Goal: Task Accomplishment & Management: Manage account settings

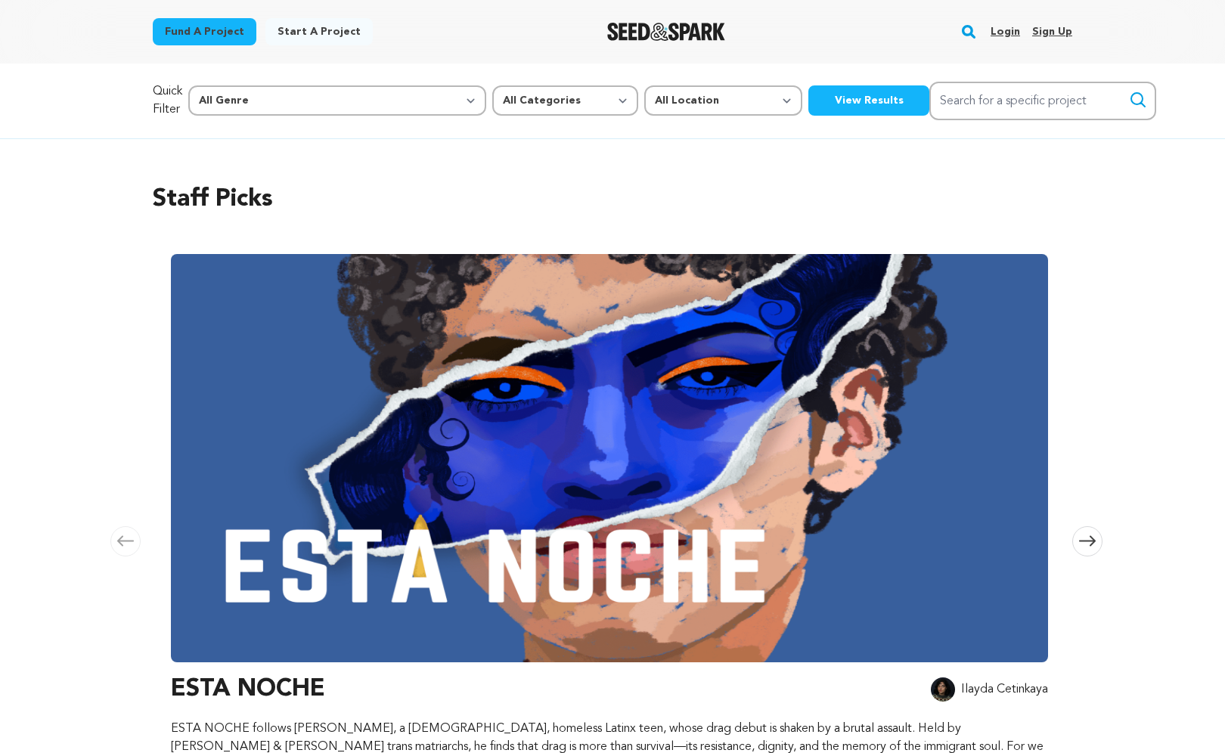
scroll to position [0, 1263]
click at [1006, 33] on link "Login" at bounding box center [1005, 32] width 29 height 24
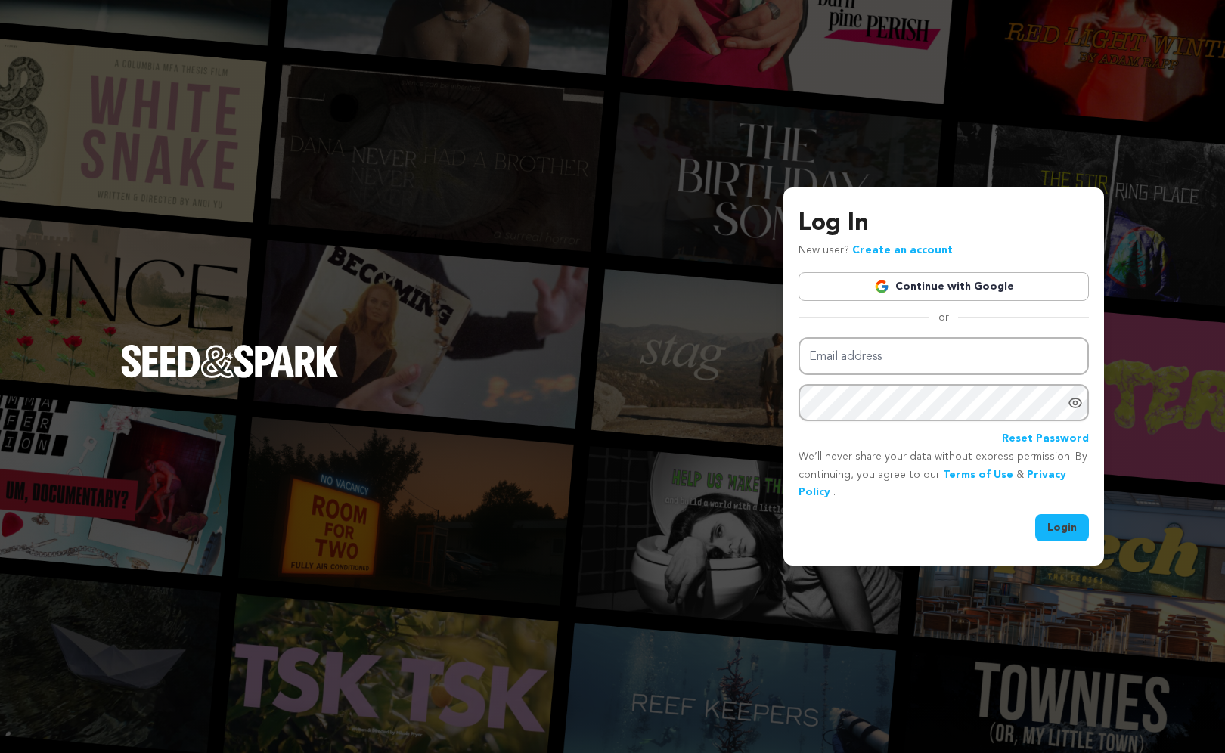
click at [913, 287] on link "Continue with Google" at bounding box center [943, 286] width 290 height 29
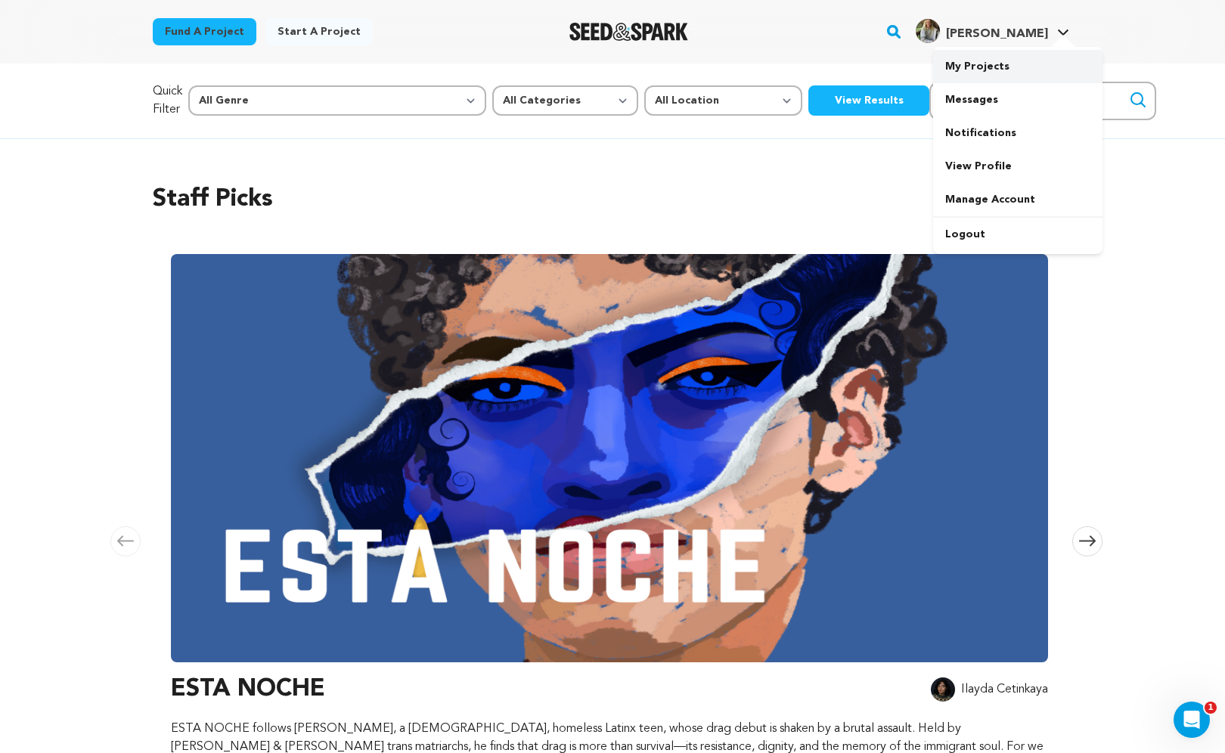
click at [981, 63] on link "My Projects" at bounding box center [1017, 66] width 169 height 33
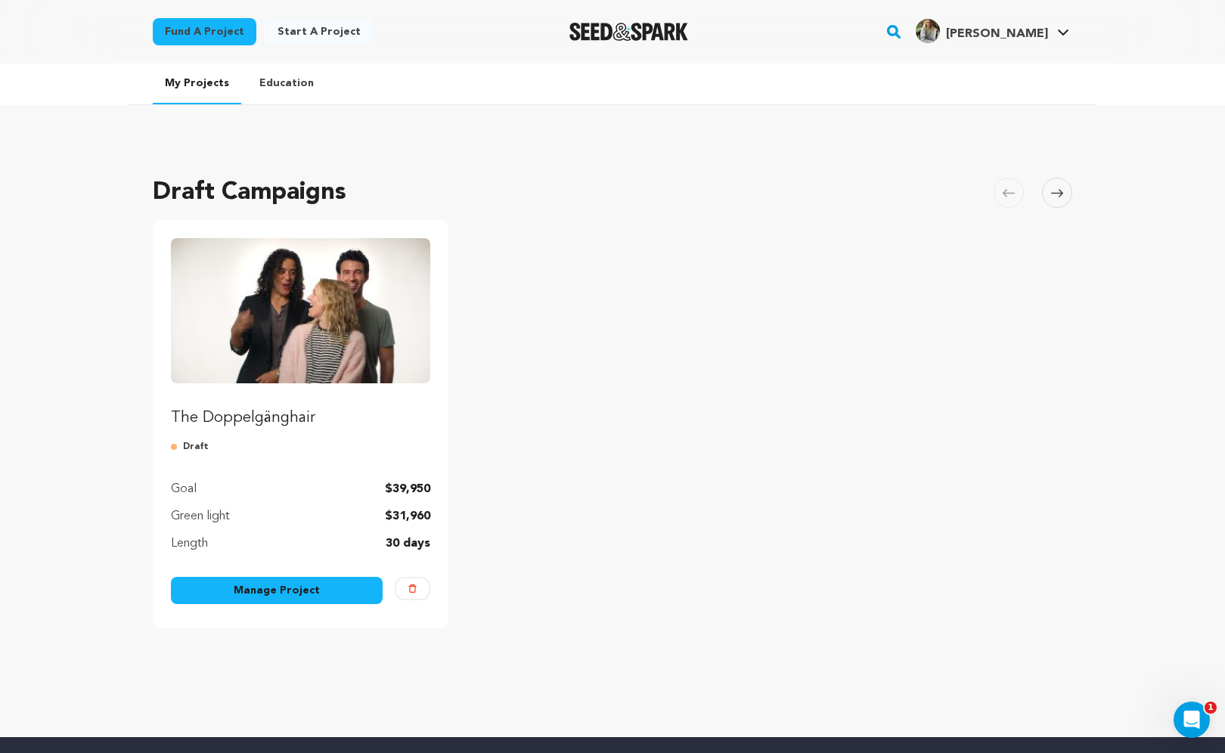
click at [285, 588] on link "Manage Project" at bounding box center [277, 590] width 212 height 27
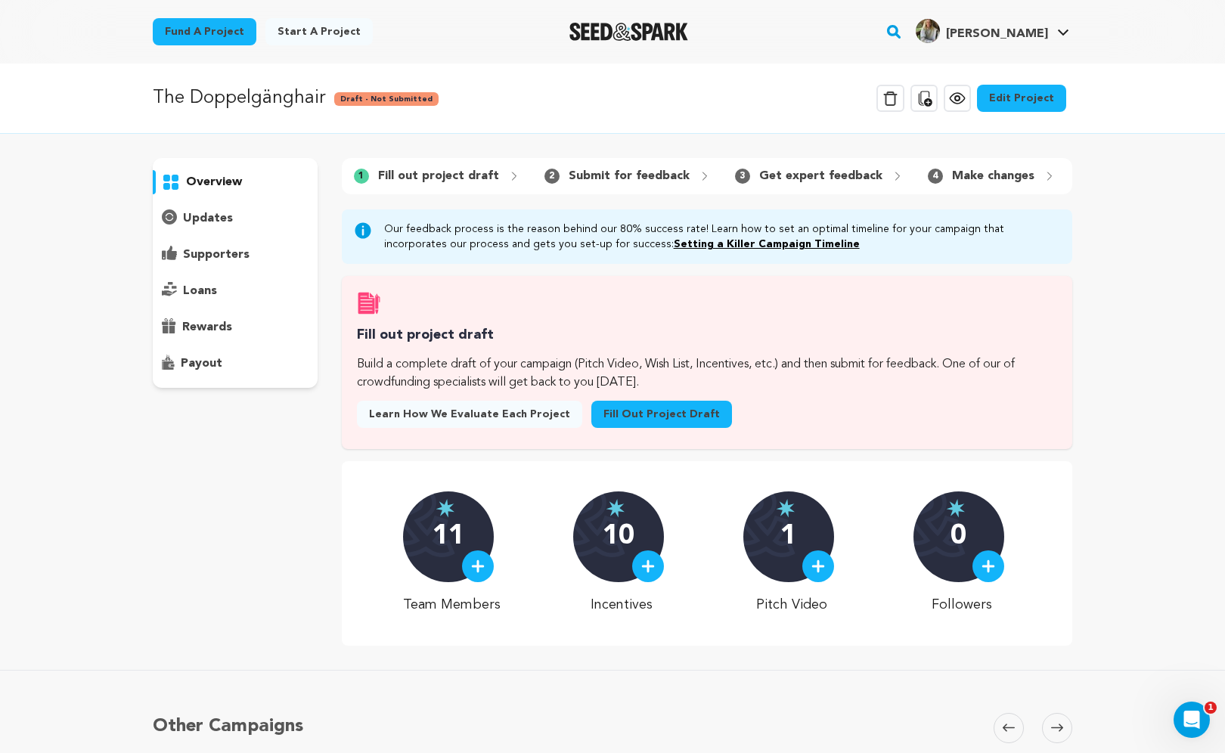
click at [1037, 103] on link "Edit Project" at bounding box center [1021, 98] width 89 height 27
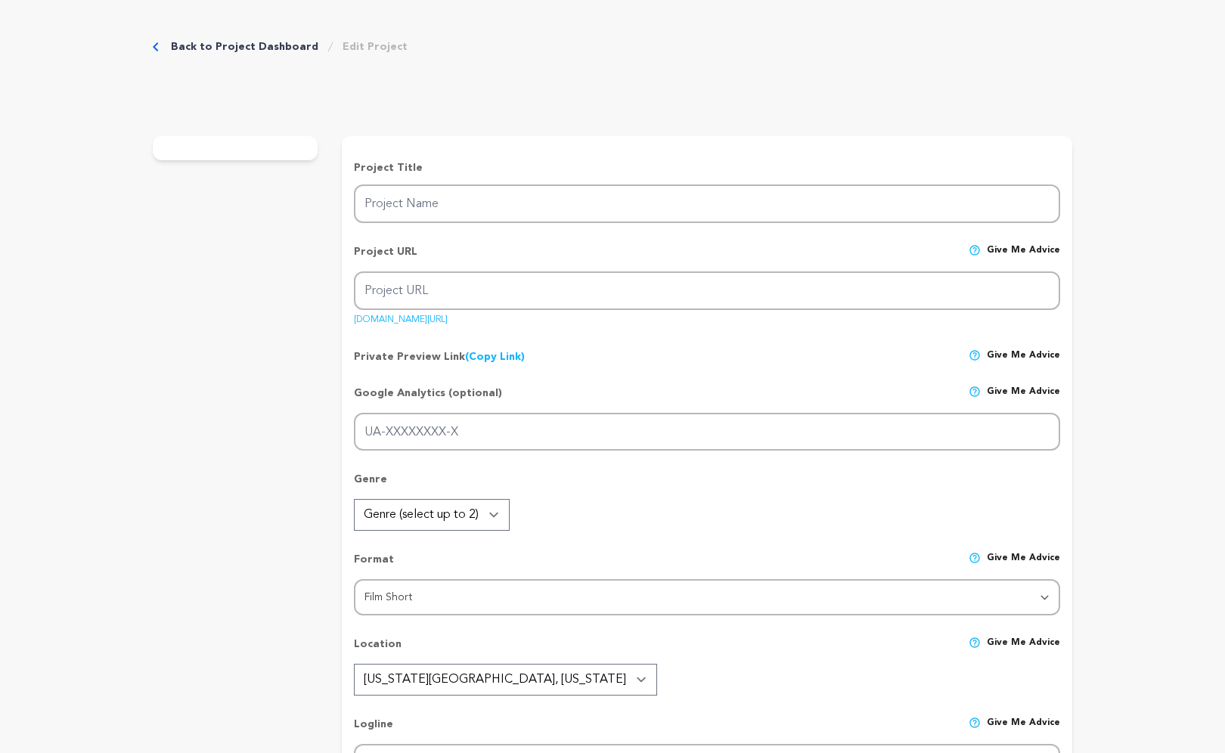
type input "The Doppelgänghair"
type input "the-doppelganghair"
type input "Early onset baldness sends [PERSON_NAME] into a downward spiral, forcing him to…"
type textarea "The Doppelgänghair is a heartfelt absurd comedy about early-onset [DEMOGRAPHIC_…"
type textarea "The Doppelgänghair is a story that makes people laugh-out-loud, while also conn…"
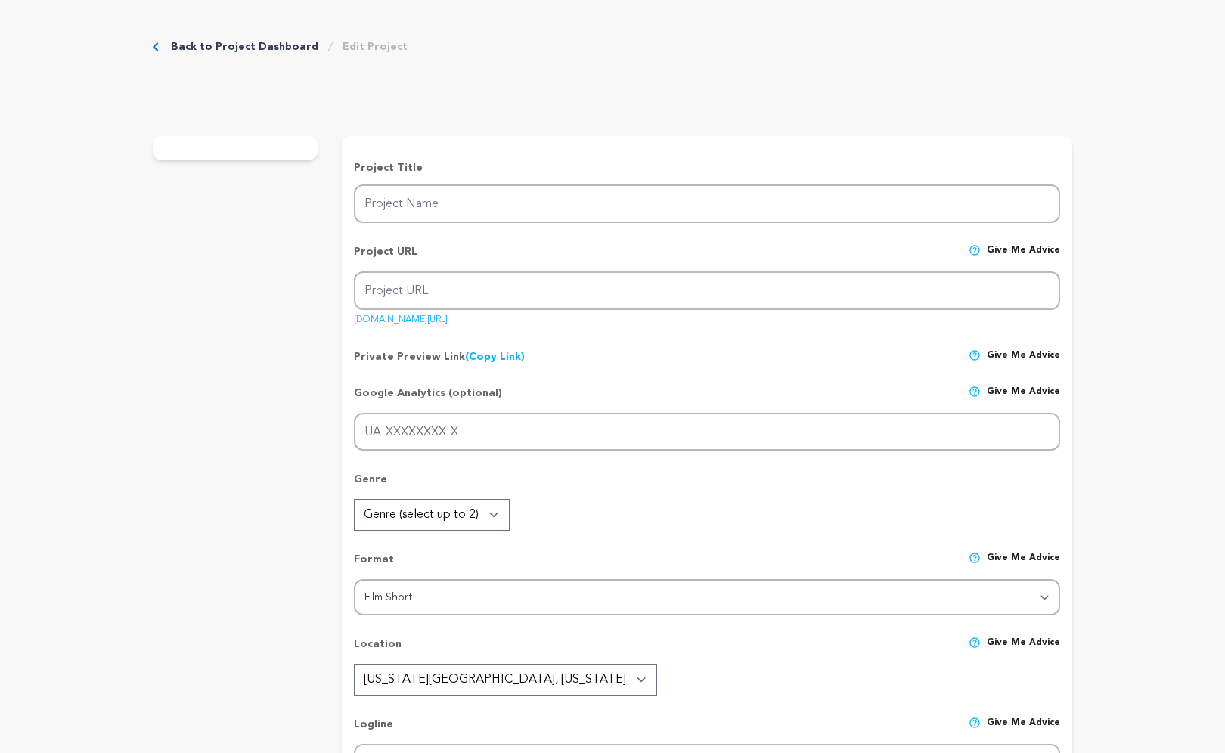
radio input "true"
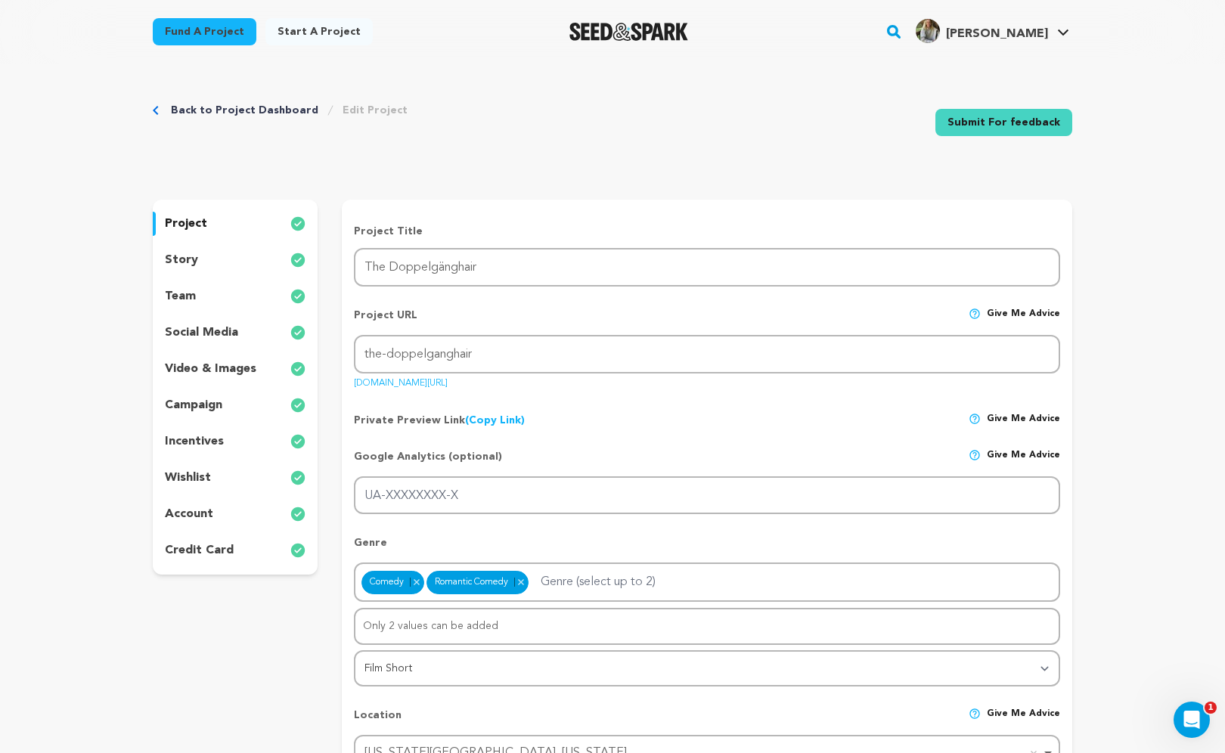
click at [200, 297] on div "team" at bounding box center [235, 296] width 165 height 24
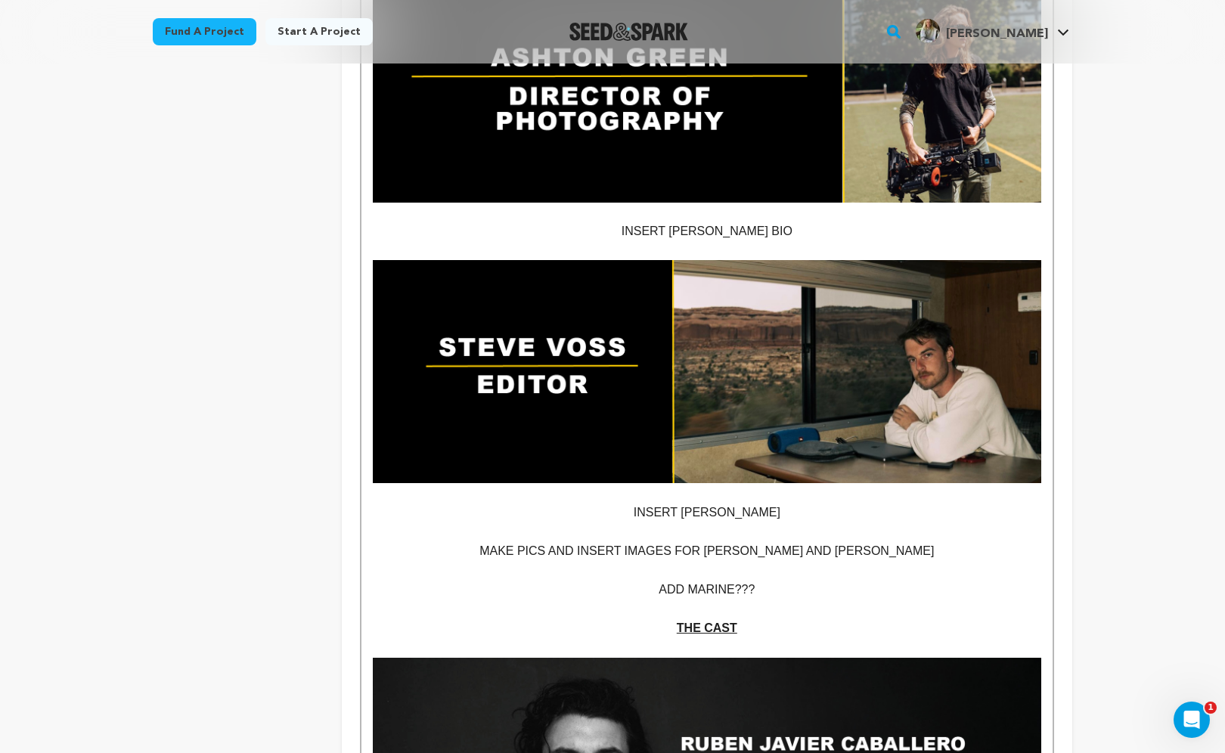
scroll to position [2340, 0]
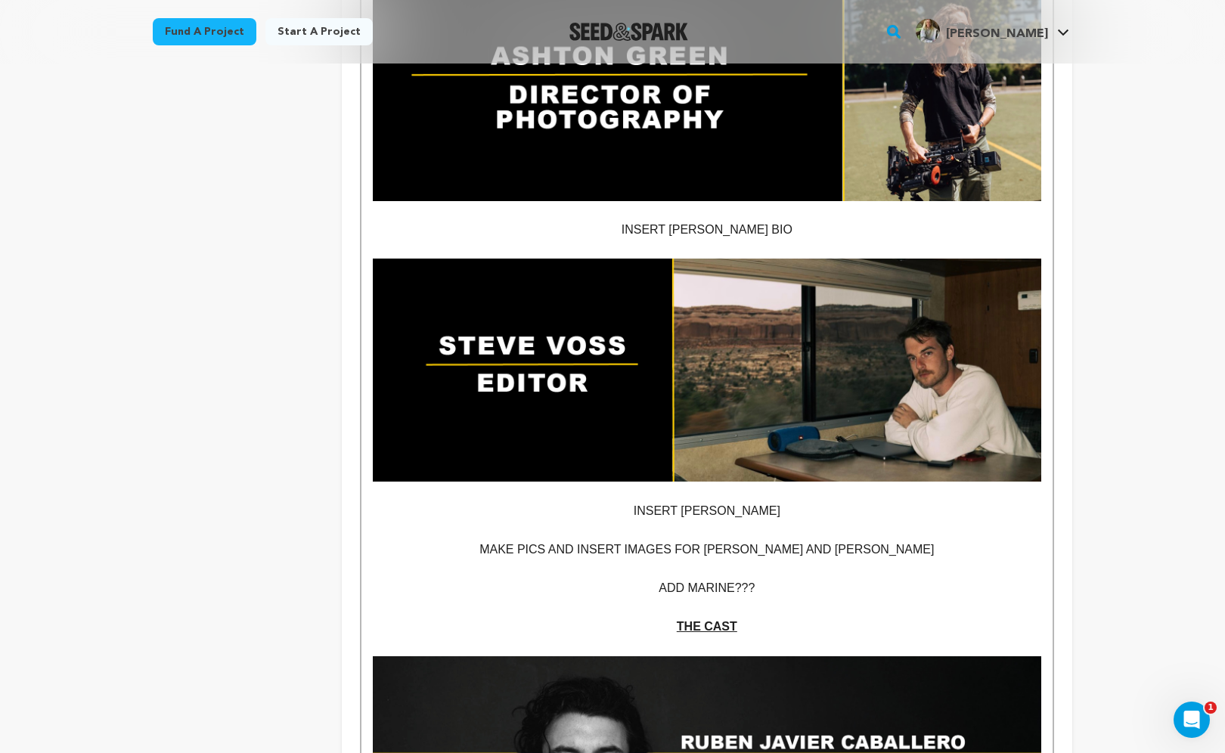
click at [719, 578] on p "ADD MARINE???" at bounding box center [707, 588] width 668 height 20
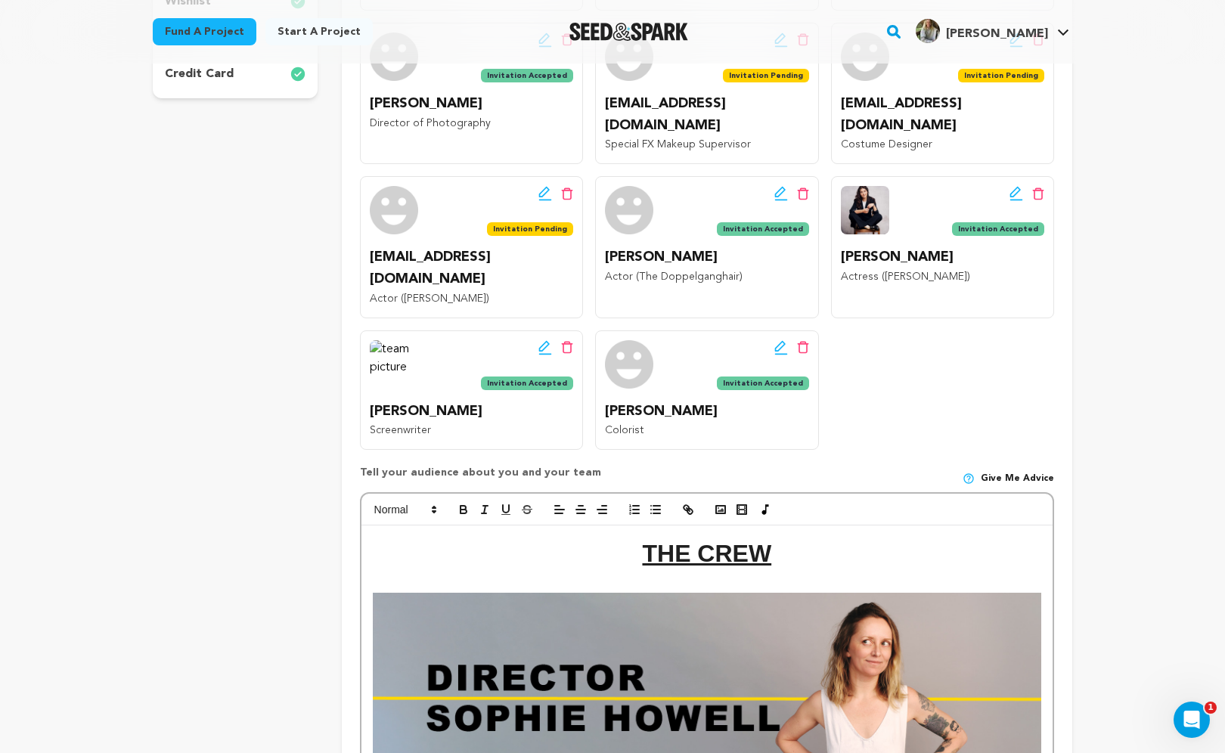
scroll to position [493, 0]
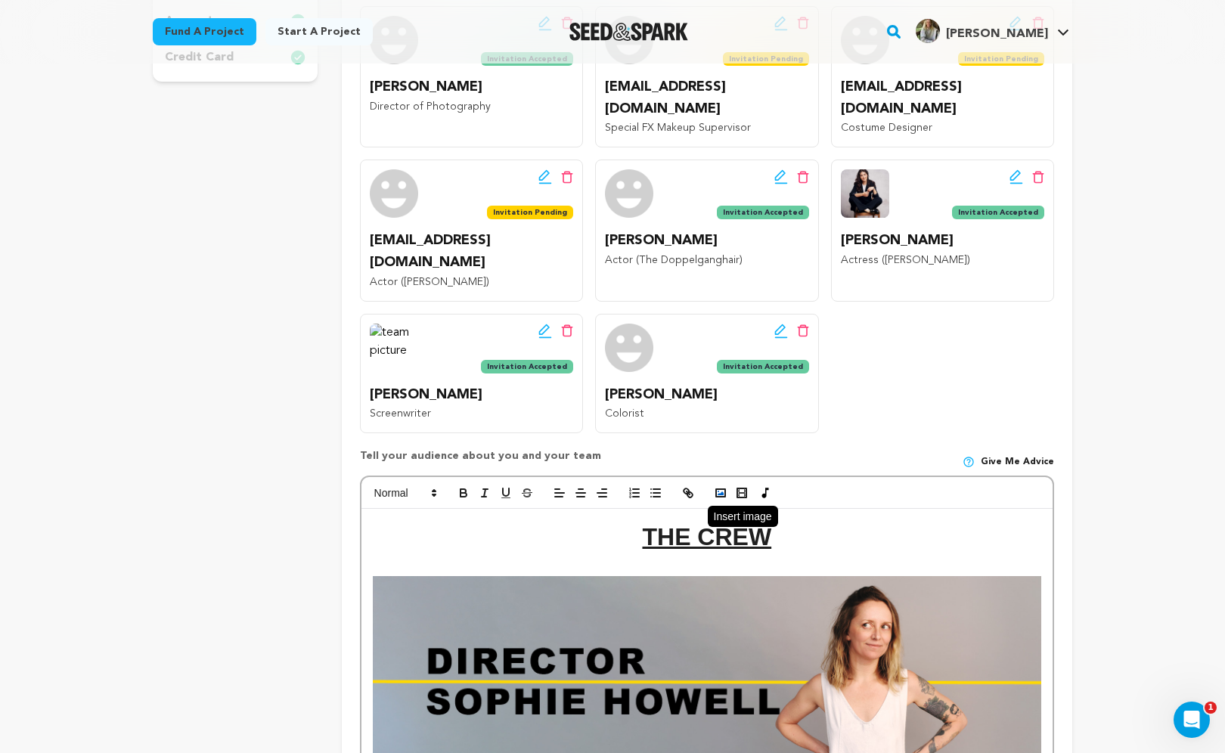
click at [724, 486] on icon "button" at bounding box center [721, 493] width 14 height 14
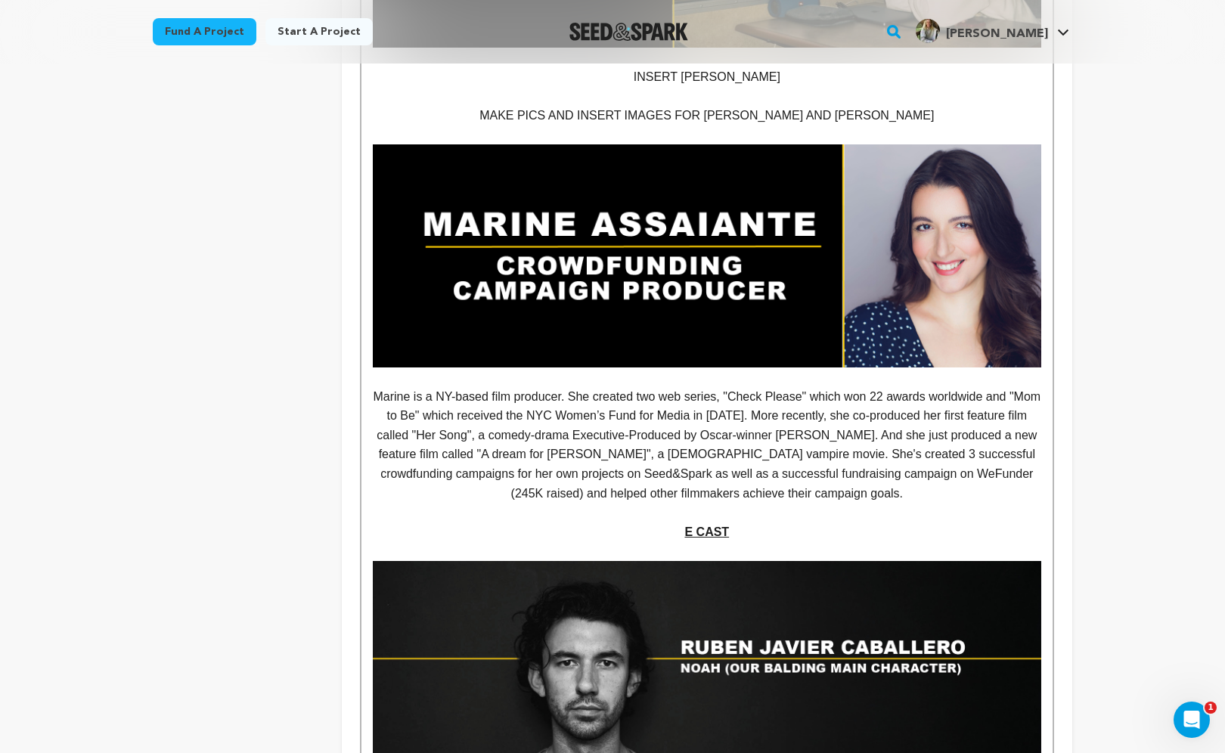
scroll to position [2777, 0]
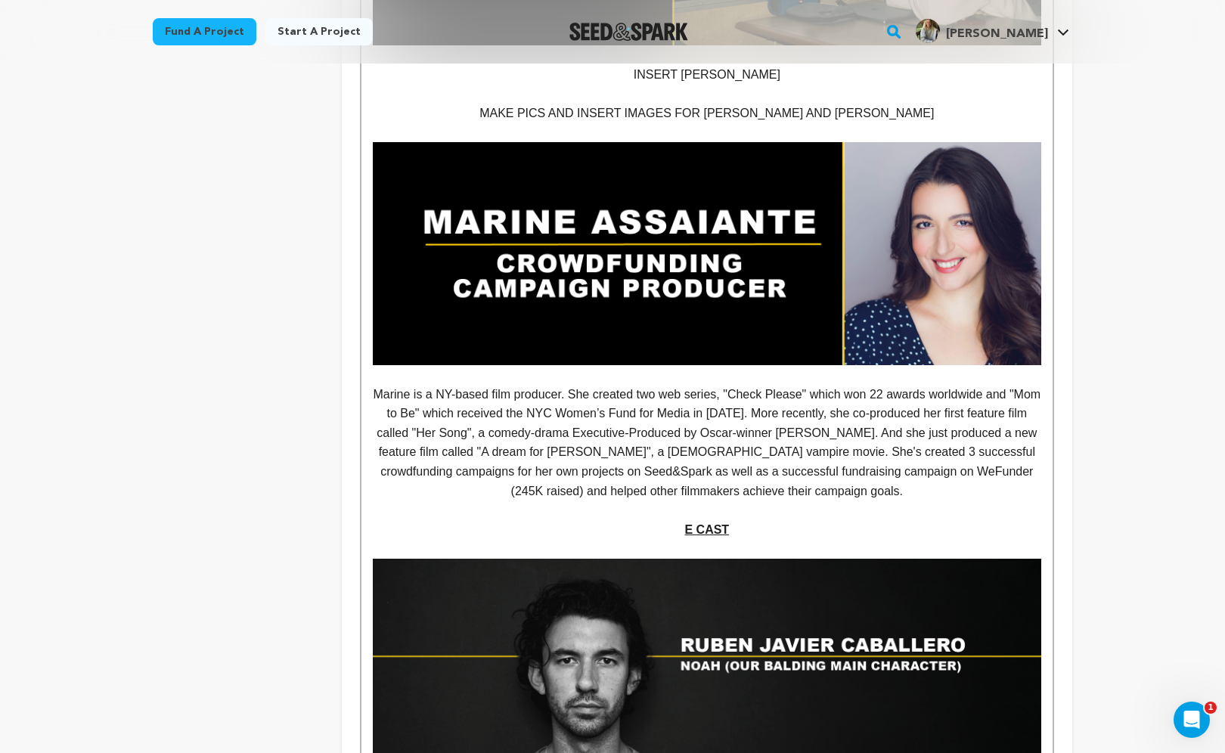
click at [678, 520] on p "E CAST" at bounding box center [707, 530] width 668 height 20
click at [715, 523] on u "THE CAST" at bounding box center [707, 529] width 60 height 13
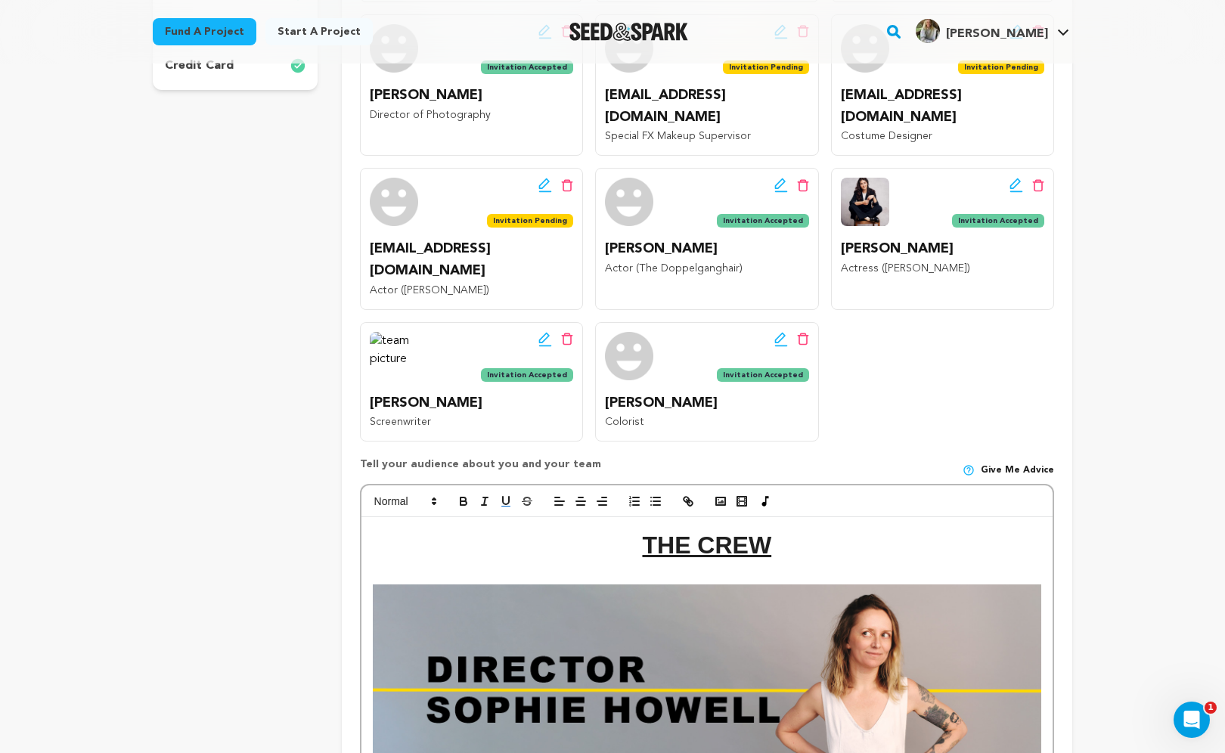
scroll to position [473, 0]
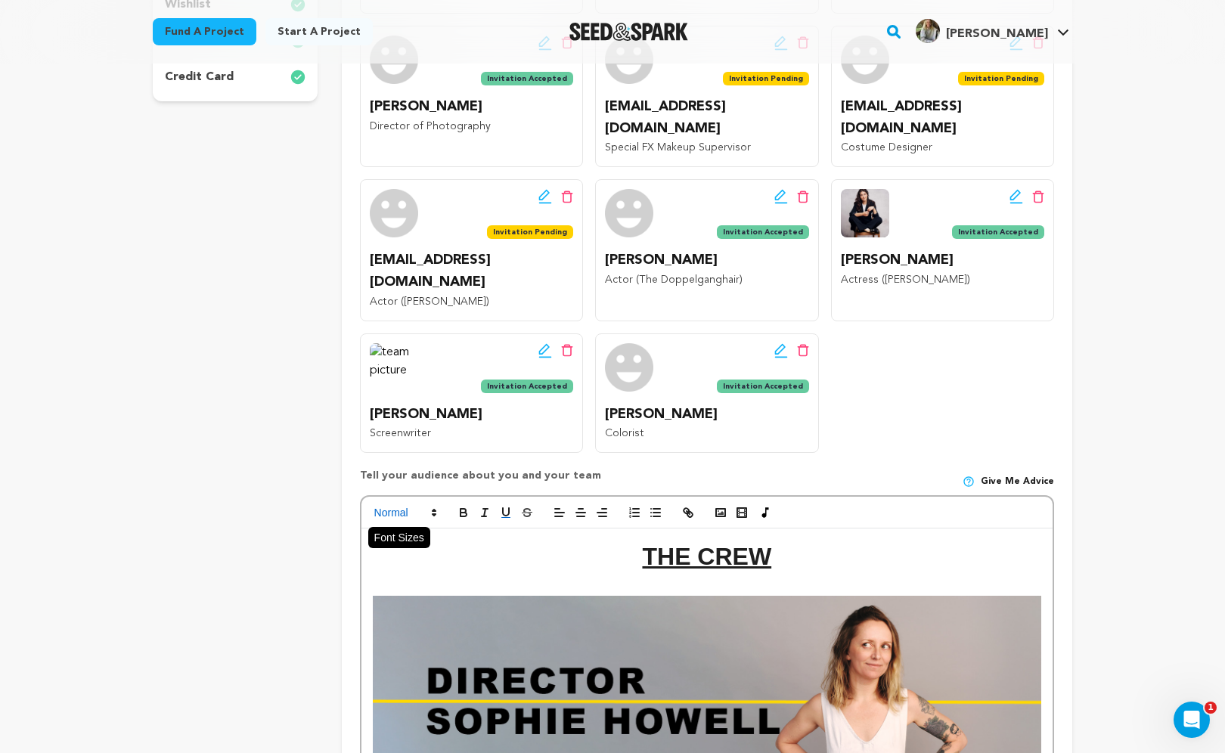
click at [428, 506] on icon at bounding box center [434, 513] width 14 height 14
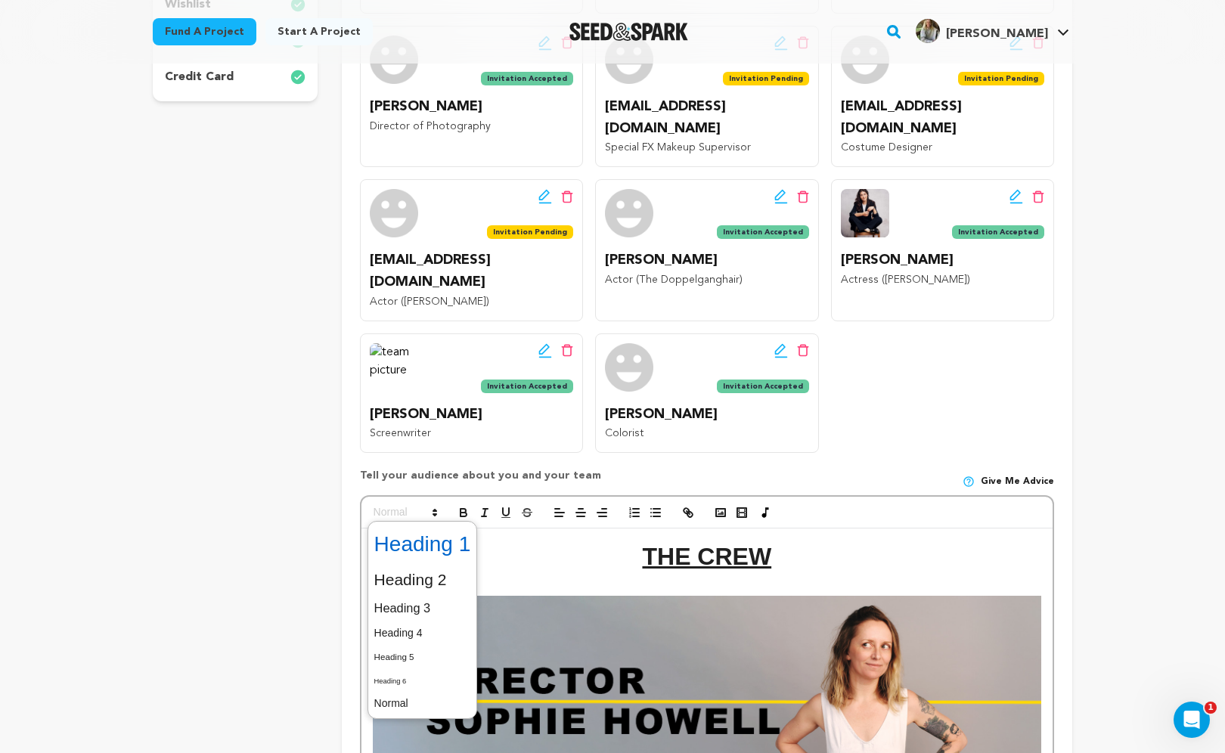
click at [446, 525] on span at bounding box center [422, 544] width 97 height 39
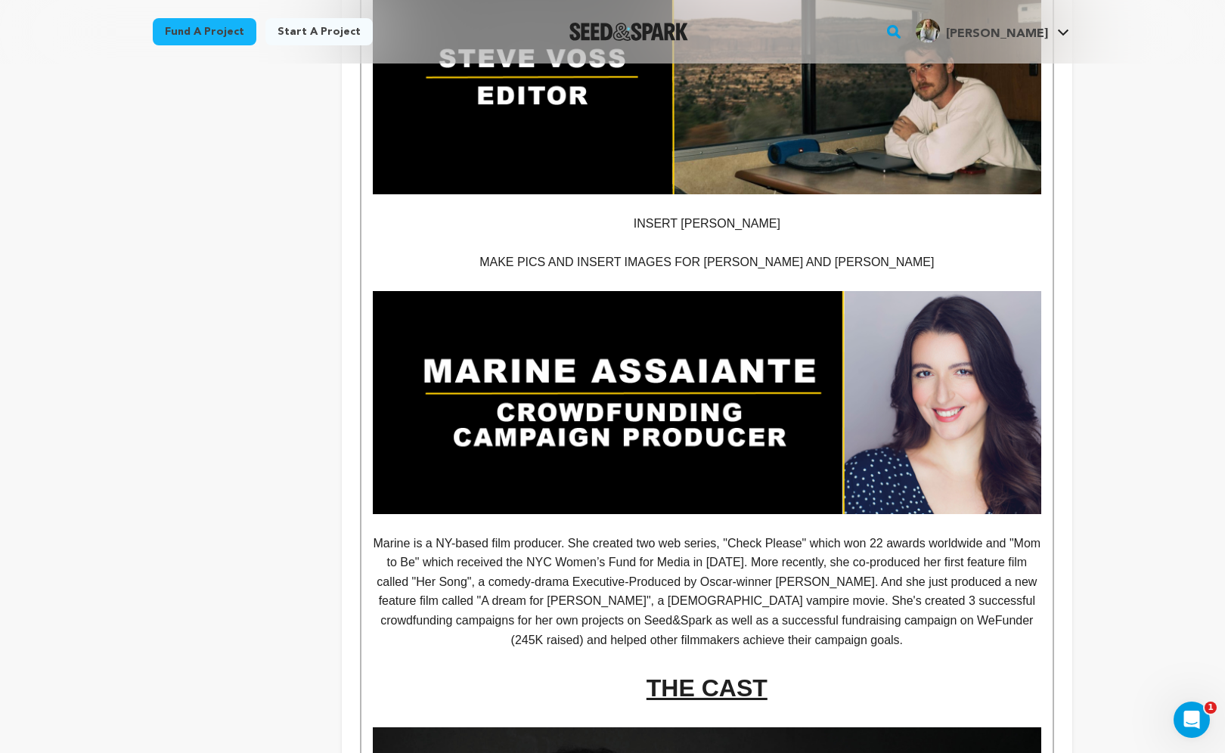
scroll to position [2630, 0]
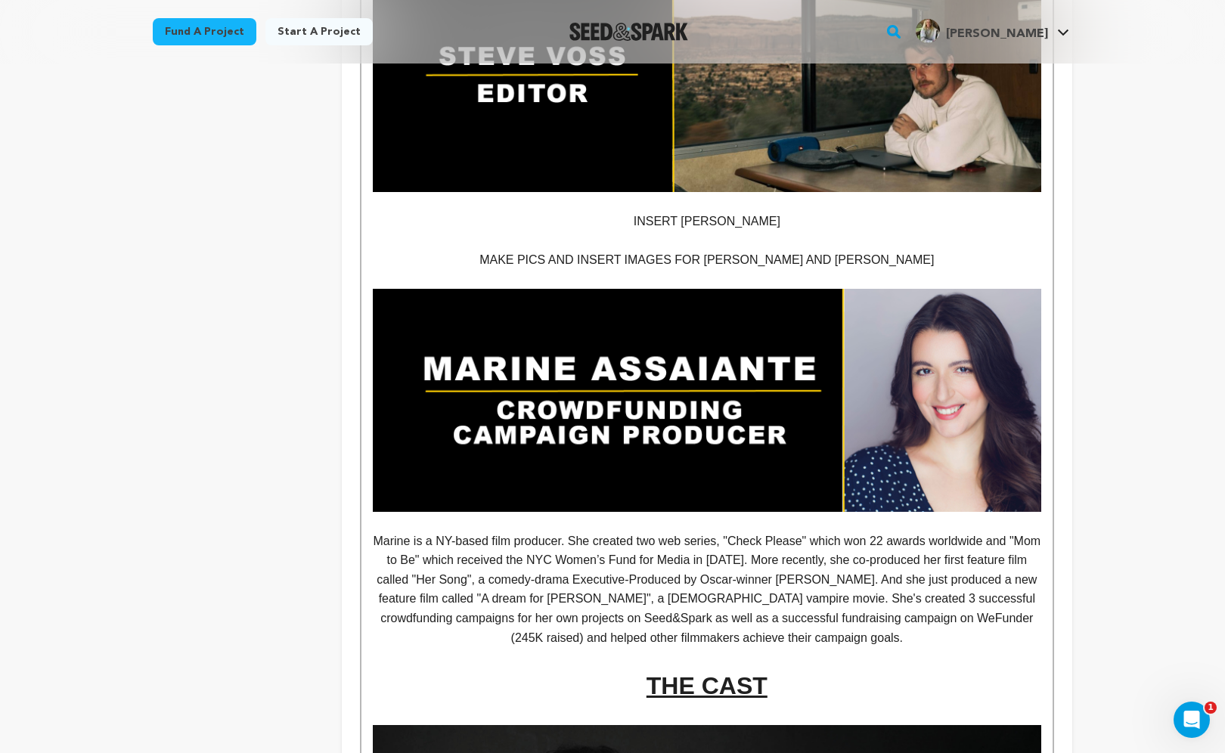
click at [545, 532] on p "Marine is a NY-based film producer. She created two web series, "Check Please" …" at bounding box center [707, 590] width 668 height 116
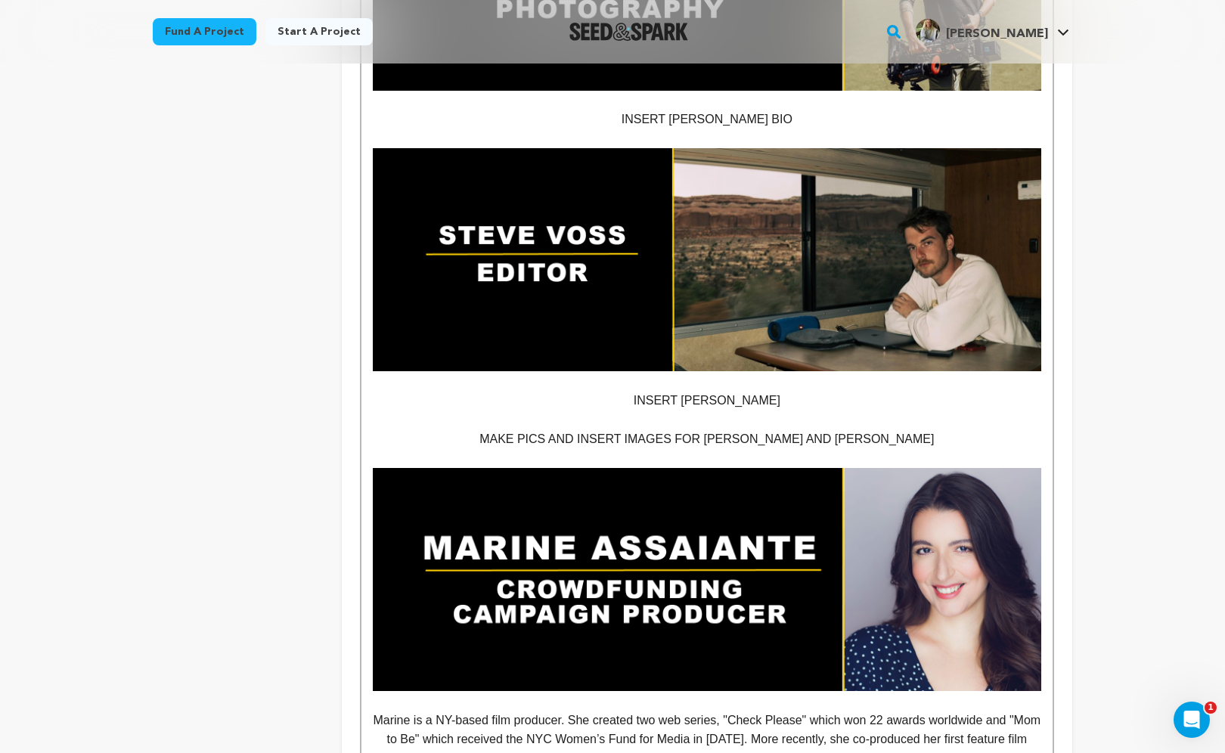
scroll to position [2451, 0]
click at [758, 391] on p "INSERT STEVE BIO" at bounding box center [707, 401] width 668 height 20
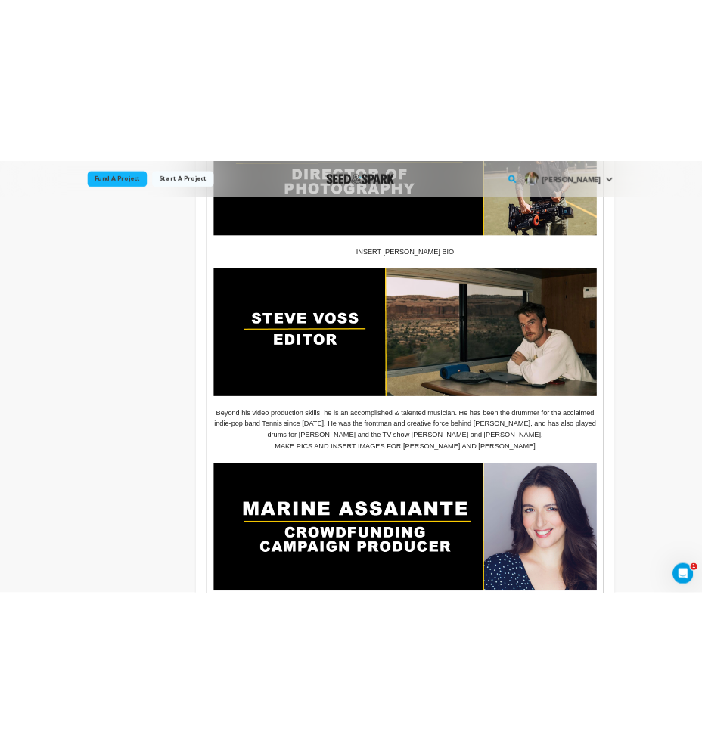
scroll to position [2413, 0]
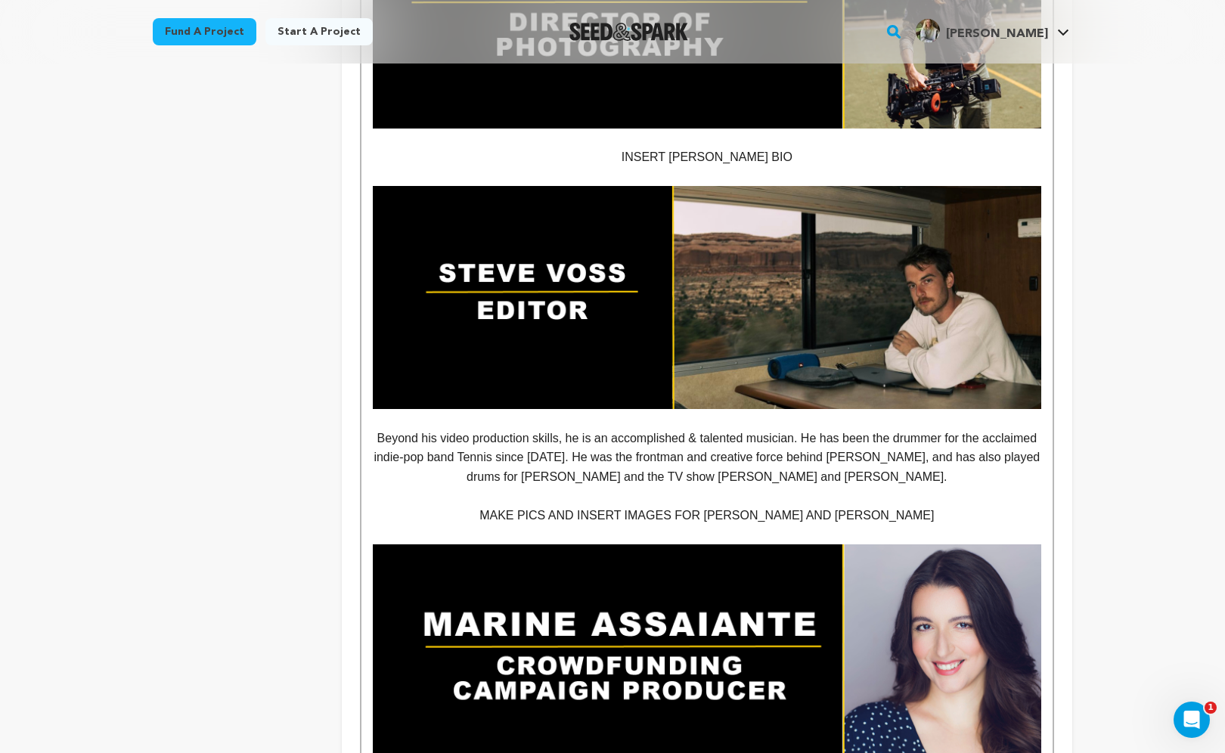
click at [398, 429] on p "Beyond his video production skills, he is an accomplished & talented musician. …" at bounding box center [707, 458] width 668 height 58
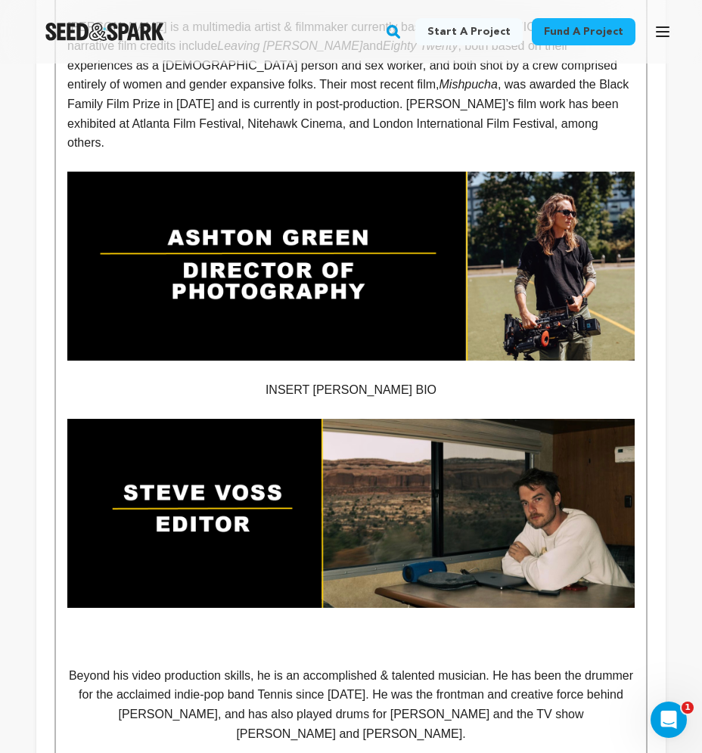
click at [292, 628] on p at bounding box center [350, 638] width 567 height 20
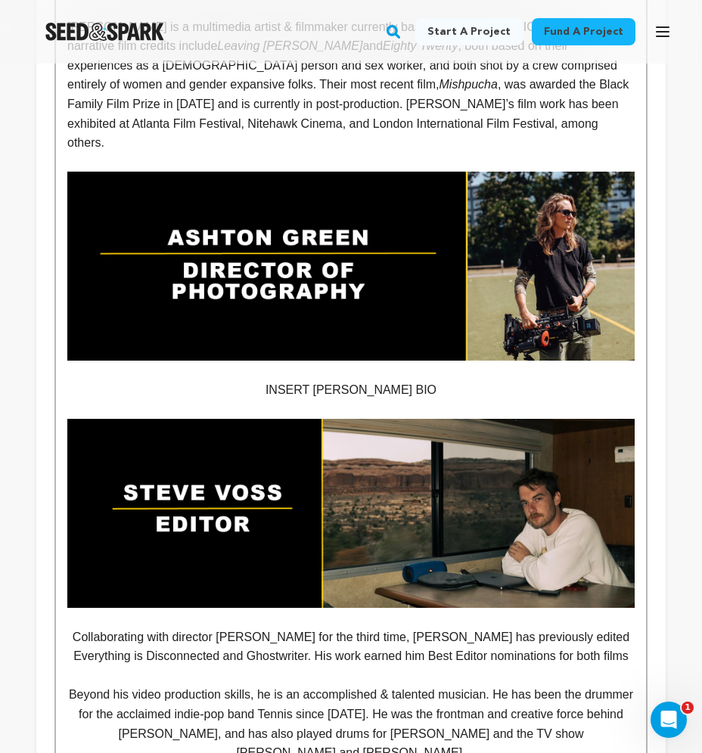
click at [395, 487] on img at bounding box center [350, 513] width 567 height 189
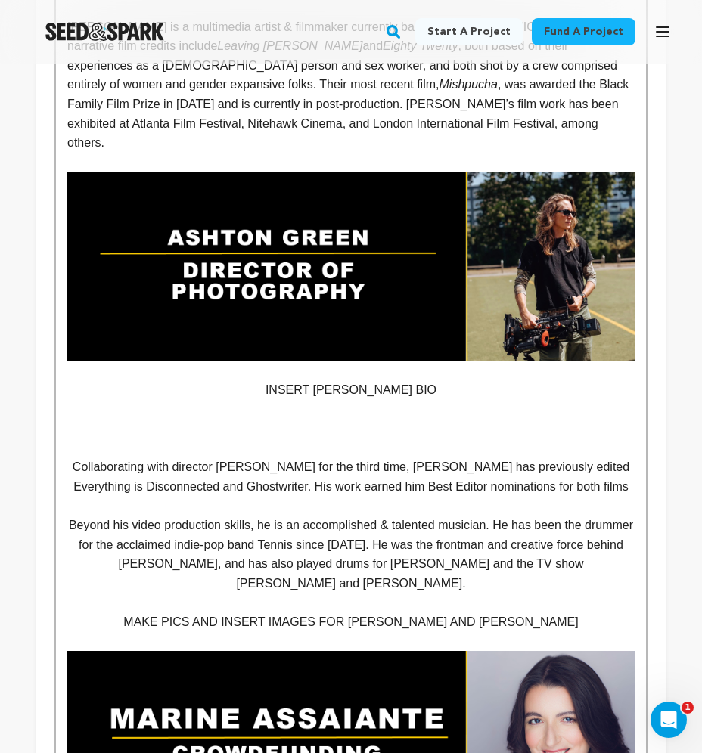
click at [327, 419] on p at bounding box center [350, 429] width 567 height 20
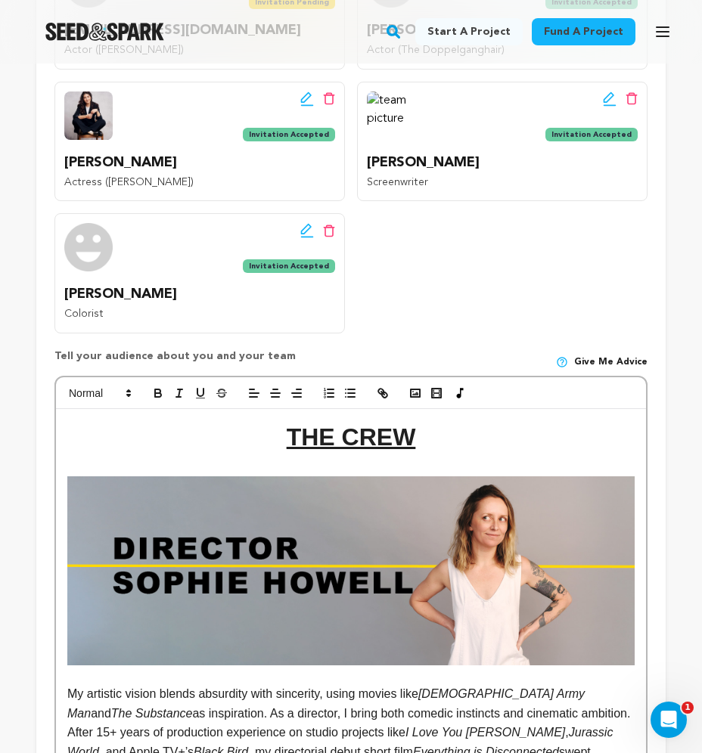
scroll to position [864, 0]
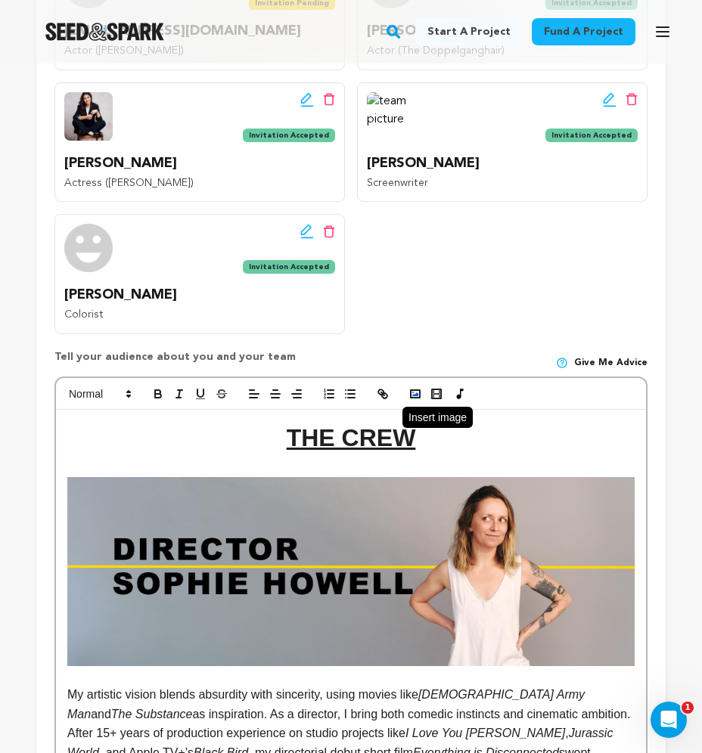
click at [414, 392] on polyline "button" at bounding box center [415, 394] width 6 height 4
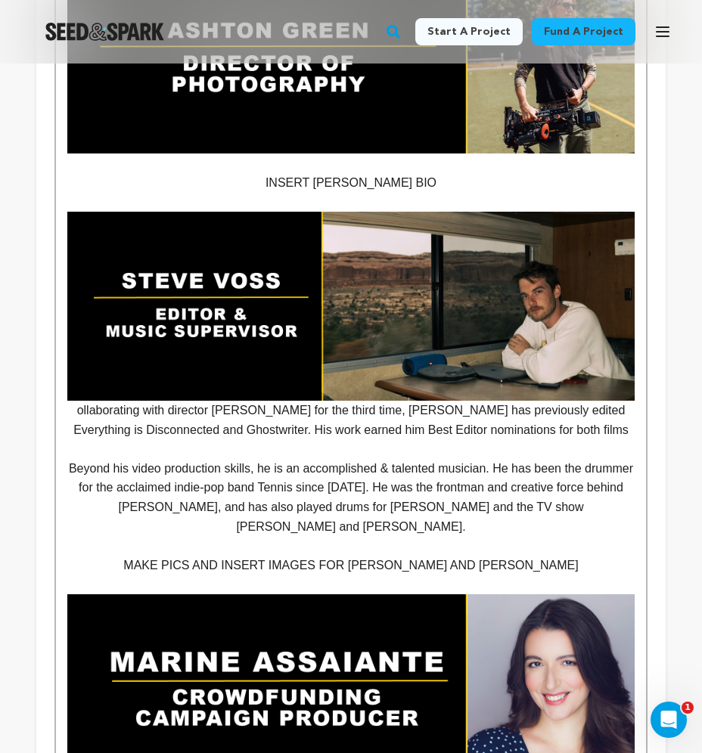
scroll to position [2628, 0]
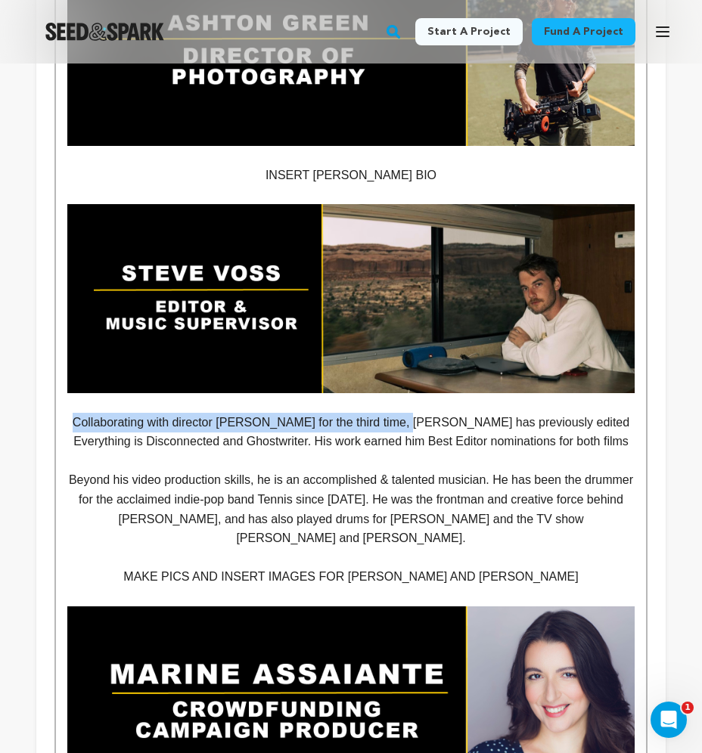
drag, startPoint x: 403, startPoint y: 358, endPoint x: 70, endPoint y: 357, distance: 332.7
click at [70, 413] on p "Collaborating with director Sophie Howell for the third time, Steve has previou…" at bounding box center [350, 432] width 567 height 39
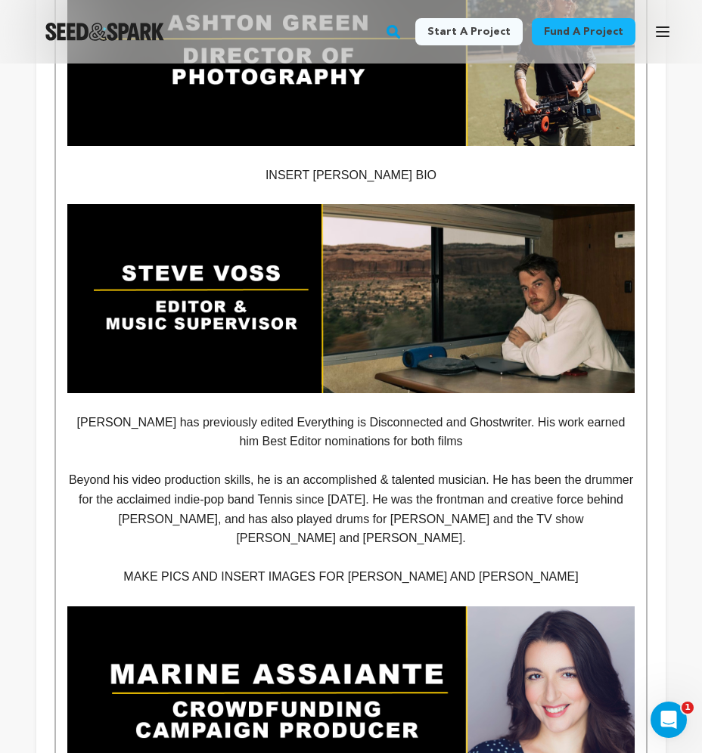
click at [237, 413] on p "Steve has previously edited Everything is Disconnected and Ghostwriter. His wor…" at bounding box center [350, 432] width 567 height 39
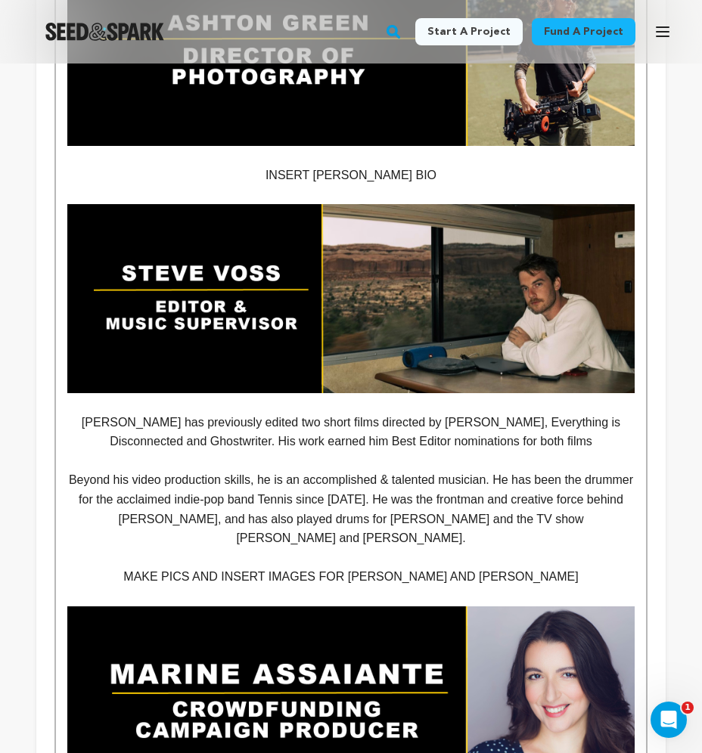
click at [224, 413] on p "Steve has previously edited two short films directed by Sophie Howell, Everythi…" at bounding box center [350, 432] width 567 height 39
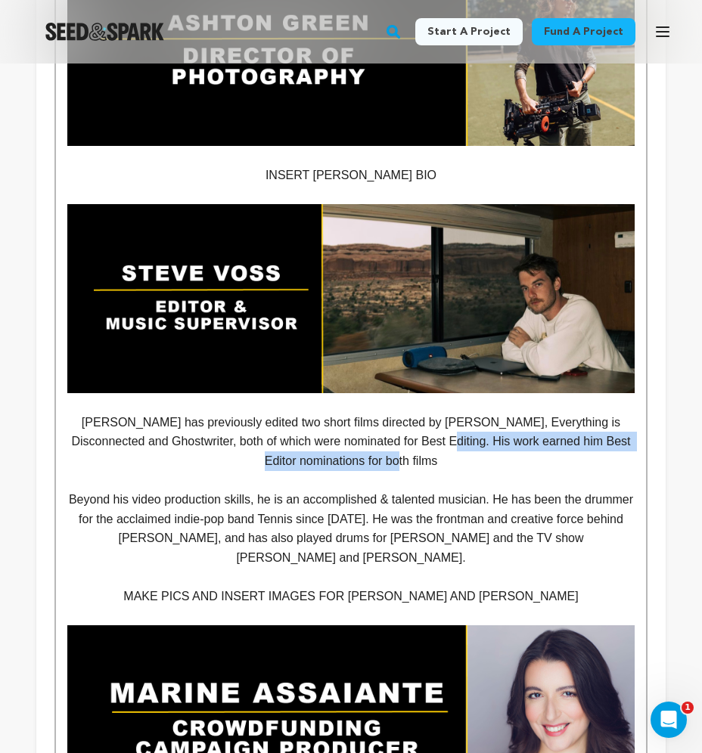
drag, startPoint x: 429, startPoint y: 377, endPoint x: 439, endPoint y: 392, distance: 18.0
click at [439, 413] on p "Steve has previously edited two short films directed by Sophie Howell, Everythi…" at bounding box center [350, 442] width 567 height 58
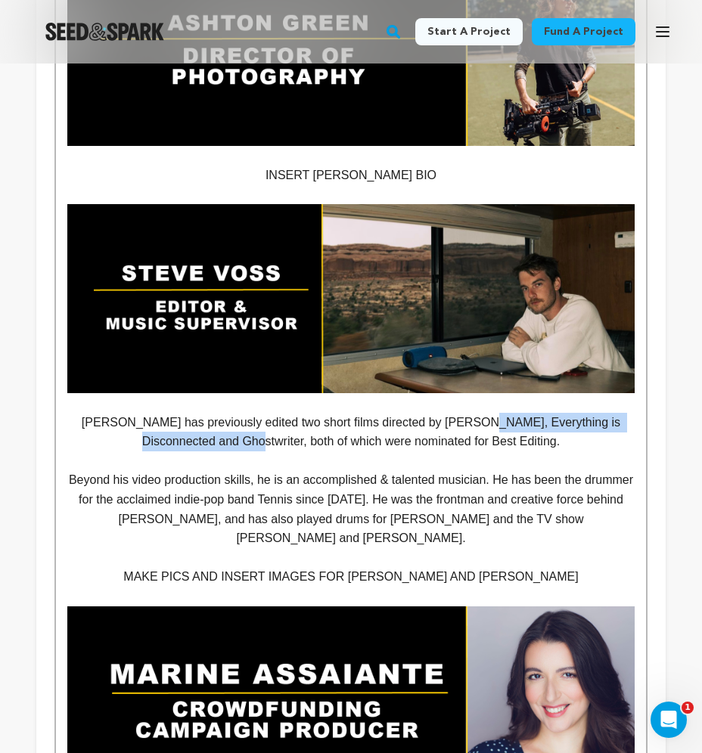
drag, startPoint x: 460, startPoint y: 356, endPoint x: 251, endPoint y: 376, distance: 210.4
click at [251, 413] on p "Steve has previously edited two short films directed by Sophie Howell, Everythi…" at bounding box center [350, 432] width 567 height 39
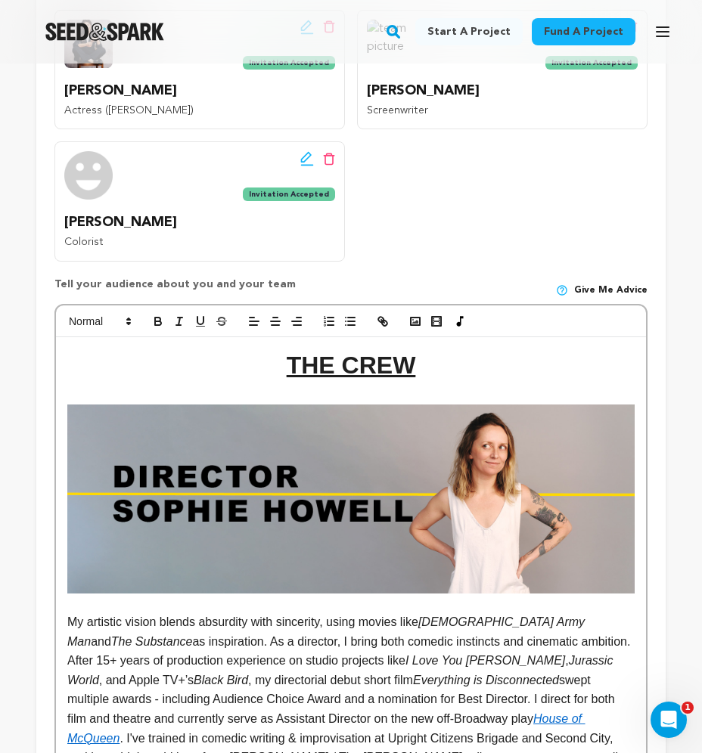
scroll to position [916, 0]
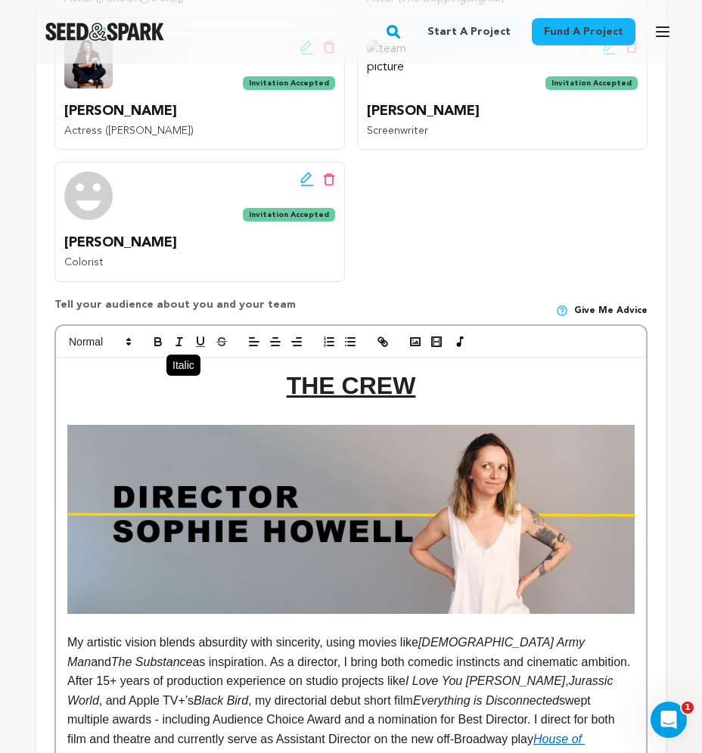
click at [178, 335] on icon "button" at bounding box center [179, 342] width 14 height 14
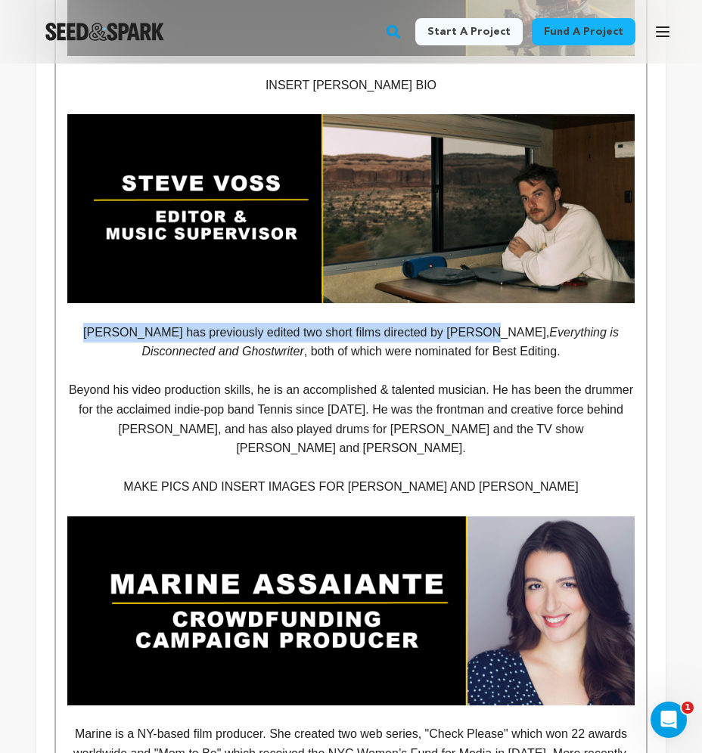
scroll to position [2716, 0]
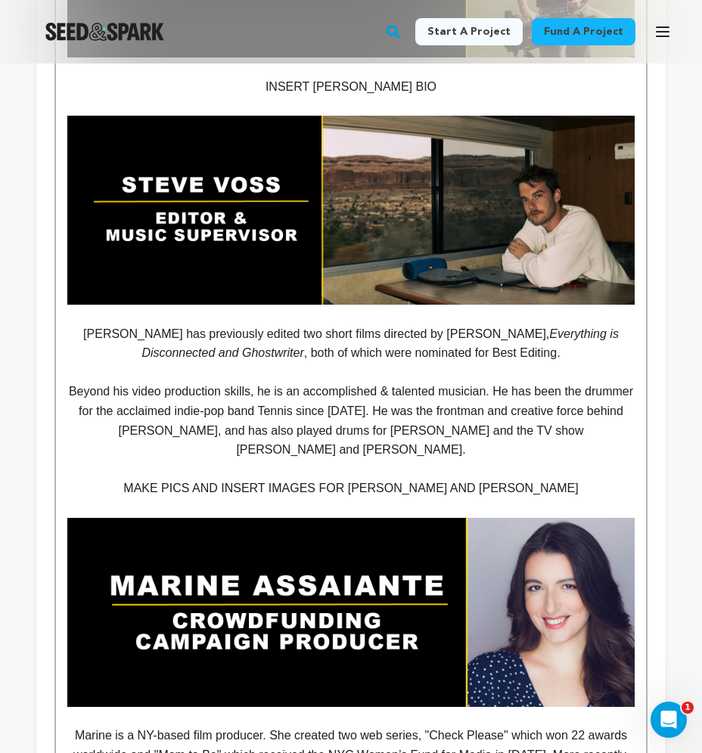
click at [452, 363] on p at bounding box center [350, 373] width 567 height 20
click at [622, 327] on em "Everything is Disconnected and Ghostwriter" at bounding box center [381, 343] width 480 height 33
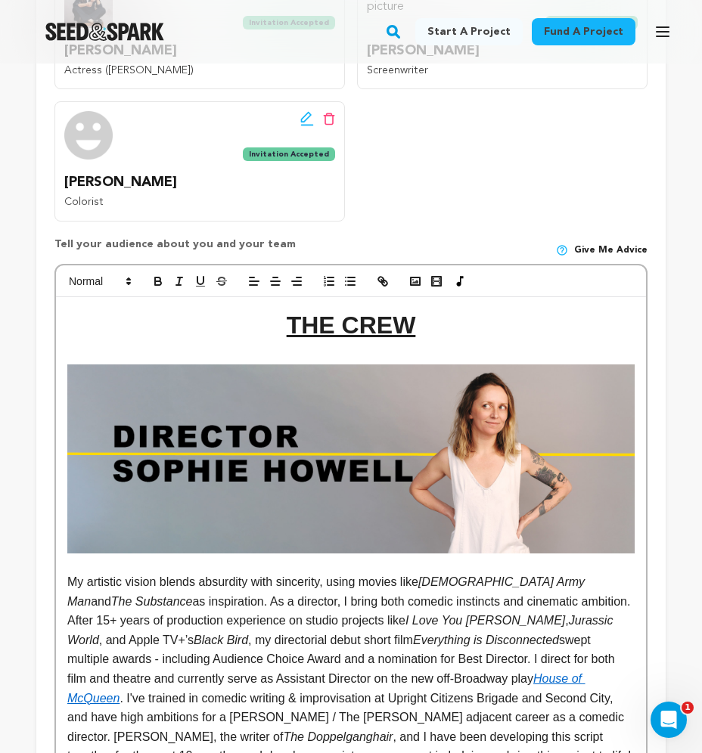
scroll to position [960, 0]
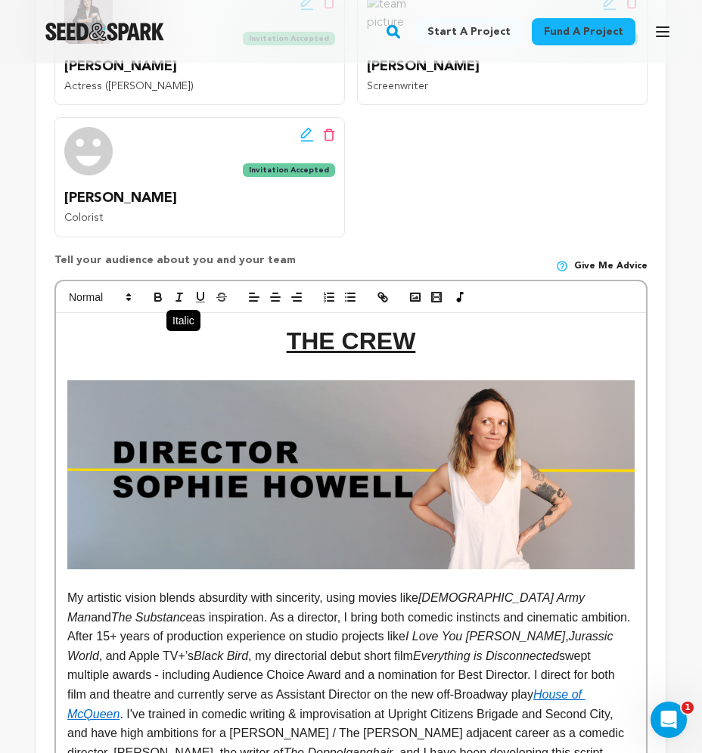
click at [181, 290] on icon "button" at bounding box center [179, 297] width 14 height 14
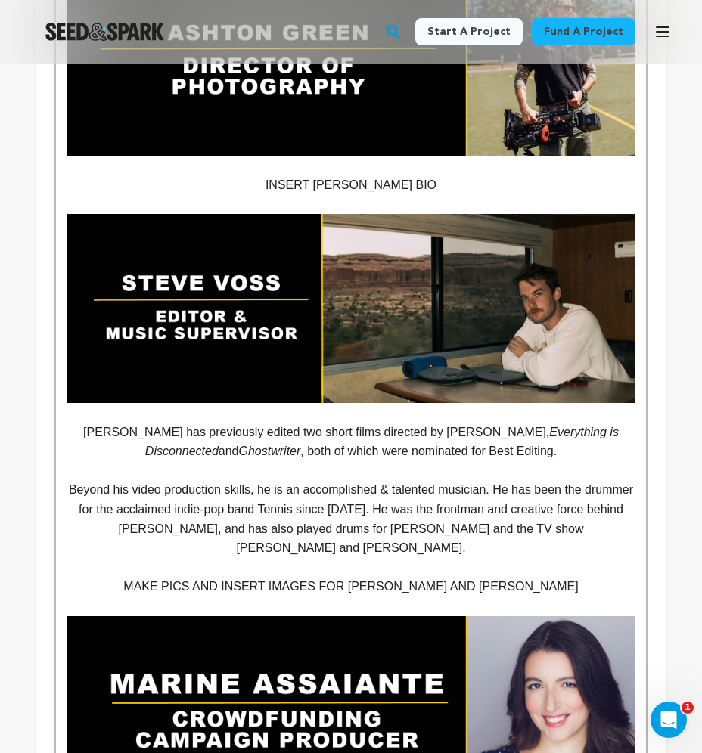
scroll to position [2612, 0]
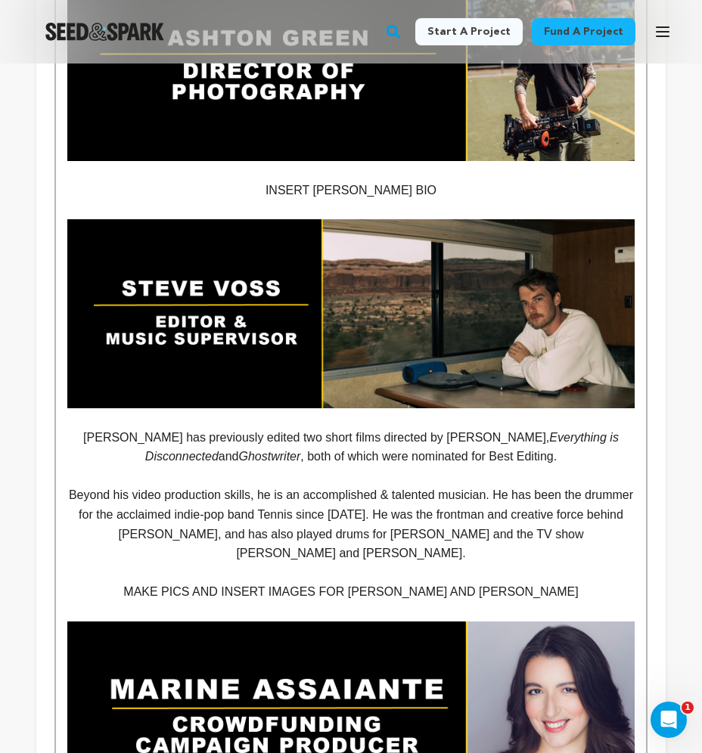
click at [475, 467] on p at bounding box center [350, 477] width 567 height 20
click at [536, 428] on p "Steve has previously edited two short films directed by Sophie Howell, Everythi…" at bounding box center [350, 447] width 567 height 39
drag, startPoint x: 277, startPoint y: 429, endPoint x: 155, endPoint y: 431, distance: 121.7
click at [155, 485] on p "Beyond his video production skills, he is an accomplished & talented musician. …" at bounding box center [350, 523] width 567 height 77
click at [68, 485] on p "Beyond his editing skills, he is an accomplished & talented musician. He has be…" at bounding box center [350, 523] width 567 height 77
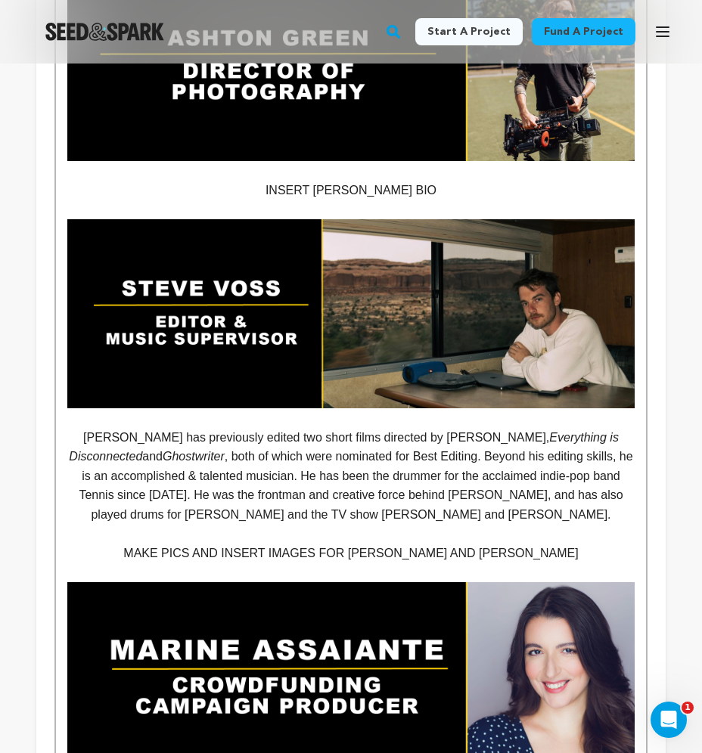
click at [515, 441] on p "Steve has previously edited two short films directed by Sophie Howell, Everythi…" at bounding box center [350, 476] width 567 height 97
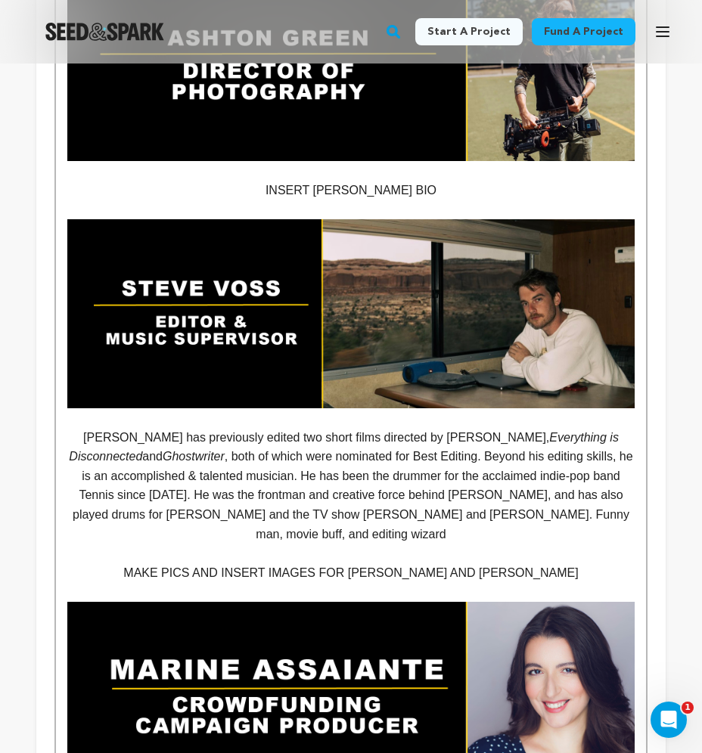
click at [378, 448] on p "Steve has previously edited two short films directed by Sophie Howell, Everythi…" at bounding box center [350, 486] width 567 height 116
click at [609, 446] on p "Steve has previously edited two short films directed by Sophie Howell, Everythi…" at bounding box center [350, 486] width 567 height 116
click at [626, 443] on p "Steve has previously edited two short films directed by Sophie Howell, Everythi…" at bounding box center [350, 486] width 567 height 116
click at [369, 444] on p "Steve has previously edited two short films directed by Sophie Howell, Everythi…" at bounding box center [350, 486] width 567 height 116
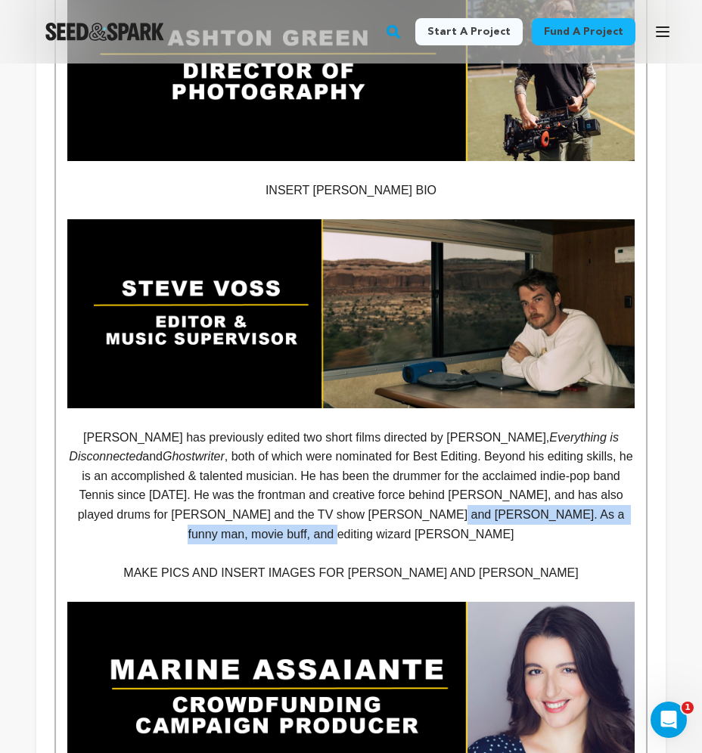
drag, startPoint x: 345, startPoint y: 449, endPoint x: 631, endPoint y: 453, distance: 286.6
click at [631, 453] on p "Steve has previously edited two short films directed by Sophie Howell, Everythi…" at bounding box center [350, 486] width 567 height 116
drag, startPoint x: 345, startPoint y: 452, endPoint x: 637, endPoint y: 445, distance: 292.0
click at [637, 445] on div "THE CREW My artistic vision blends absurdity with sincerity, using movies like …" at bounding box center [351, 391] width 590 height 3461
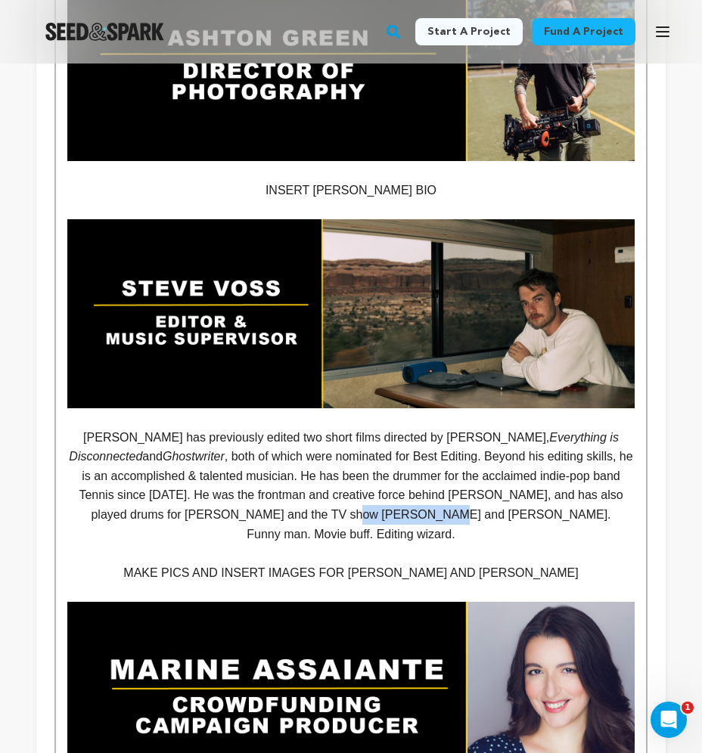
drag, startPoint x: 404, startPoint y: 448, endPoint x: 482, endPoint y: 450, distance: 77.9
click at [482, 450] on p "Steve has previously edited two short films directed by Sophie Howell, Everythi…" at bounding box center [350, 476] width 567 height 97
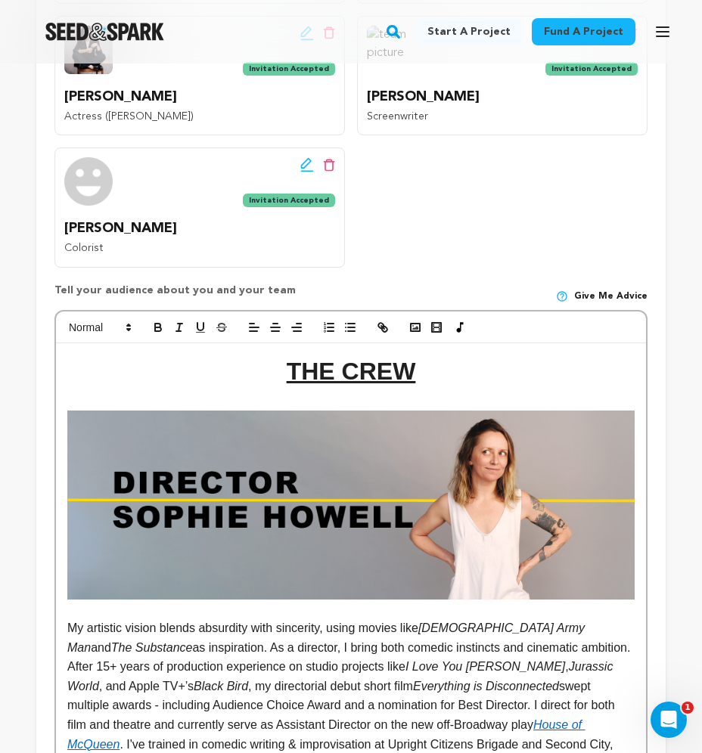
scroll to position [910, 0]
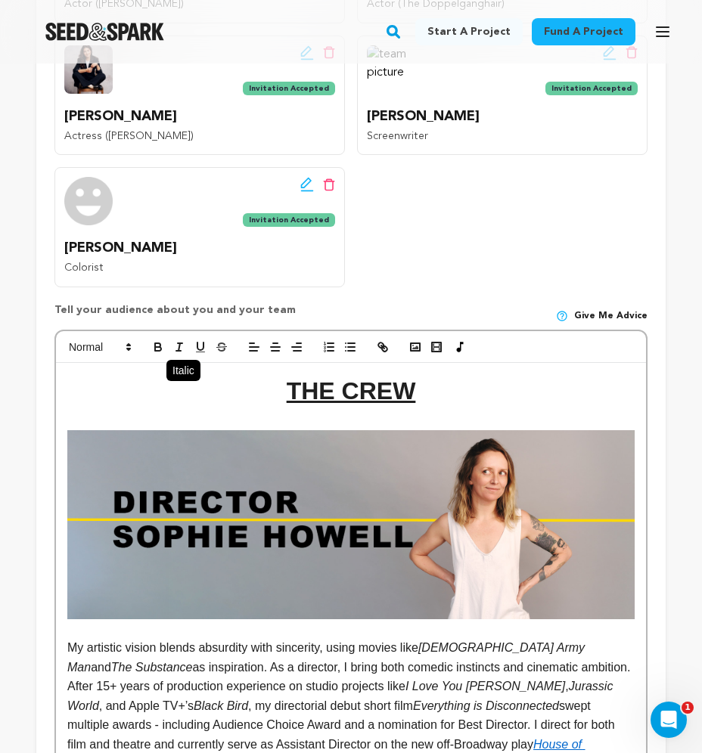
click at [180, 341] on icon "button" at bounding box center [179, 347] width 14 height 14
click at [269, 712] on p "My artistic vision blends absurdity with sincerity, using movies like Swiss Arm…" at bounding box center [350, 744] width 567 height 213
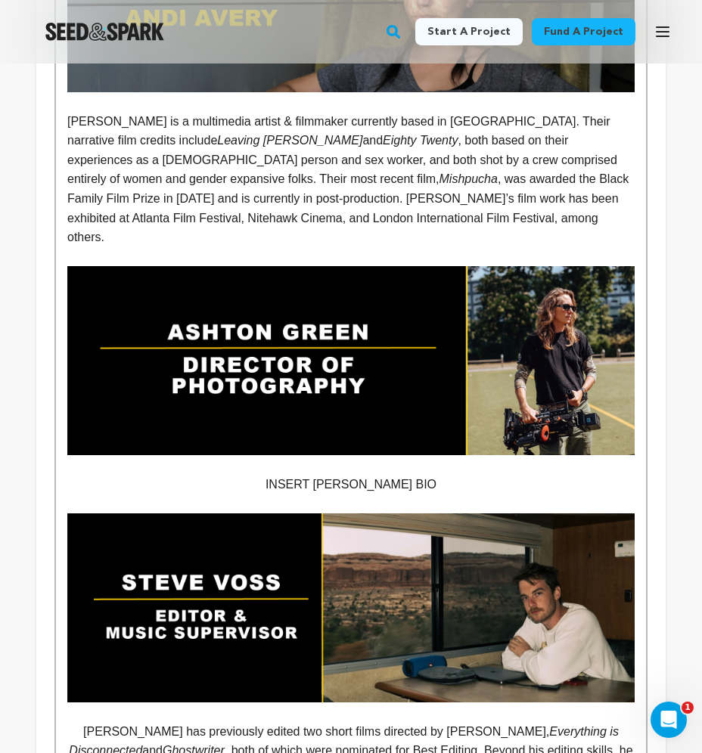
scroll to position [2319, 0]
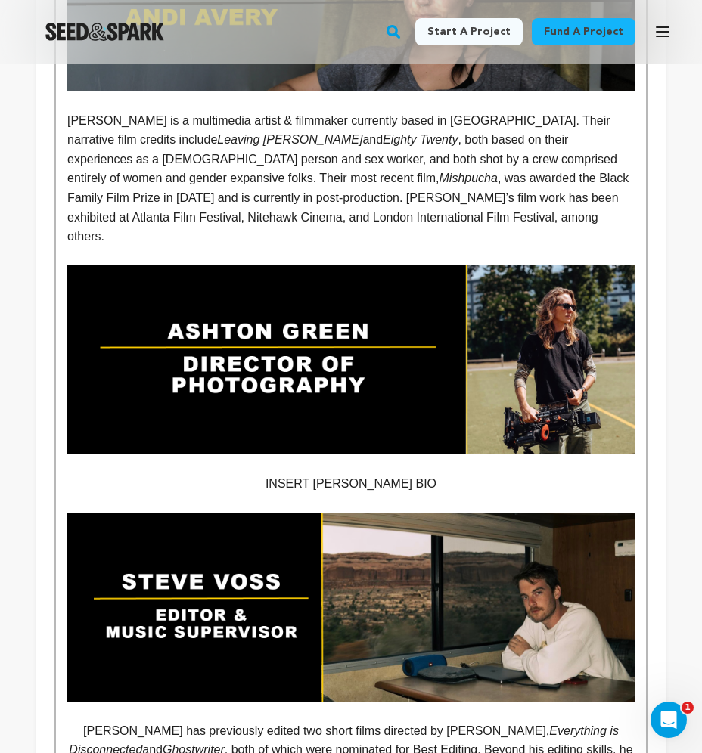
click at [362, 474] on p "INSERT ASHTON BIO" at bounding box center [350, 484] width 567 height 20
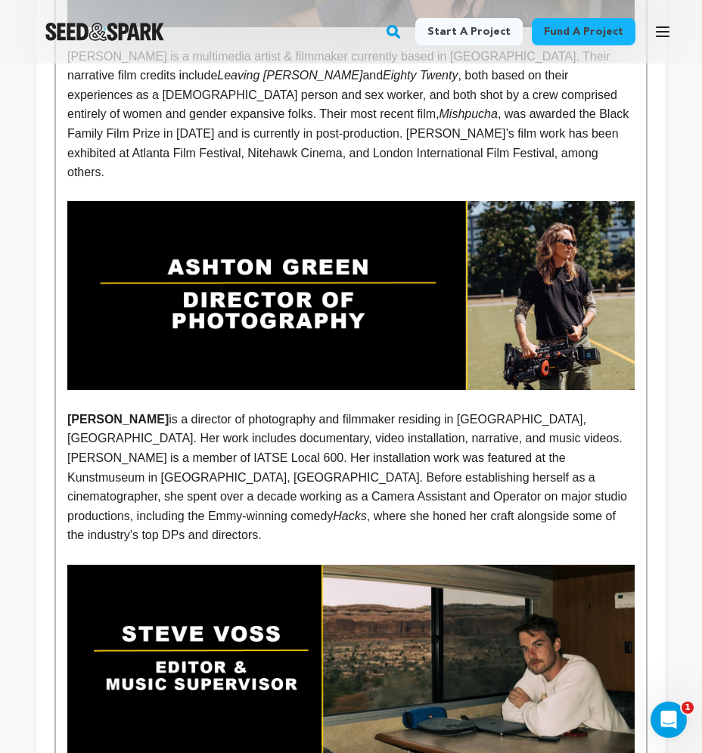
scroll to position [2383, 0]
drag, startPoint x: 442, startPoint y: 450, endPoint x: 63, endPoint y: 357, distance: 390.1
click at [63, 357] on div "THE CREW My artistic vision blends absurdity with sincerity, using movies like …" at bounding box center [351, 678] width 590 height 3577
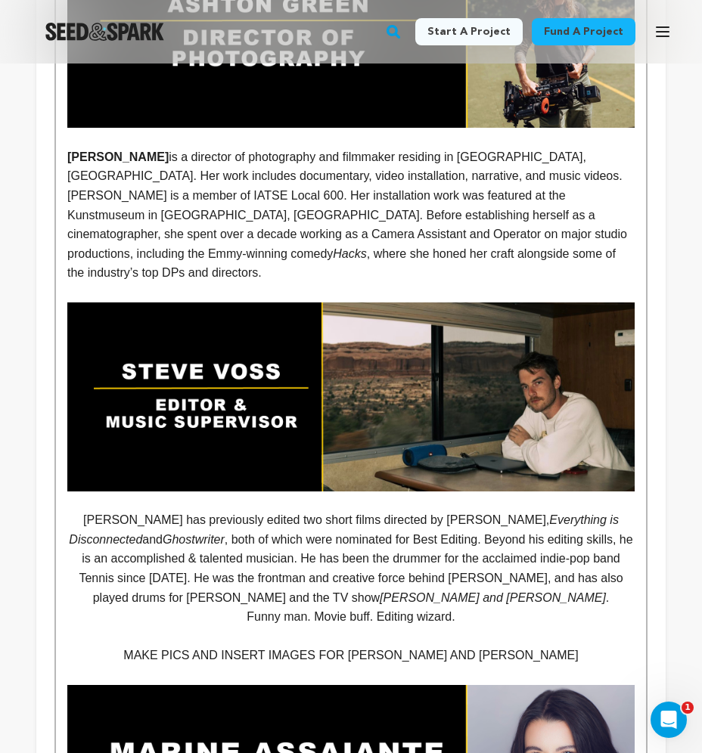
scroll to position [2651, 0]
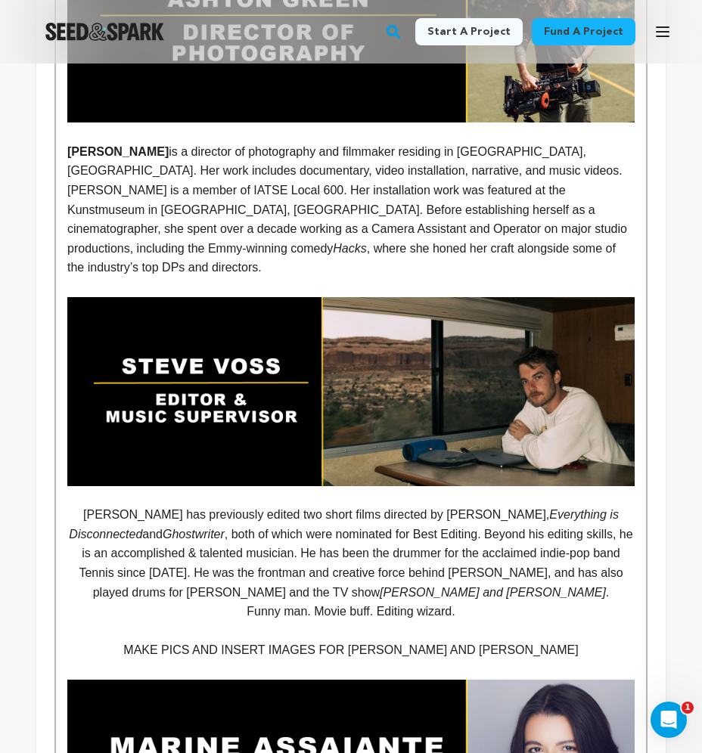
click at [418, 513] on p "Steve has previously edited two short films directed by Sophie Howell, Everythi…" at bounding box center [350, 553] width 567 height 97
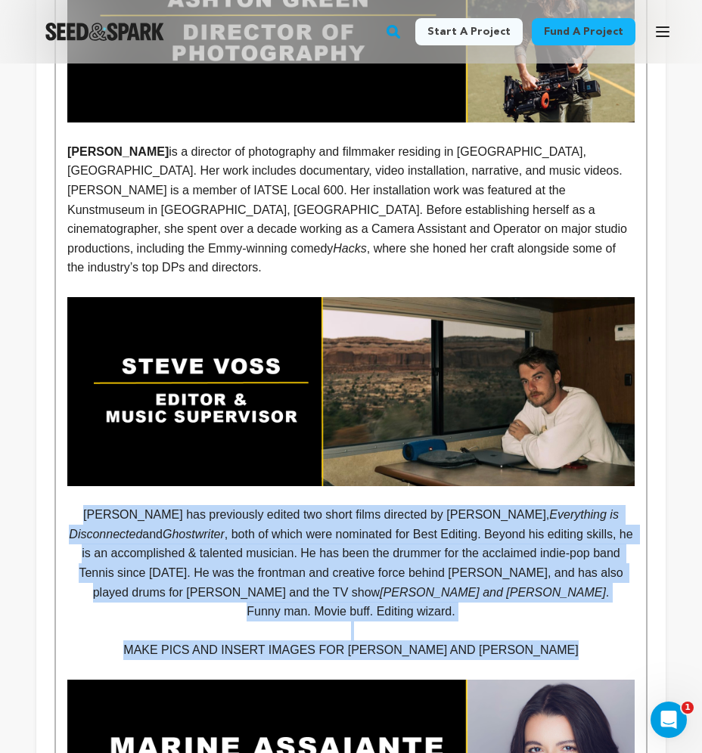
drag, startPoint x: 532, startPoint y: 556, endPoint x: 67, endPoint y: 429, distance: 482.1
click at [67, 429] on div "THE CREW My artistic vision blends absurdity with sincerity, using movies like …" at bounding box center [351, 410] width 590 height 3577
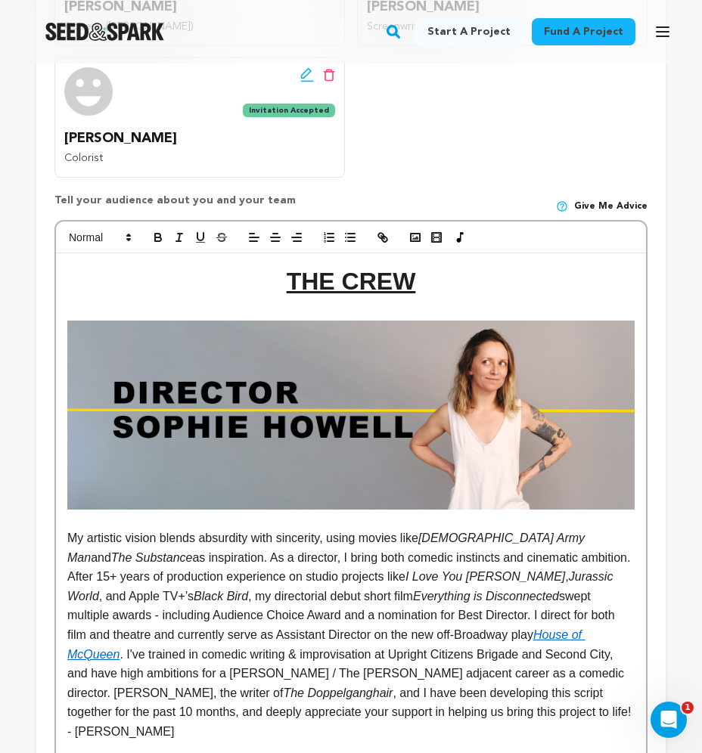
scroll to position [1023, 0]
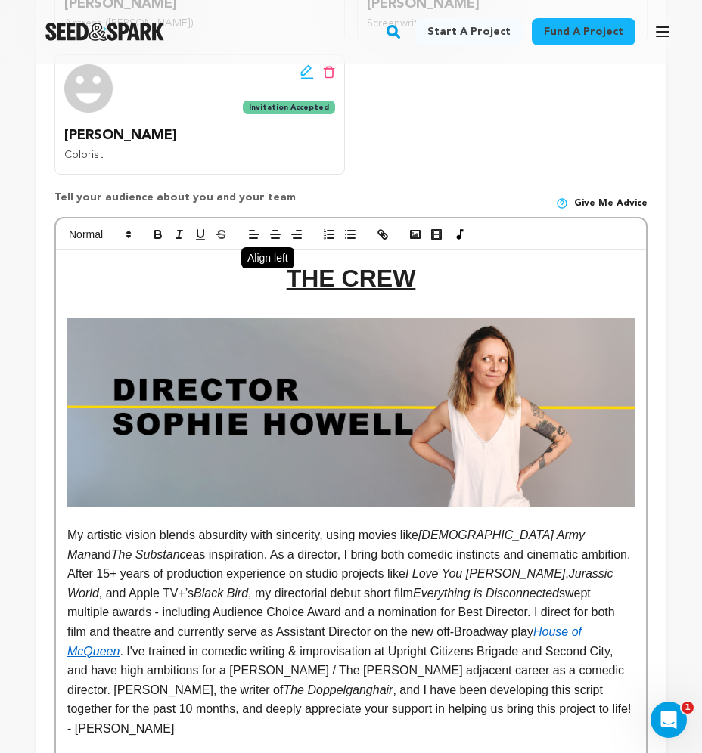
click at [252, 228] on icon "button" at bounding box center [254, 235] width 14 height 14
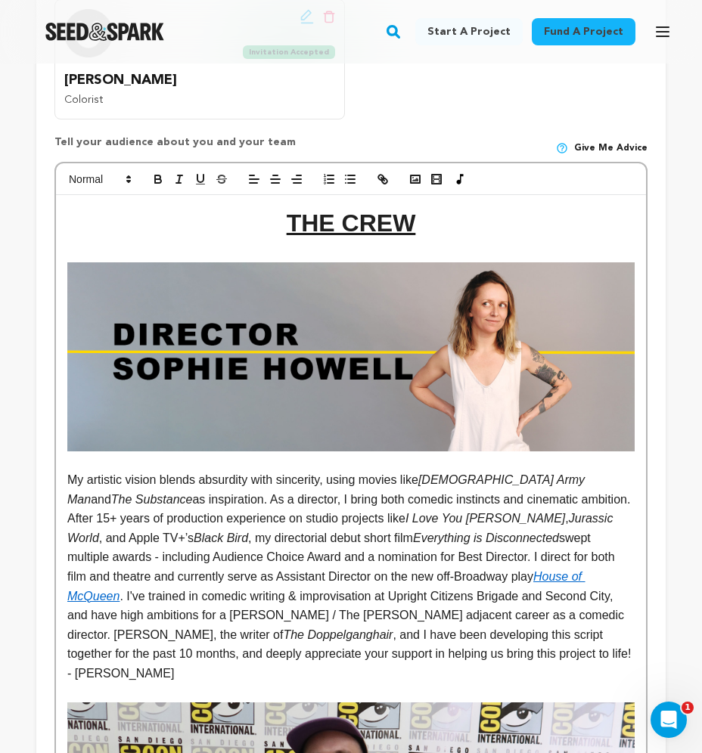
scroll to position [1077, 0]
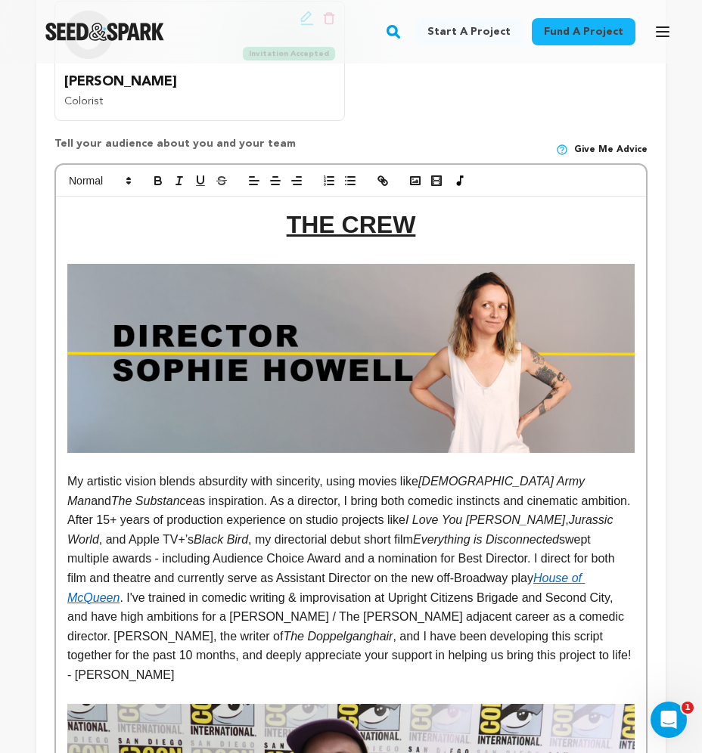
click at [370, 222] on u "THE CREW" at bounding box center [351, 224] width 129 height 27
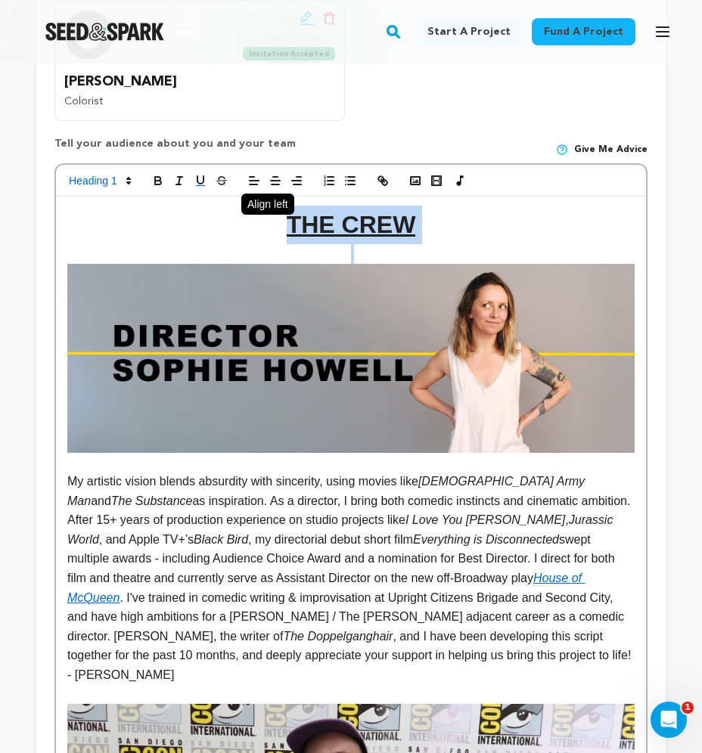
click at [253, 174] on icon "button" at bounding box center [254, 181] width 14 height 14
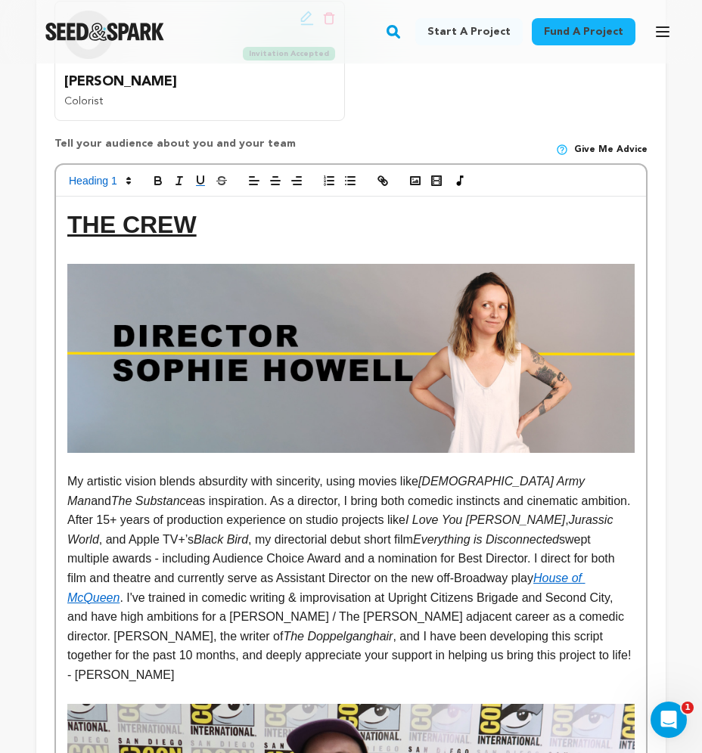
click at [299, 520] on p "My artistic vision blends absurdity with sincerity, using movies like Swiss Arm…" at bounding box center [350, 578] width 567 height 213
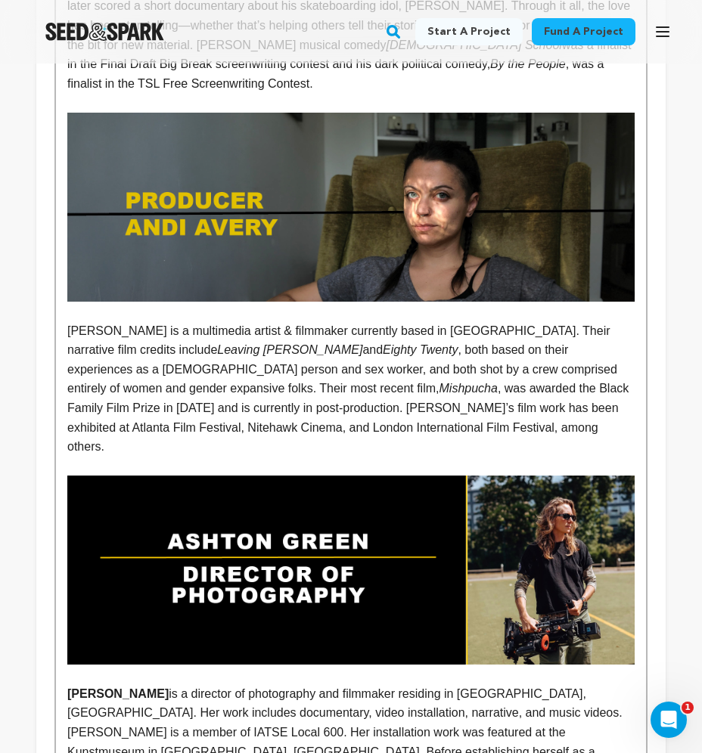
scroll to position [2113, 0]
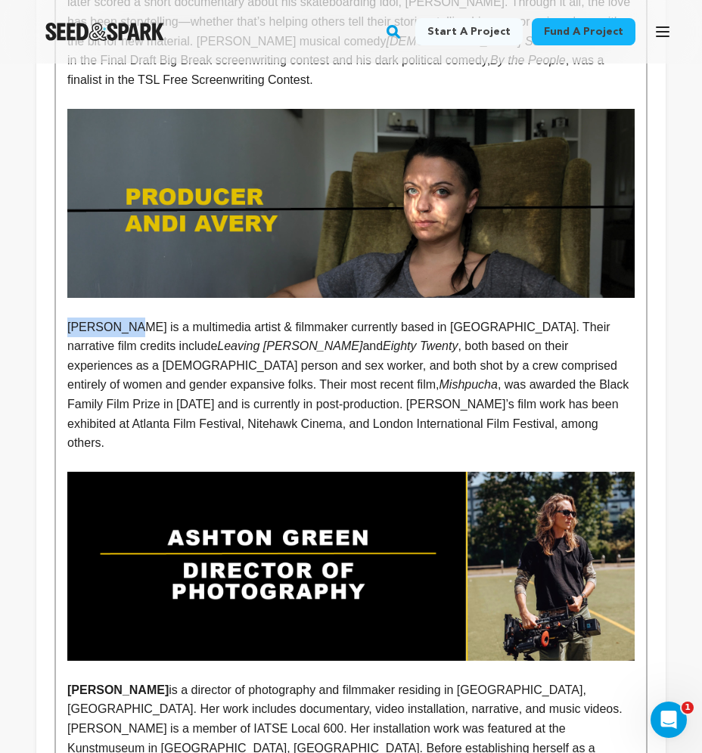
drag, startPoint x: 126, startPoint y: 287, endPoint x: 67, endPoint y: 287, distance: 59.0
drag, startPoint x: 135, startPoint y: 284, endPoint x: 67, endPoint y: 284, distance: 68.8
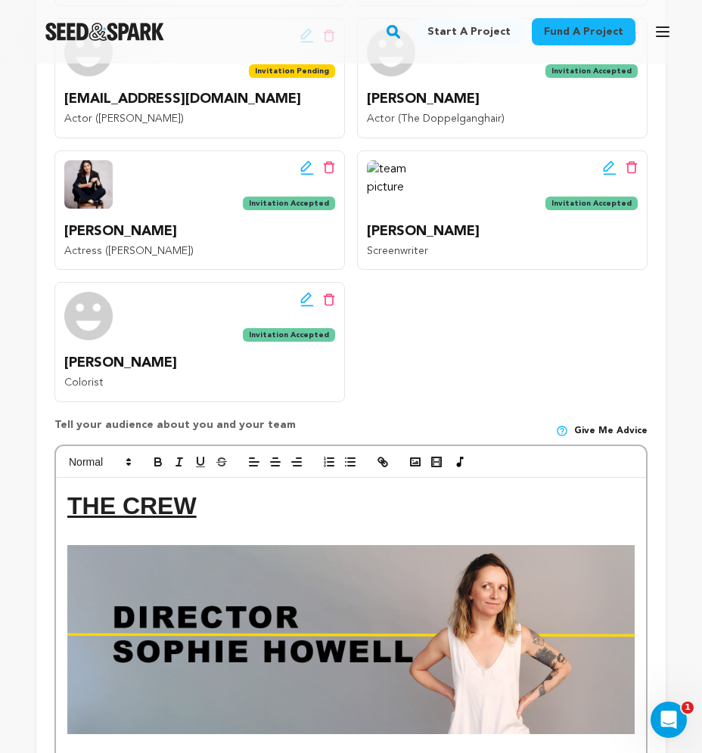
scroll to position [815, 0]
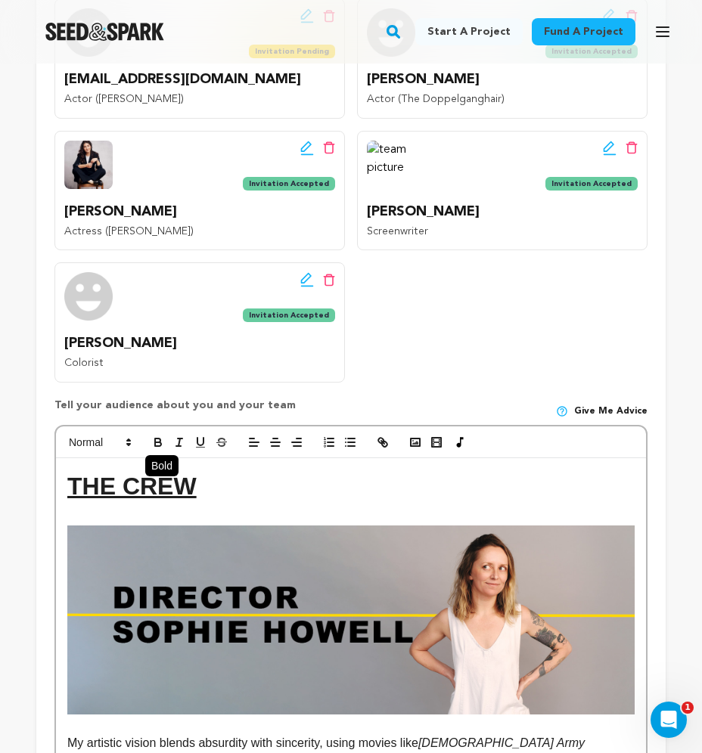
click at [161, 436] on icon "button" at bounding box center [158, 443] width 14 height 14
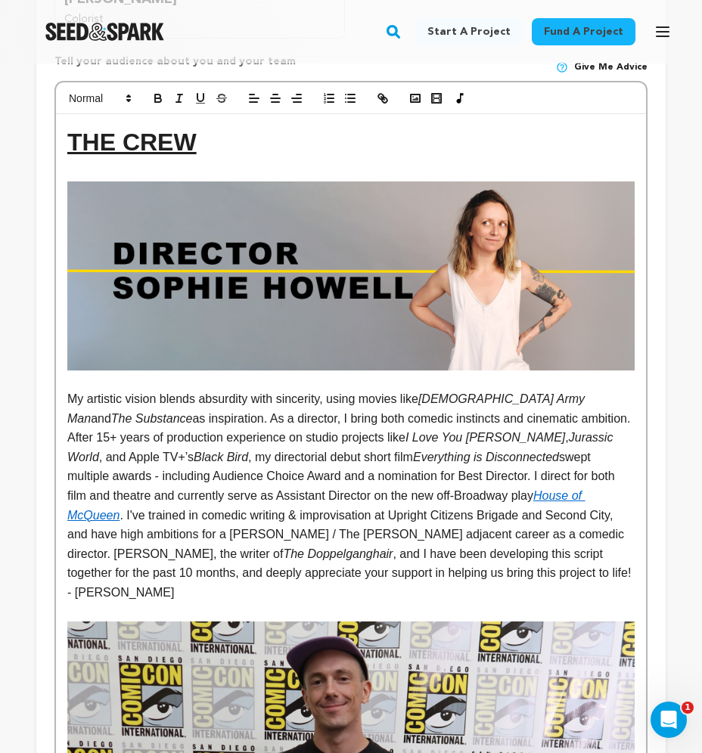
scroll to position [1159, 0]
click at [166, 429] on p "My artistic vision blends absurdity with sincerity, using movies like Swiss Arm…" at bounding box center [350, 495] width 567 height 213
click at [80, 389] on p "My artistic vision blends absurdity with sincerity, using movies like Swiss Arm…" at bounding box center [350, 495] width 567 height 213
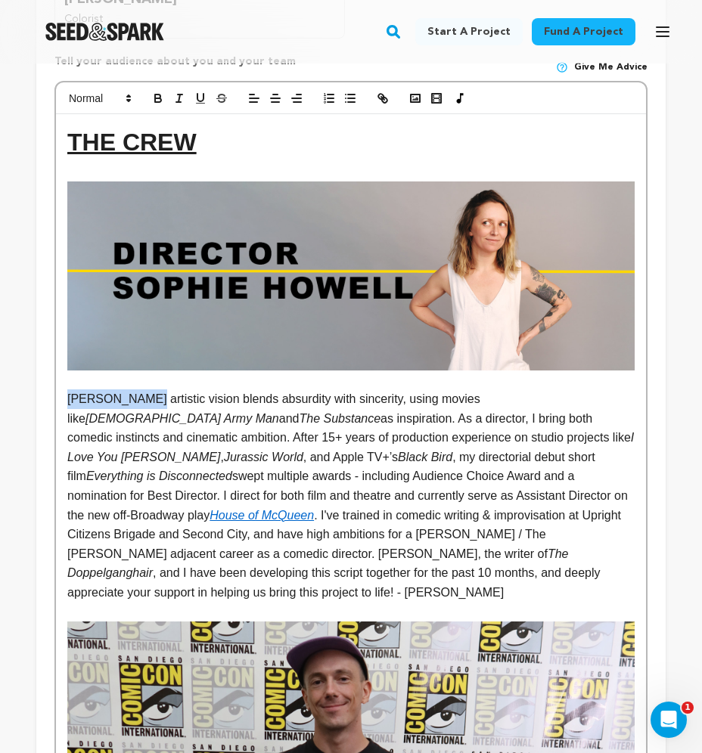
drag, startPoint x: 144, startPoint y: 389, endPoint x: 67, endPoint y: 392, distance: 77.2
click at [69, 390] on p "Sophie Howell's artistic vision blends absurdity with sincerity, using movies l…" at bounding box center [350, 495] width 567 height 213
click at [157, 91] on icon "button" at bounding box center [158, 98] width 14 height 14
click at [201, 423] on p "Sophie Howell 's artistic vision blends absurdity with sincerity, using movies …" at bounding box center [350, 495] width 567 height 213
click at [309, 407] on p "Sophie Howell 's artistic vision blends absurdity with sincerity, using movies …" at bounding box center [350, 495] width 567 height 213
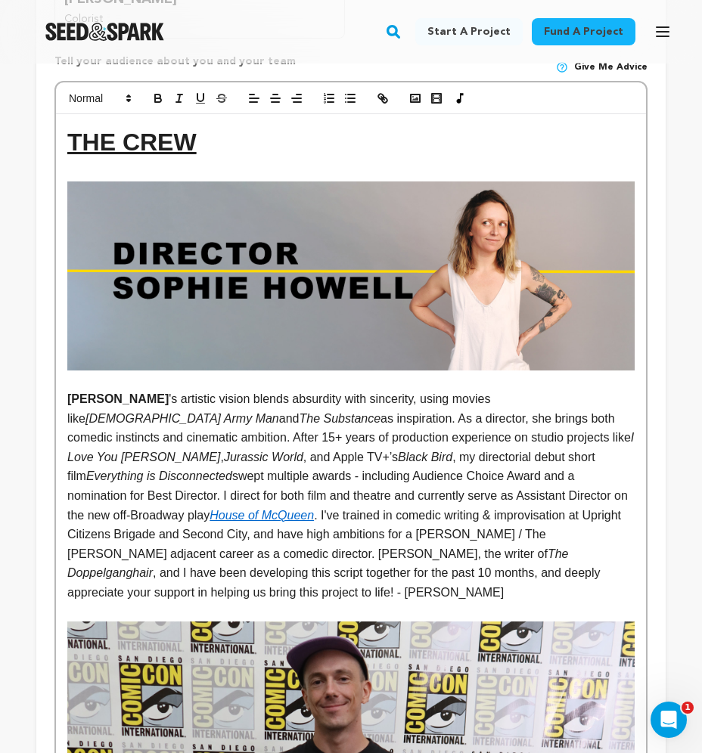
click at [269, 445] on p "Sophie Howell 's artistic vision blends absurdity with sincerity, using movies …" at bounding box center [350, 495] width 567 height 213
click at [547, 464] on p "Sophie Howell 's artistic vision blends absurdity with sincerity, using movies …" at bounding box center [350, 495] width 567 height 213
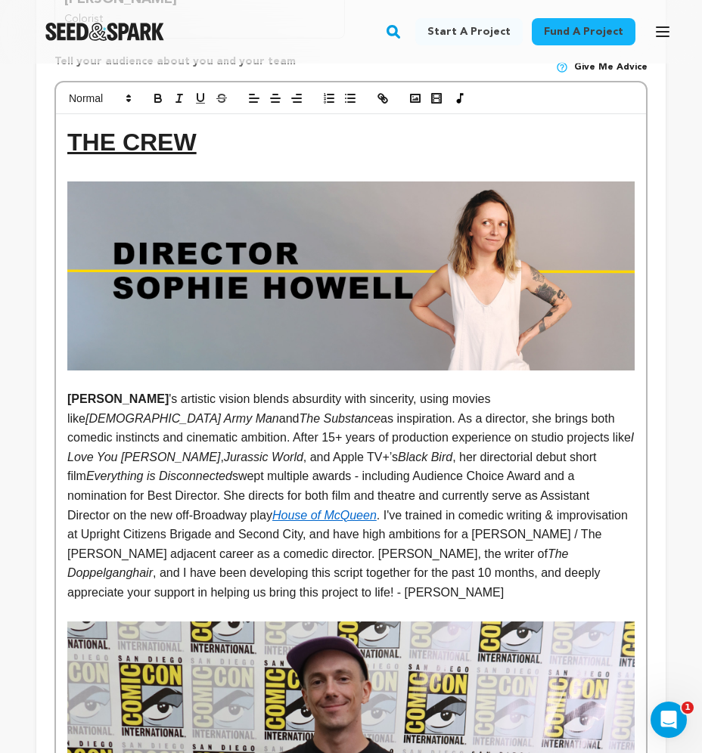
click at [144, 504] on p "Sophie Howell 's artistic vision blends absurdity with sincerity, using movies …" at bounding box center [350, 495] width 567 height 213
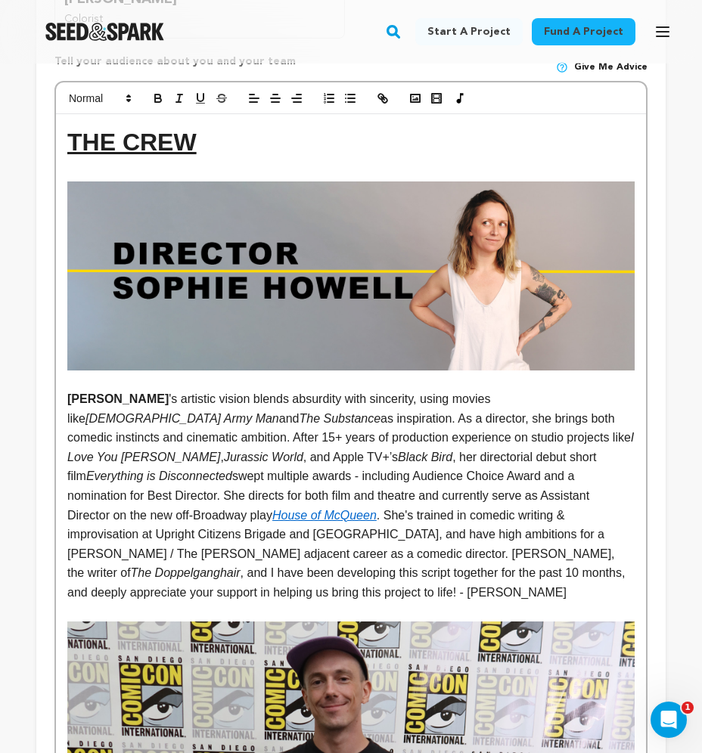
click at [141, 525] on p "Sophie Howell 's artistic vision blends absurdity with sincerity, using movies …" at bounding box center [350, 495] width 567 height 213
drag, startPoint x: 141, startPoint y: 525, endPoint x: 390, endPoint y: 544, distance: 249.5
click at [390, 544] on p "Sophie Howell 's artistic vision blends absurdity with sincerity, using movies …" at bounding box center [350, 495] width 567 height 213
click at [432, 540] on p "Sophie Howell 's artistic vision blends absurdity with sincerity, using movies …" at bounding box center [350, 495] width 567 height 213
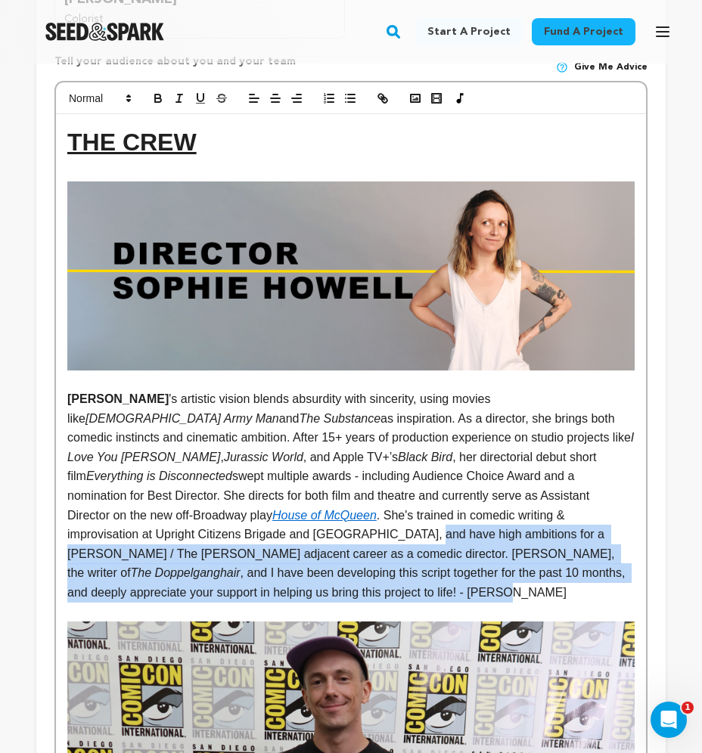
drag, startPoint x: 624, startPoint y: 559, endPoint x: 132, endPoint y: 523, distance: 492.8
click at [132, 523] on p "Sophie Howell 's artistic vision blends absurdity with sincerity, using movies …" at bounding box center [350, 495] width 567 height 213
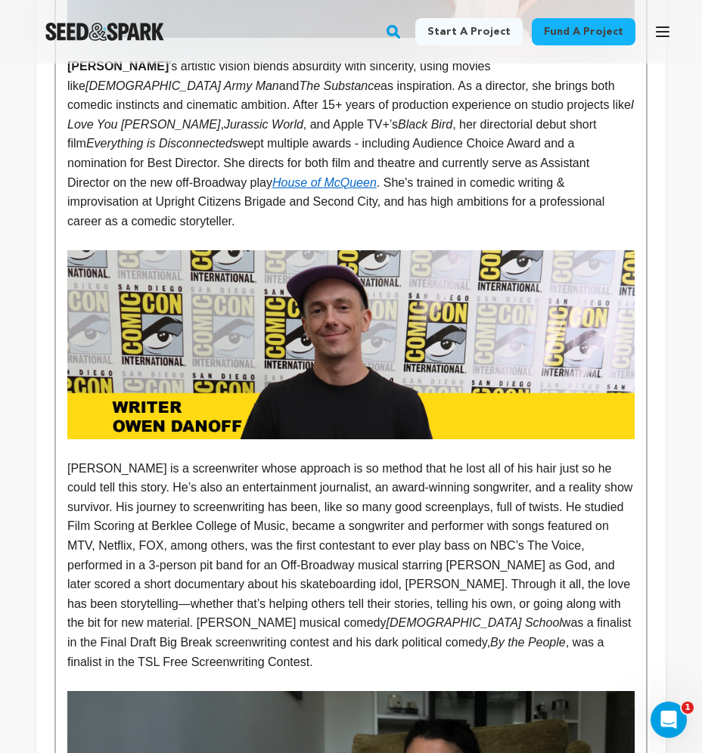
scroll to position [1505, 0]
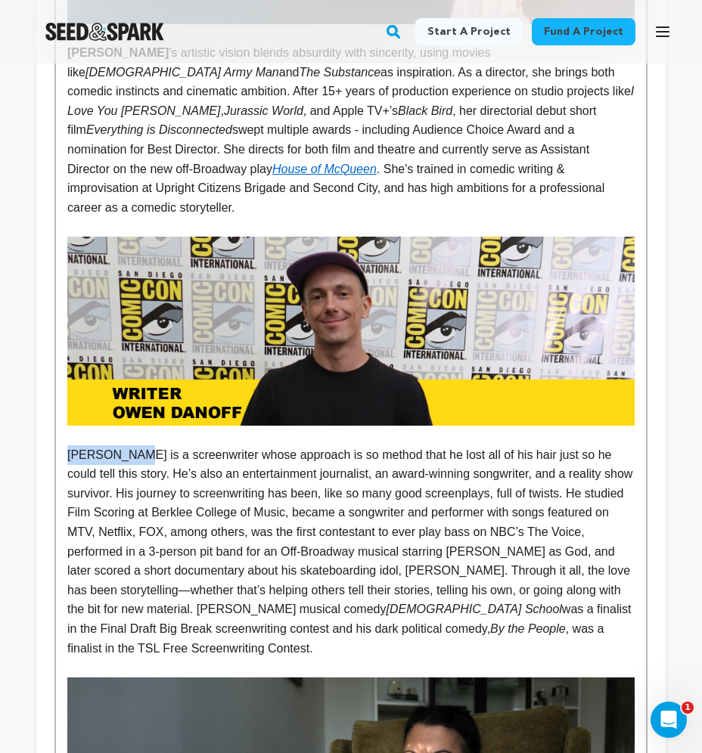
drag, startPoint x: 138, startPoint y: 422, endPoint x: 70, endPoint y: 423, distance: 68.8
click at [70, 445] on p "Owen Danoff is a screenwriter whose approach is so method that he lost all of h…" at bounding box center [350, 551] width 567 height 213
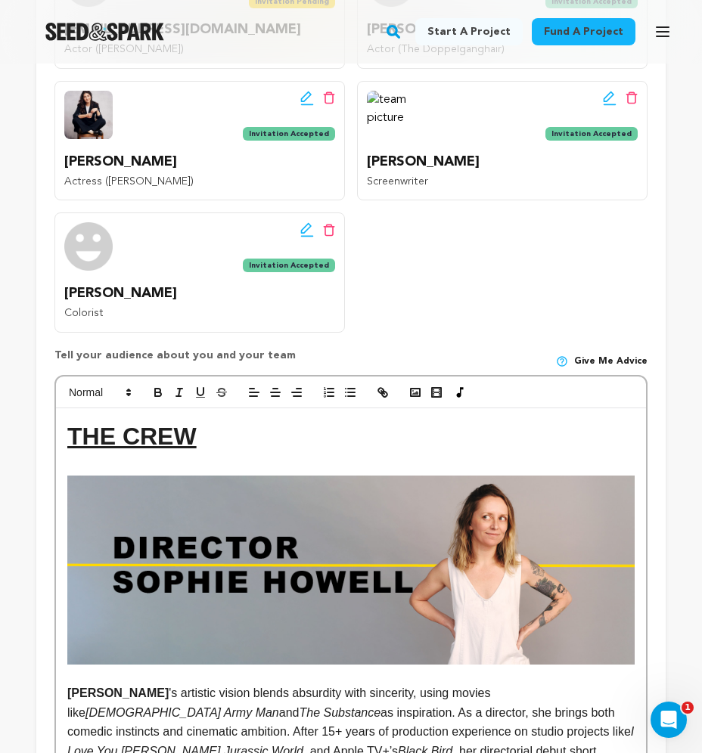
scroll to position [865, 0]
click at [160, 389] on icon "button" at bounding box center [157, 391] width 5 height 4
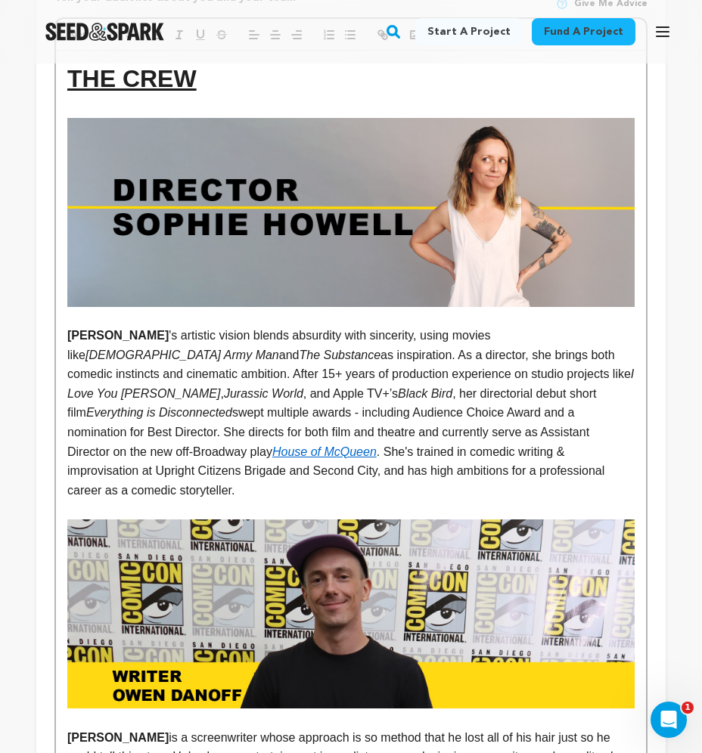
scroll to position [1223, 0]
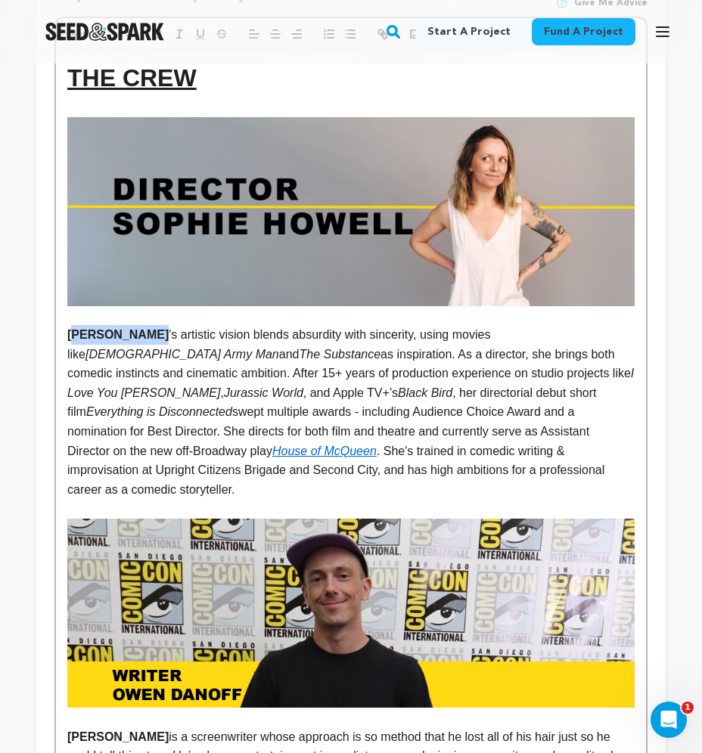
drag, startPoint x: 151, startPoint y: 324, endPoint x: 76, endPoint y: 327, distance: 74.9
click at [76, 327] on p "Sophie Howell 's artistic vision blends absurdity with sincerity, using movies …" at bounding box center [350, 412] width 567 height 174
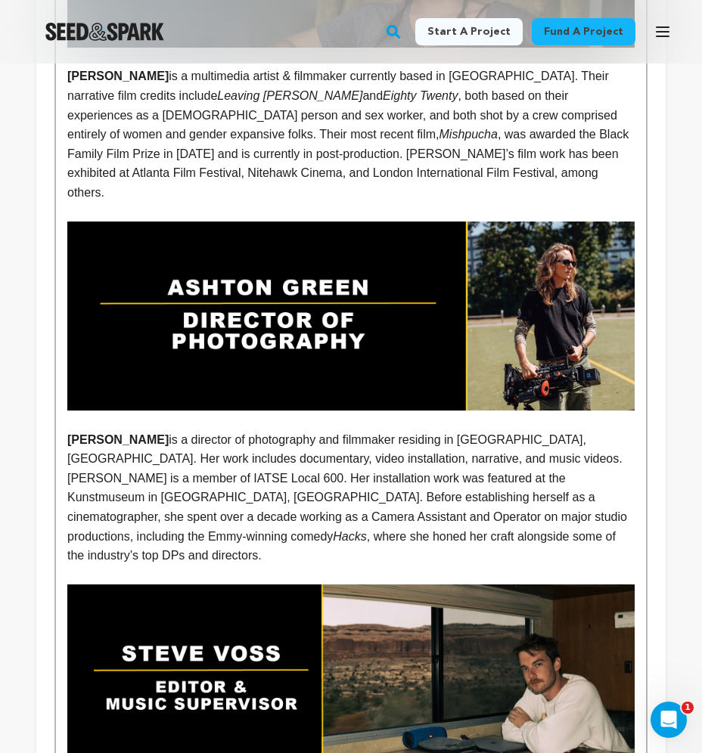
scroll to position [2372, 0]
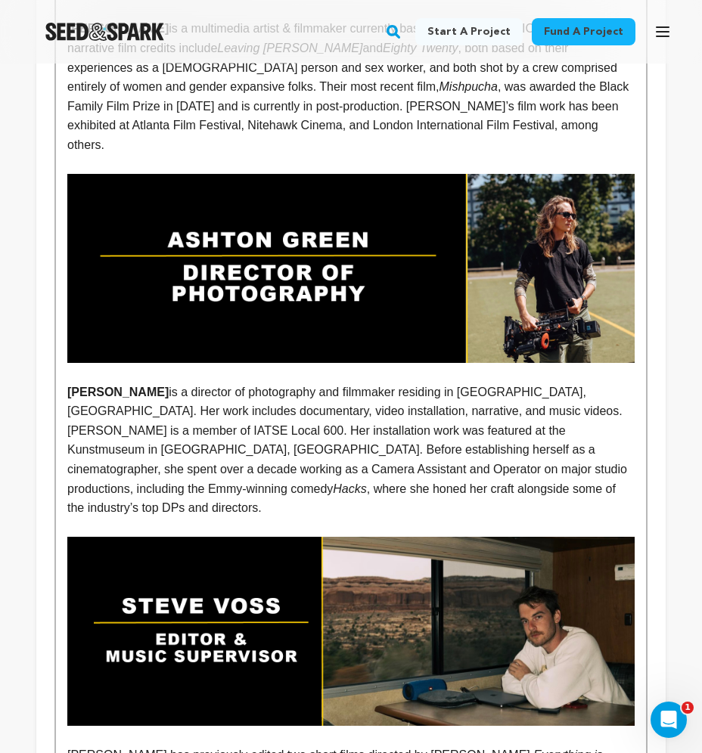
drag, startPoint x: 192, startPoint y: 331, endPoint x: 67, endPoint y: 334, distance: 124.8
click at [67, 386] on strong "Ashton Carlisle Green" at bounding box center [117, 392] width 101 height 13
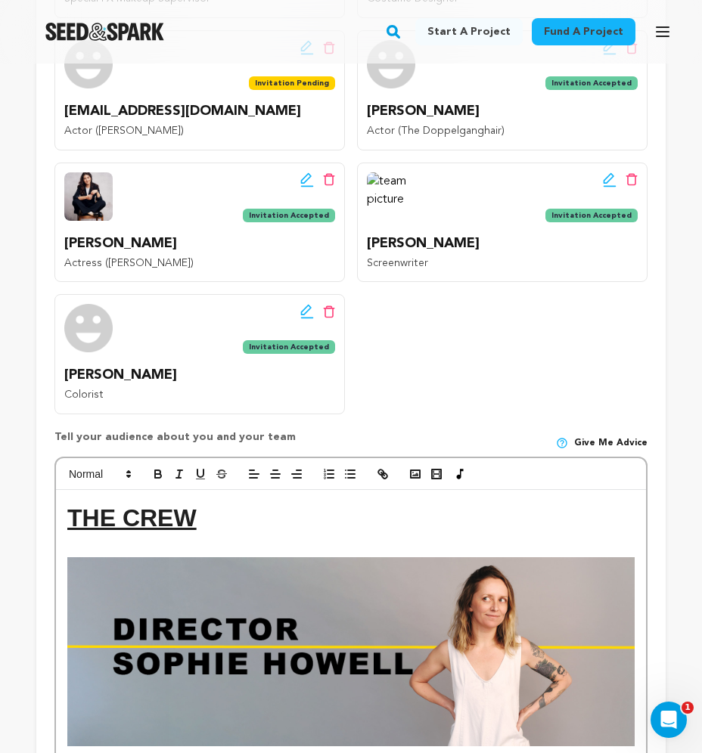
scroll to position [782, 0]
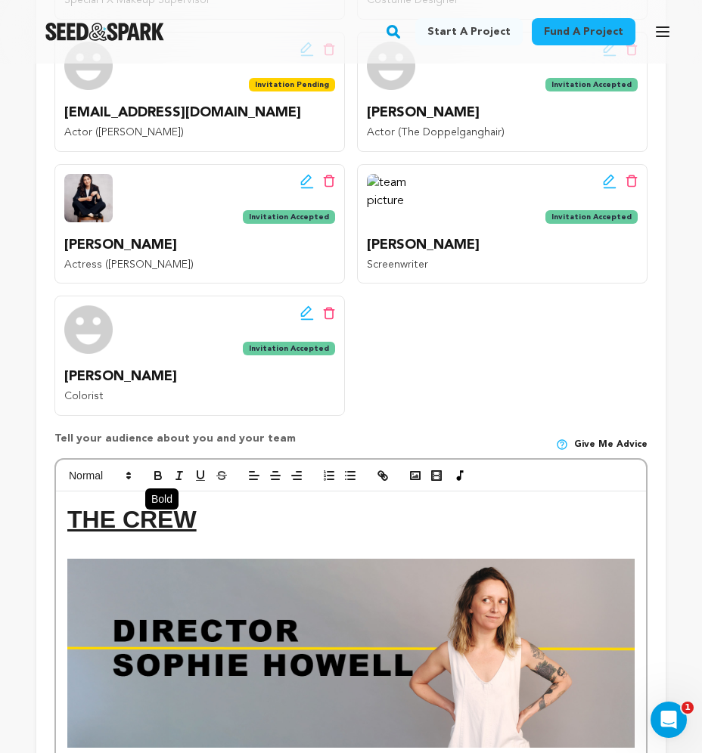
click at [161, 469] on icon "button" at bounding box center [158, 476] width 14 height 14
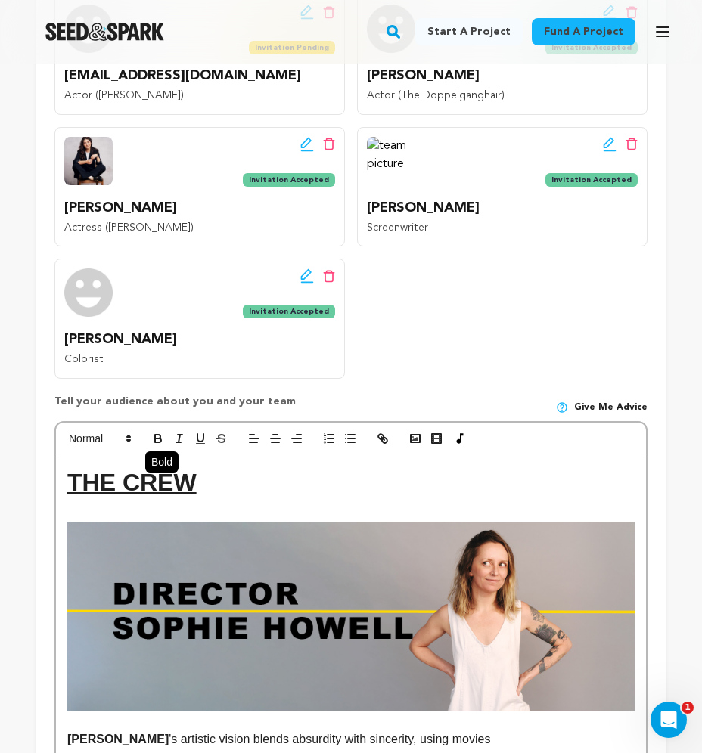
click at [158, 433] on icon "button" at bounding box center [158, 439] width 14 height 14
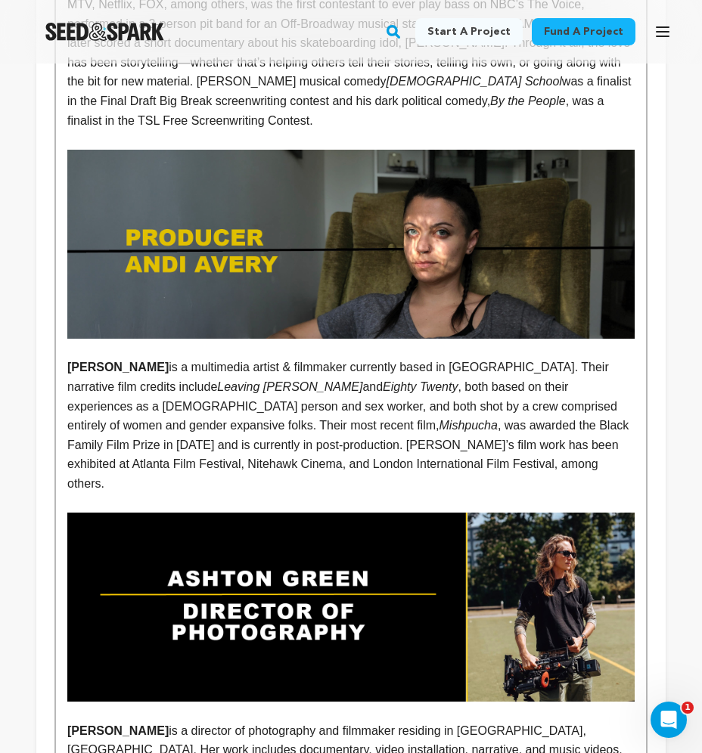
scroll to position [2064, 0]
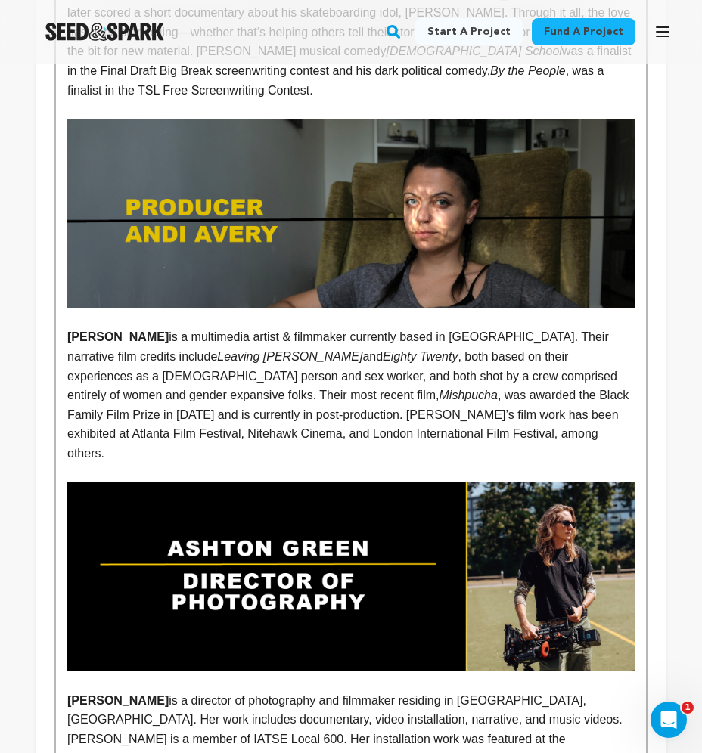
click at [340, 348] on p "ANDI AVERY is a multimedia artist & filmmaker currently based in NYC. Their nar…" at bounding box center [350, 394] width 567 height 135
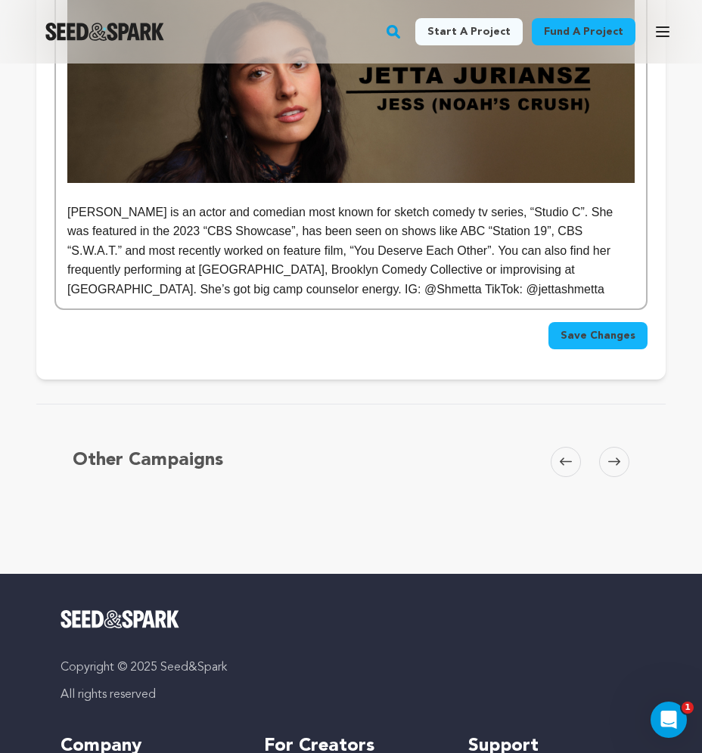
scroll to position [4529, 0]
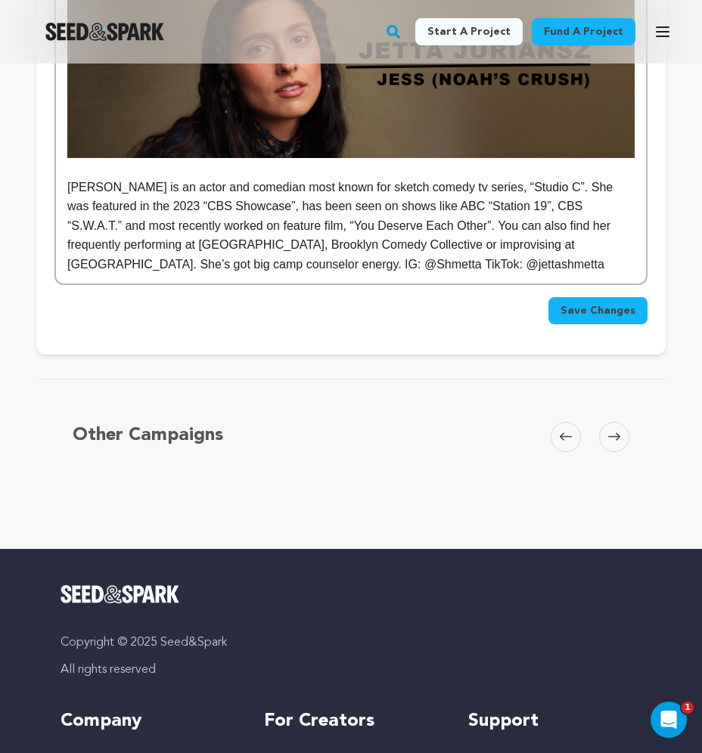
click at [604, 303] on span "Save Changes" at bounding box center [597, 310] width 75 height 15
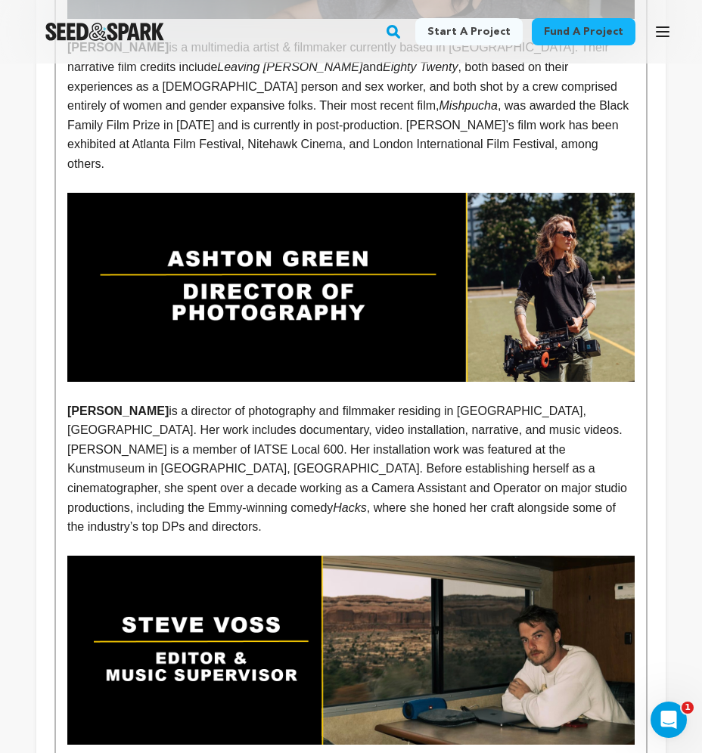
scroll to position [2383, 0]
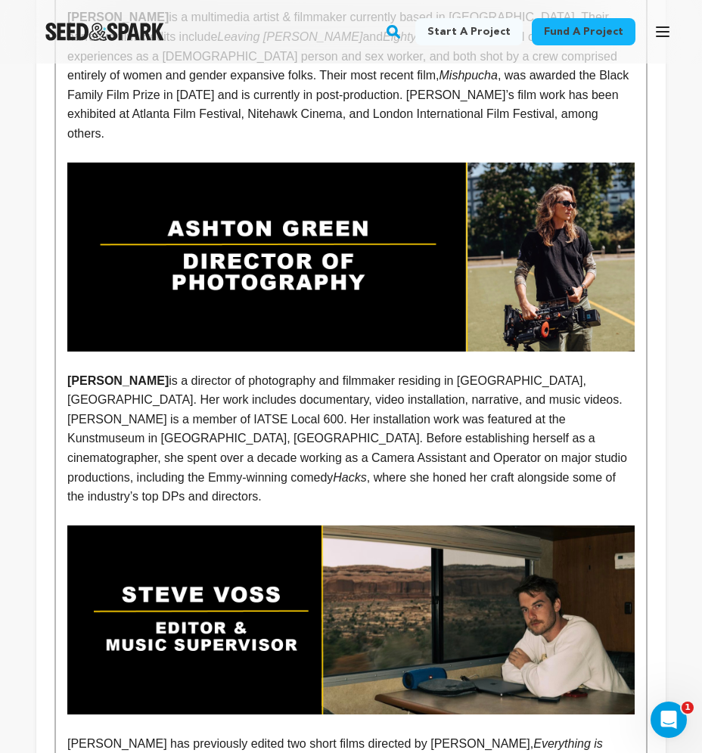
click at [108, 374] on strong "Ashton Carlisle Green" at bounding box center [117, 380] width 101 height 13
click at [166, 374] on strong "ASHTON Carlisle Green" at bounding box center [117, 380] width 101 height 13
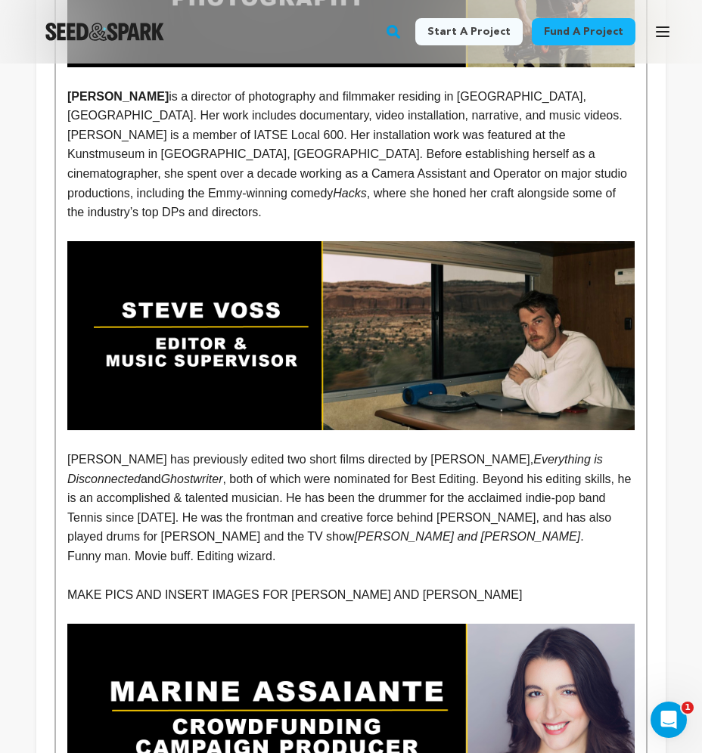
scroll to position [2680, 0]
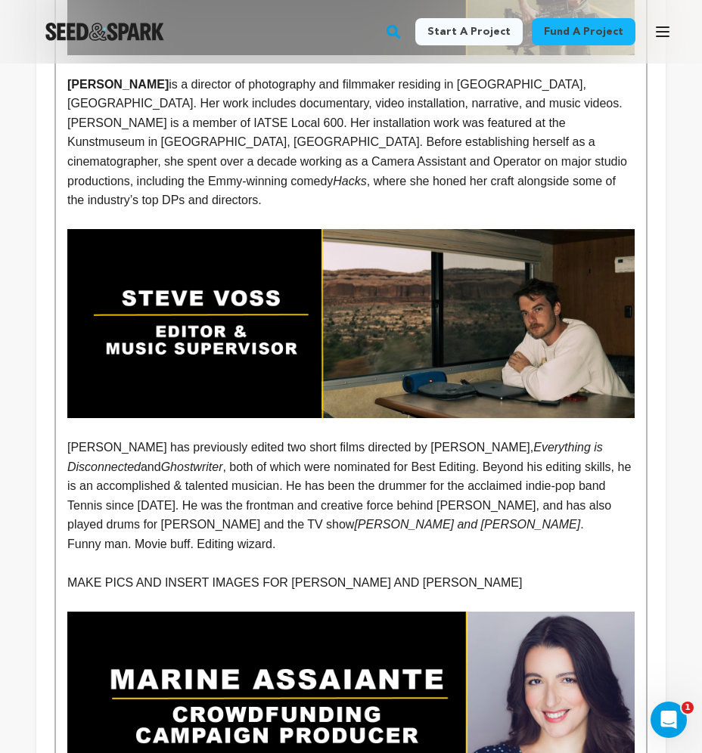
click at [96, 438] on p "Steve has previously edited two short films directed by Sophie Howell, Everythi…" at bounding box center [350, 486] width 567 height 97
drag, startPoint x: 138, startPoint y: 362, endPoint x: 65, endPoint y: 363, distance: 72.6
click at [65, 363] on div "THE CREW SOPHIE HOWELL 's artistic vision blends absurdity with sincerity, usin…" at bounding box center [351, 363] width 590 height 3539
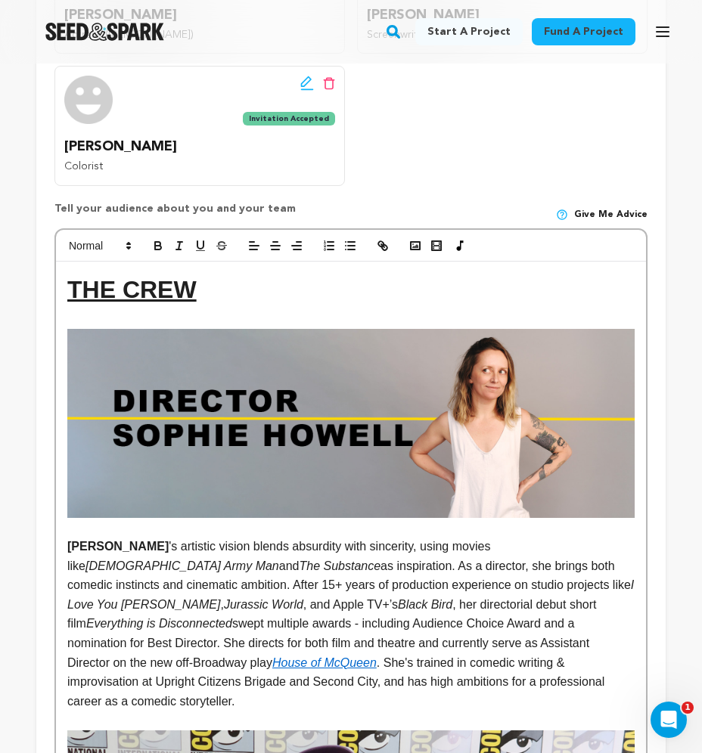
scroll to position [988, 0]
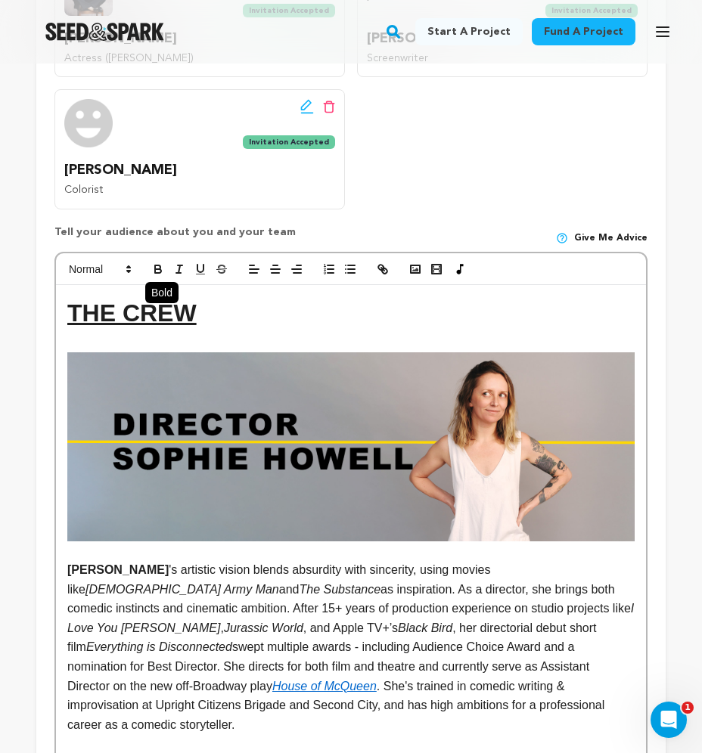
click at [160, 265] on icon "button" at bounding box center [157, 267] width 5 height 4
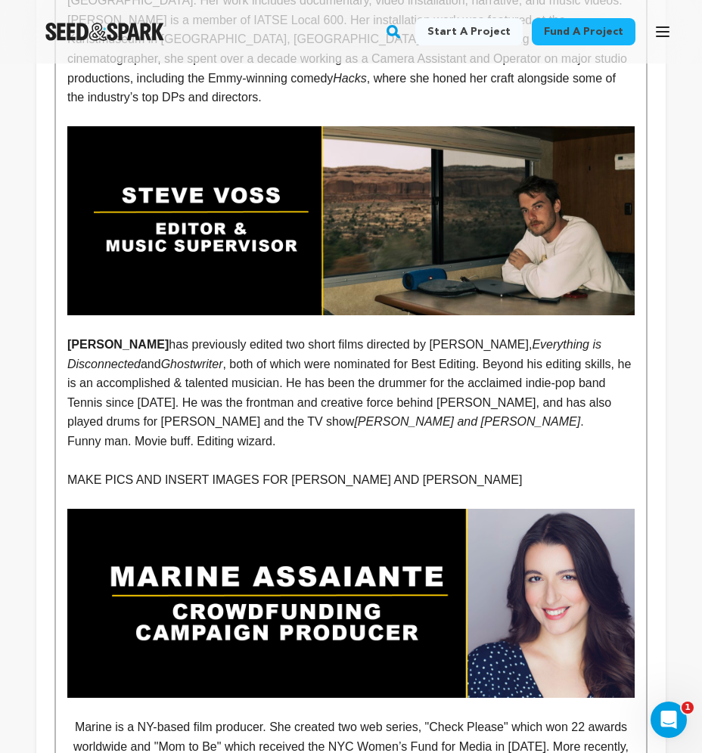
scroll to position [2799, 0]
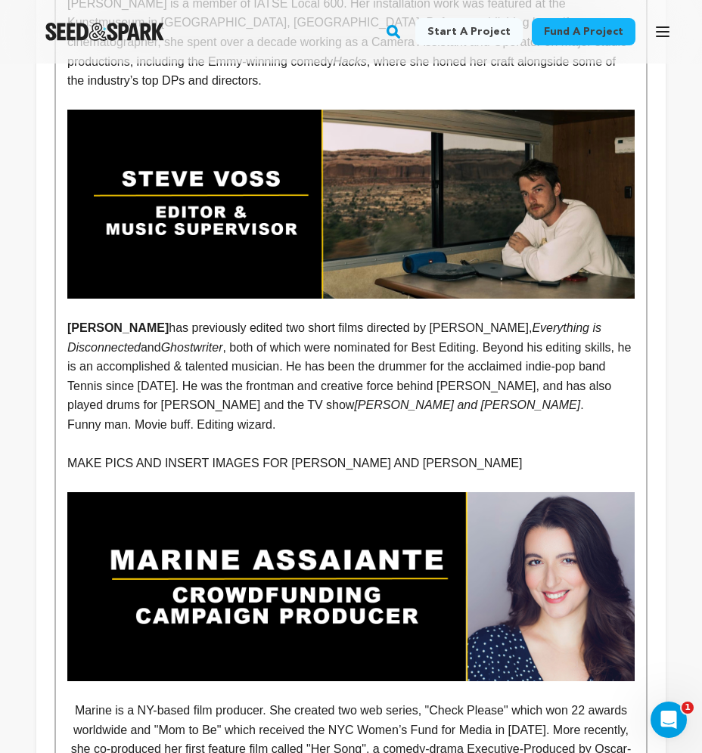
click at [254, 415] on p "Funny man. Movie buff. Editing wizard." at bounding box center [350, 425] width 567 height 20
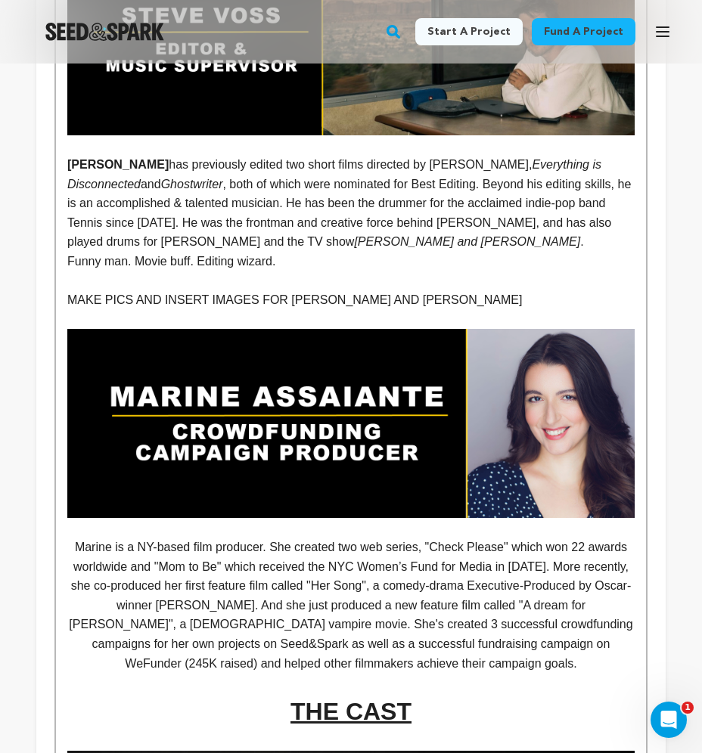
scroll to position [2978, 0]
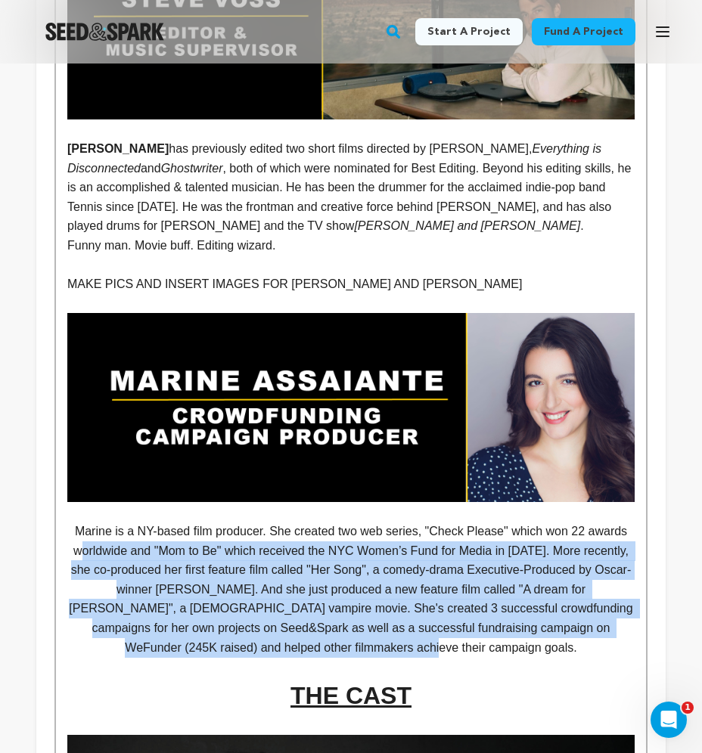
drag, startPoint x: 322, startPoint y: 535, endPoint x: 82, endPoint y: 451, distance: 254.7
click at [82, 522] on p "Marine is a NY-based film producer. She created two web series, "Check Please" …" at bounding box center [350, 589] width 567 height 135
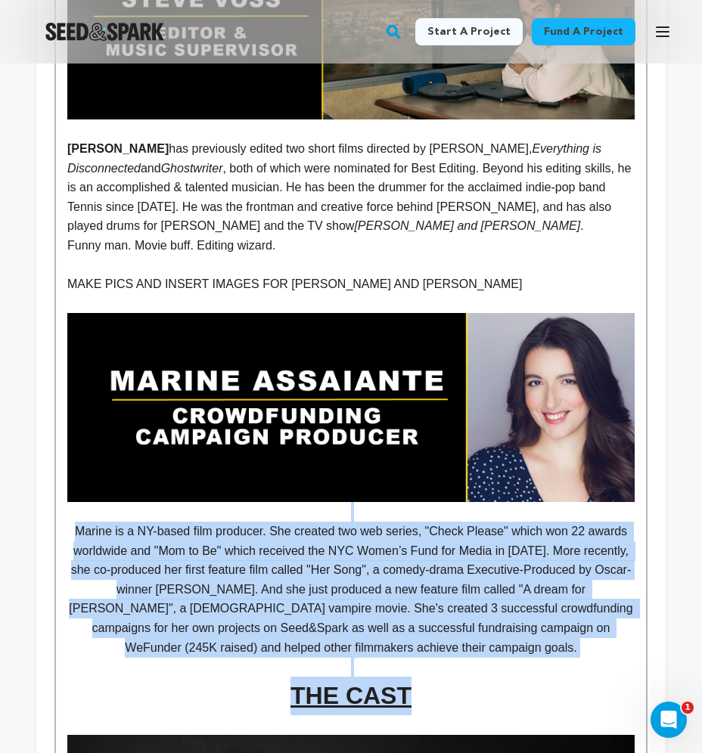
drag, startPoint x: 327, startPoint y: 569, endPoint x: 39, endPoint y: 415, distance: 325.8
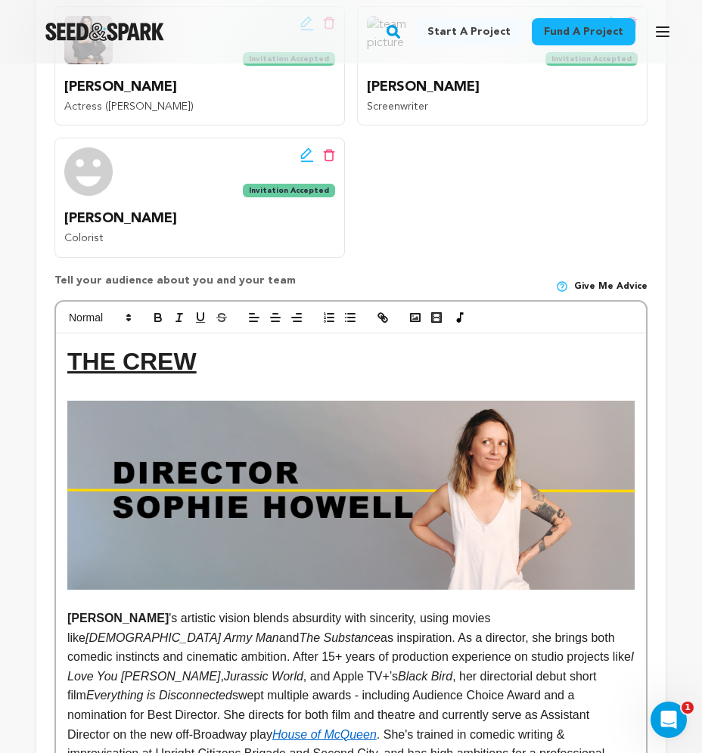
scroll to position [936, 0]
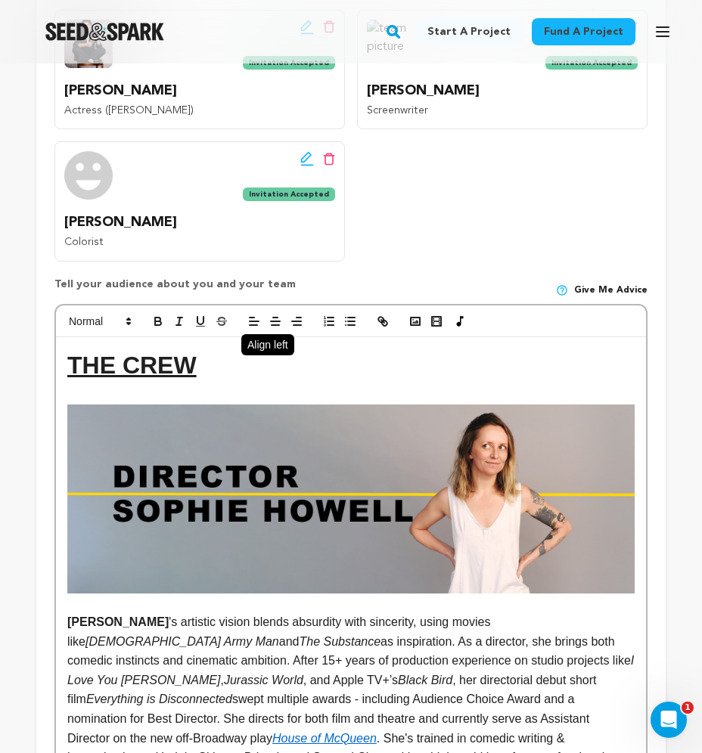
click at [252, 315] on icon "button" at bounding box center [254, 322] width 14 height 14
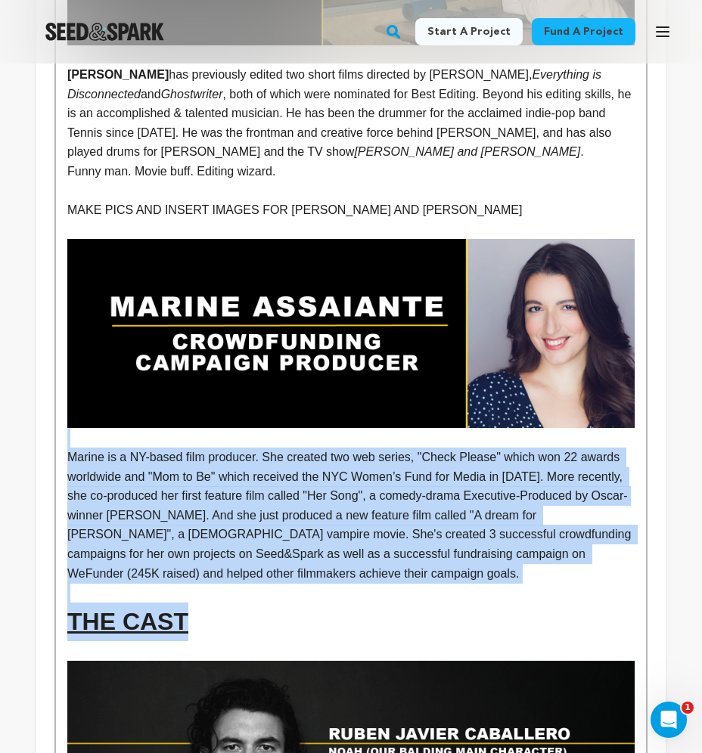
scroll to position [3044, 0]
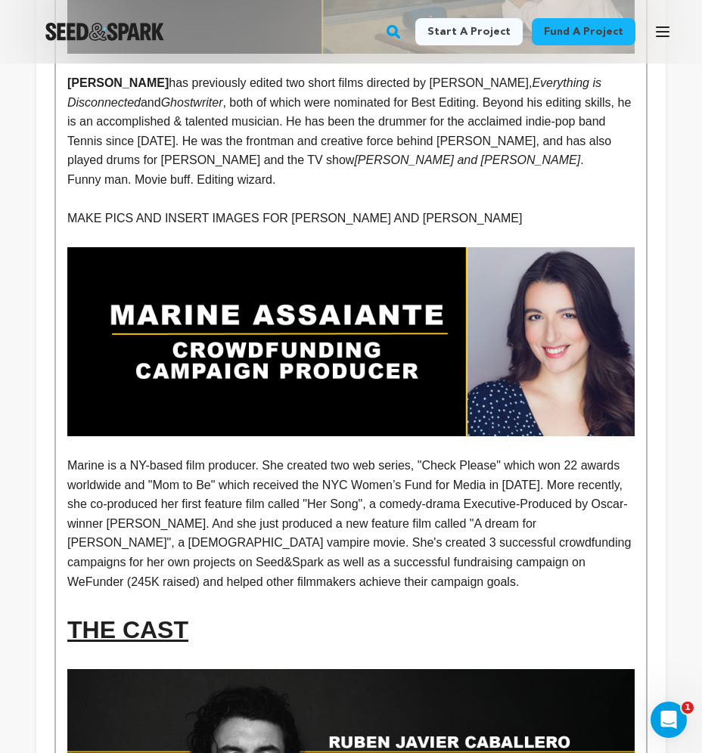
click at [172, 456] on p "Marine is a NY-based film producer. She created two web series, "Check Please" …" at bounding box center [350, 523] width 567 height 135
click at [104, 456] on p "Marine is a NY-based film producer. She created two web series, "Check Please" …" at bounding box center [350, 523] width 567 height 135
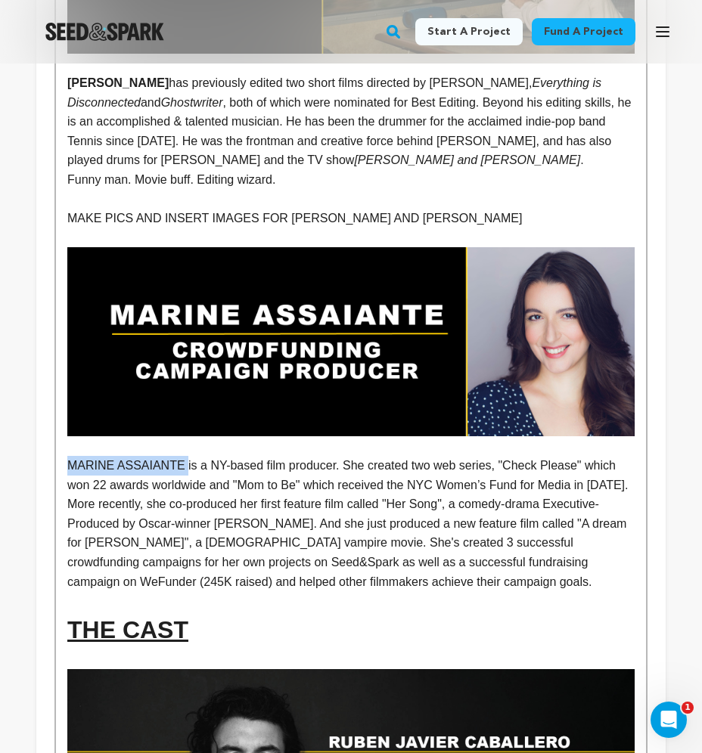
drag, startPoint x: 181, startPoint y: 377, endPoint x: 64, endPoint y: 378, distance: 118.0
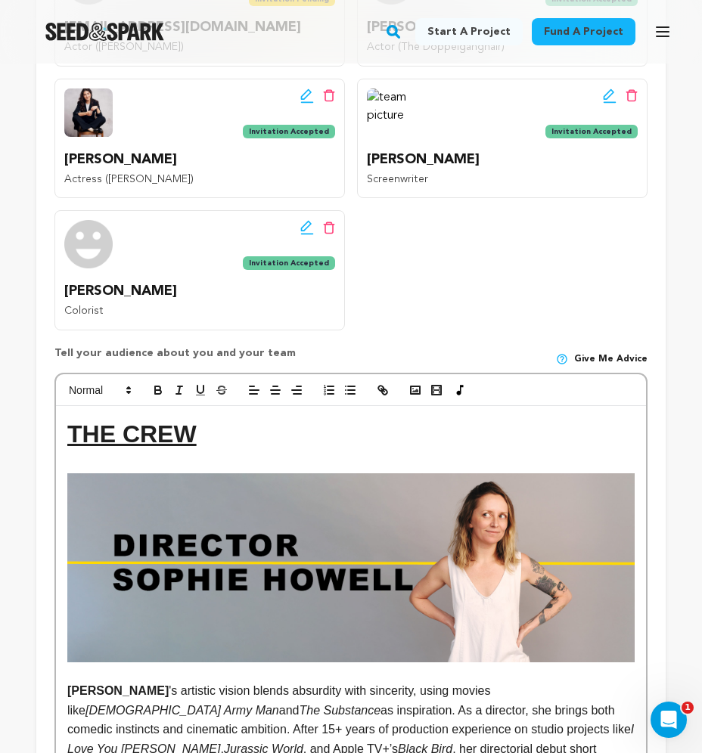
scroll to position [890, 0]
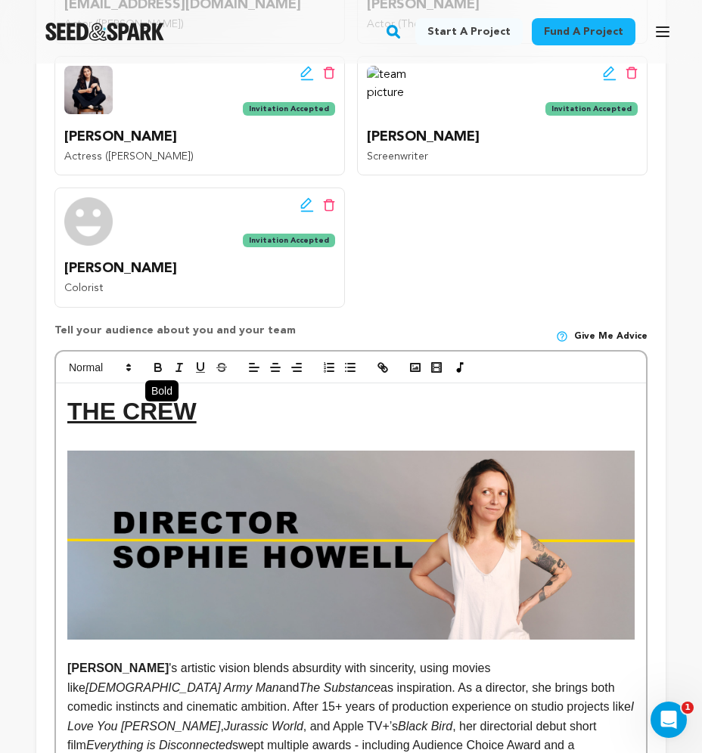
click at [158, 361] on icon "button" at bounding box center [158, 368] width 14 height 14
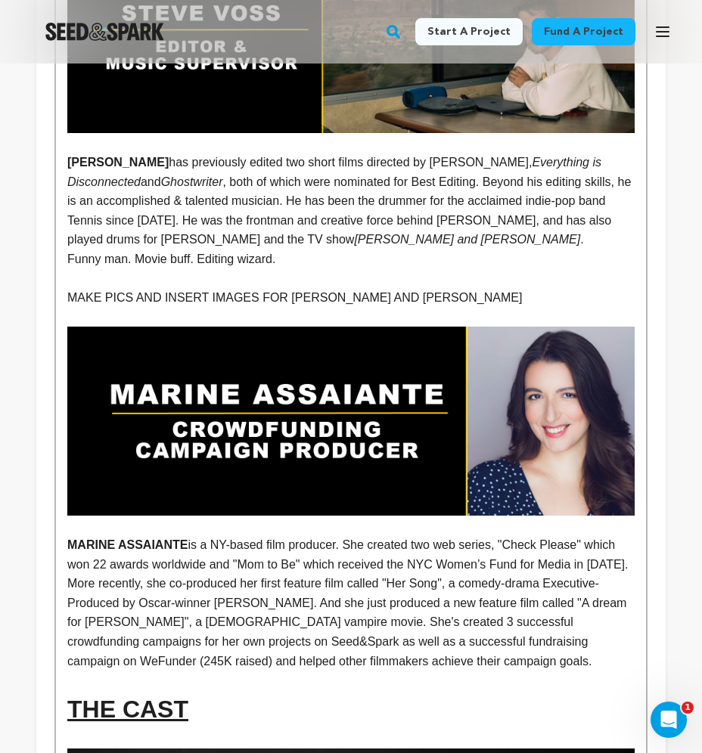
scroll to position [2976, 0]
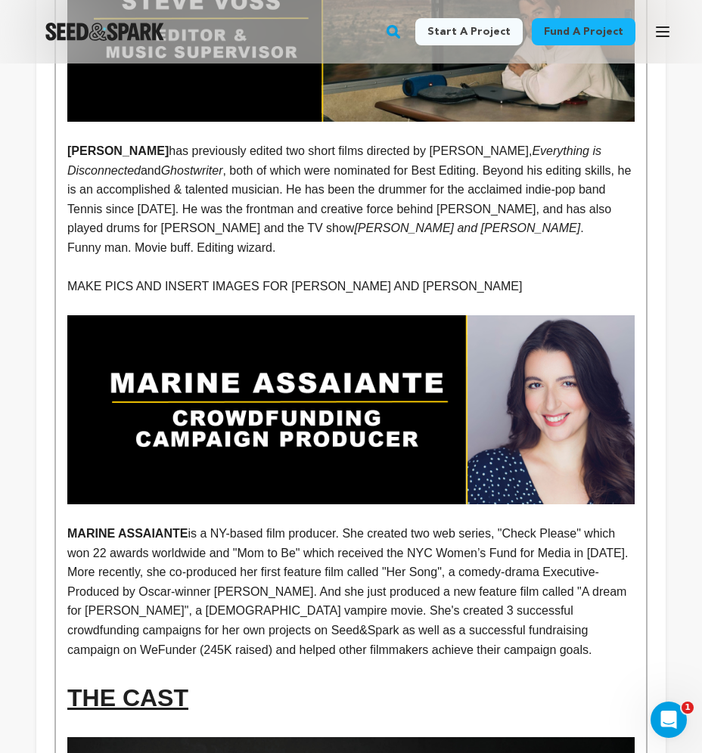
click at [211, 524] on p "MARINE ASSAIANTE is a NY-based film producer. She created two web series, "Chec…" at bounding box center [350, 591] width 567 height 135
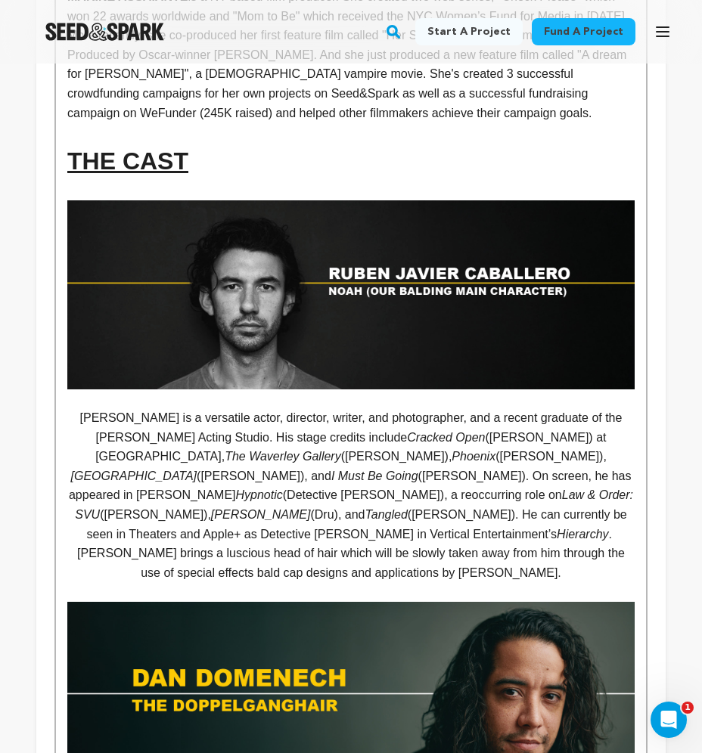
scroll to position [3526, 0]
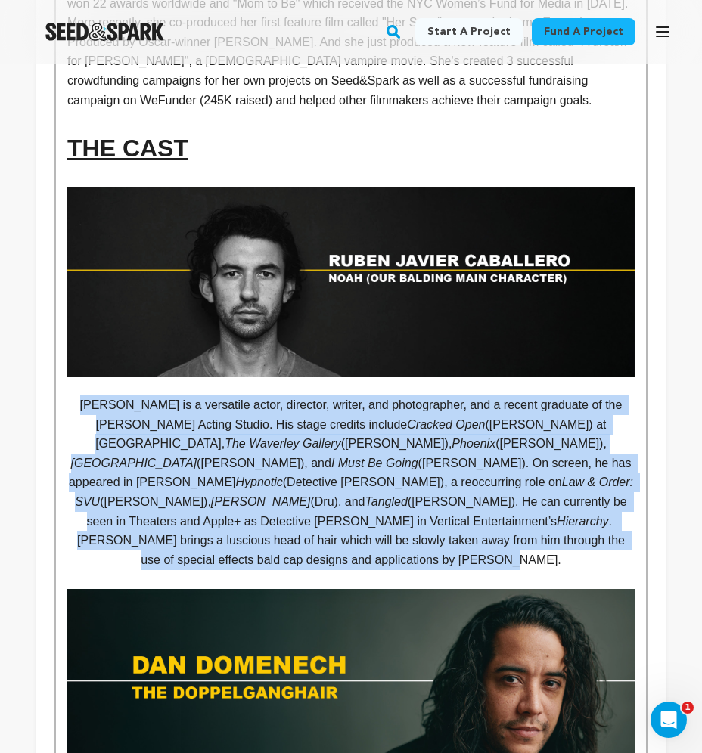
drag, startPoint x: 473, startPoint y: 439, endPoint x: 70, endPoint y: 315, distance: 421.2
click at [70, 395] on p "[PERSON_NAME] is a versatile actor, director, writer, and photographer, and a r…" at bounding box center [350, 482] width 567 height 174
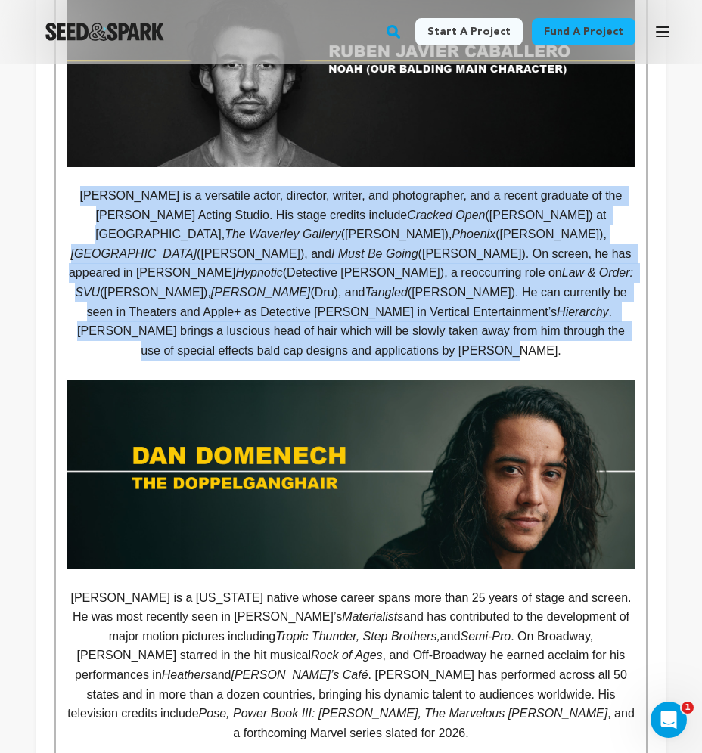
scroll to position [3681, 0]
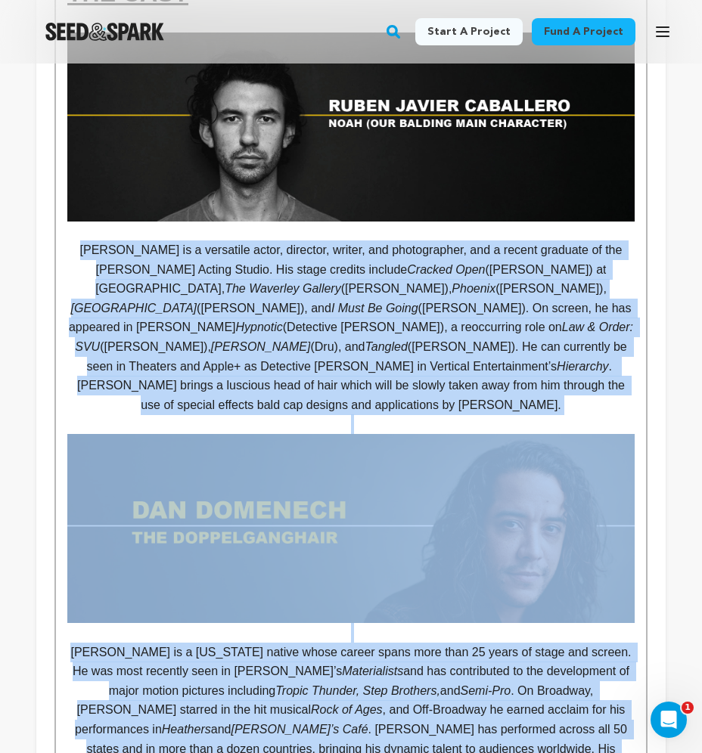
drag, startPoint x: 404, startPoint y: 668, endPoint x: 74, endPoint y: 150, distance: 614.0
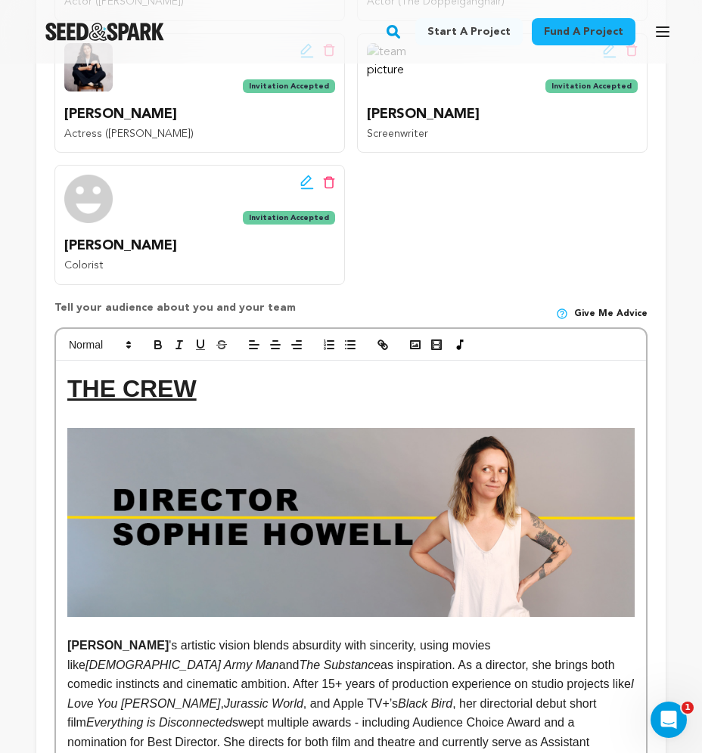
scroll to position [912, 0]
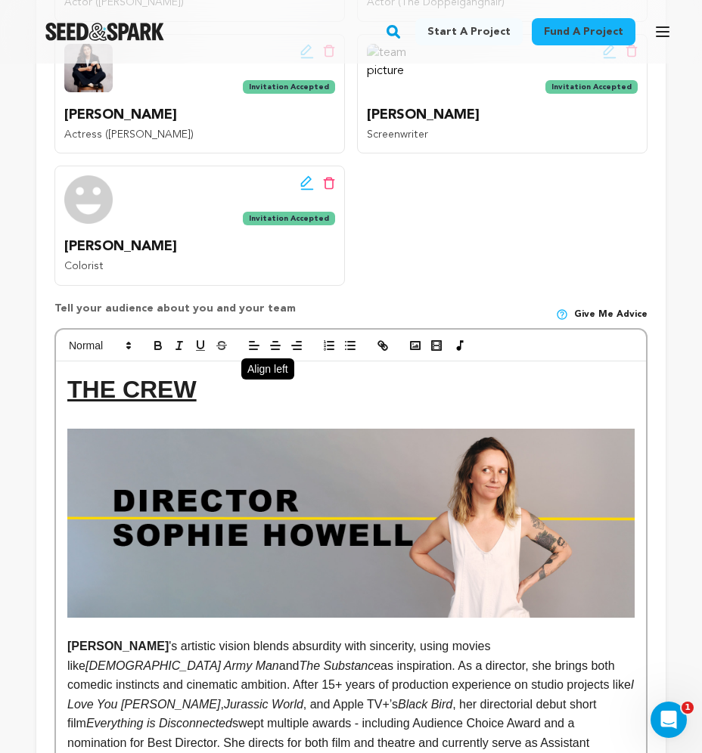
click at [256, 339] on icon "button" at bounding box center [254, 346] width 14 height 14
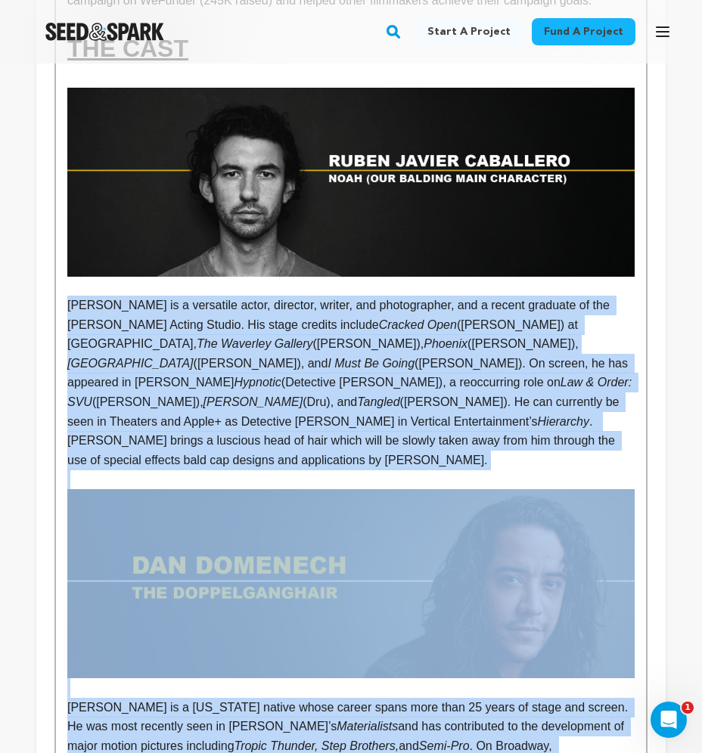
click at [301, 315] on p "[PERSON_NAME] is a versatile actor, director, writer, and photographer, and a r…" at bounding box center [350, 383] width 567 height 174
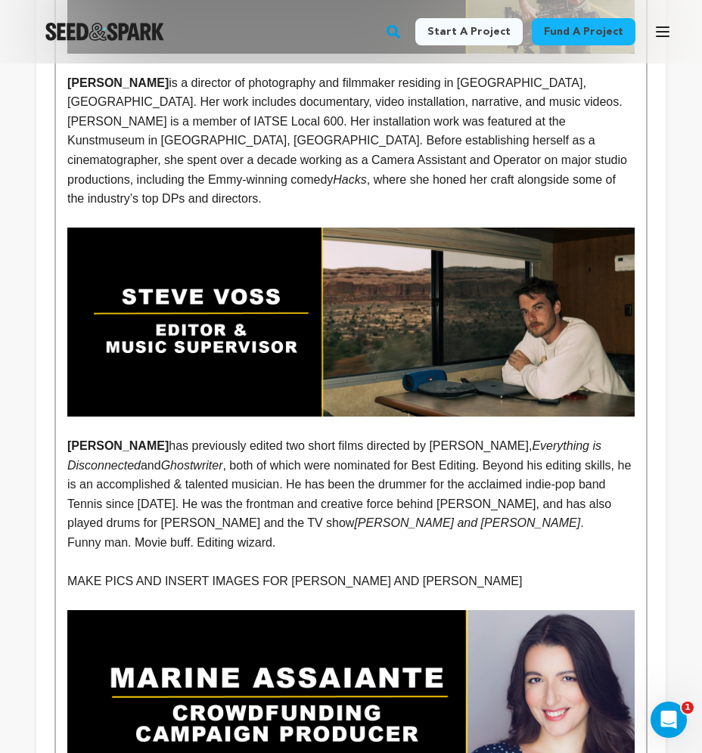
scroll to position [2666, 0]
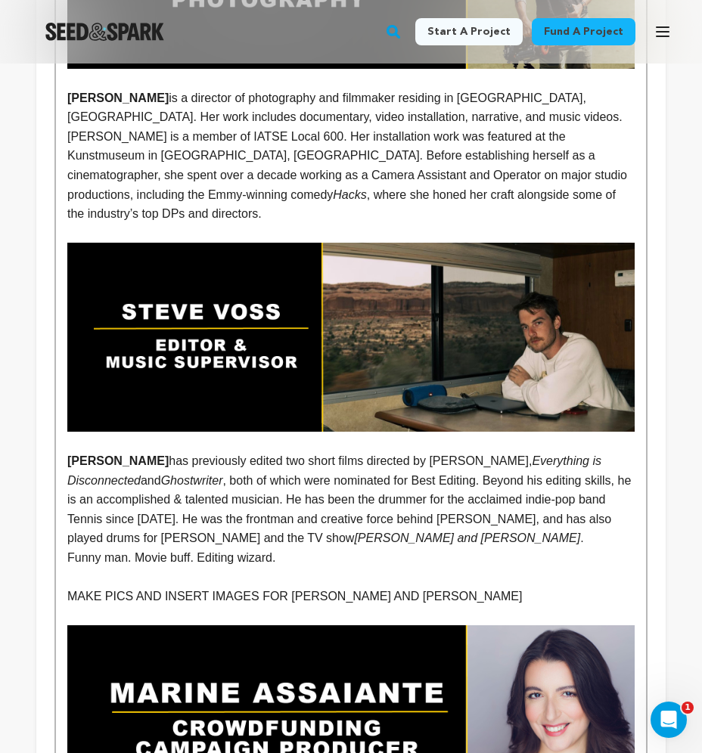
click at [512, 305] on img at bounding box center [350, 337] width 567 height 189
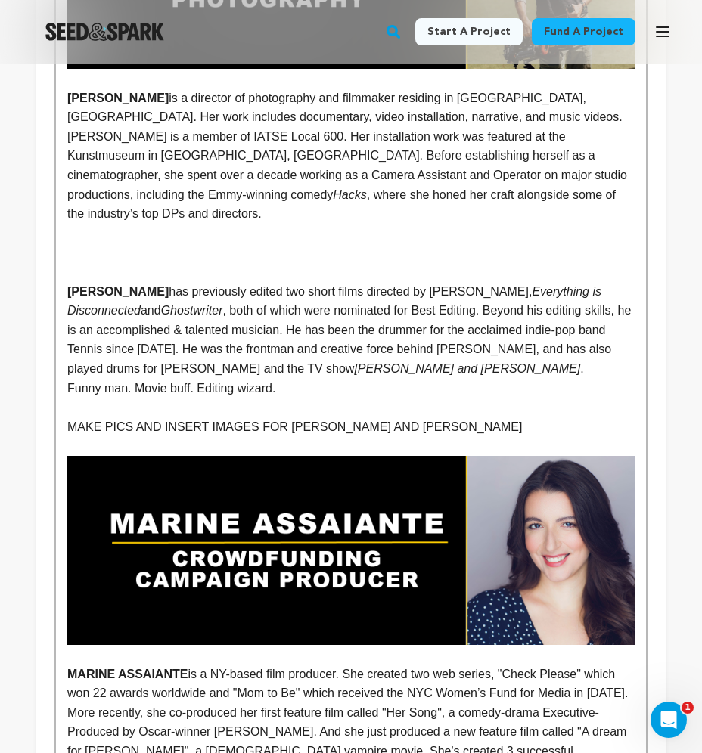
click at [301, 243] on p at bounding box center [350, 253] width 567 height 20
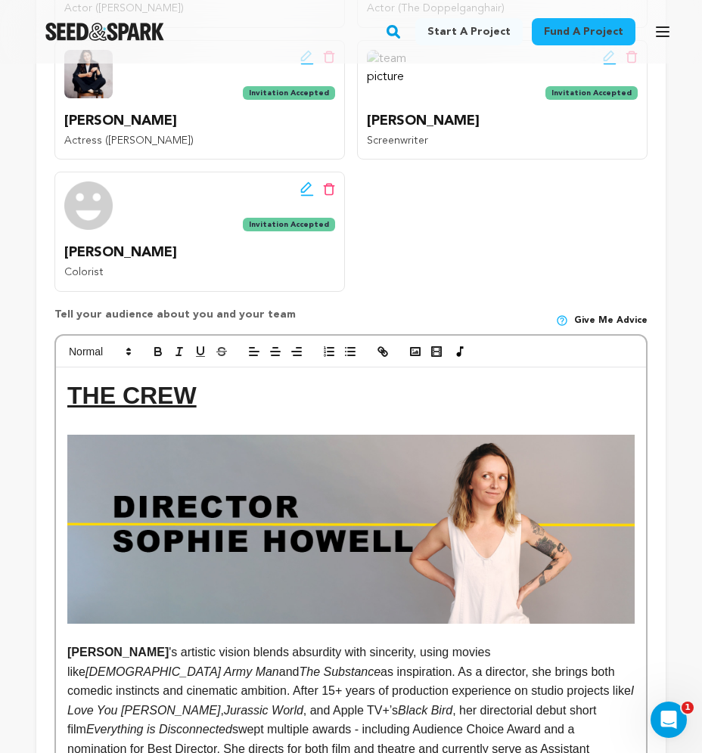
scroll to position [905, 0]
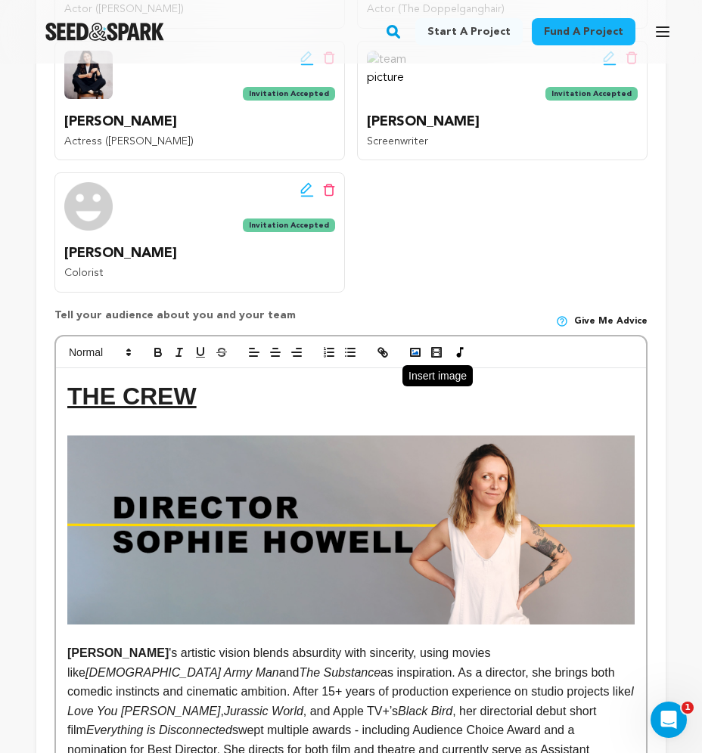
click at [409, 346] on icon "button" at bounding box center [415, 353] width 14 height 14
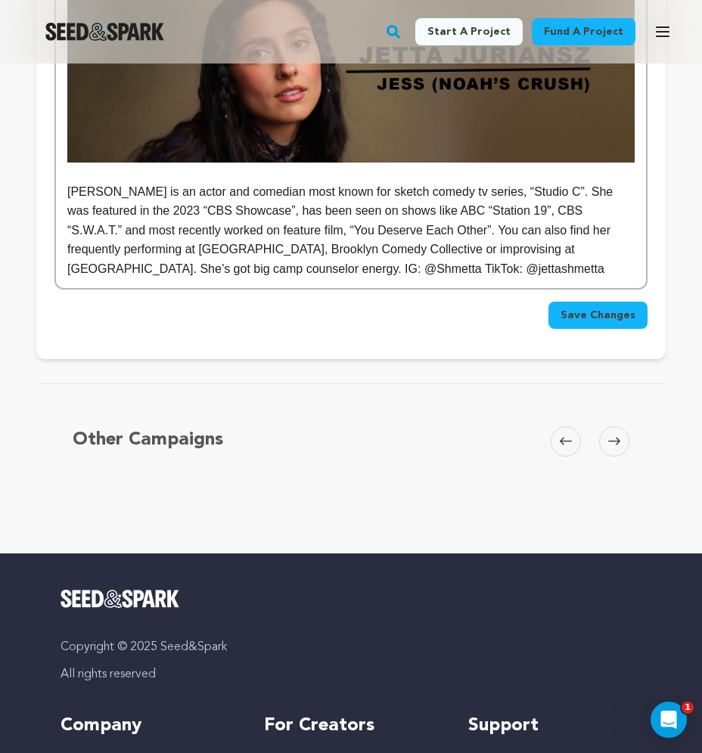
scroll to position [4238, 0]
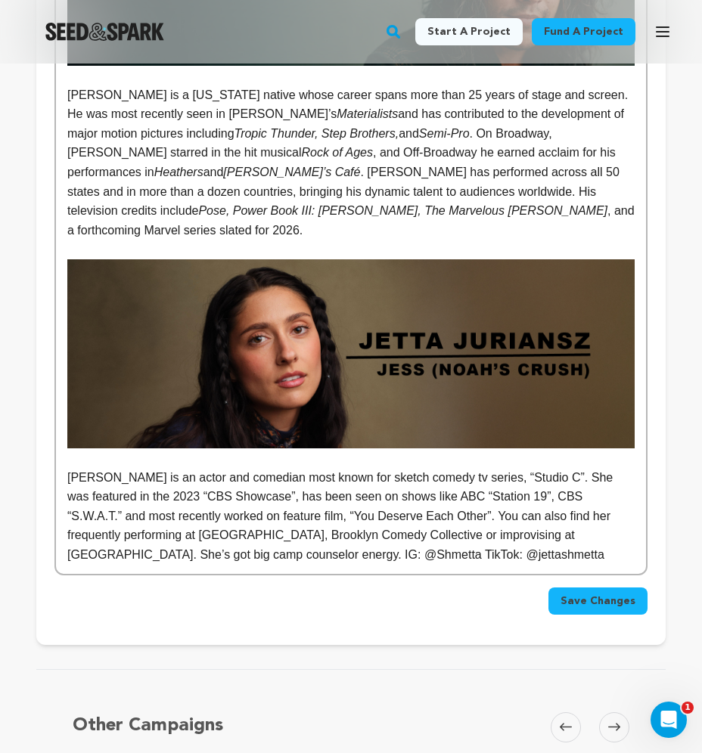
click at [602, 594] on span "Save Changes" at bounding box center [597, 601] width 75 height 15
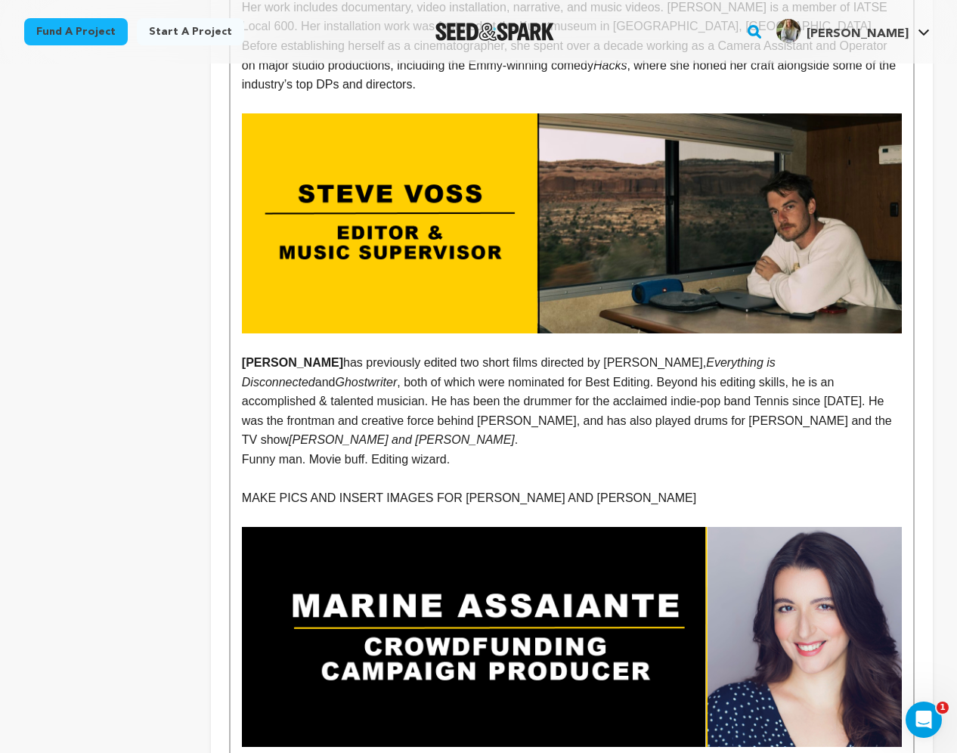
scroll to position [2532, 0]
click at [600, 450] on p "Funny man. Movie buff. Editing wizard." at bounding box center [572, 460] width 660 height 20
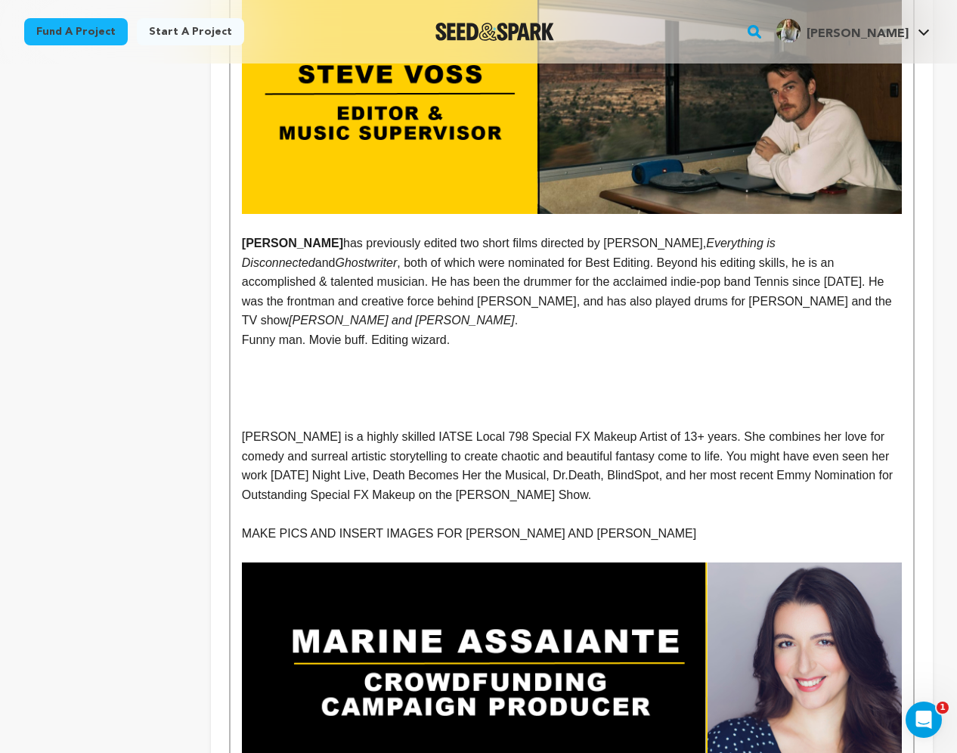
scroll to position [2656, 0]
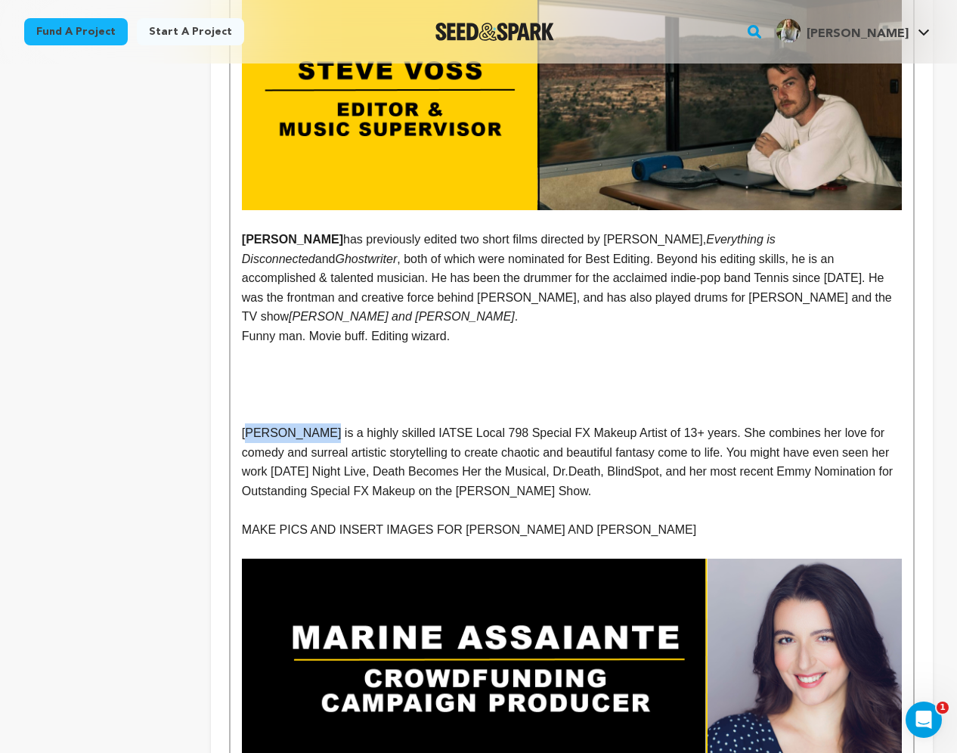
drag, startPoint x: 320, startPoint y: 284, endPoint x: 251, endPoint y: 283, distance: 68.8
click at [251, 423] on p "Chelsea Paige is a highly skilled IATSE Local 798 Special FX Makeup Artist of 1…" at bounding box center [572, 461] width 660 height 77
drag, startPoint x: 334, startPoint y: 283, endPoint x: 241, endPoint y: 281, distance: 93.0
click at [242, 423] on p "CHELSEA PAIGE is a highly skilled IATSE Local 798 Special FX Makeup Artist of 1…" at bounding box center [572, 461] width 660 height 77
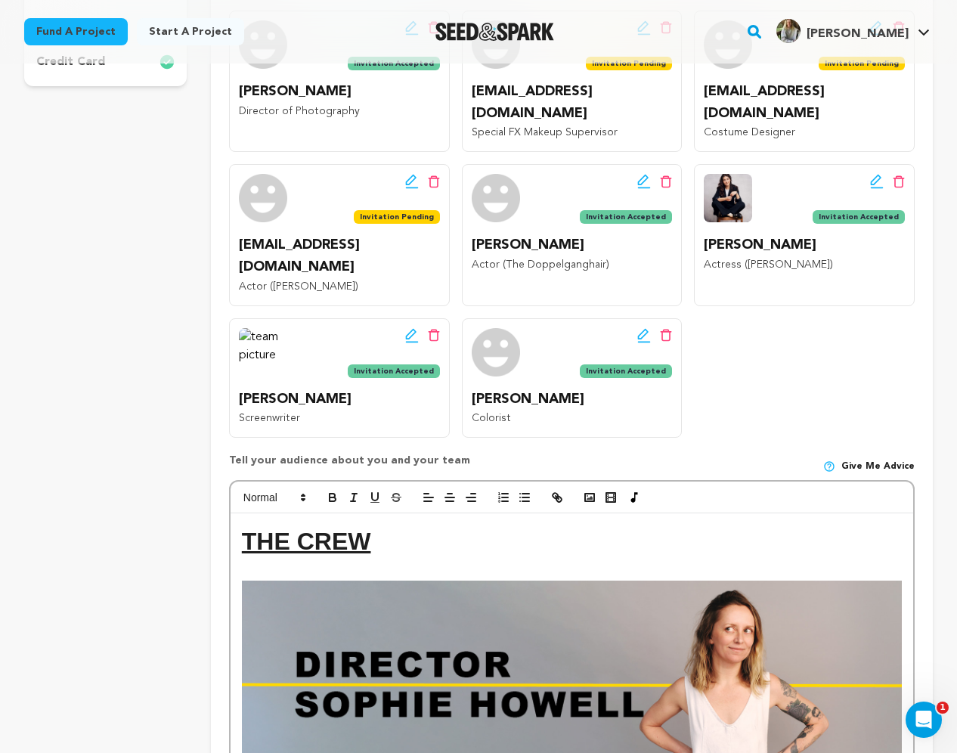
scroll to position [488, 0]
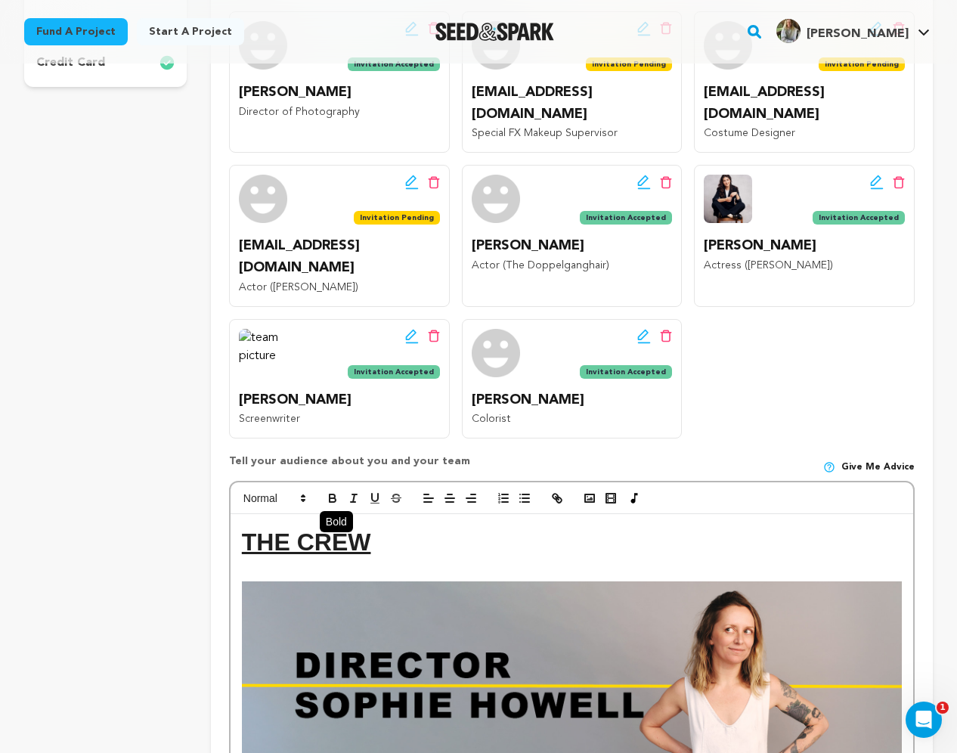
click at [332, 498] on icon "button" at bounding box center [333, 500] width 6 height 4
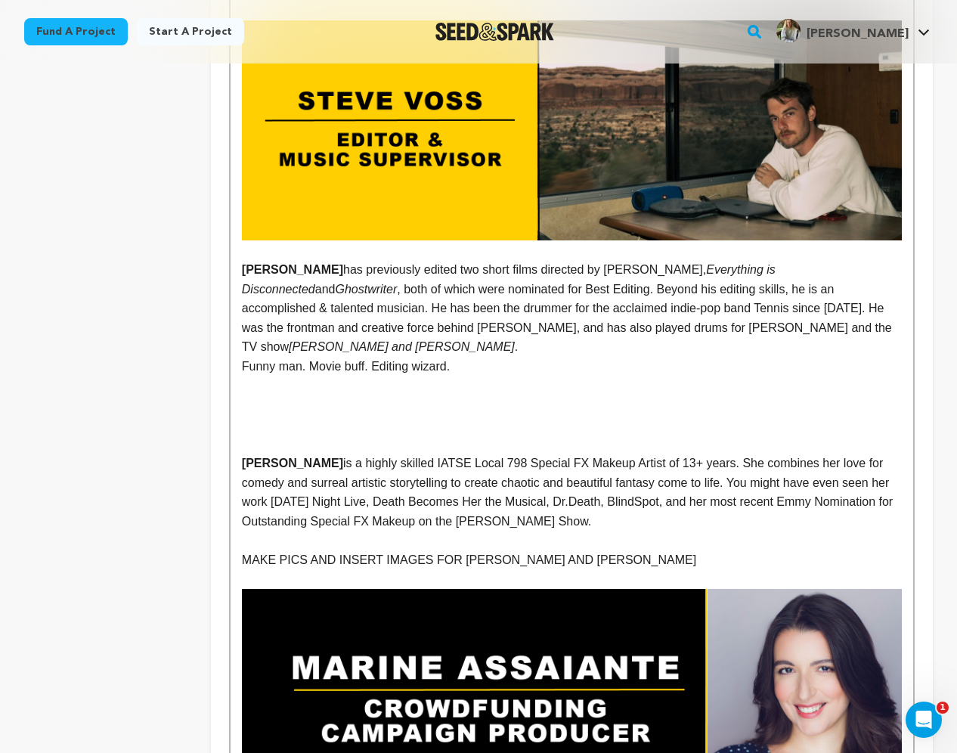
scroll to position [2628, 0]
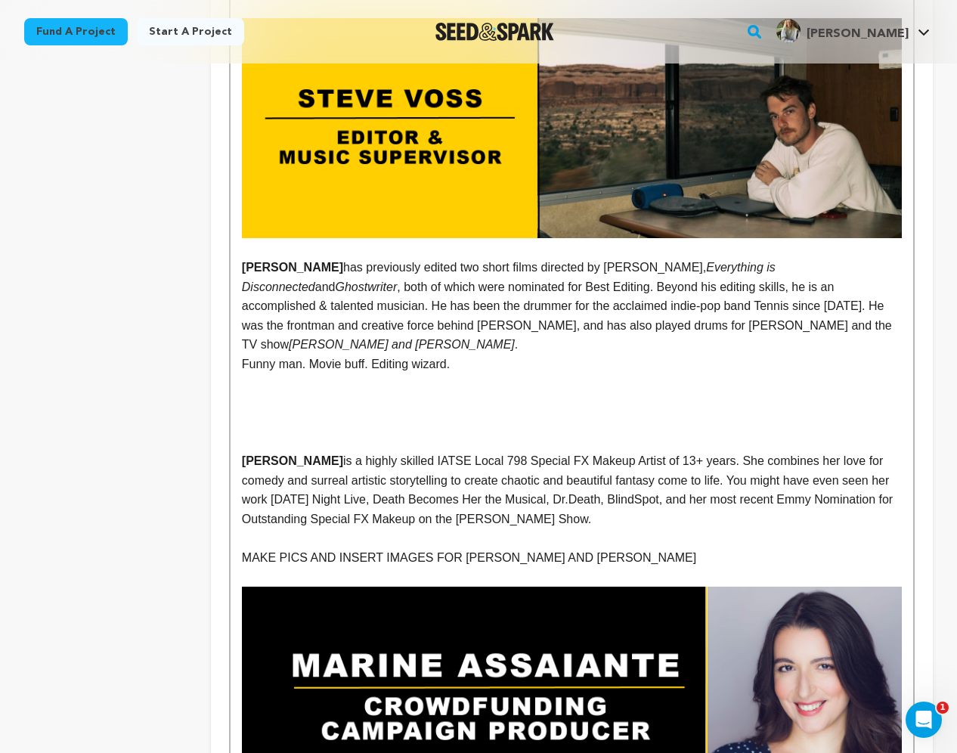
click at [368, 451] on p "CHELSEA PAIGE is a highly skilled IATSE Local 798 Special FX Makeup Artist of 1…" at bounding box center [572, 489] width 660 height 77
click at [293, 393] on p at bounding box center [572, 403] width 660 height 20
drag, startPoint x: 528, startPoint y: 310, endPoint x: 663, endPoint y: 309, distance: 135.4
click at [663, 451] on p "CHELSEA PAIGE is a highly skilled IATSE Local 798 Special FX Makeup Artist of 1…" at bounding box center [572, 489] width 660 height 77
copy p "Special FX Makeup Artist"
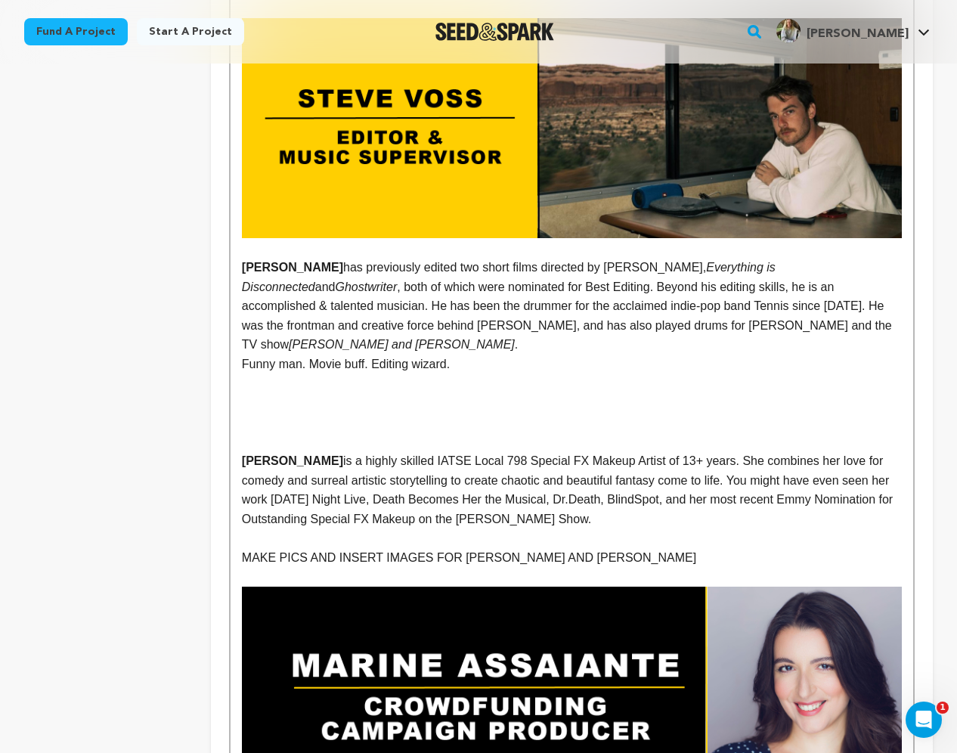
click at [338, 393] on p at bounding box center [572, 403] width 660 height 20
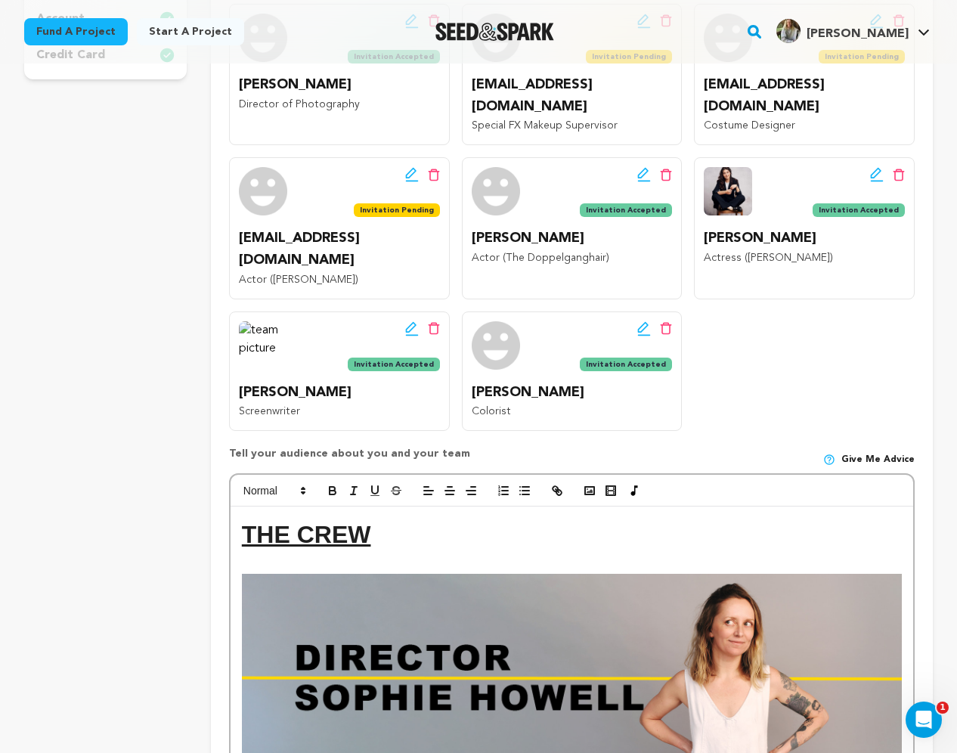
scroll to position [464, 0]
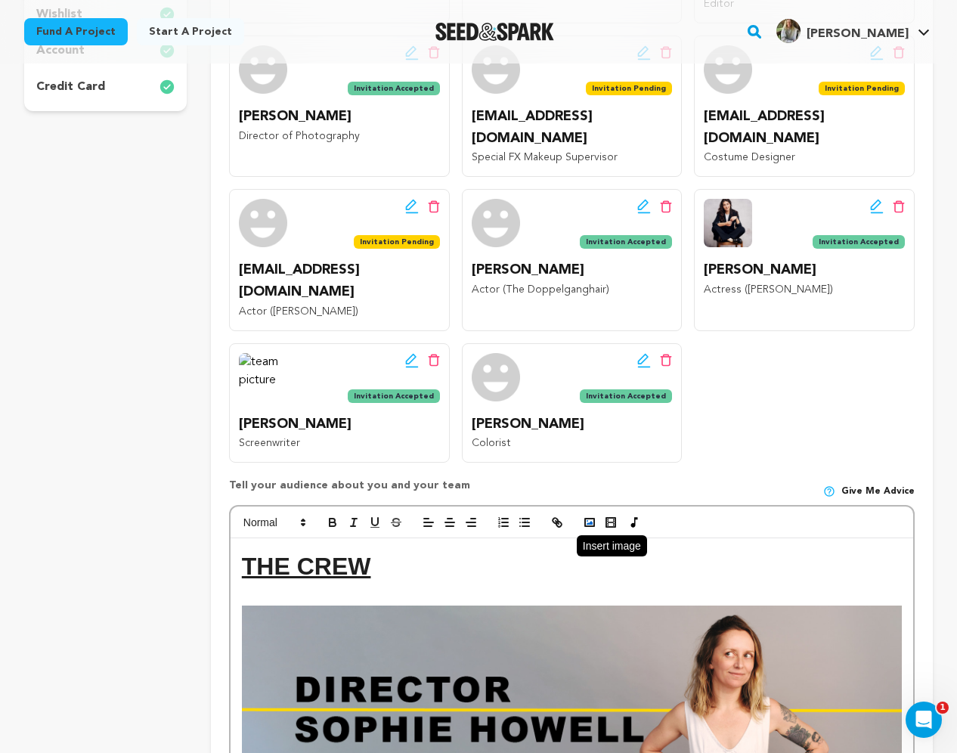
click at [588, 516] on icon "button" at bounding box center [590, 523] width 14 height 14
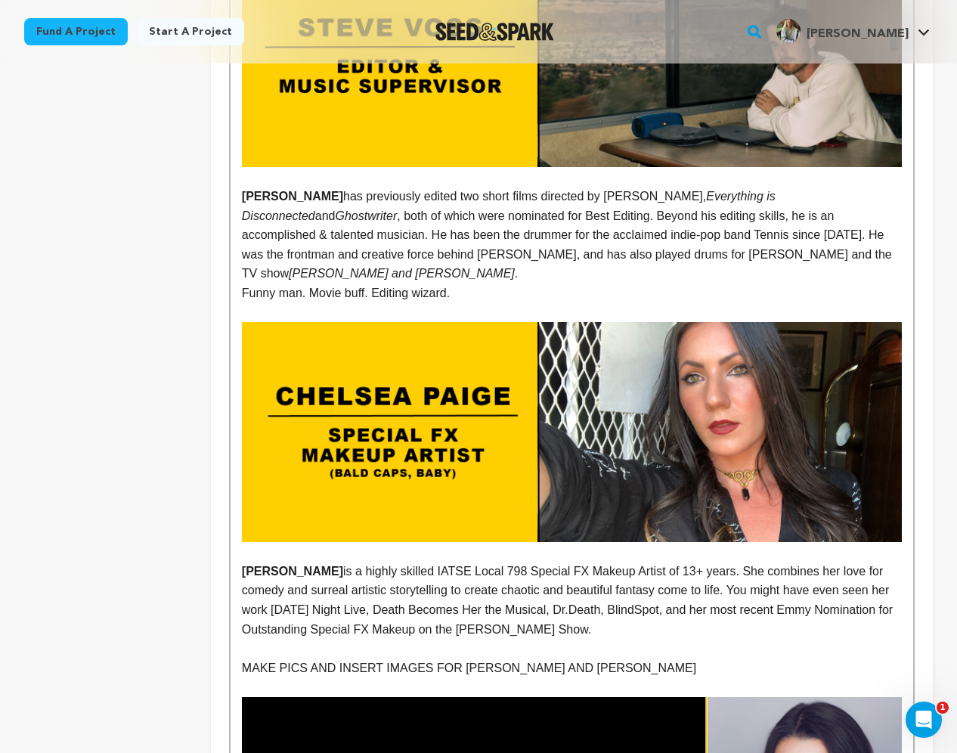
scroll to position [2700, 0]
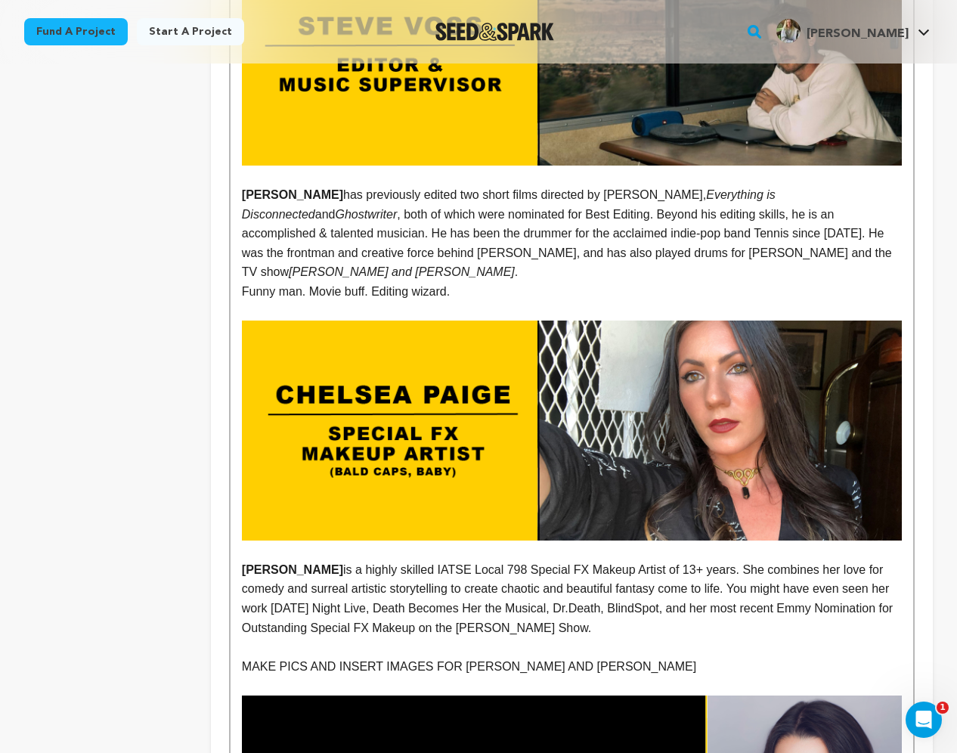
click at [467, 657] on p "MAKE PICS AND INSERT IMAGES FOR ROB JOHNSTON AND CHELSEA PAIGE" at bounding box center [572, 667] width 660 height 20
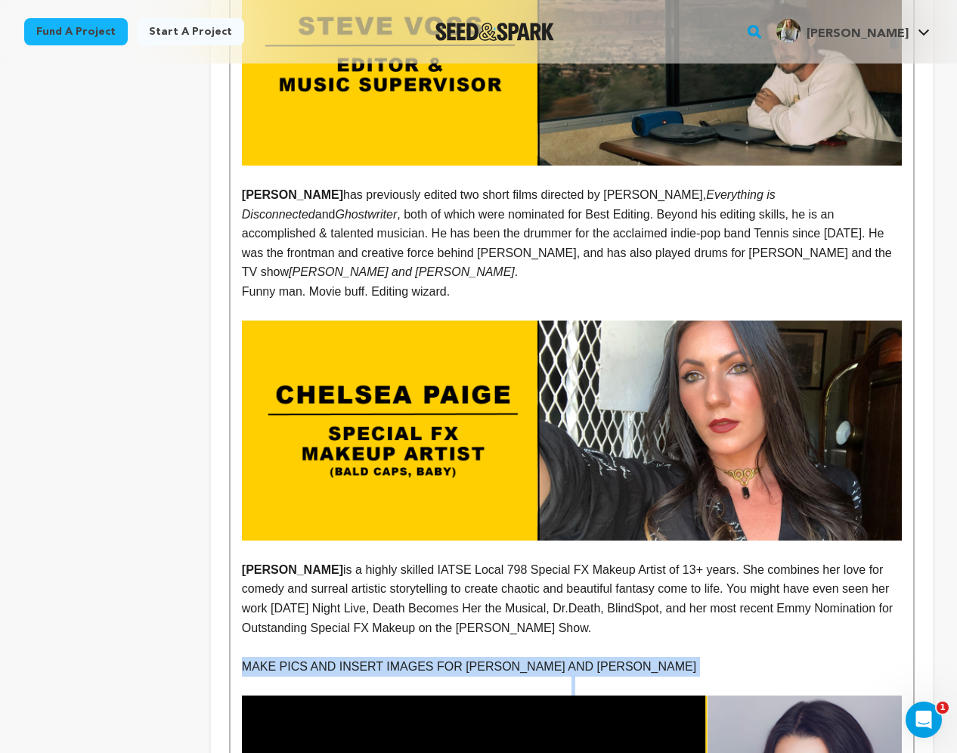
click at [467, 657] on p "MAKE PICS AND INSERT IMAGES FOR ROB JOHNSTON AND CHELSEA PAIGE" at bounding box center [572, 667] width 660 height 20
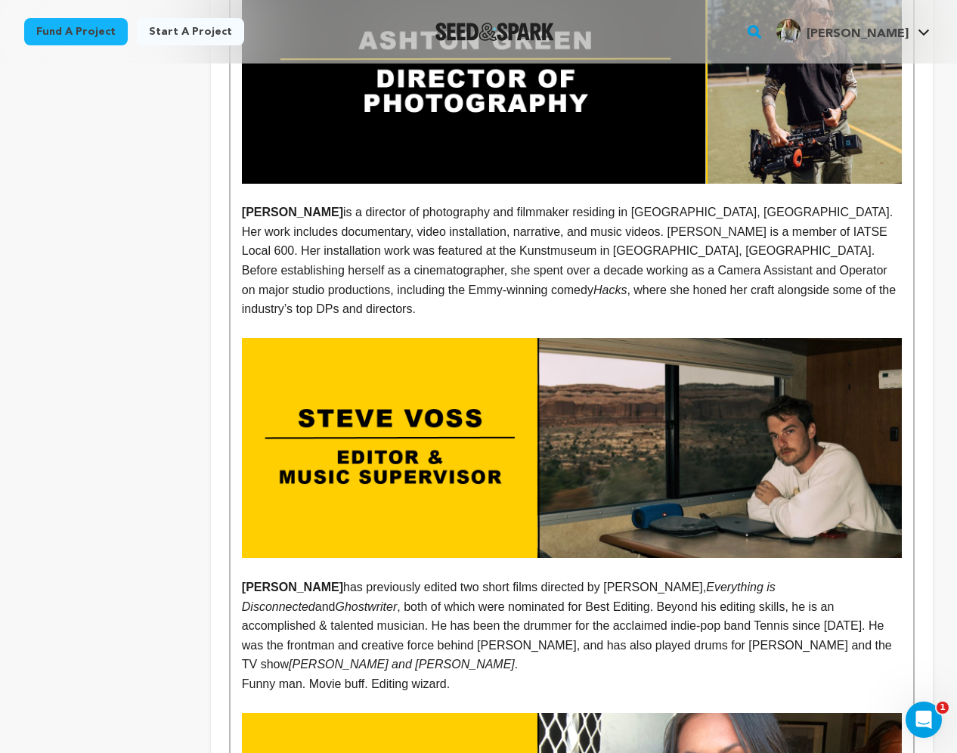
scroll to position [2308, 0]
click at [475, 674] on p "Funny man. Movie buff. Editing wizard." at bounding box center [572, 684] width 660 height 20
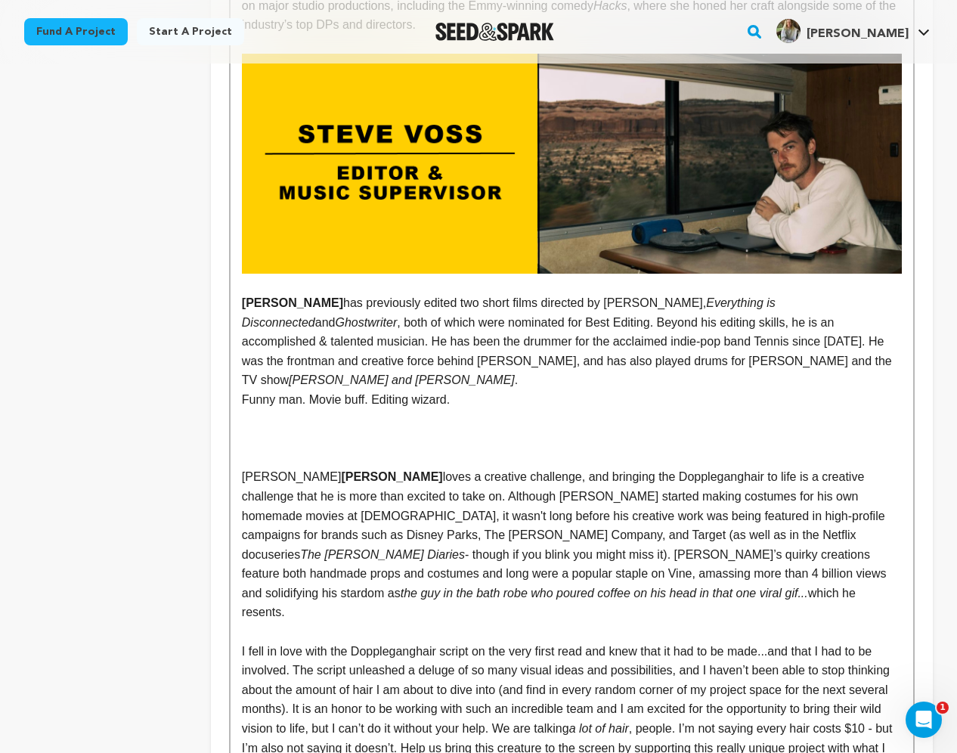
scroll to position [2597, 0]
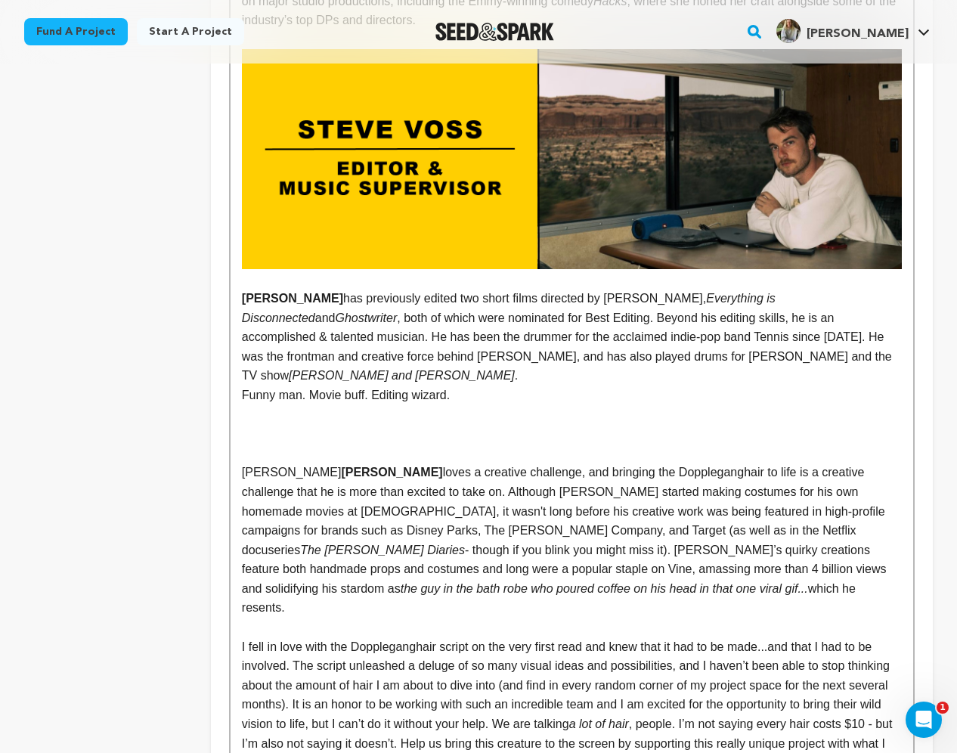
click at [333, 424] on p at bounding box center [572, 434] width 660 height 20
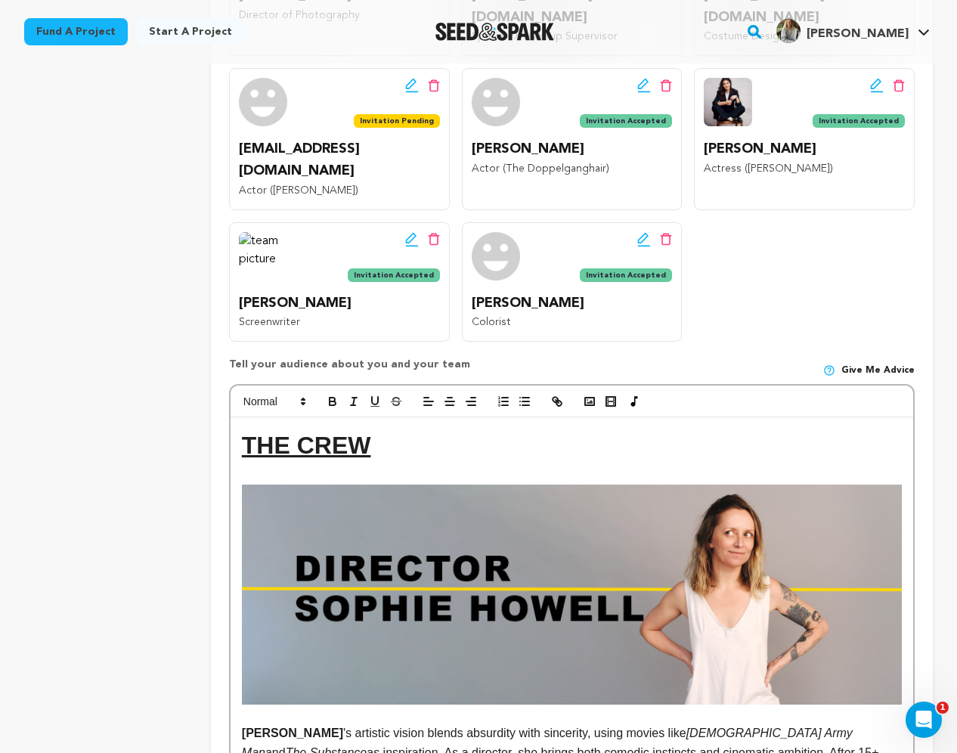
scroll to position [585, 0]
click at [590, 395] on icon "button" at bounding box center [590, 402] width 14 height 14
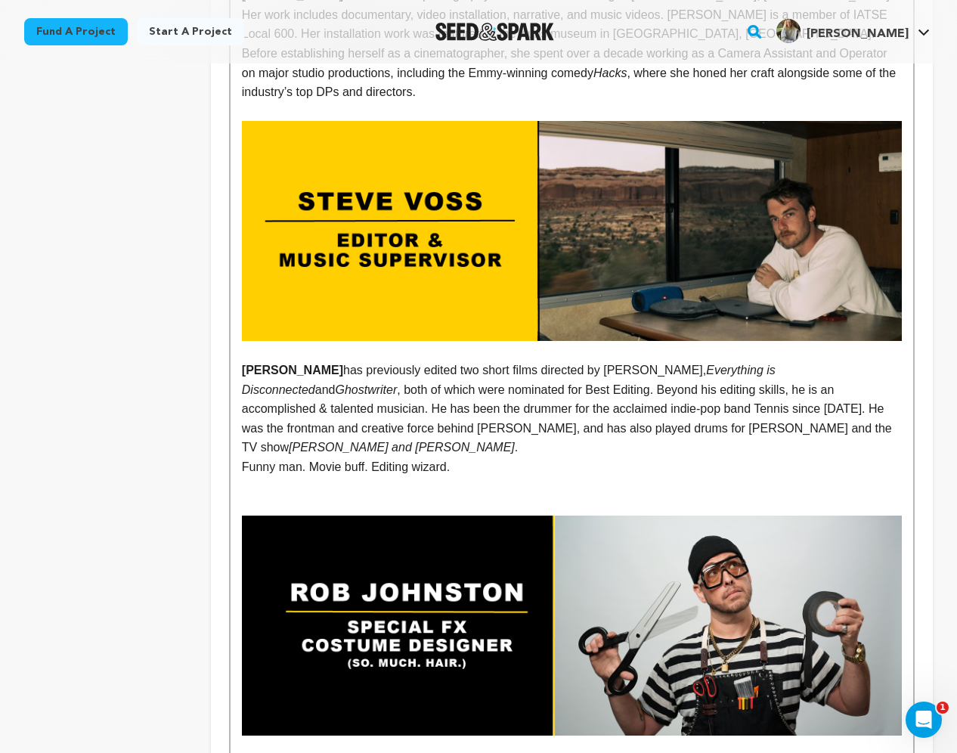
drag, startPoint x: 340, startPoint y: 613, endPoint x: 416, endPoint y: 615, distance: 76.4
click at [416, 752] on strong "Rob Johnston" at bounding box center [391, 764] width 101 height 13
drag, startPoint x: 338, startPoint y: 614, endPoint x: 243, endPoint y: 616, distance: 94.5
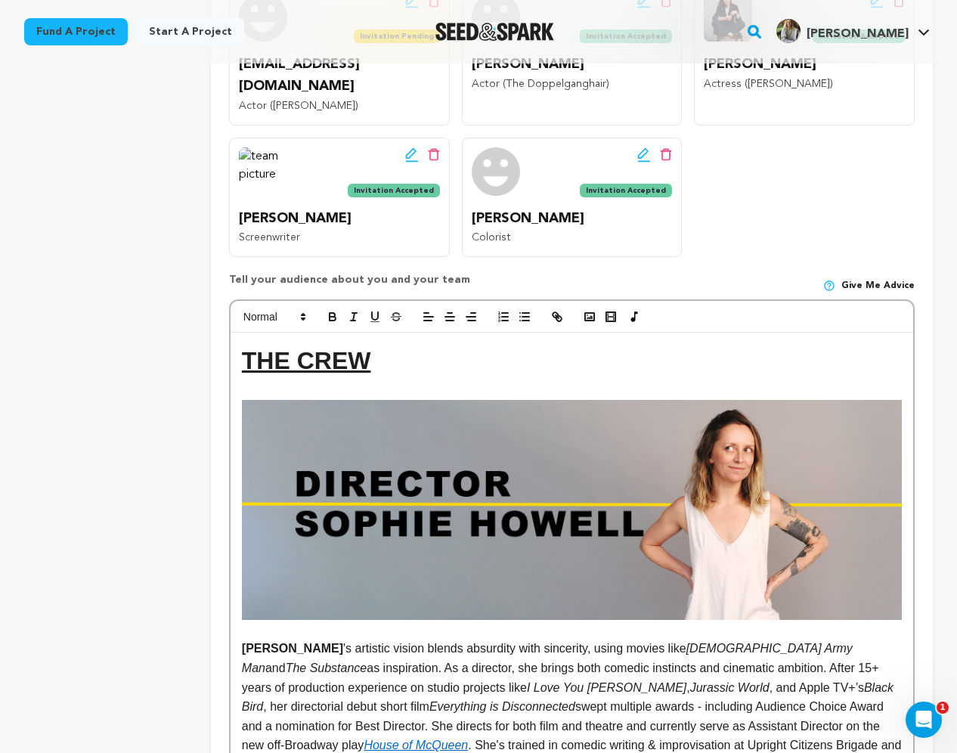
scroll to position [668, 0]
click at [331, 311] on icon "button" at bounding box center [333, 318] width 14 height 14
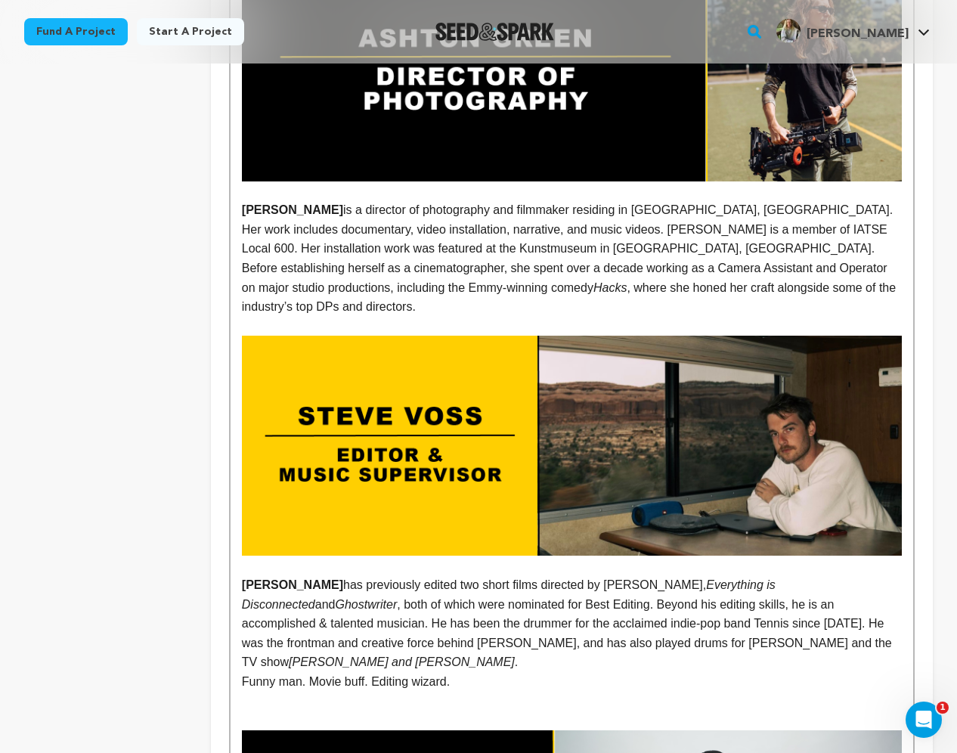
scroll to position [2324, 0]
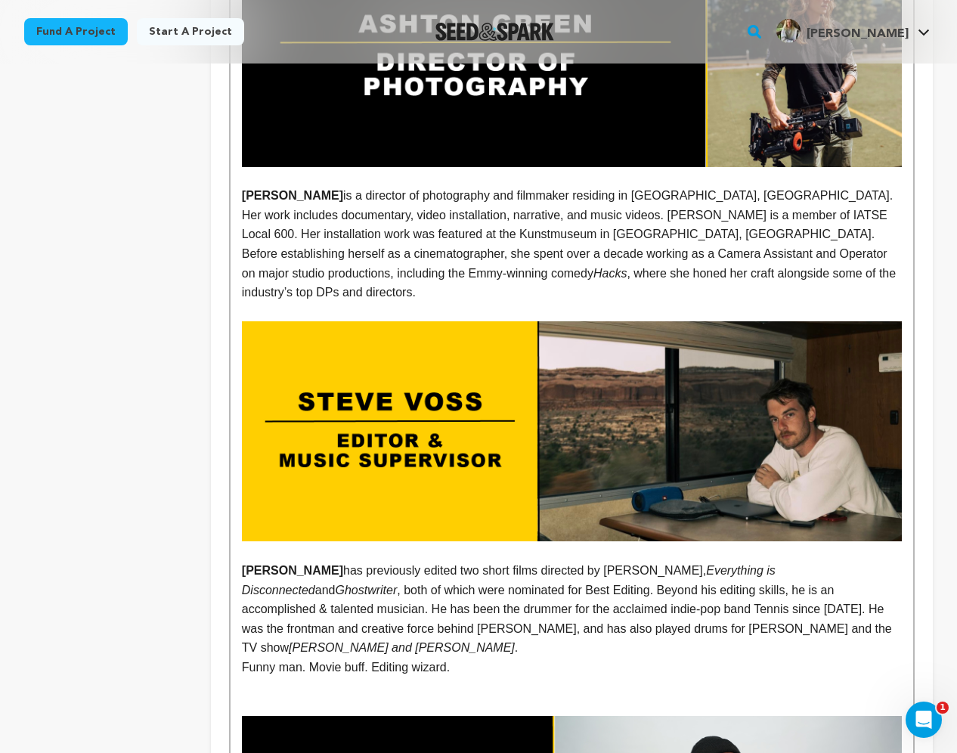
click at [372, 678] on p at bounding box center [572, 688] width 660 height 20
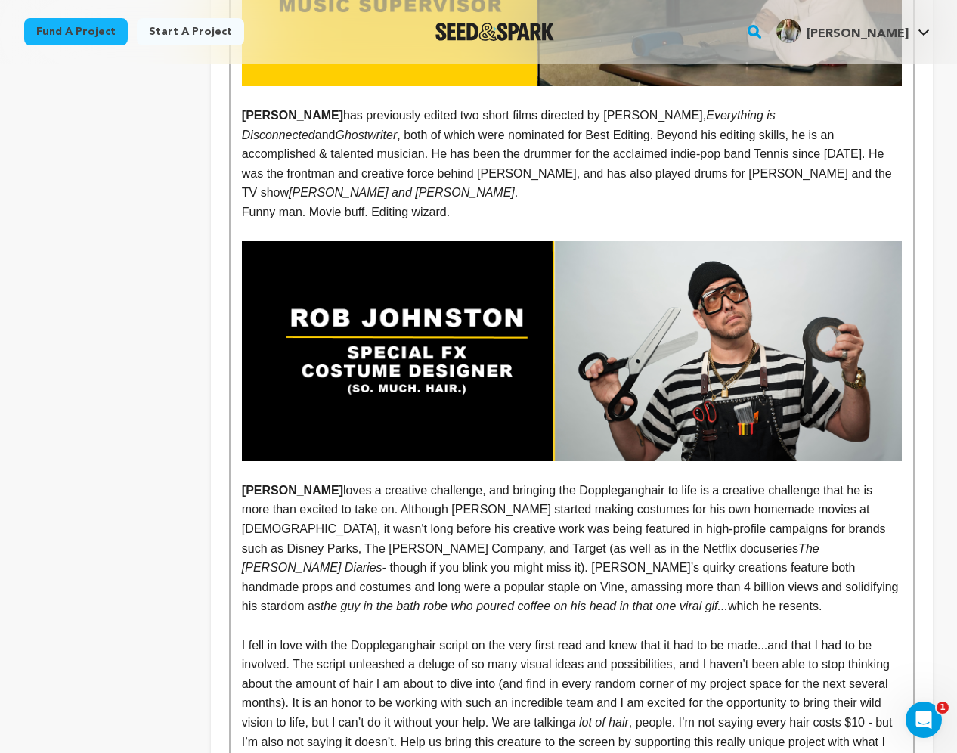
scroll to position [2805, 0]
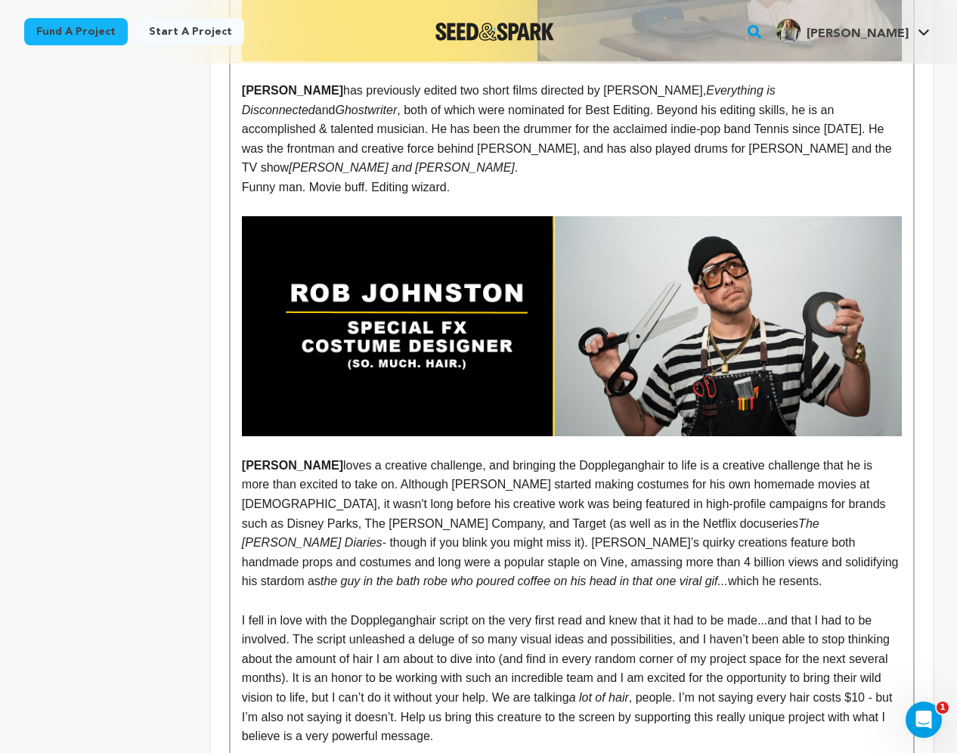
click at [563, 456] on p "ROB JOHNSTON loves a creative challenge, and bringing the Doppleganghair to lif…" at bounding box center [572, 523] width 660 height 135
click at [624, 456] on p "ROB JOHNSTON loves a creative challenge, and bringing The Doppleganghair to lif…" at bounding box center [572, 523] width 660 height 135
drag, startPoint x: 672, startPoint y: 315, endPoint x: 560, endPoint y: 318, distance: 112.0
click at [560, 456] on p "ROB JOHNSTON loves a creative challenge, and bringing The Doppelganghair to lif…" at bounding box center [572, 523] width 660 height 135
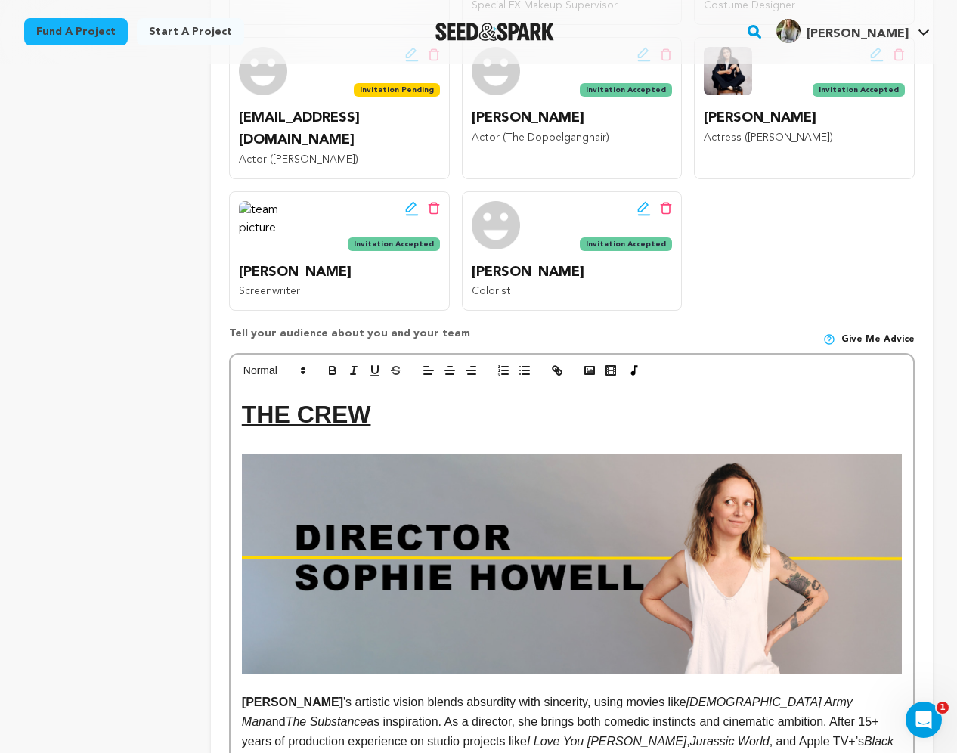
scroll to position [597, 0]
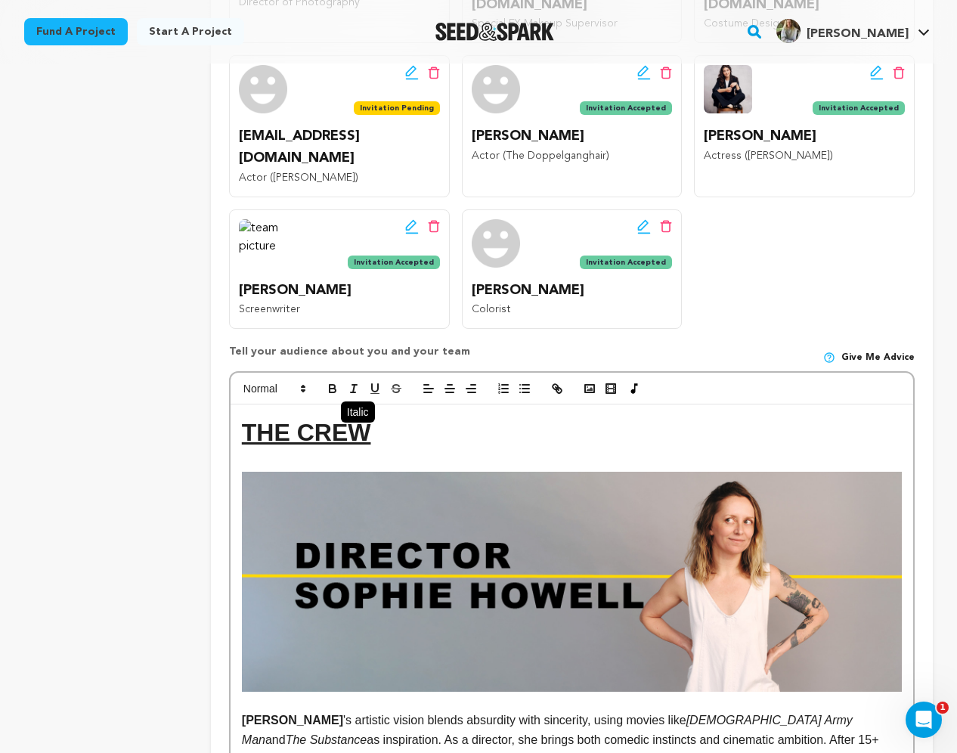
click at [356, 382] on icon "button" at bounding box center [354, 389] width 14 height 14
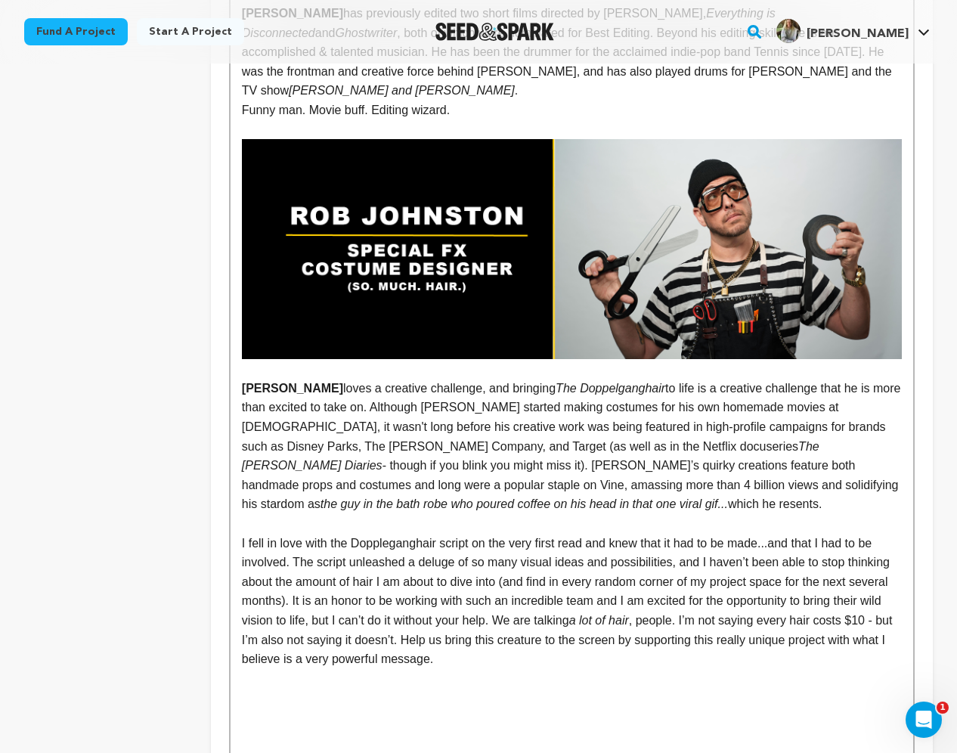
scroll to position [2900, 0]
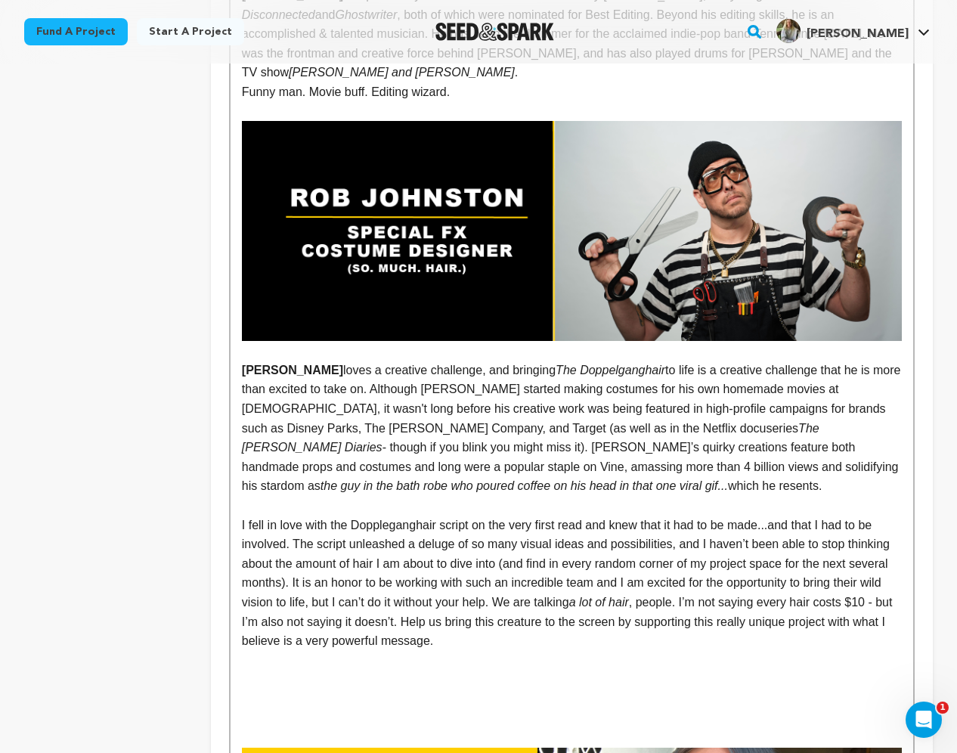
click at [733, 361] on p "ROB JOHNSTON loves a creative challenge, and bringing The Doppelganghair to lif…" at bounding box center [572, 428] width 660 height 135
drag, startPoint x: 554, startPoint y: 340, endPoint x: 572, endPoint y: 479, distance: 140.4
click at [572, 479] on div "THE CREW SOPHIE HOWELL 's artistic vision blends absurdity with sincerity, usin…" at bounding box center [572, 386] width 683 height 4568
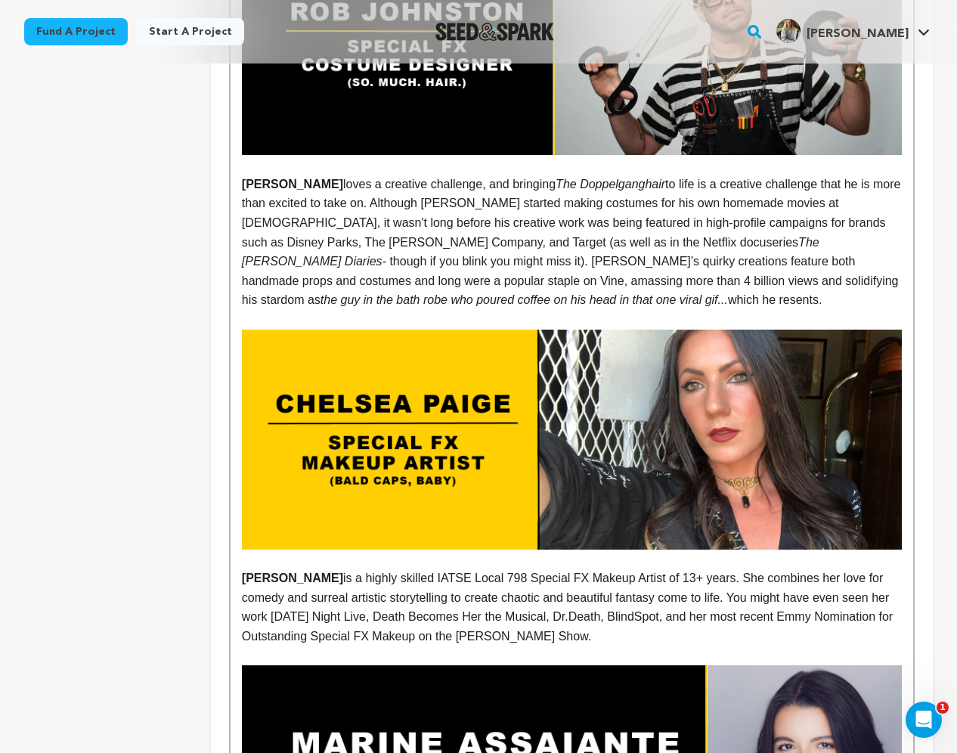
scroll to position [3078, 0]
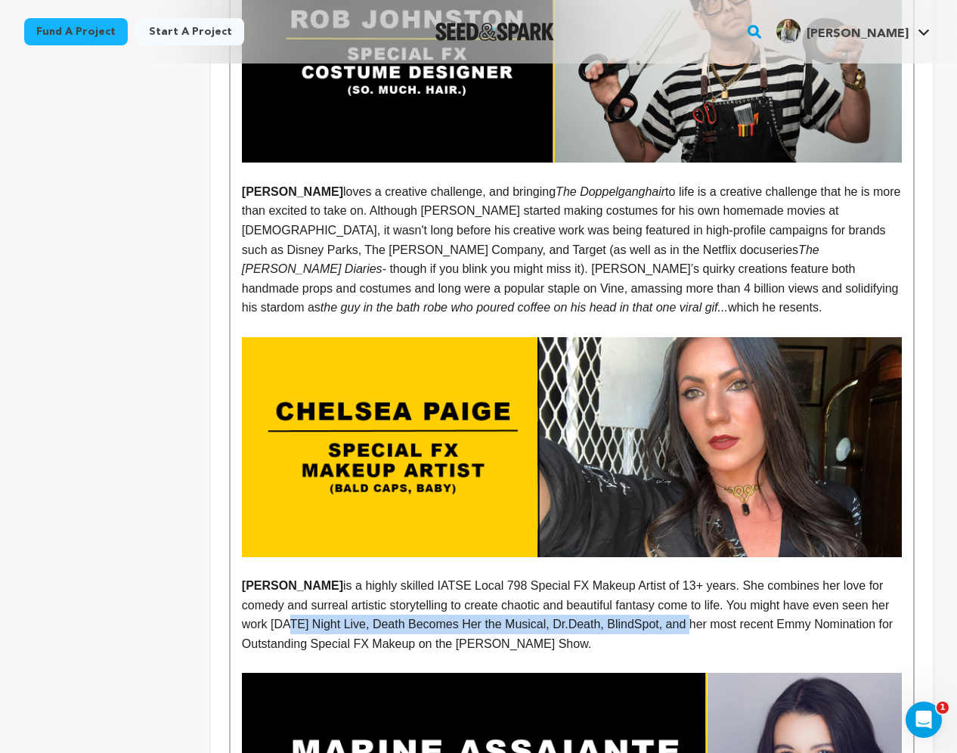
drag, startPoint x: 310, startPoint y: 469, endPoint x: 715, endPoint y: 473, distance: 405.3
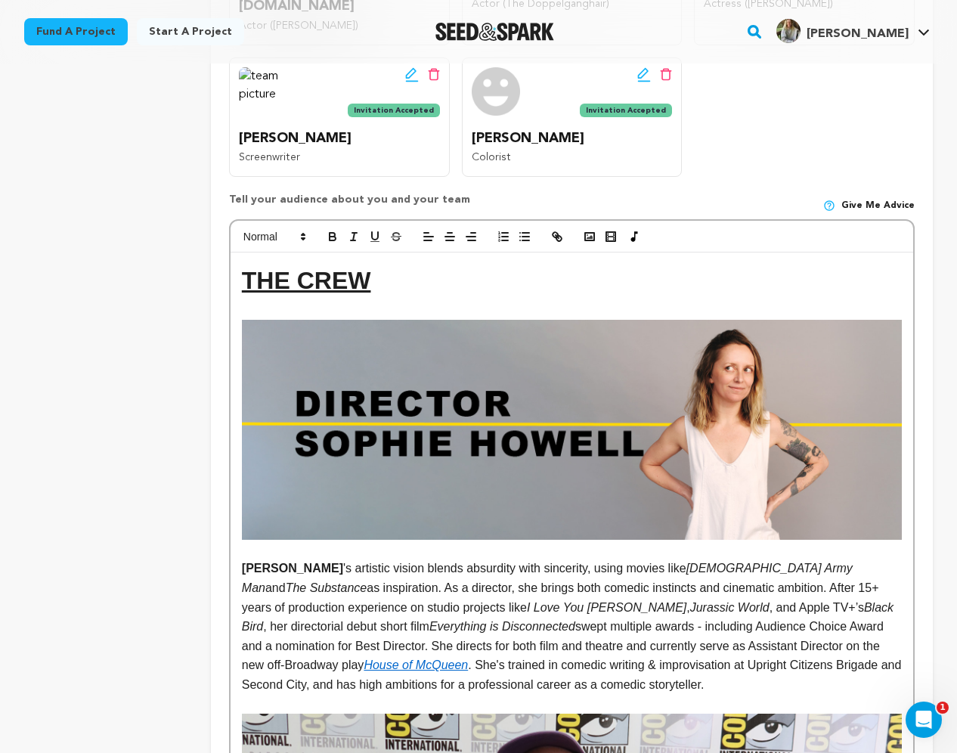
scroll to position [714, 0]
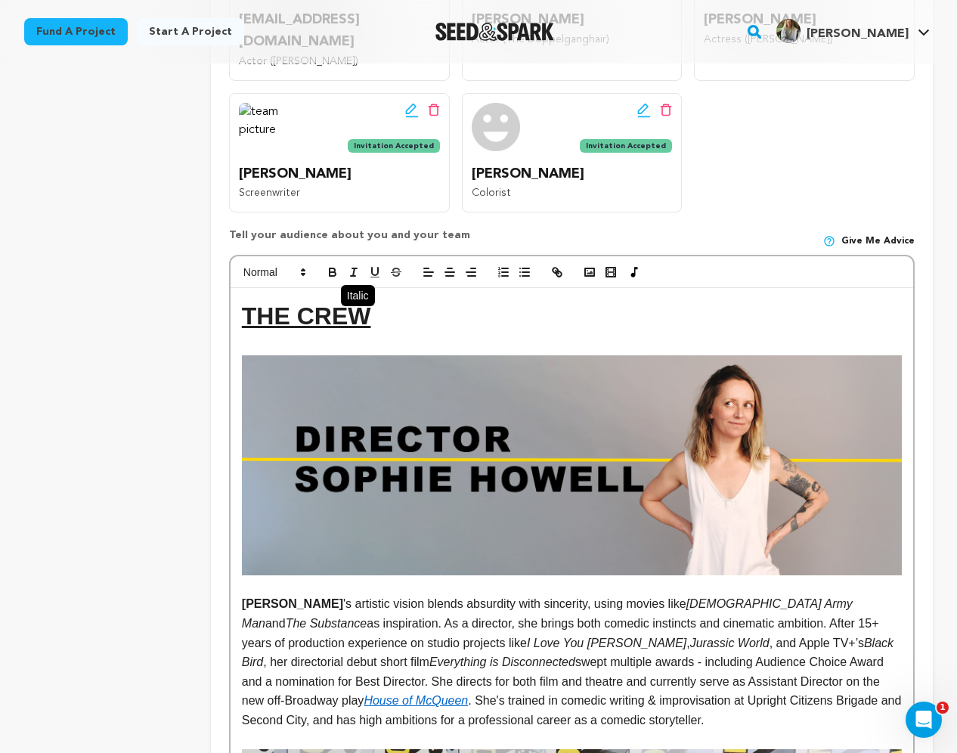
click at [355, 276] on line "button" at bounding box center [353, 276] width 5 height 0
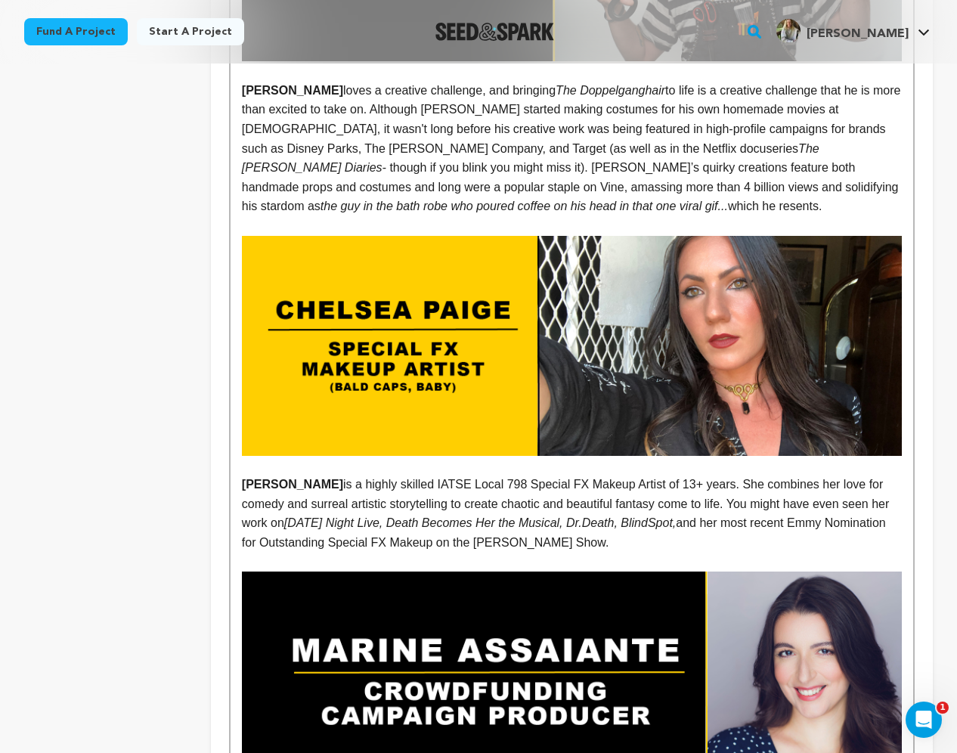
scroll to position [3190, 0]
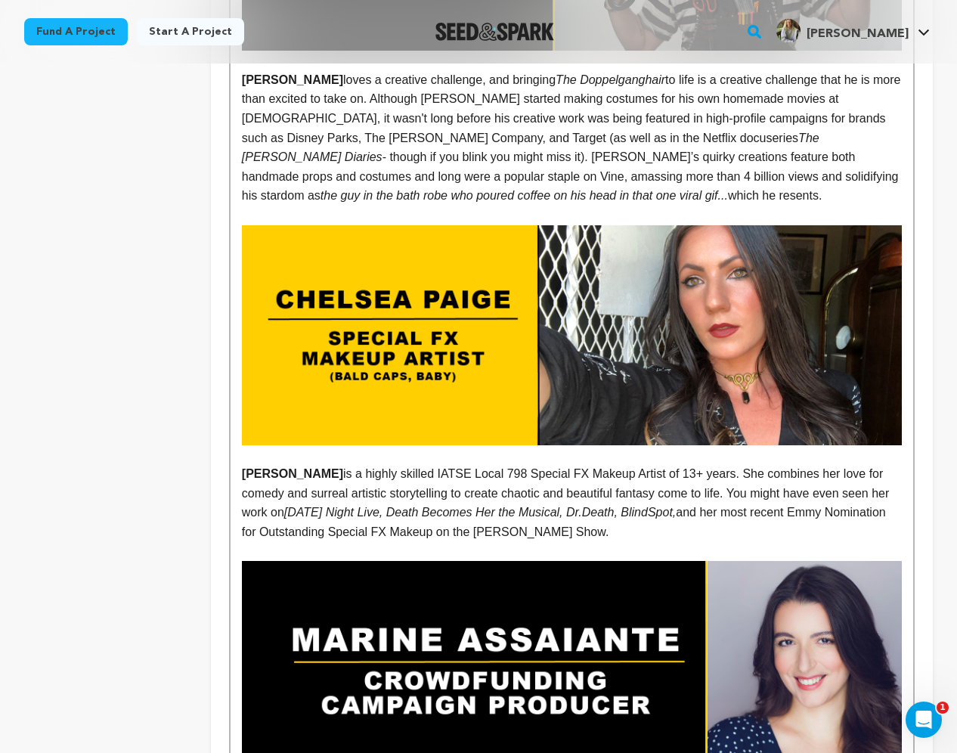
click at [528, 506] on em "[DATE] Night Live, Death Becomes Her the Musical, Dr.Death, BlindSpot," at bounding box center [480, 512] width 392 height 13
click at [525, 464] on p "CHELSEA PAIGE is a highly skilled IATSE Local 798 Special FX Makeup Artist of 1…" at bounding box center [572, 502] width 660 height 77
drag, startPoint x: 522, startPoint y: 376, endPoint x: 651, endPoint y: 382, distance: 129.4
click at [651, 464] on p "CHELSEA PAIGE is a highly skilled IATSE Local 798 Special FX Makeup Artist of 1…" at bounding box center [572, 502] width 660 height 77
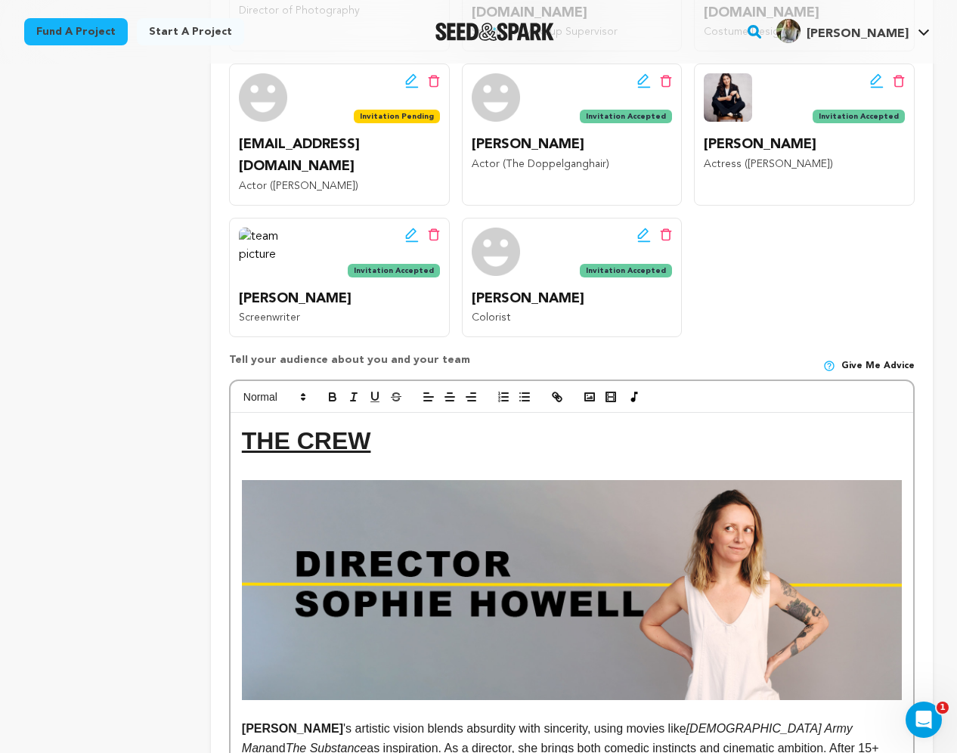
scroll to position [584, 0]
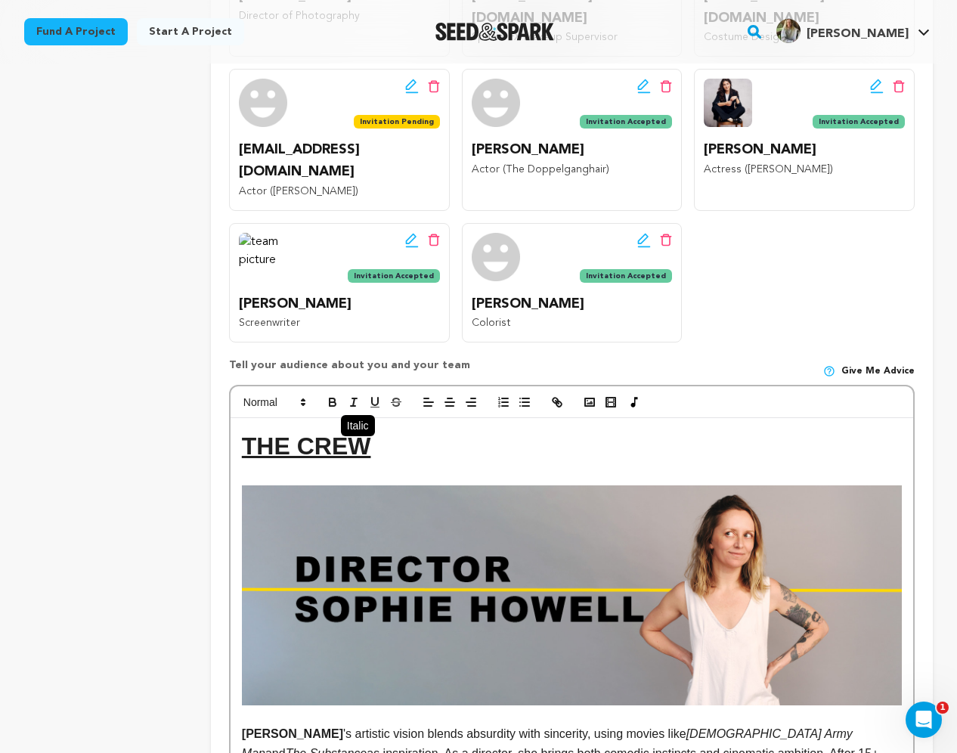
click at [355, 395] on icon "button" at bounding box center [354, 402] width 14 height 14
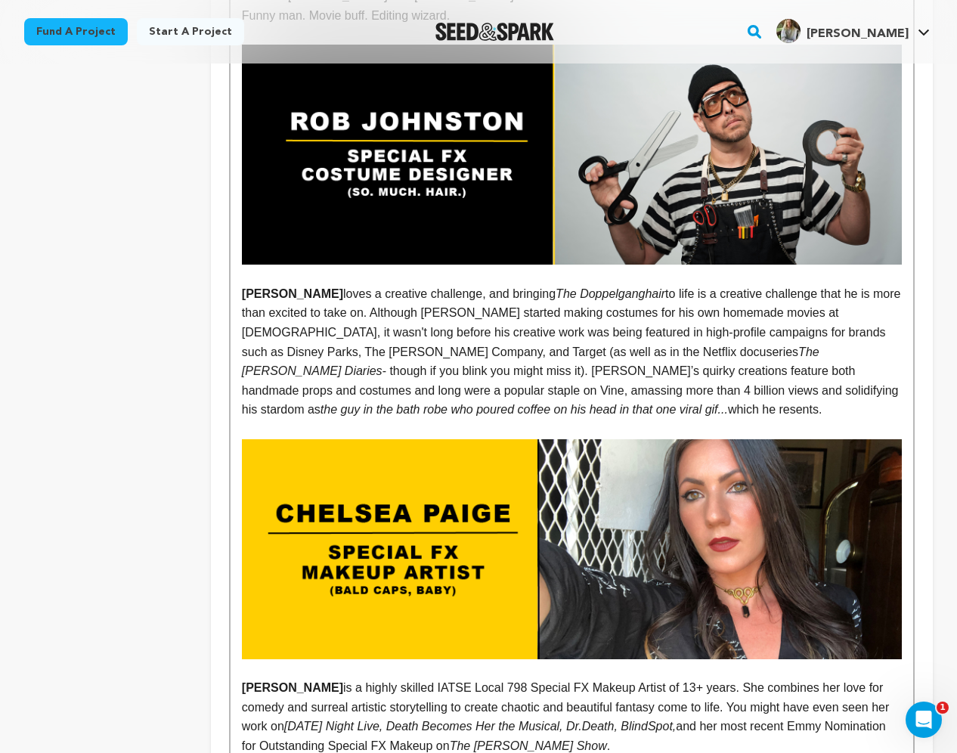
scroll to position [2982, 0]
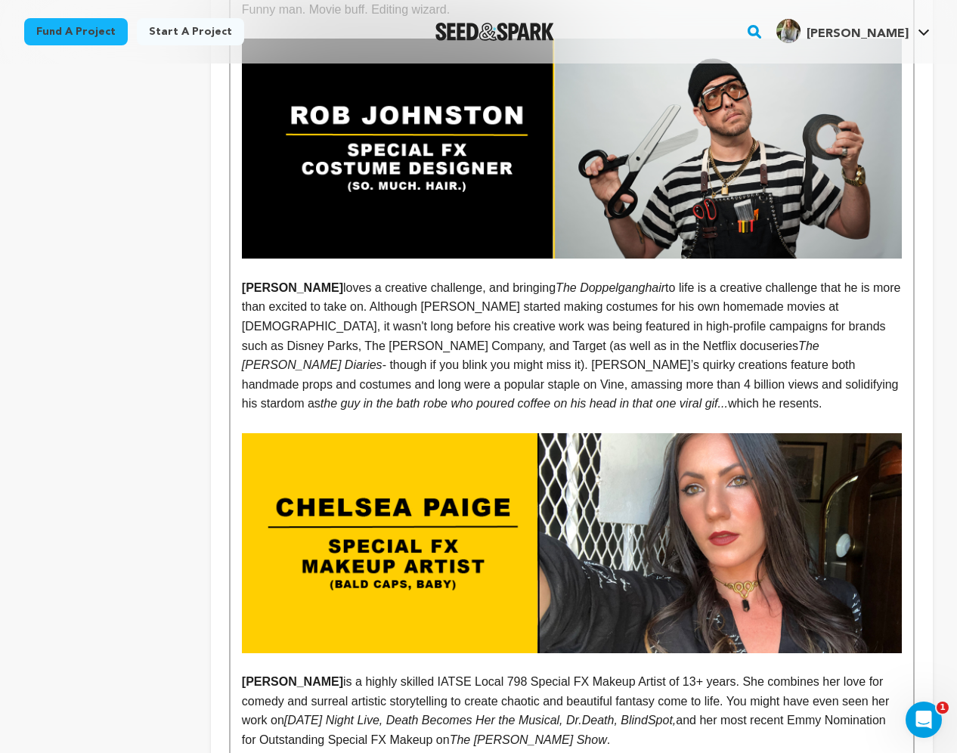
click at [464, 278] on p "ROB JOHNSTON loves a creative challenge, and bringing The Doppelganghair to lif…" at bounding box center [572, 345] width 660 height 135
click at [448, 278] on p "ROB JOHNSTON loves a creative challenge, and bringing The Doppelganghair to lif…" at bounding box center [572, 345] width 660 height 135
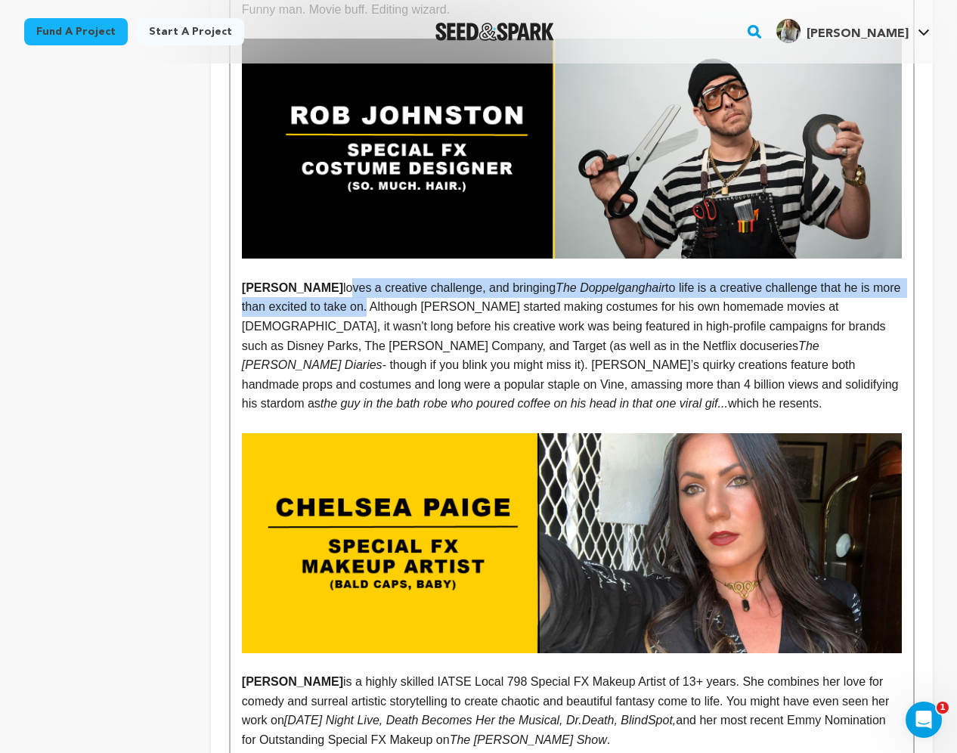
drag, startPoint x: 398, startPoint y: 160, endPoint x: 352, endPoint y: 138, distance: 50.7
click at [352, 278] on p "ROB JOHNSTON loves a creative challenge, and bringing The Doppelganghair to lif…" at bounding box center [572, 345] width 660 height 135
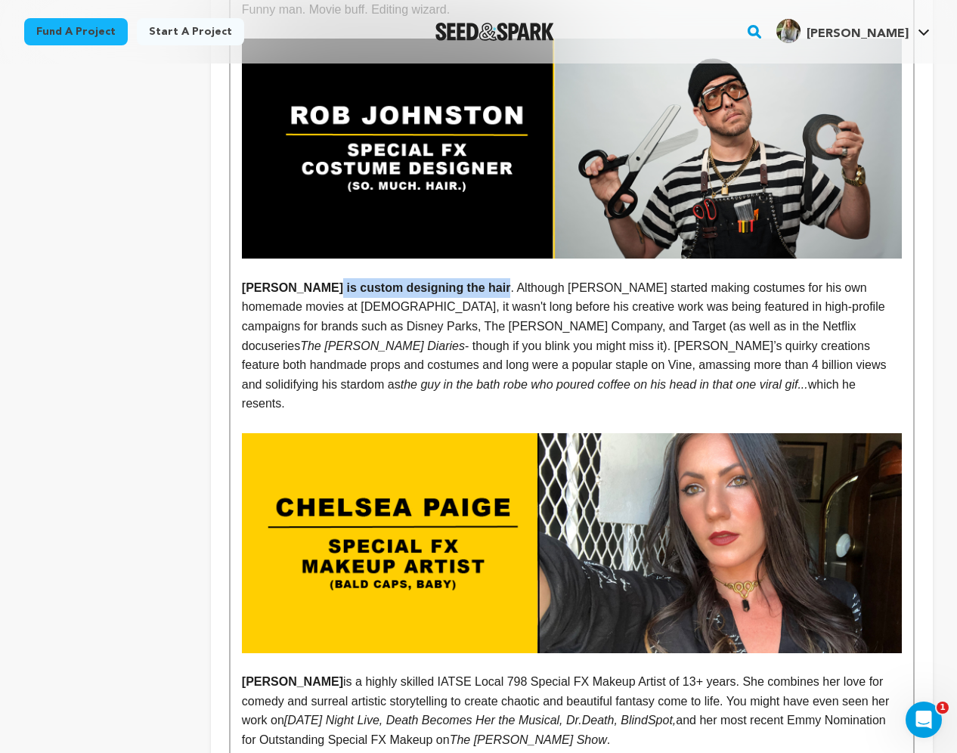
drag, startPoint x: 510, startPoint y: 138, endPoint x: 343, endPoint y: 138, distance: 167.9
click at [343, 278] on p "ROB JOHNSTON is custom designing the hair . Although Rob started making costume…" at bounding box center [572, 345] width 660 height 135
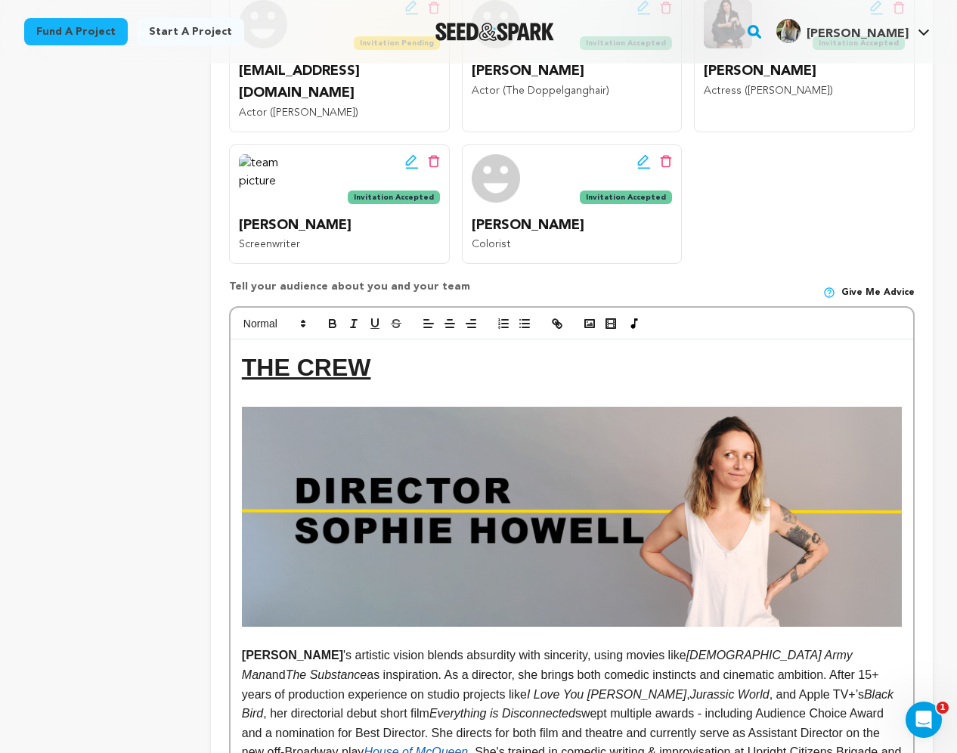
scroll to position [662, 0]
click at [331, 324] on icon "button" at bounding box center [333, 326] width 6 height 4
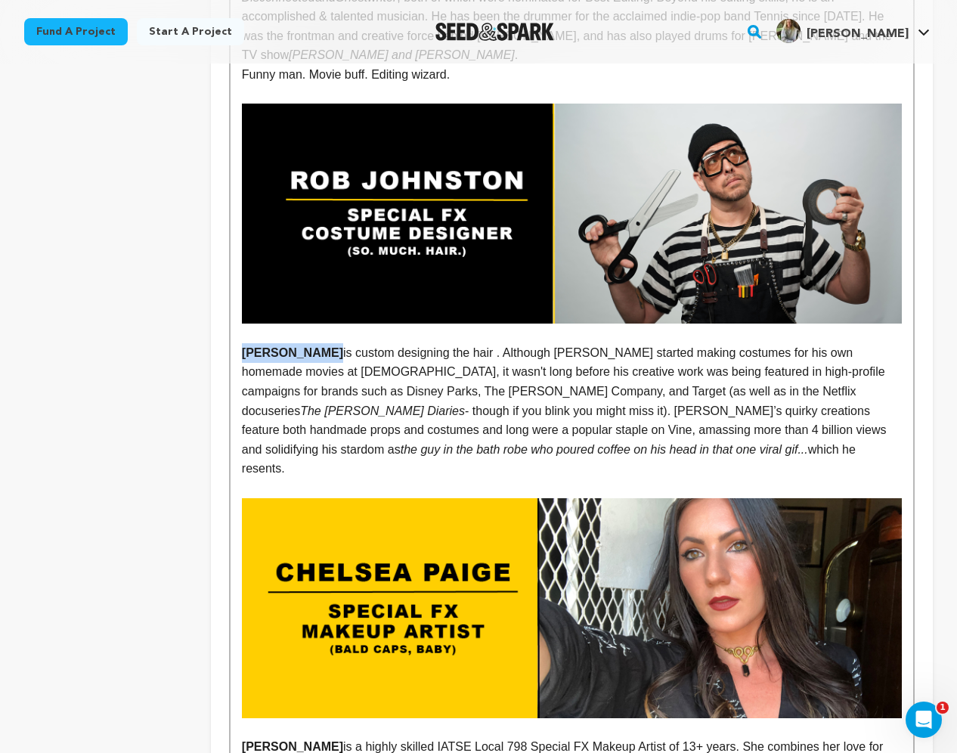
scroll to position [2921, 0]
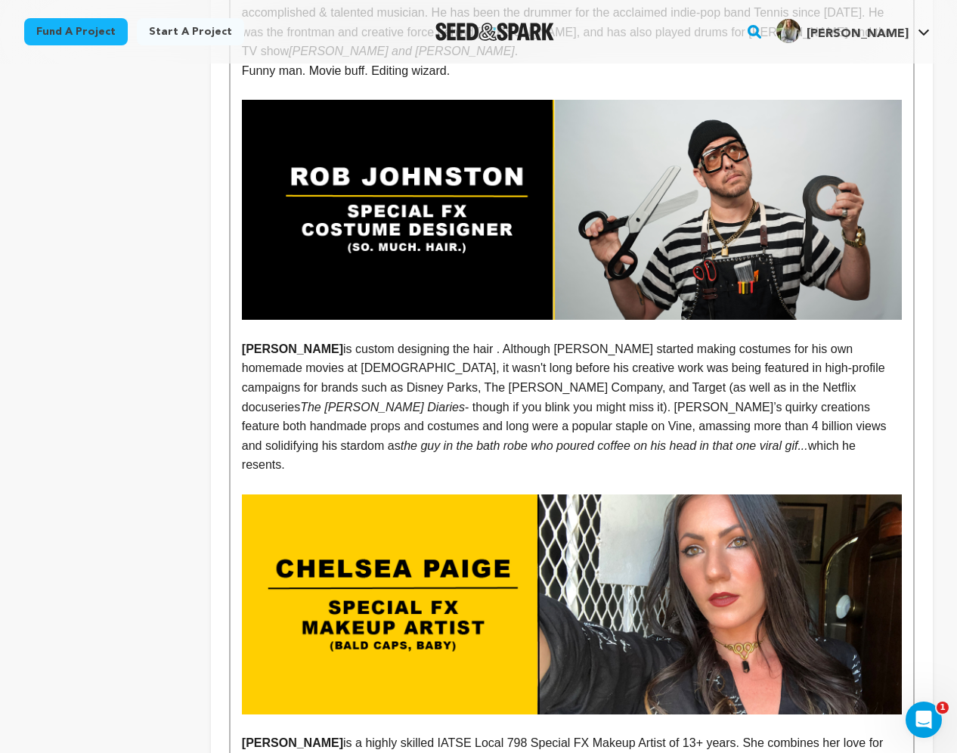
click at [386, 340] on p "ROB JOHNSTON is custom designing the hair . Although Rob started making costume…" at bounding box center [572, 407] width 660 height 135
click at [498, 340] on p "ROB JOHNSTON is custom designing the hair . Although Rob started making costume…" at bounding box center [572, 407] width 660 height 135
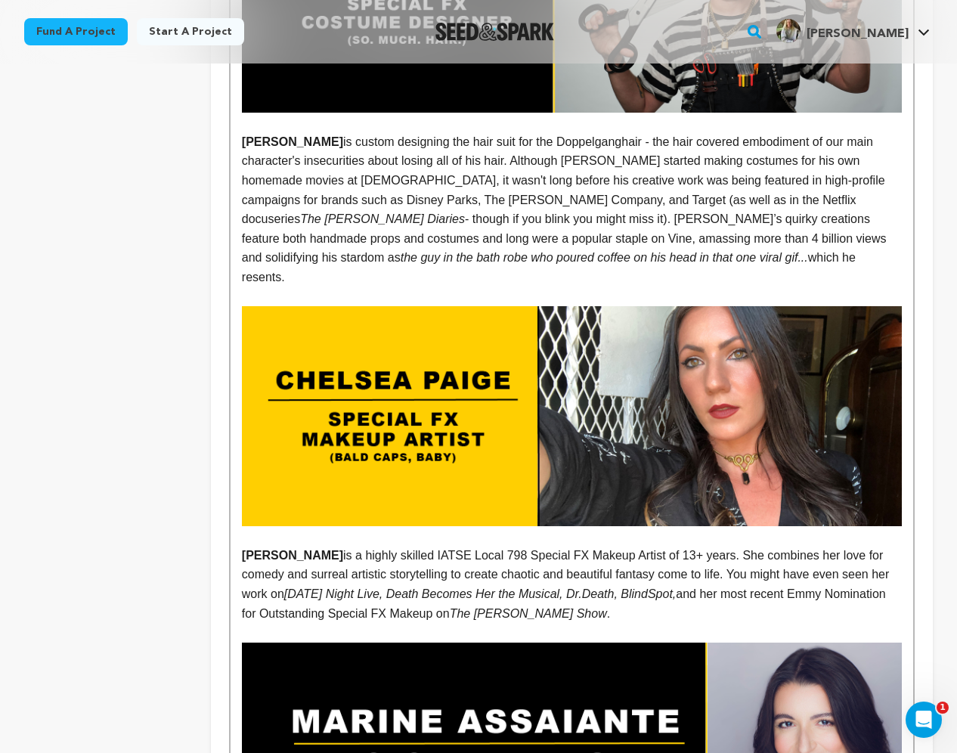
scroll to position [3149, 0]
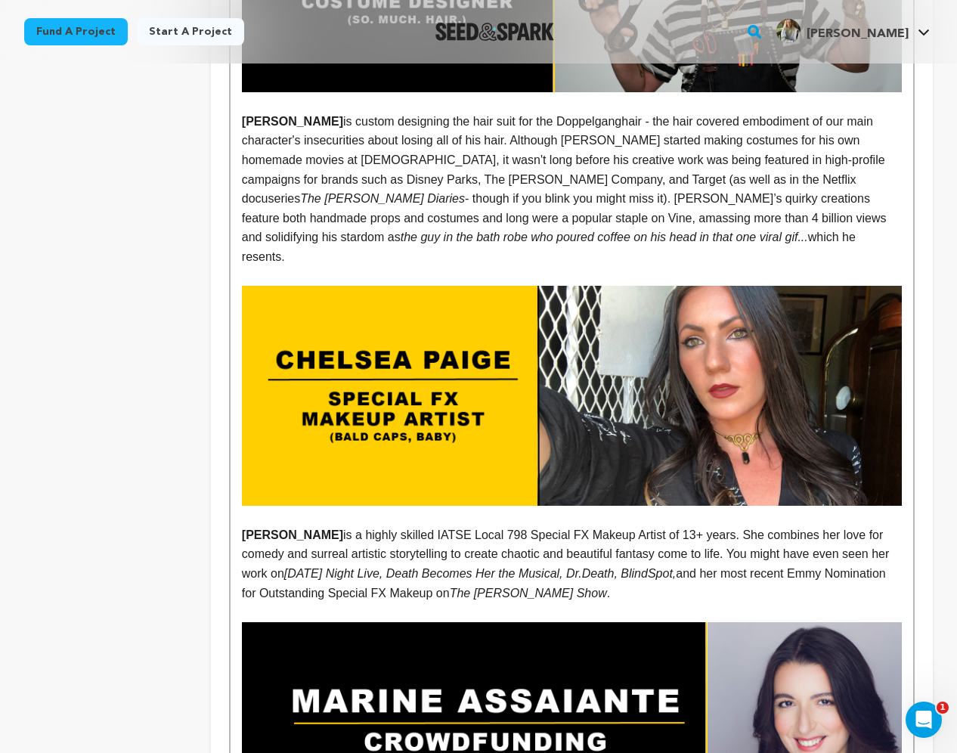
click at [742, 526] on p "CHELSEA PAIGE is a highly skilled IATSE Local 798 Special FX Makeup Artist of 1…" at bounding box center [572, 564] width 660 height 77
click at [681, 526] on p "CHELSEA PAIGE is a highly skilled IATSE Local 798 Special FX Makeup Artist of 1…" at bounding box center [572, 564] width 660 height 77
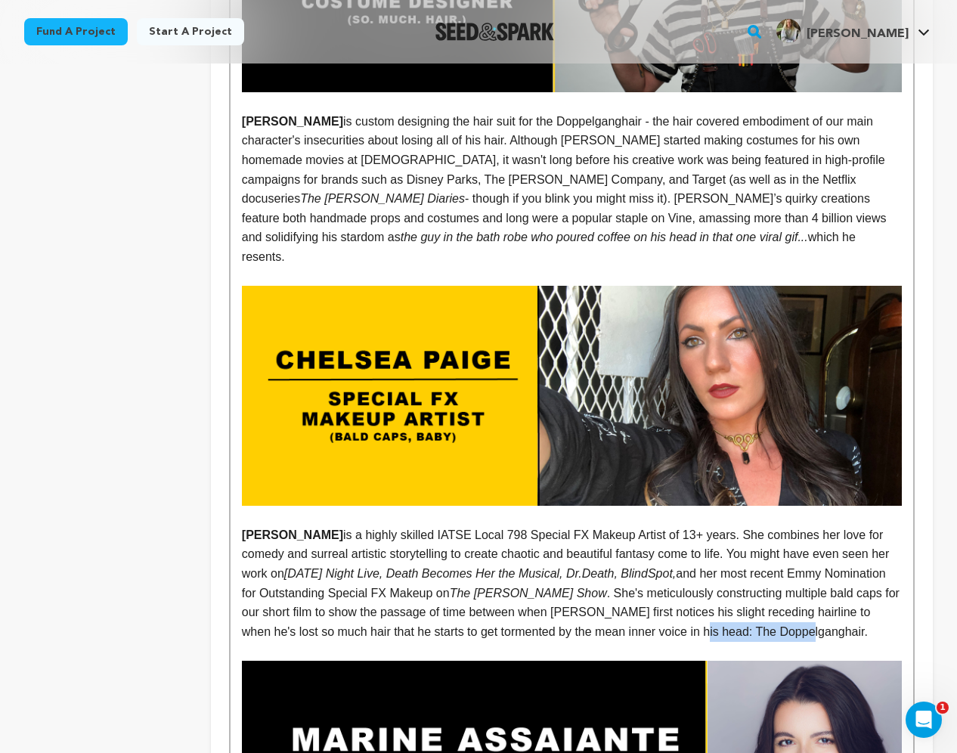
drag, startPoint x: 767, startPoint y: 455, endPoint x: 877, endPoint y: 458, distance: 109.7
click at [878, 526] on p "CHELSEA PAIGE is a highly skilled IATSE Local 798 Special FX Makeup Artist of 1…" at bounding box center [572, 584] width 660 height 116
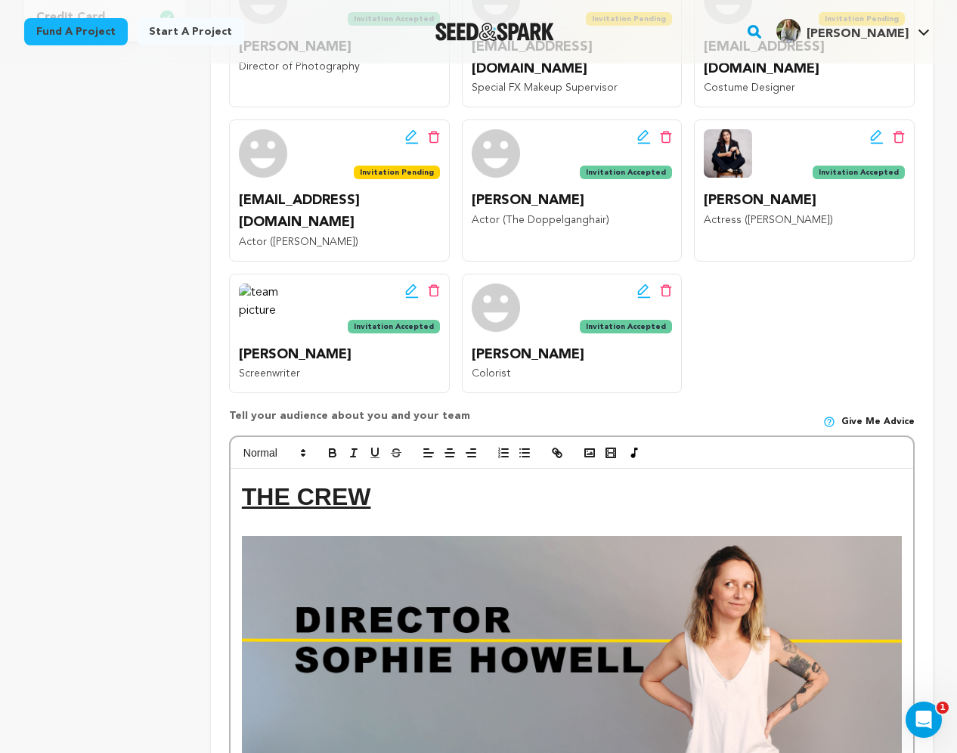
scroll to position [519, 0]
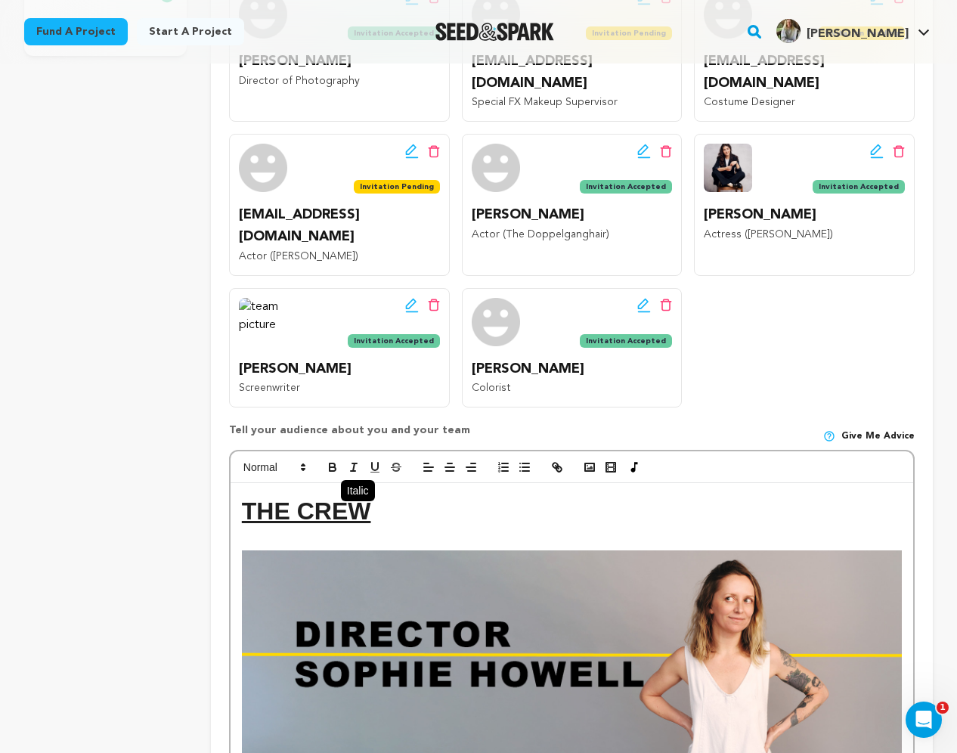
click at [353, 464] on line "button" at bounding box center [354, 468] width 2 height 8
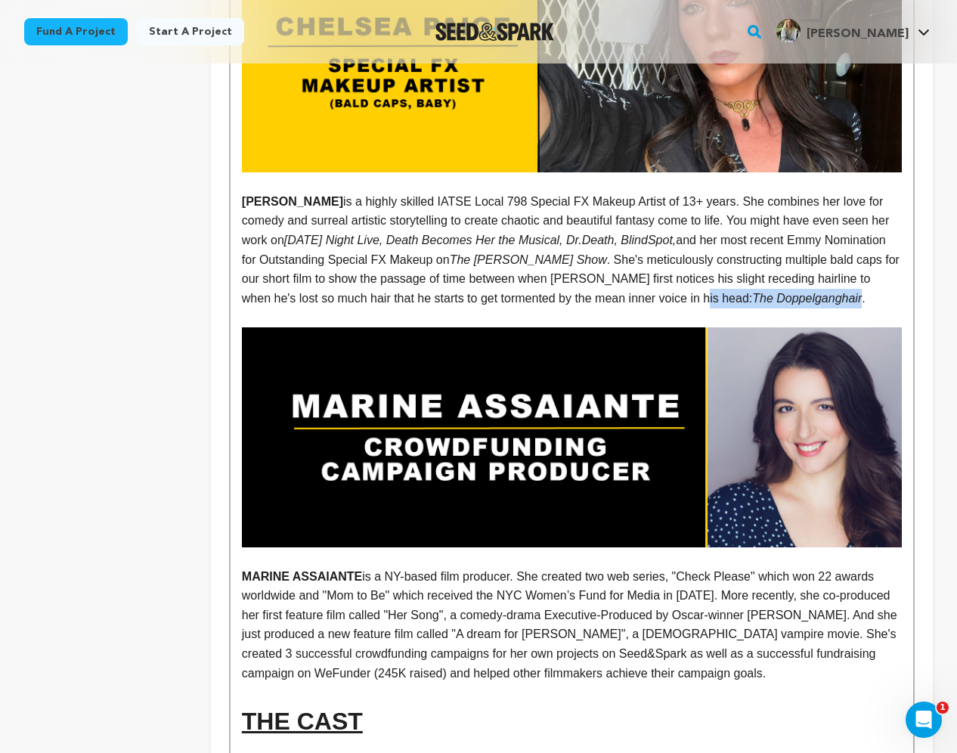
scroll to position [3558, 0]
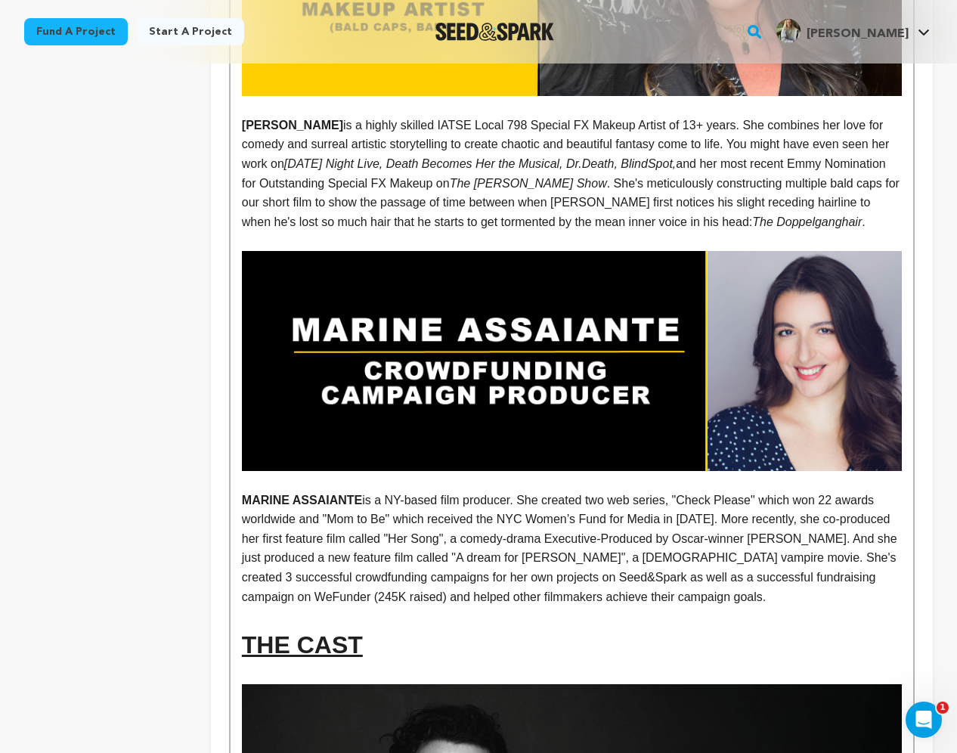
click at [377, 491] on p "MARINE ASSAIANTE is a NY-based film producer. She created two web series, "Chec…" at bounding box center [572, 549] width 660 height 116
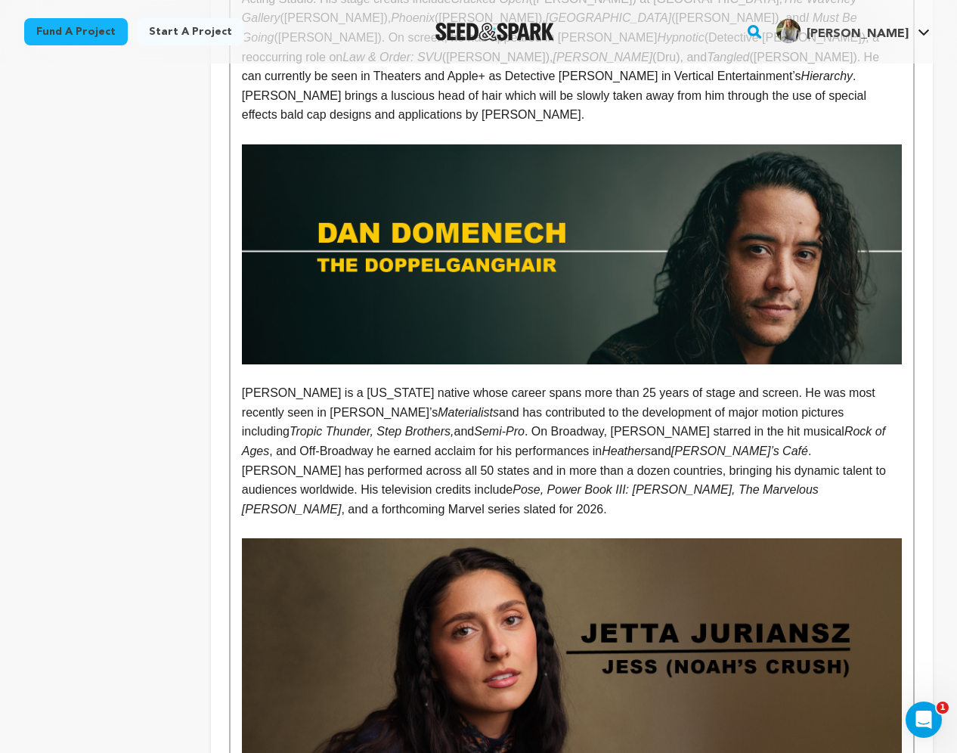
scroll to position [4538, 0]
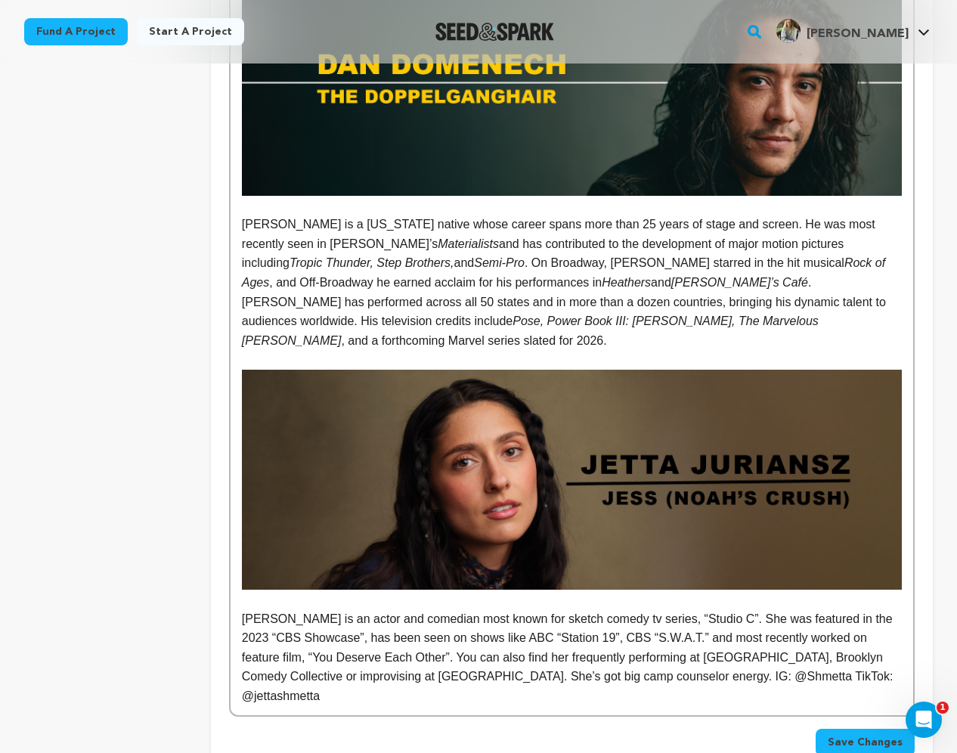
scroll to position [4780, 0]
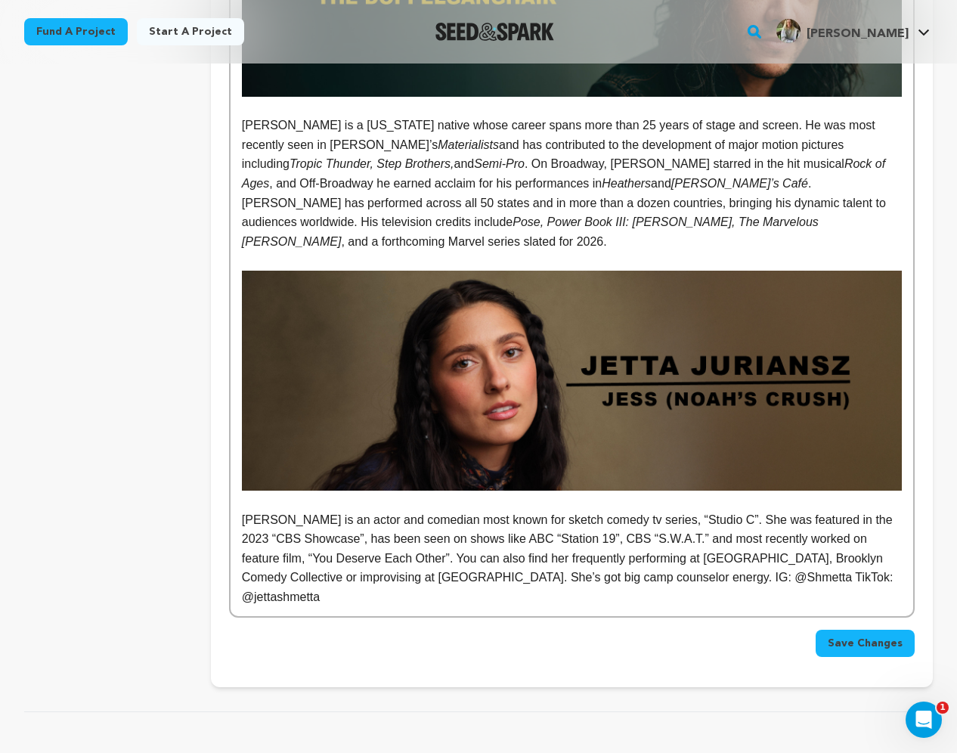
click at [874, 636] on span "Save Changes" at bounding box center [865, 643] width 75 height 15
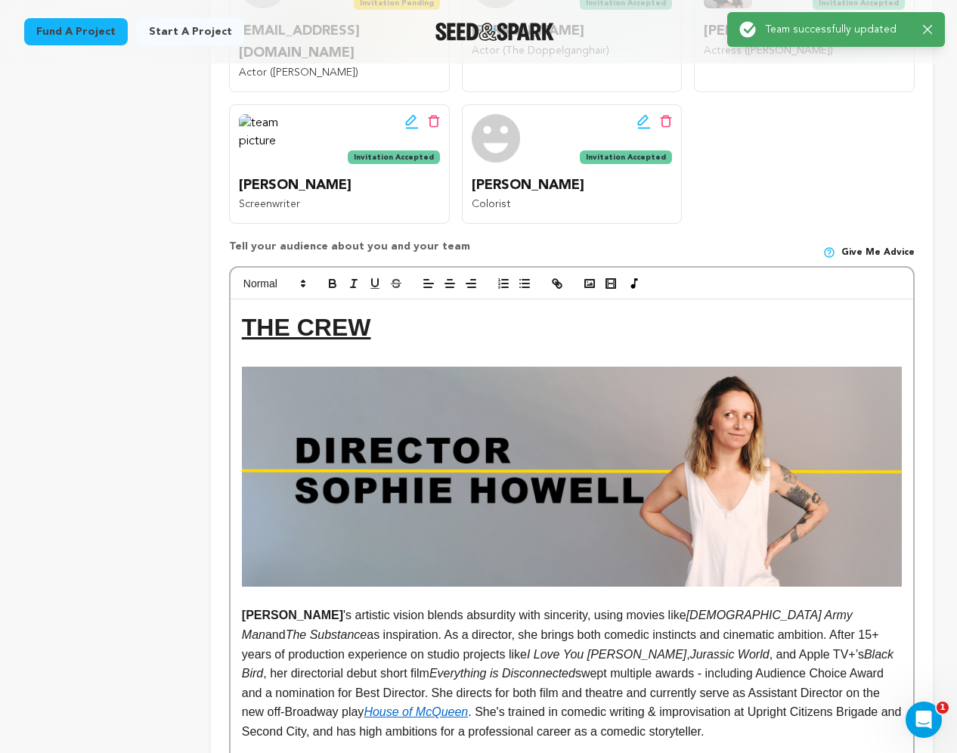
scroll to position [0, 0]
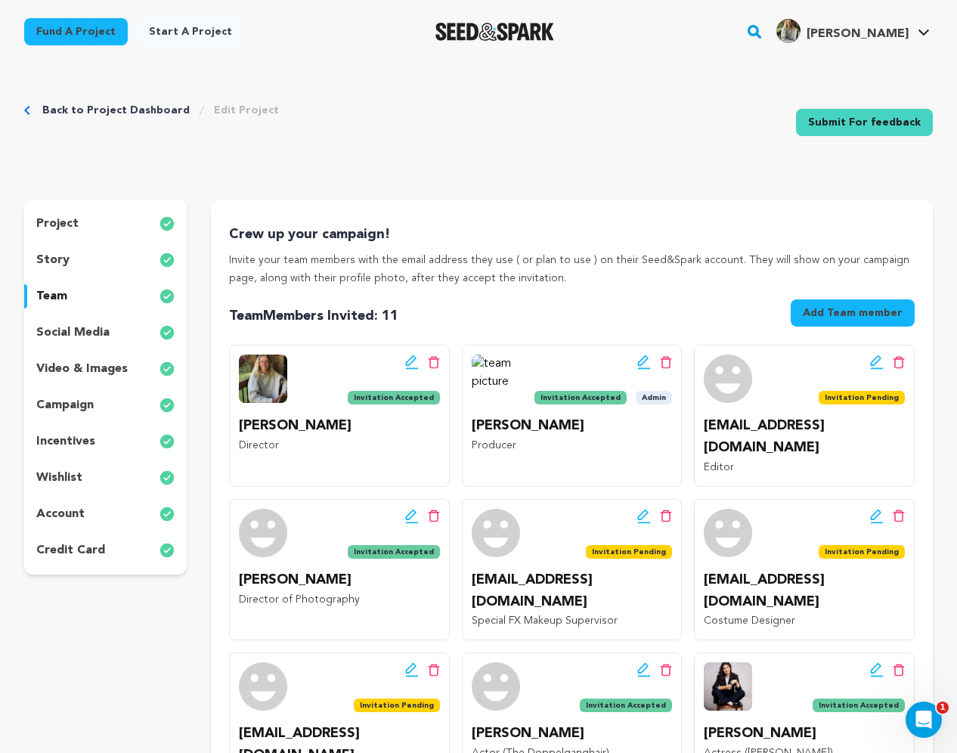
click at [68, 436] on p "incentives" at bounding box center [65, 442] width 59 height 18
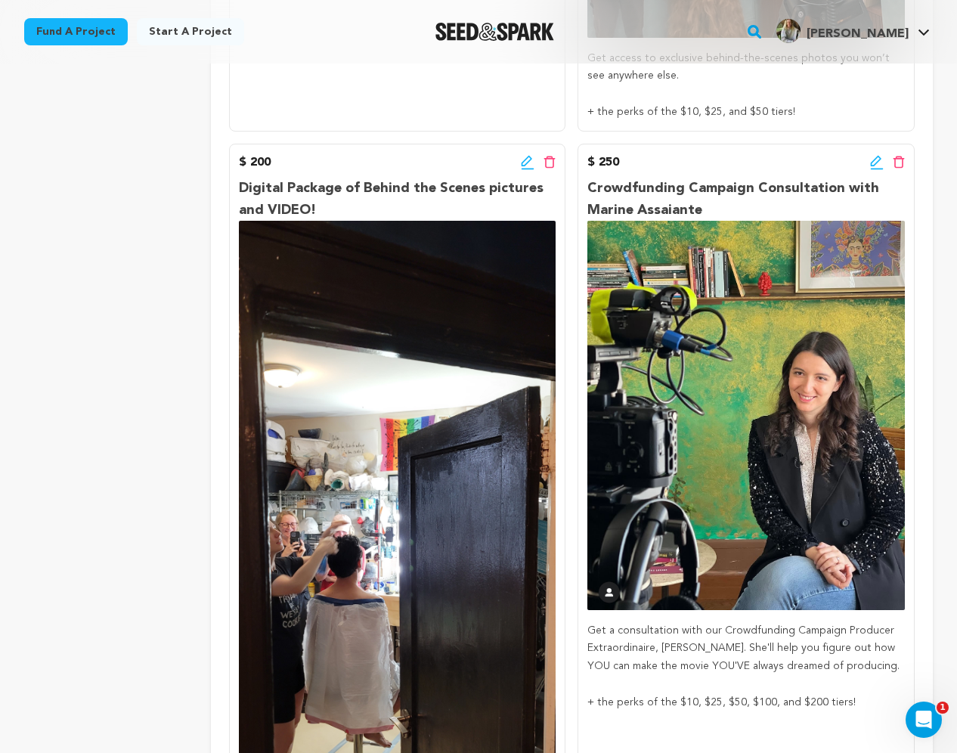
scroll to position [1383, 0]
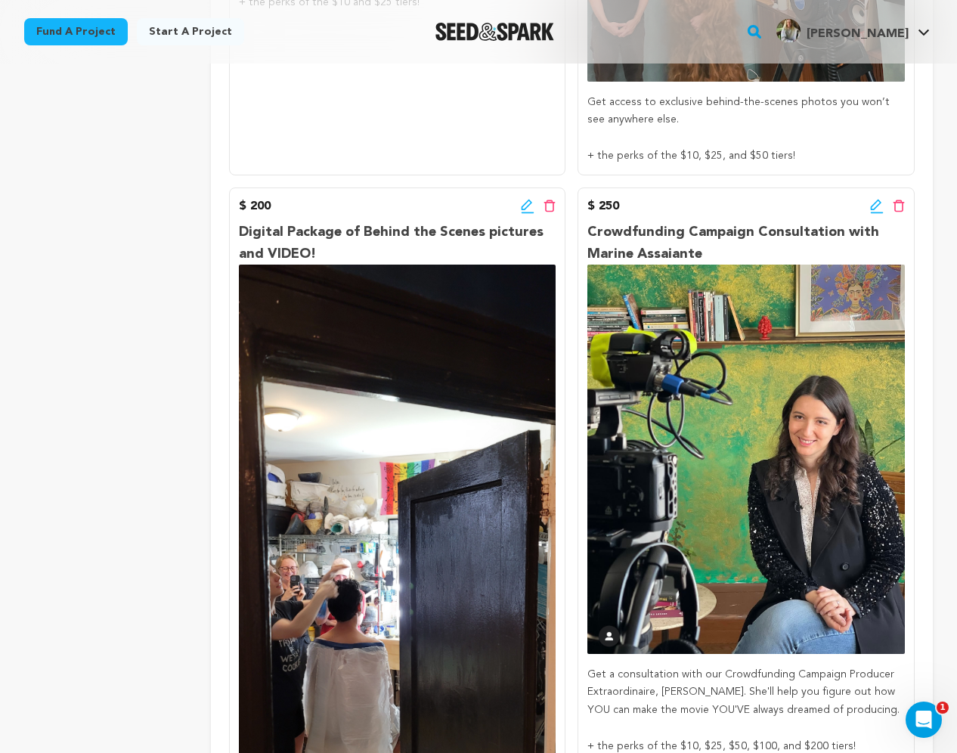
click at [526, 199] on icon at bounding box center [528, 206] width 14 height 15
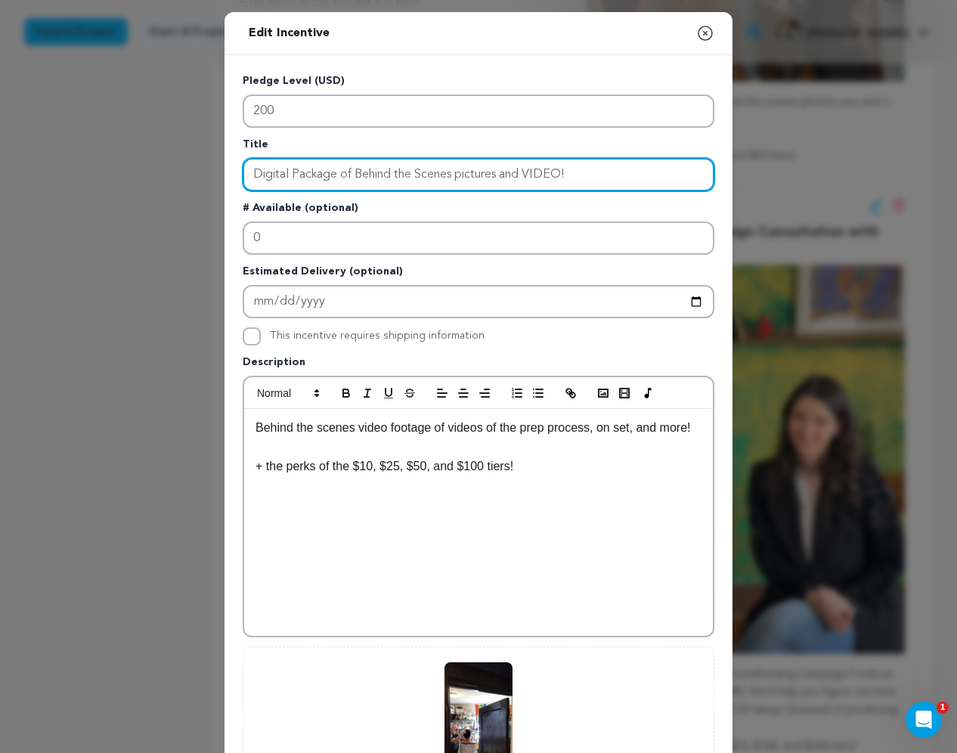
click at [564, 172] on input "Digital Package of Behind the Scenes pictures and VIDEO!" at bounding box center [479, 174] width 472 height 33
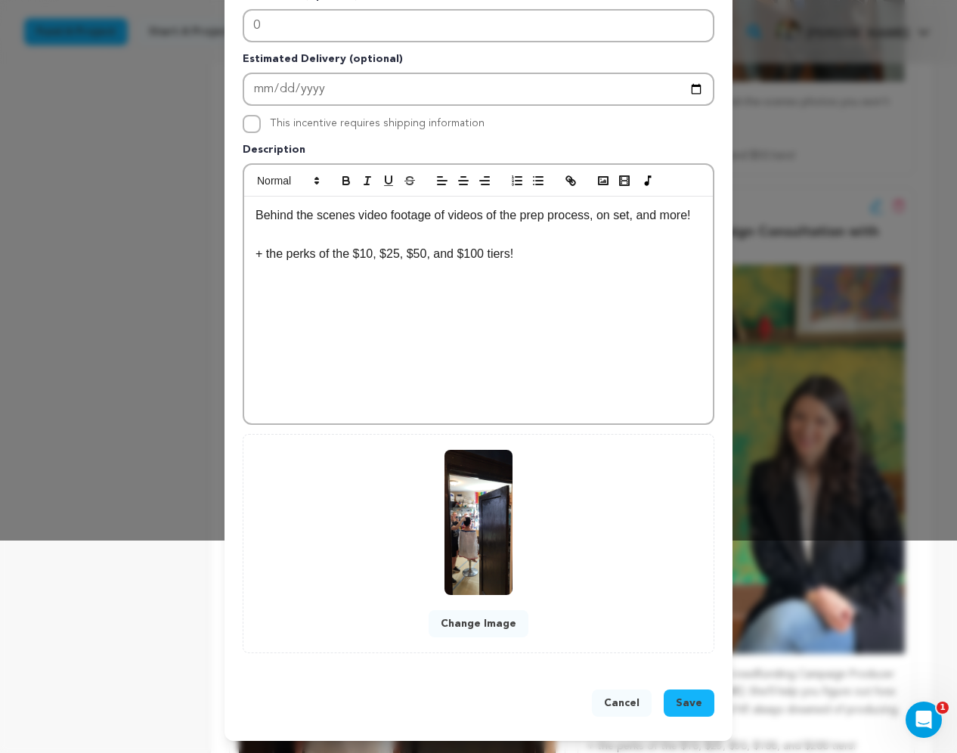
type input "Digital Package of Behind the Scenes pictures and VIDEOS!"
click at [684, 705] on span "Save" at bounding box center [689, 703] width 26 height 15
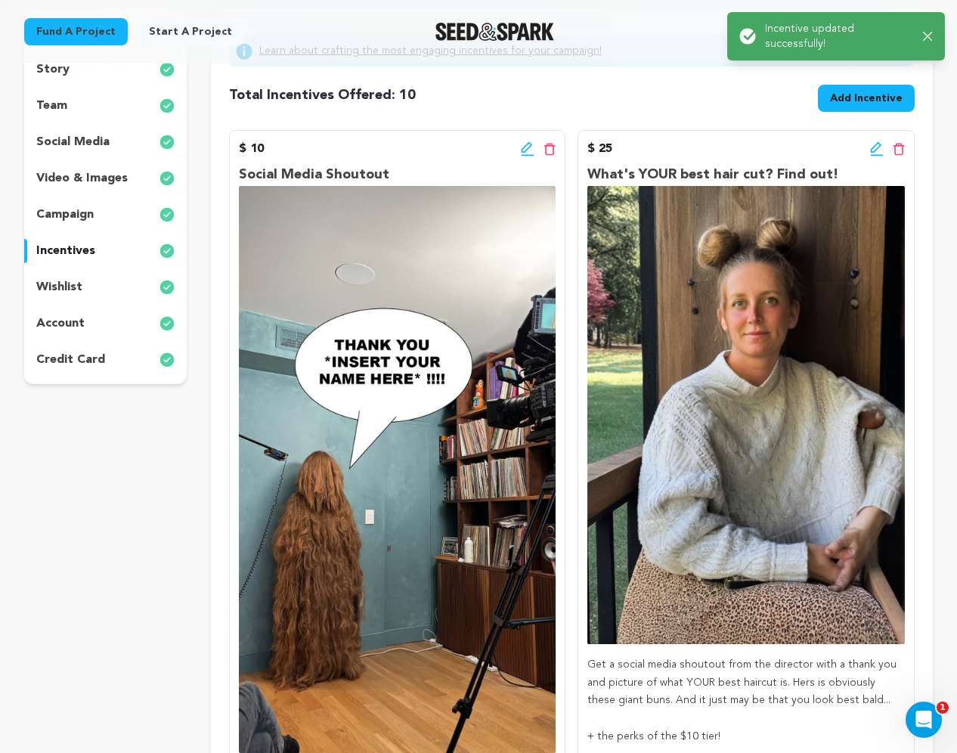
scroll to position [0, 0]
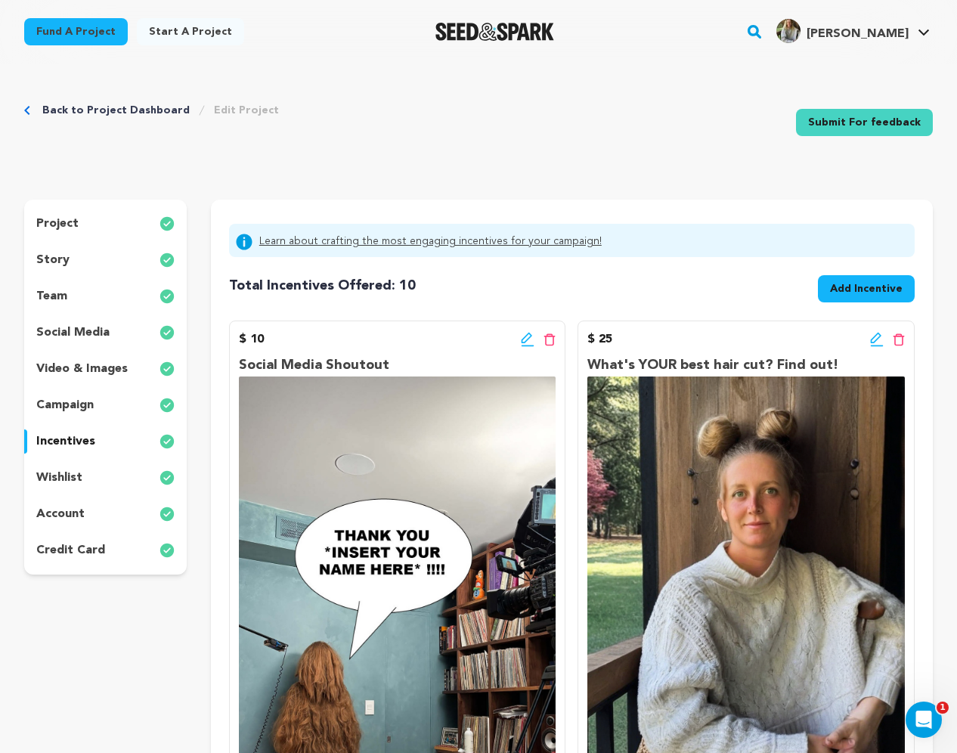
click at [66, 255] on p "story" at bounding box center [52, 260] width 33 height 18
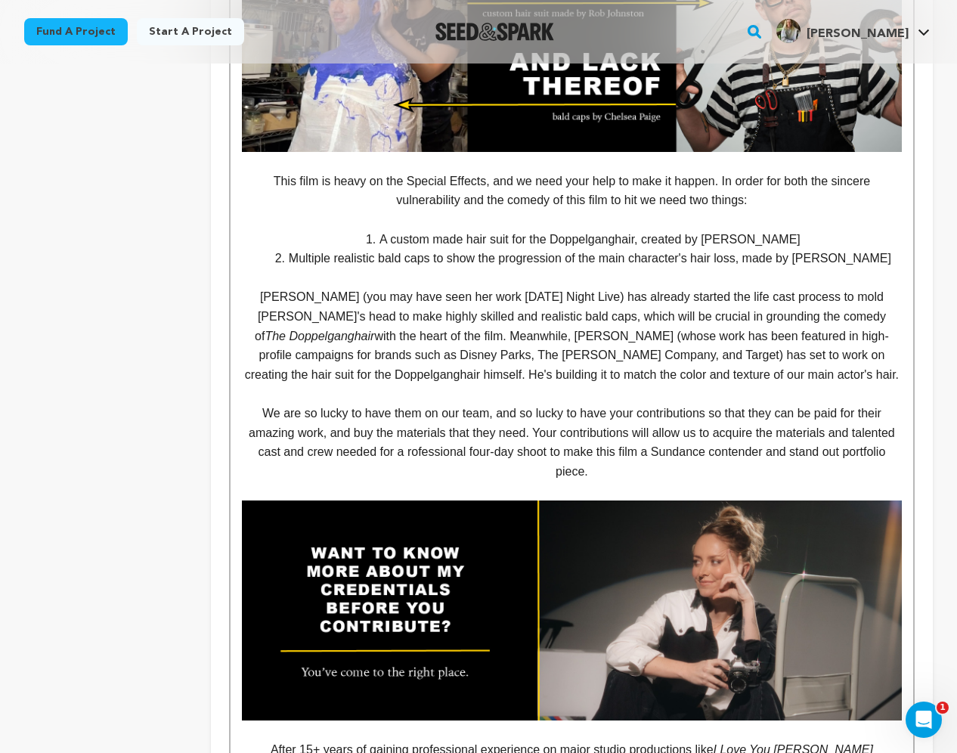
scroll to position [1259, 0]
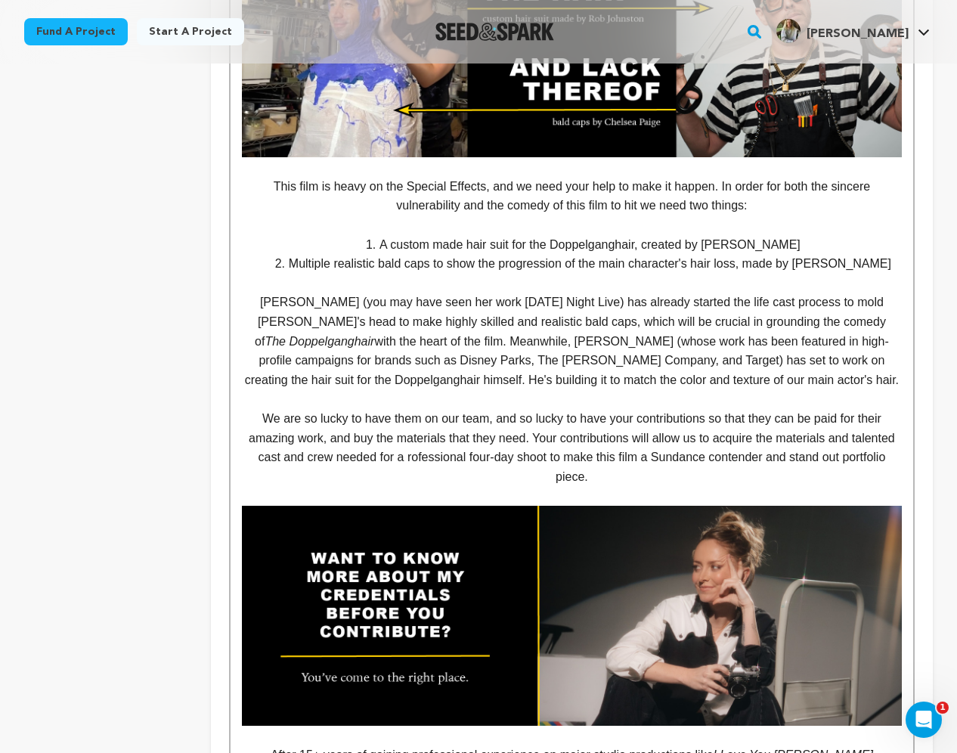
click at [641, 460] on p "We are so lucky to have them on our team, and so lucky to have your contributio…" at bounding box center [572, 447] width 660 height 77
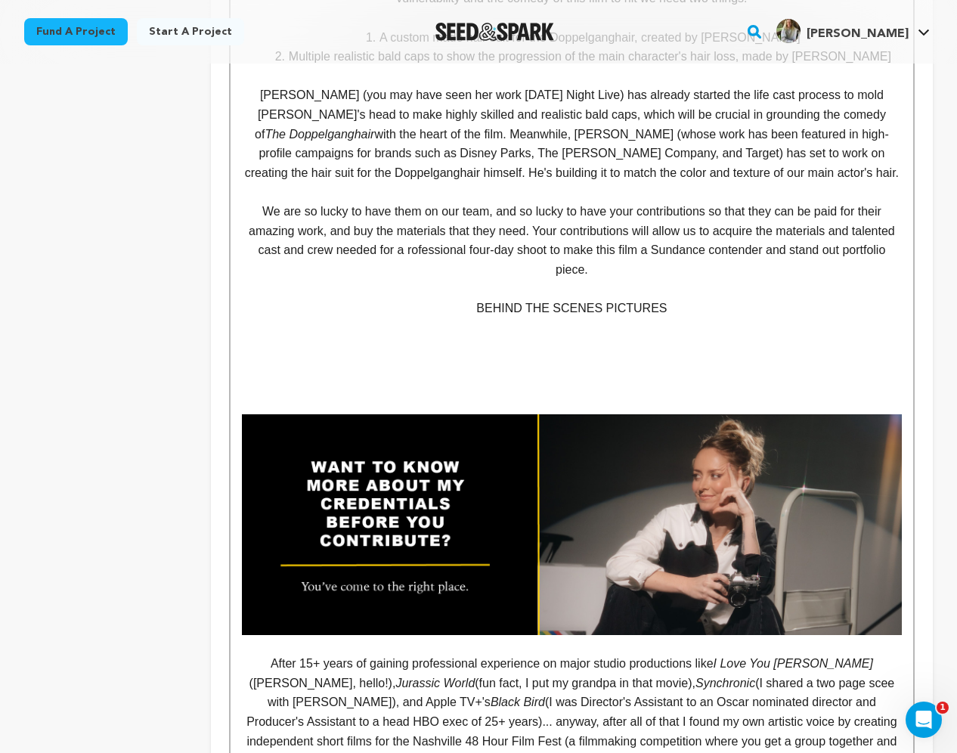
scroll to position [1497, 0]
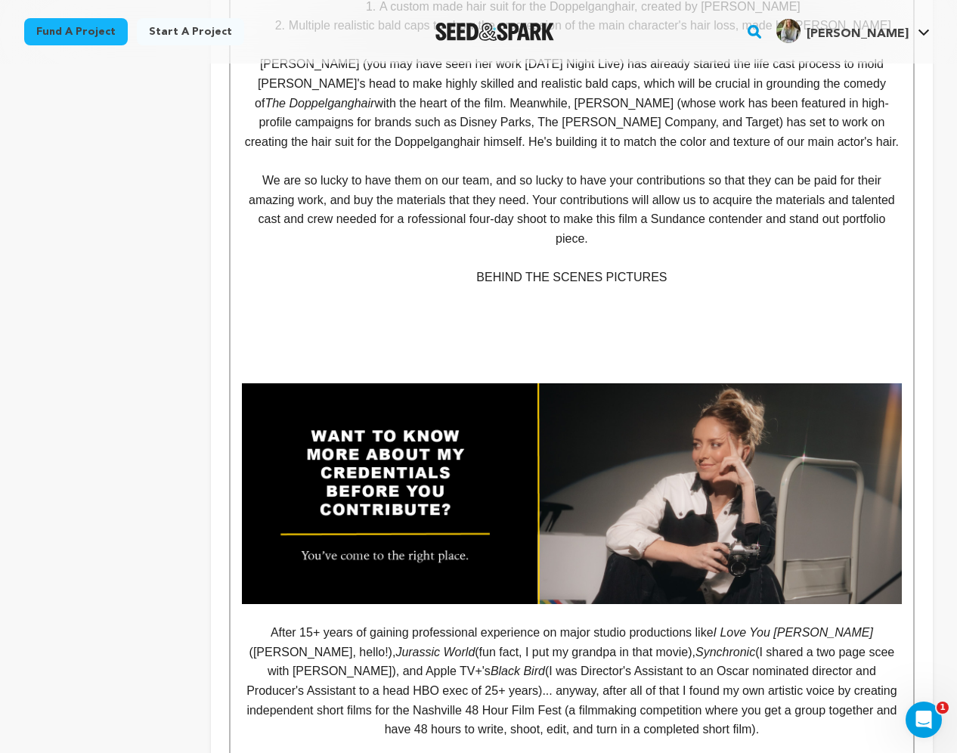
click at [623, 268] on p "BEHIND THE SCENES PICTURES" at bounding box center [572, 278] width 660 height 20
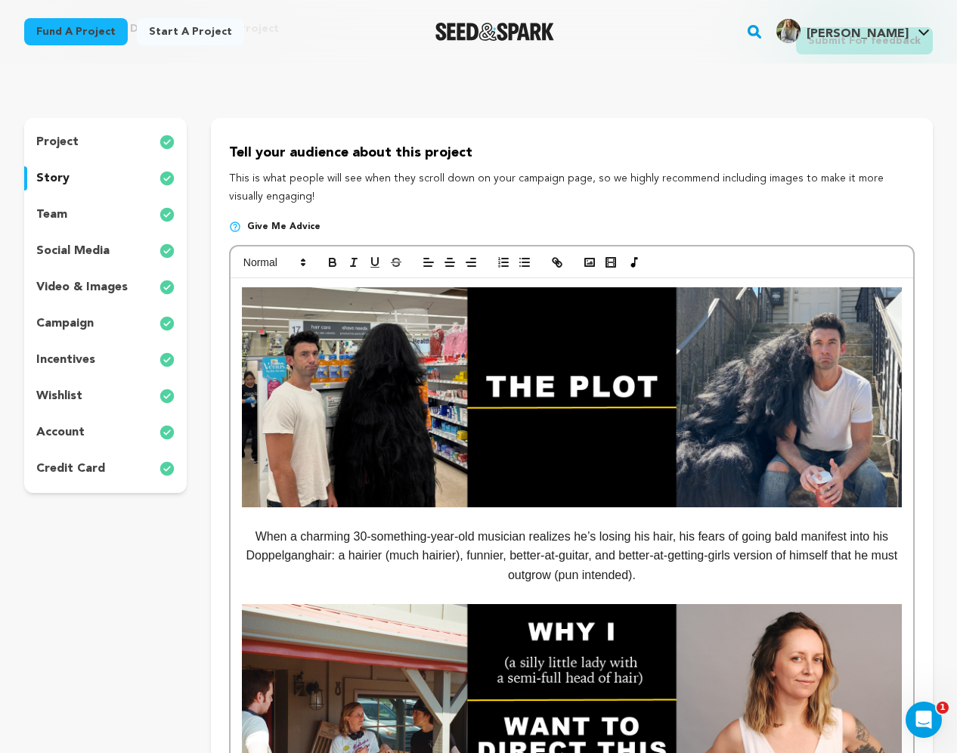
scroll to position [82, 0]
click at [587, 259] on icon "button" at bounding box center [590, 263] width 14 height 14
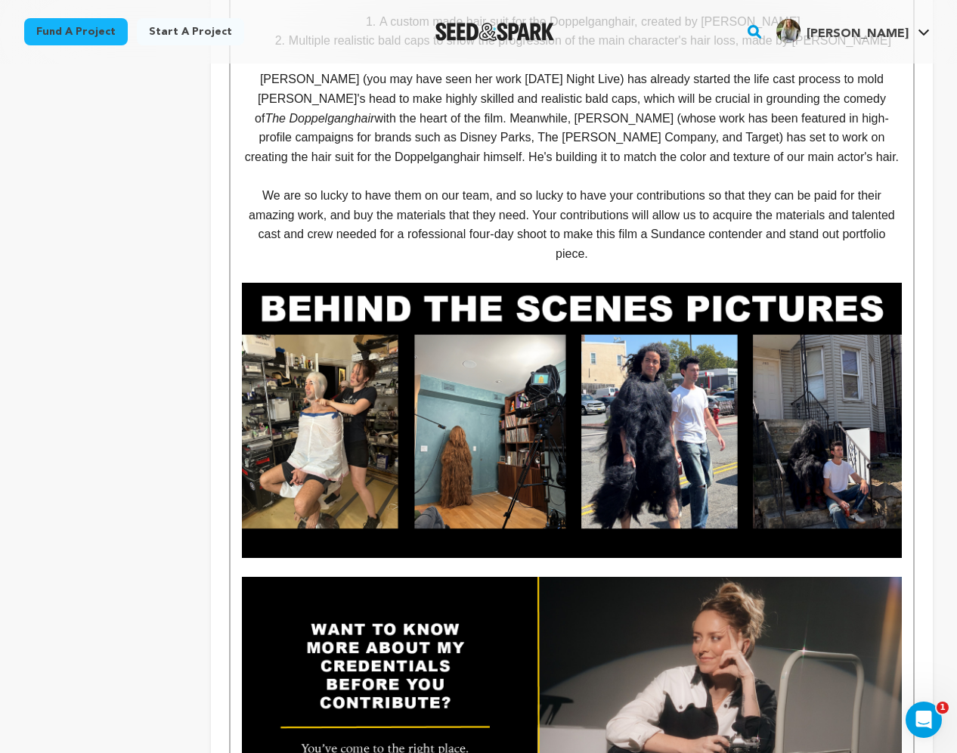
scroll to position [1484, 0]
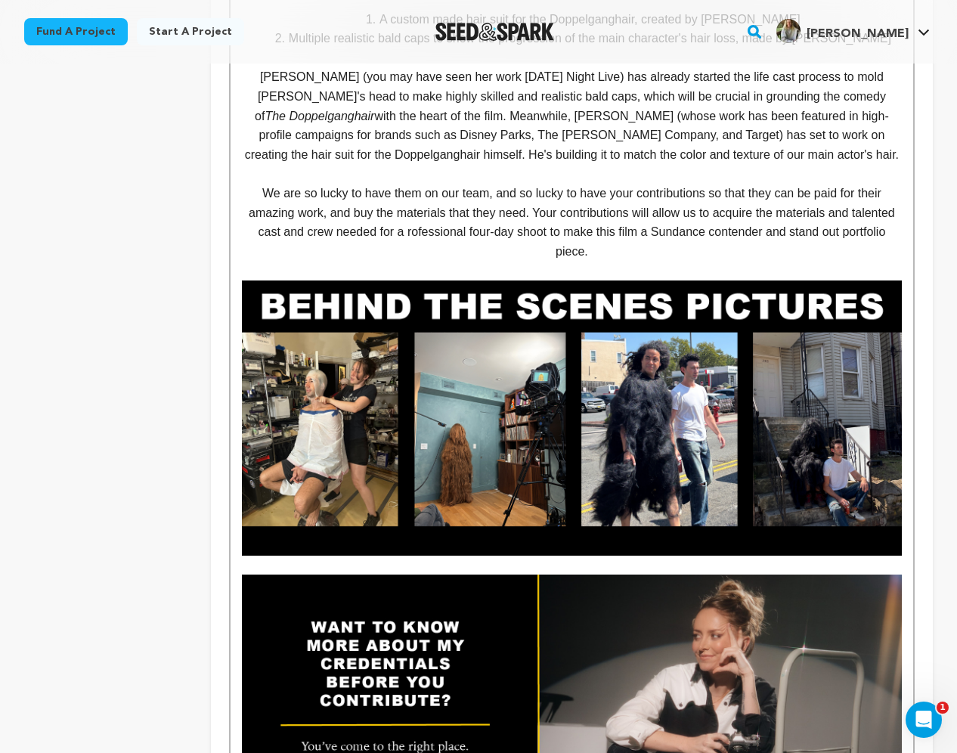
click at [844, 556] on p at bounding box center [572, 566] width 660 height 20
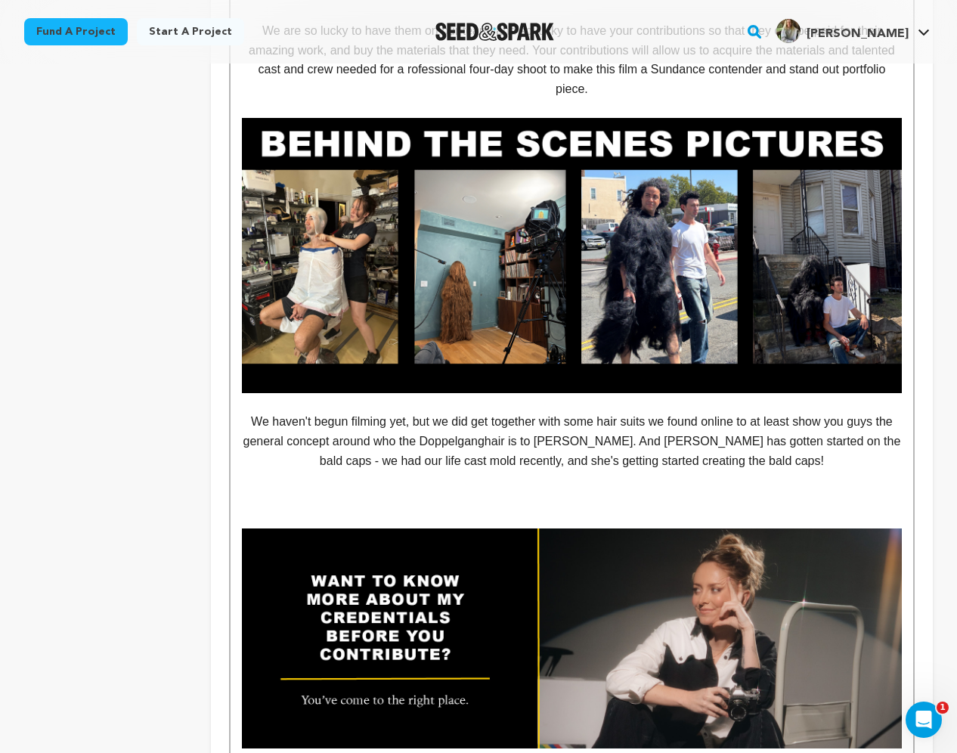
scroll to position [1651, 0]
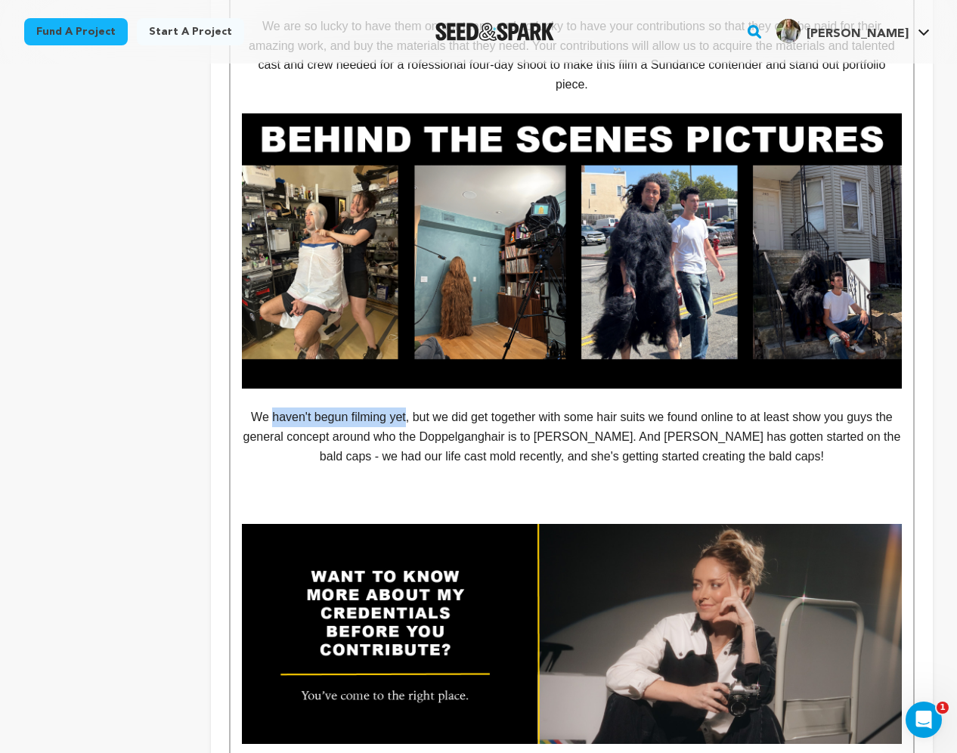
drag, startPoint x: 402, startPoint y: 399, endPoint x: 267, endPoint y: 395, distance: 134.6
click at [267, 408] on p "We haven't begun filming yet, but we did get together with some hair suits we f…" at bounding box center [572, 437] width 660 height 58
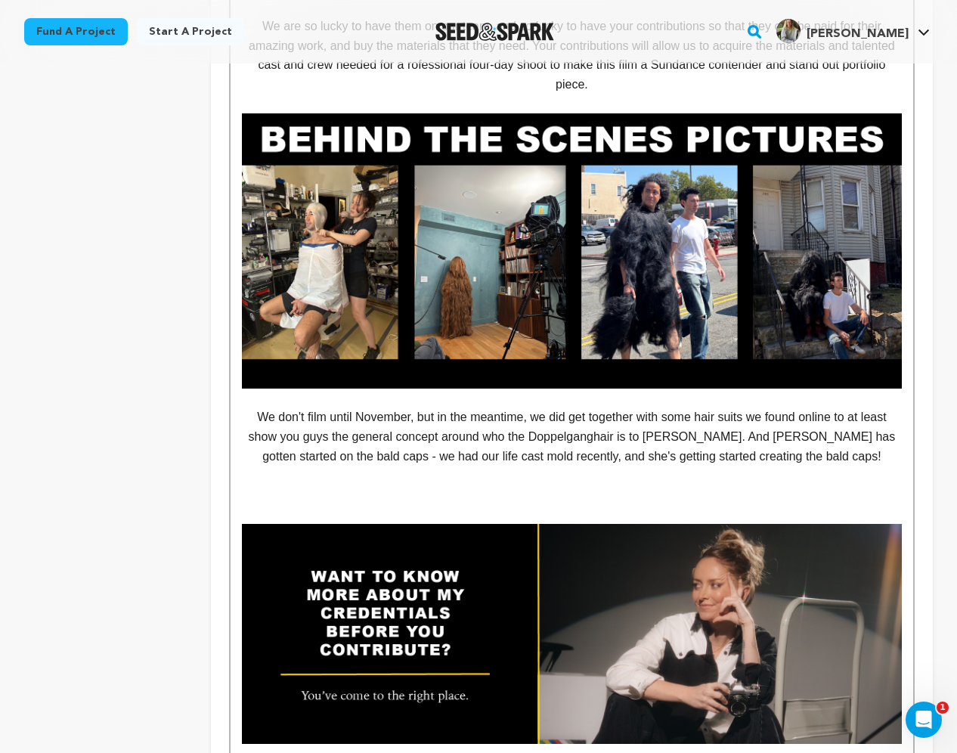
click at [694, 485] on p at bounding box center [572, 495] width 660 height 20
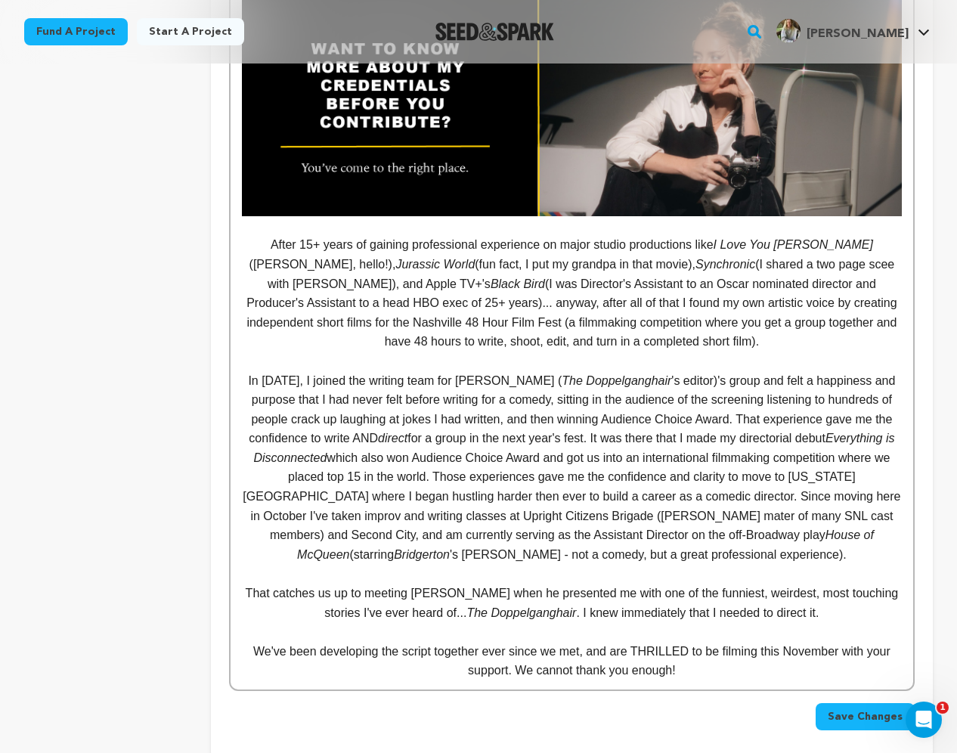
scroll to position [2193, 0]
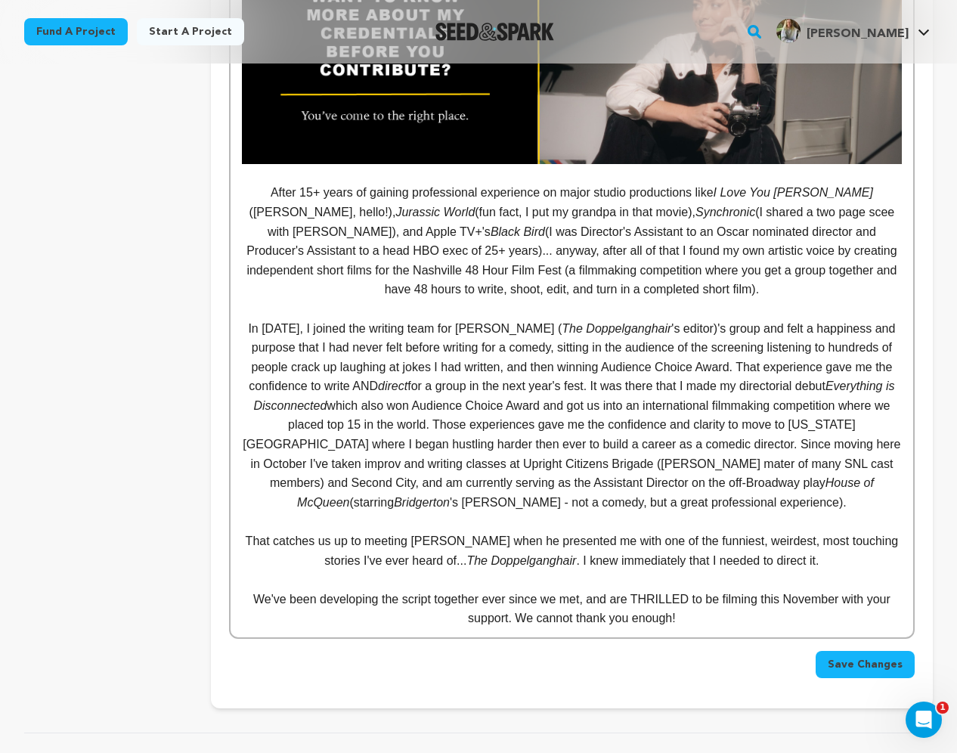
click at [863, 657] on span "Save Changes" at bounding box center [865, 664] width 75 height 15
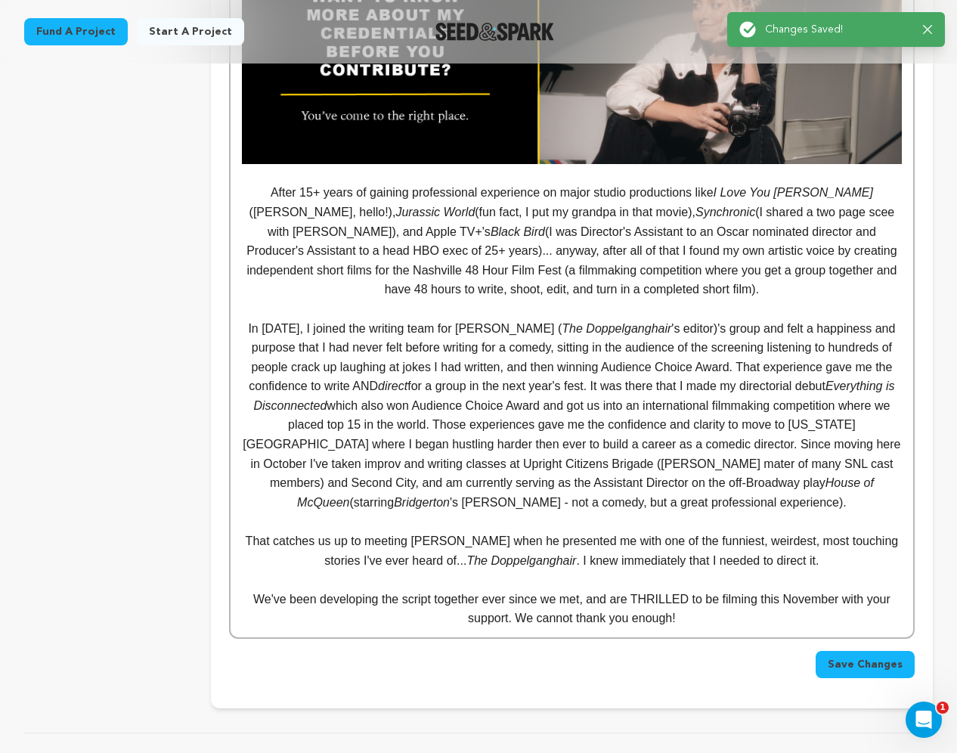
scroll to position [0, 0]
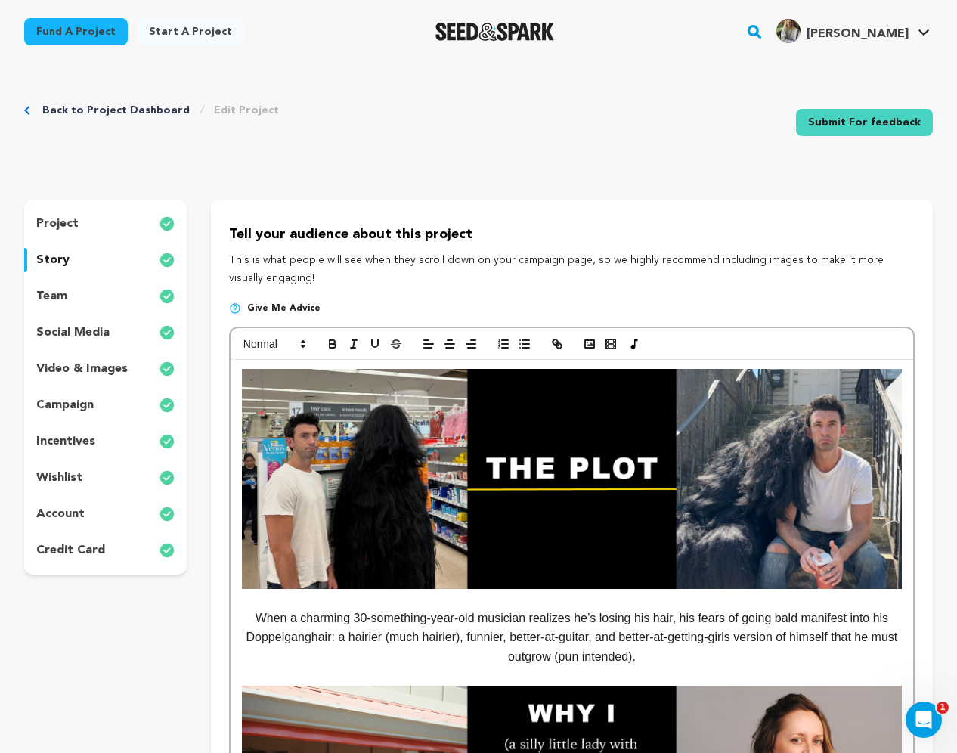
click at [89, 110] on link "Back to Project Dashboard" at bounding box center [115, 110] width 147 height 15
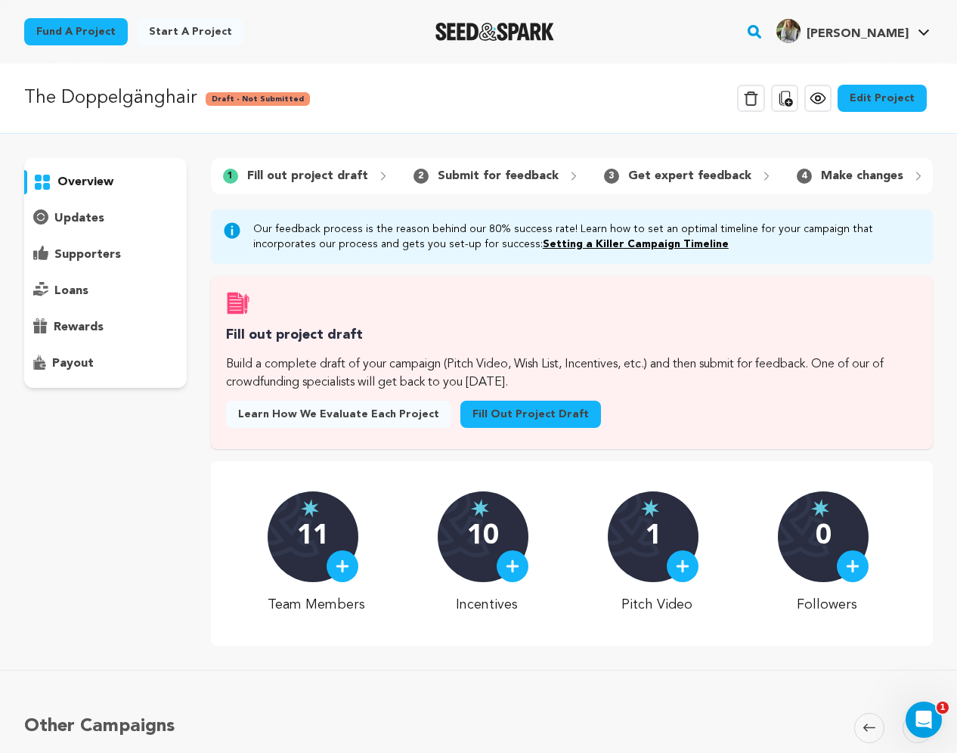
click at [885, 100] on link "Edit Project" at bounding box center [882, 98] width 89 height 27
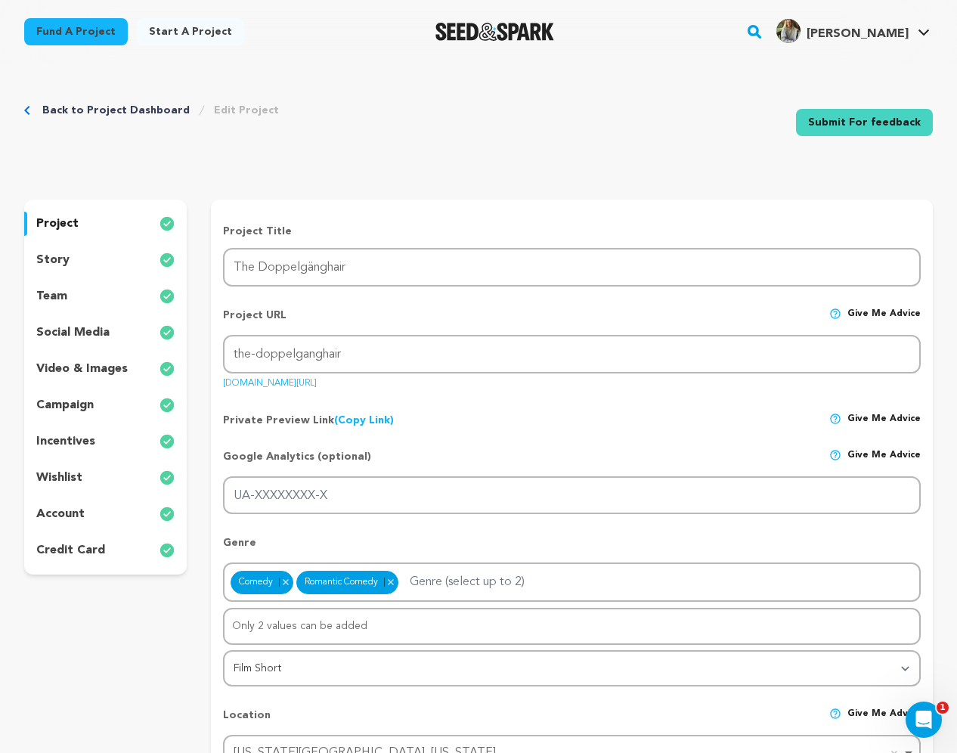
click at [71, 299] on div "team" at bounding box center [105, 296] width 163 height 24
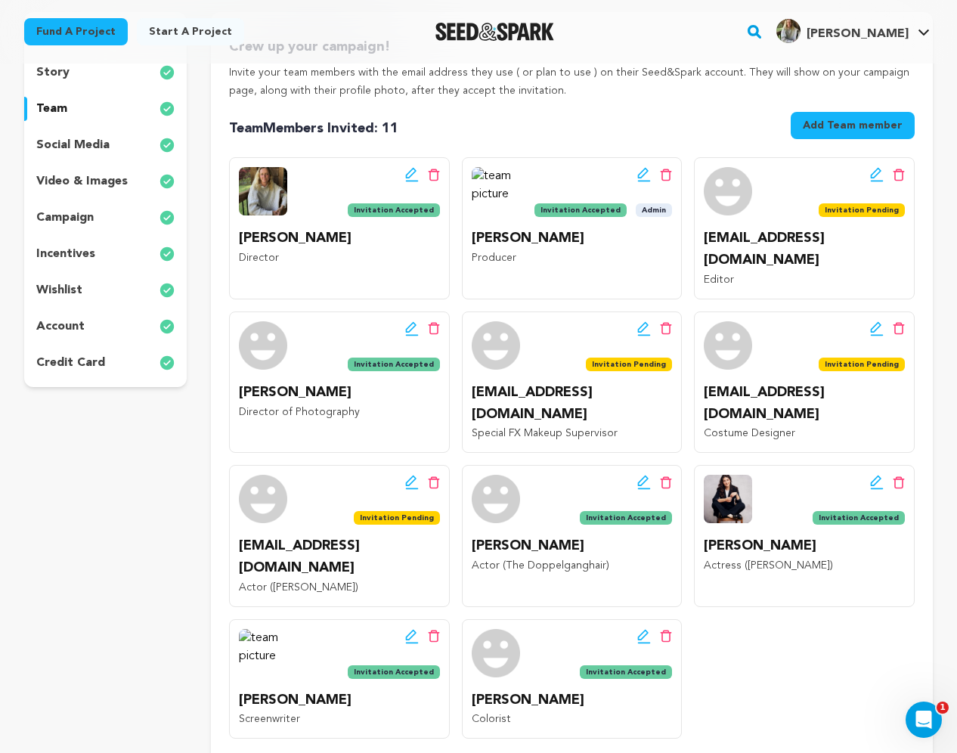
scroll to position [188, 0]
click at [414, 321] on icon at bounding box center [412, 328] width 14 height 15
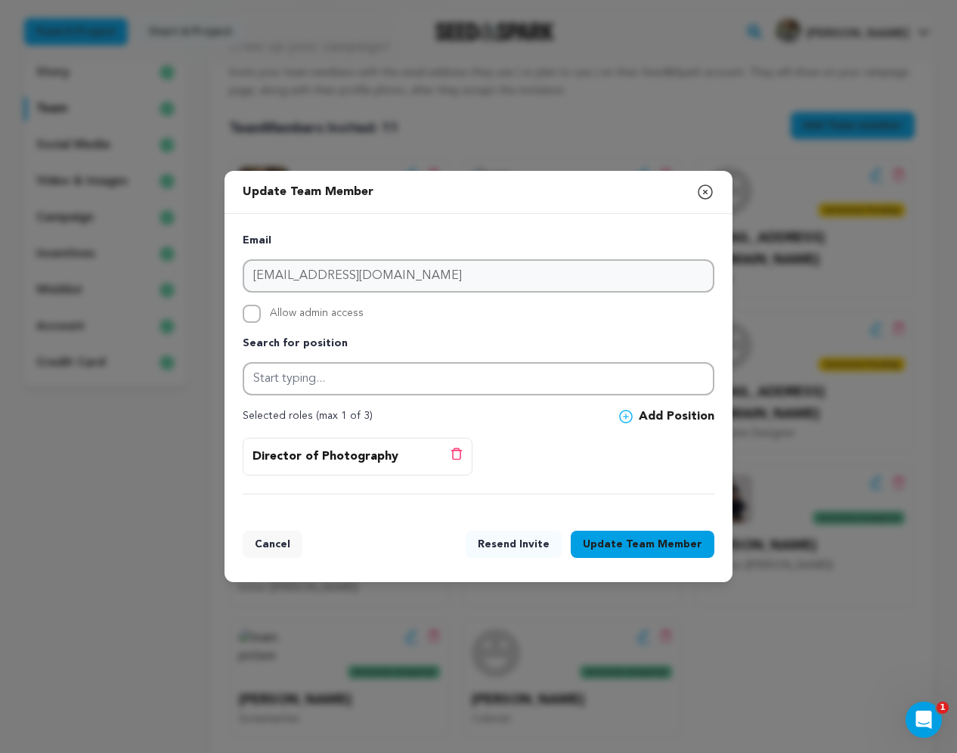
click at [707, 194] on icon "button" at bounding box center [706, 192] width 14 height 14
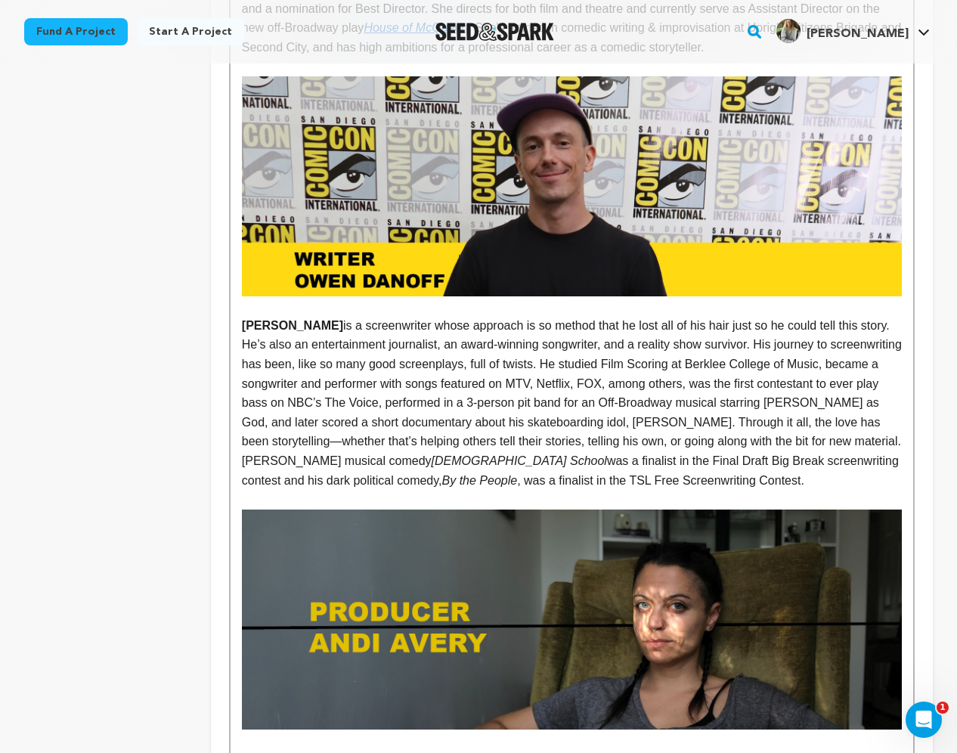
scroll to position [1431, 0]
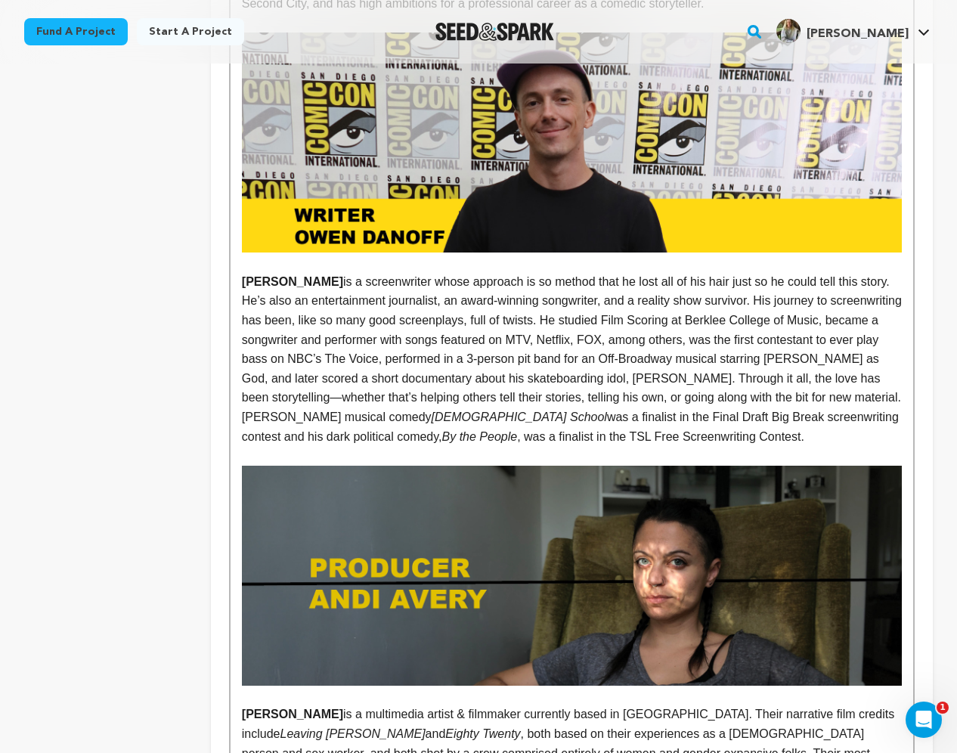
click at [390, 321] on p "[PERSON_NAME] is a screenwriter whose approach is so method that he lost all of…" at bounding box center [572, 359] width 660 height 174
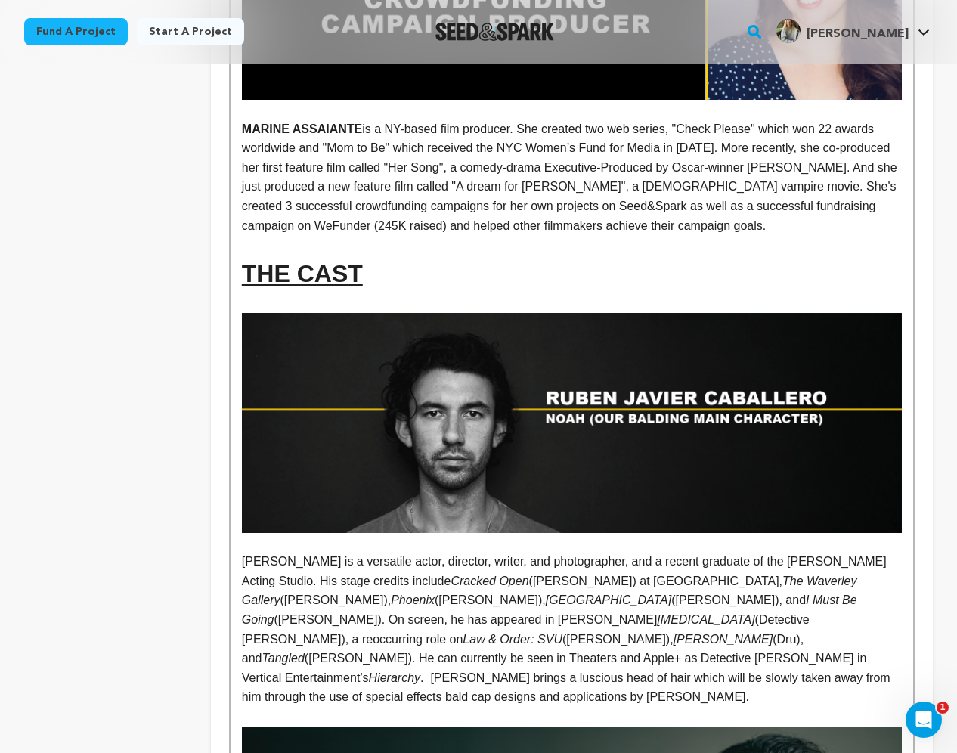
scroll to position [3943, 0]
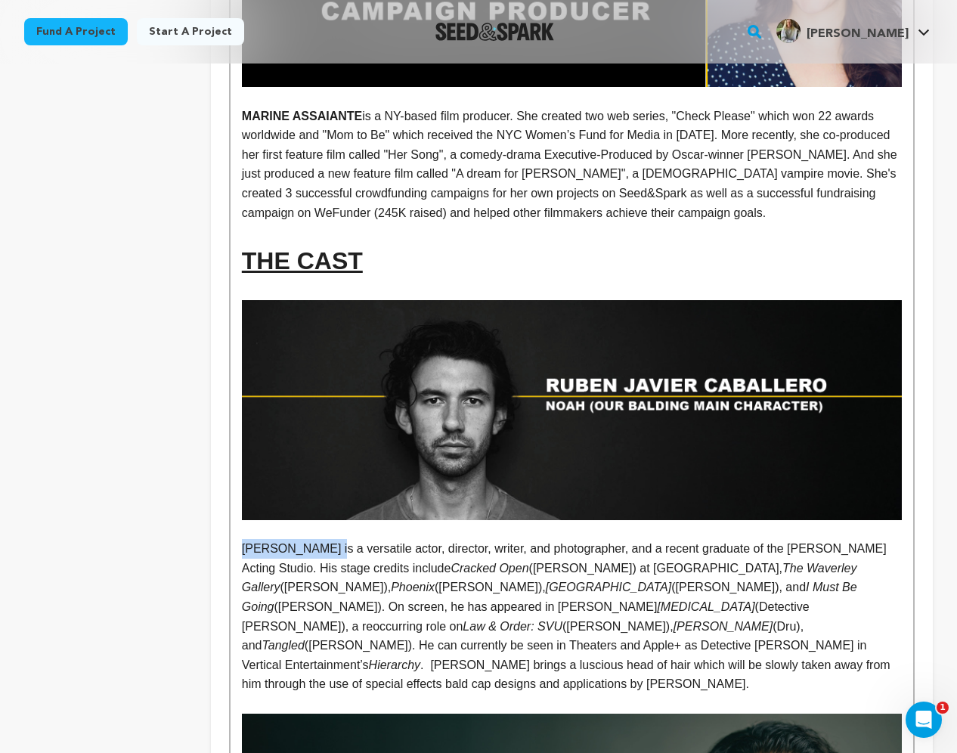
drag, startPoint x: 332, startPoint y: 370, endPoint x: 242, endPoint y: 370, distance: 90.0
click at [242, 539] on p "[PERSON_NAME] is a versatile actor, director, writer, and photographer, and a r…" at bounding box center [572, 616] width 660 height 155
drag, startPoint x: 326, startPoint y: 370, endPoint x: 238, endPoint y: 371, distance: 87.7
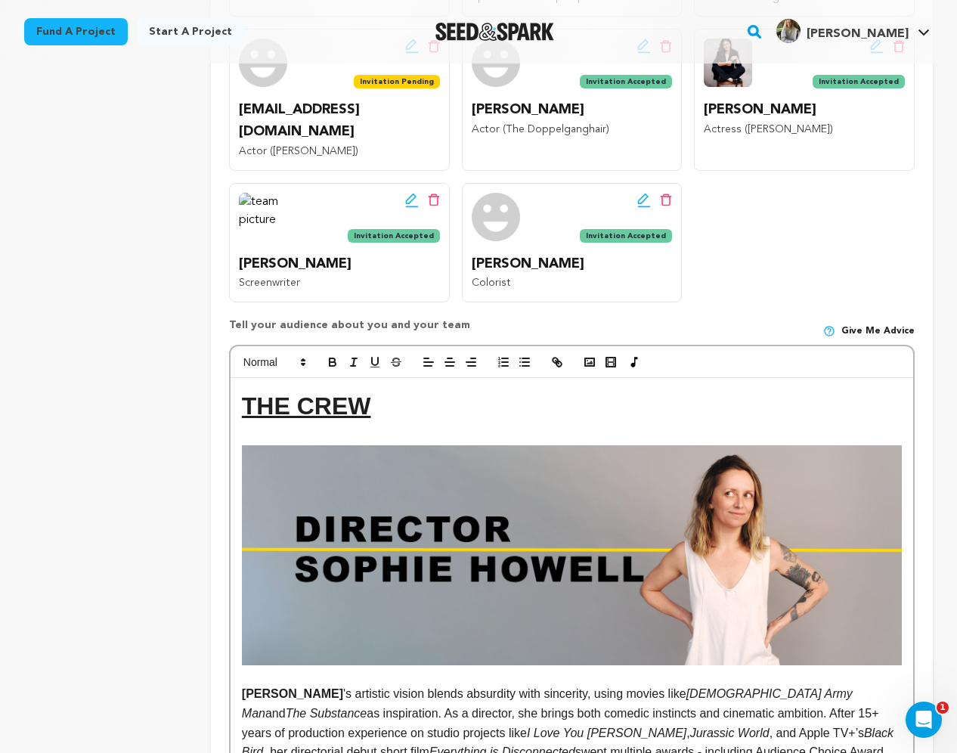
scroll to position [624, 0]
click at [336, 362] on icon "button" at bounding box center [333, 364] width 6 height 4
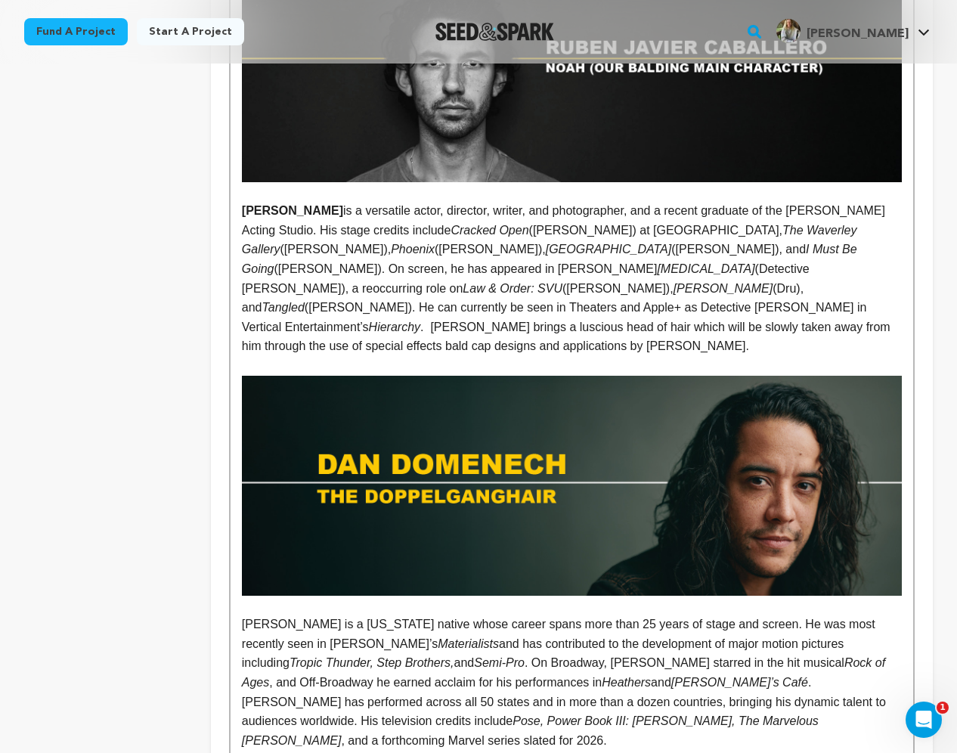
scroll to position [4299, 0]
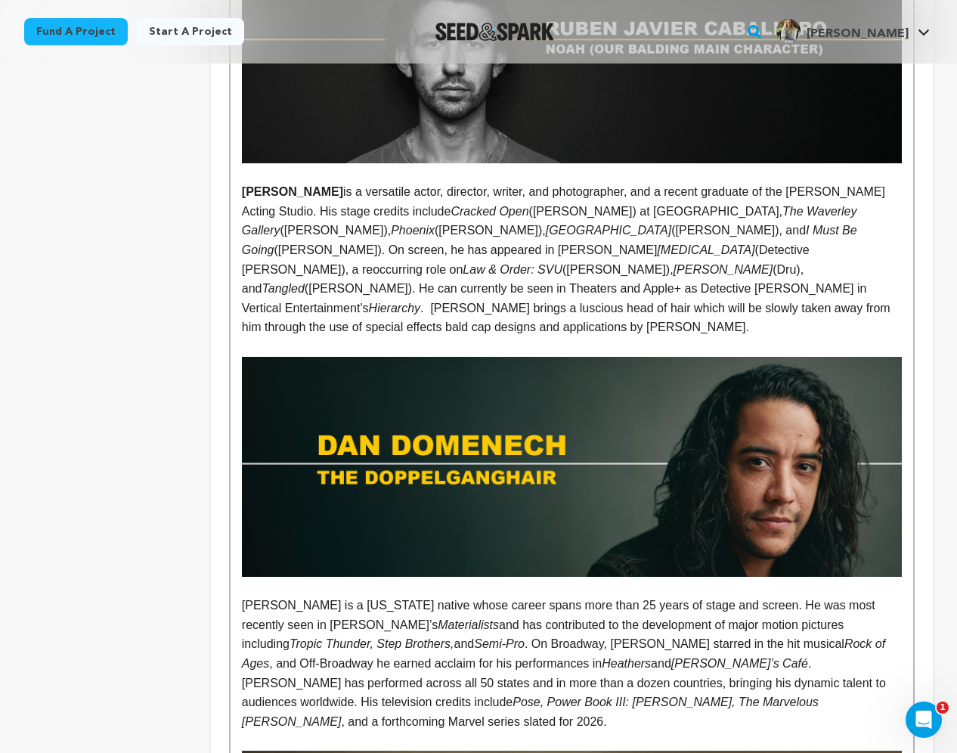
click at [333, 596] on p "[PERSON_NAME] is a [US_STATE] native whose career spans more than 25 years of s…" at bounding box center [572, 663] width 660 height 135
drag, startPoint x: 324, startPoint y: 402, endPoint x: 250, endPoint y: 402, distance: 74.1
click at [250, 596] on p "[PERSON_NAME] is a [US_STATE] native whose career spans more than 25 years of s…" at bounding box center [572, 663] width 660 height 135
drag, startPoint x: 336, startPoint y: 400, endPoint x: 244, endPoint y: 399, distance: 92.3
click at [244, 596] on p "[PERSON_NAME] is a [US_STATE] native whose career spans more than 25 years of s…" at bounding box center [572, 663] width 660 height 135
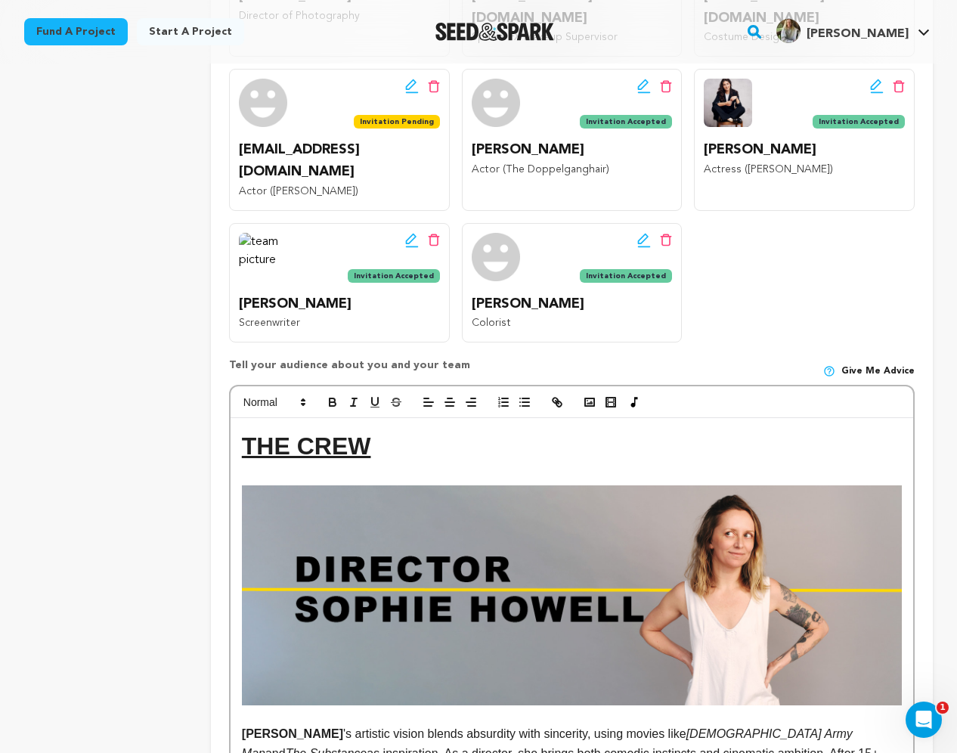
scroll to position [565, 0]
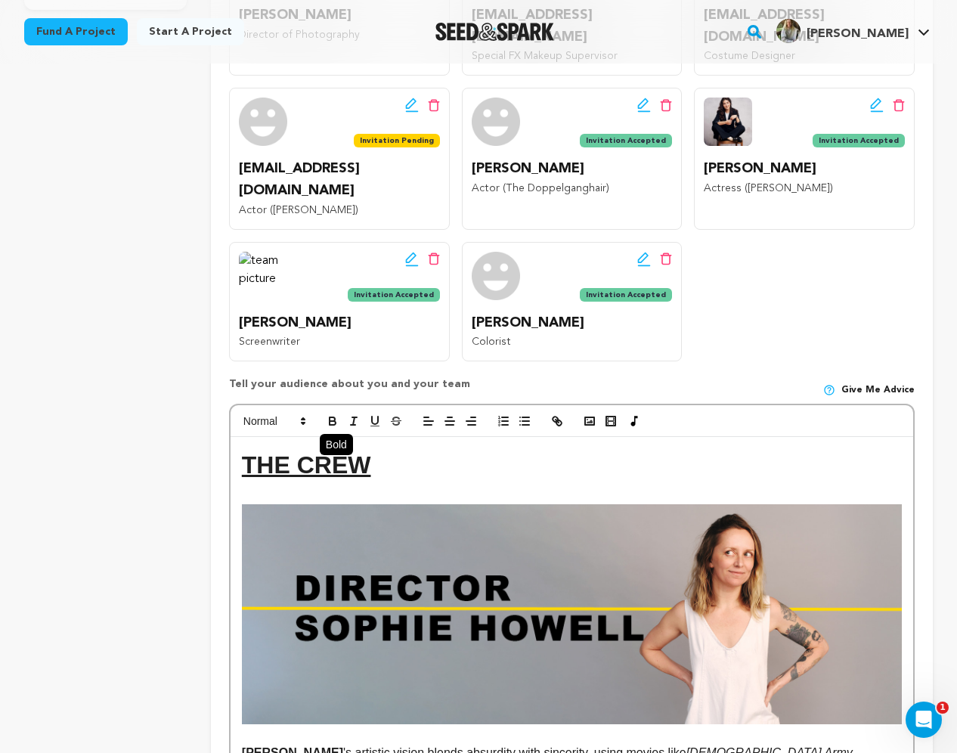
click at [332, 414] on icon "button" at bounding box center [333, 421] width 14 height 14
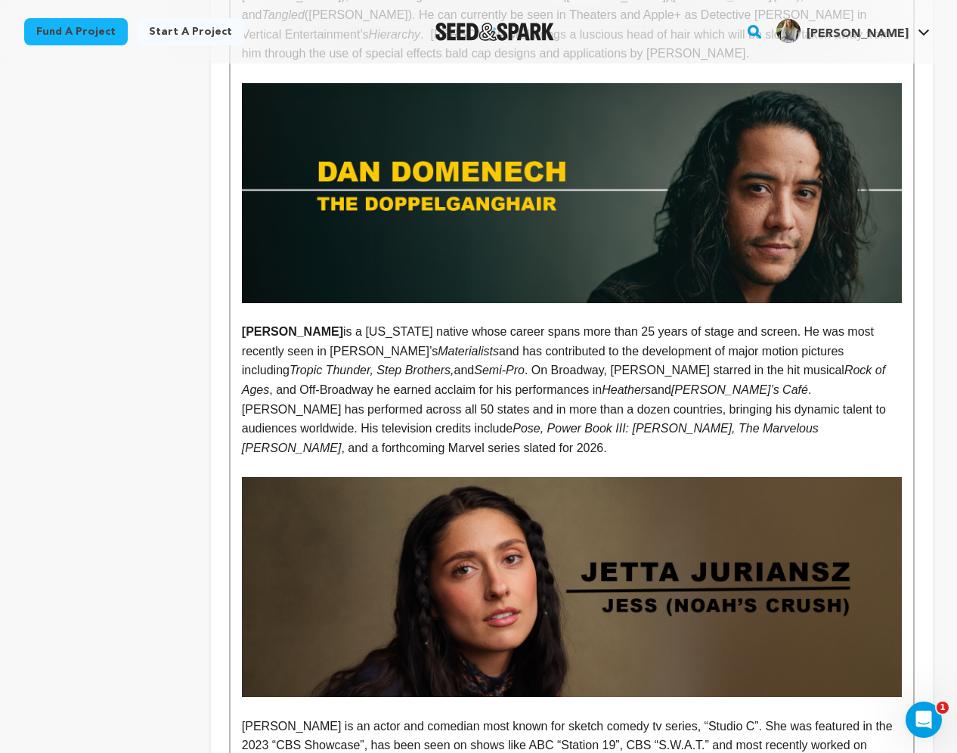
scroll to position [4574, 0]
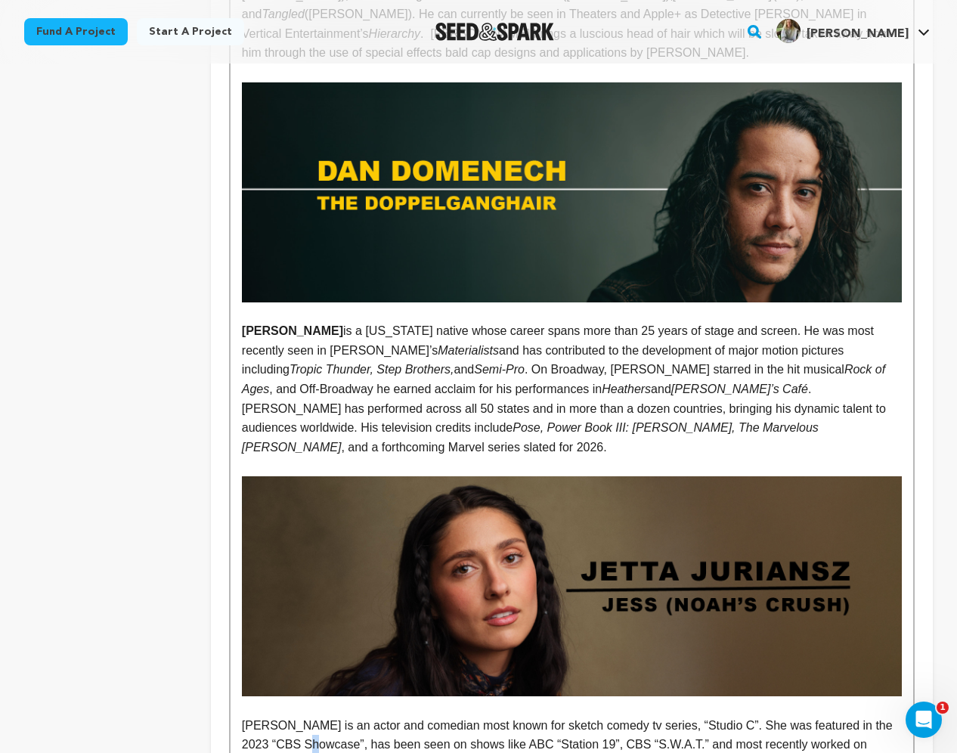
click at [309, 716] on p "[PERSON_NAME] is an actor and comedian most known for sketch comedy tv series, …" at bounding box center [572, 764] width 660 height 97
click at [244, 716] on p "[PERSON_NAME] is an actor and comedian most known for sketch comedy tv series, …" at bounding box center [572, 764] width 660 height 97
drag, startPoint x: 345, startPoint y: 515, endPoint x: 417, endPoint y: 520, distance: 72.8
click at [417, 716] on p "JETTA JURIANSZ [PERSON_NAME] is an actor and comedian most known for sketch com…" at bounding box center [572, 764] width 660 height 97
drag, startPoint x: 329, startPoint y: 516, endPoint x: 240, endPoint y: 519, distance: 89.3
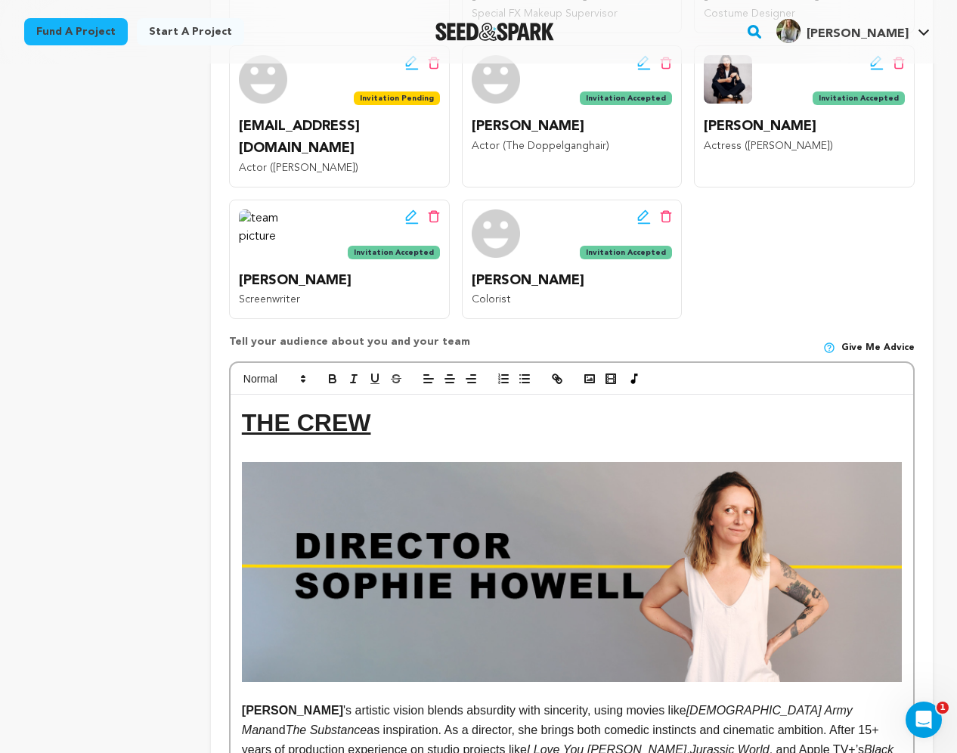
scroll to position [607, 0]
click at [332, 372] on icon "button" at bounding box center [333, 379] width 14 height 14
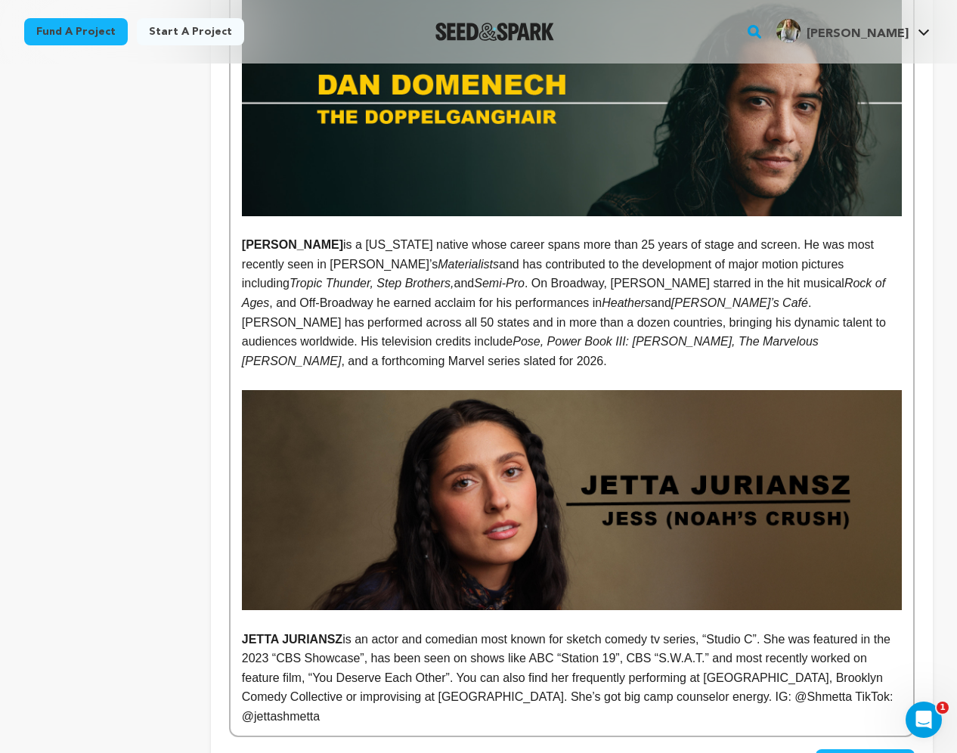
scroll to position [4662, 0]
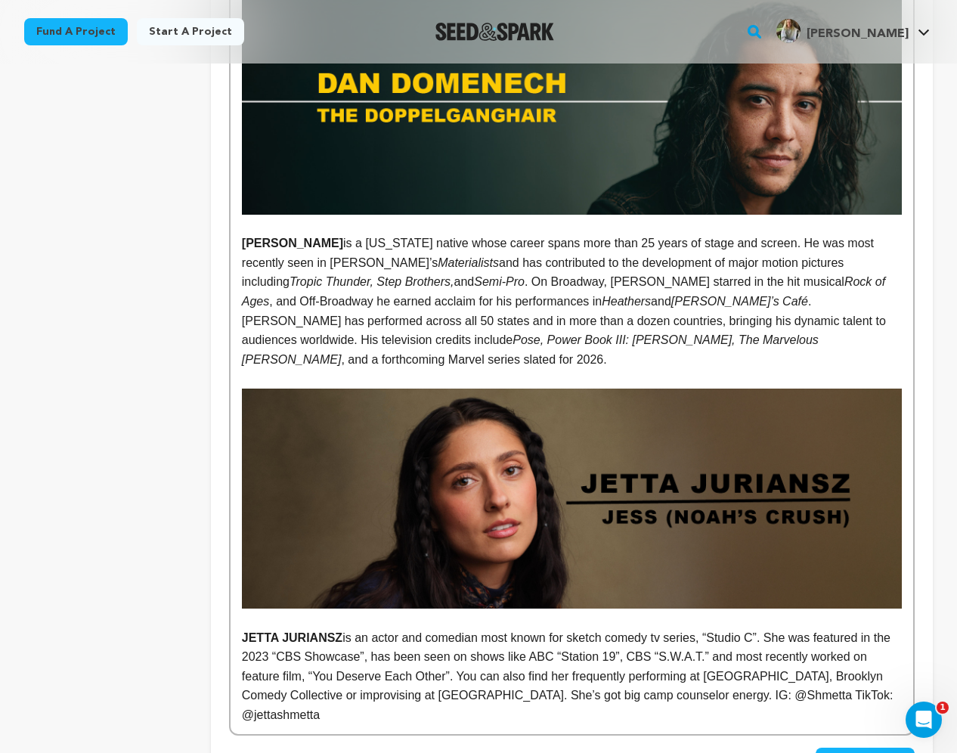
click at [601, 628] on p "[PERSON_NAME] is an actor and comedian most known for sketch comedy tv series, …" at bounding box center [572, 676] width 660 height 97
click at [586, 628] on p "[PERSON_NAME] is an actor and comedian most known for sketch comedy tv series, …" at bounding box center [572, 676] width 660 height 97
click at [318, 628] on p "[PERSON_NAME] is an actor and comedian most known for sketch comedy tv series, …" at bounding box center [572, 676] width 660 height 97
click at [447, 628] on p "[PERSON_NAME] is an actor and comedian most known for sketch comedy tv series, …" at bounding box center [572, 676] width 660 height 97
click at [298, 628] on p "[PERSON_NAME] is an actor and comedian most known for sketch comedy tv series, …" at bounding box center [572, 676] width 660 height 97
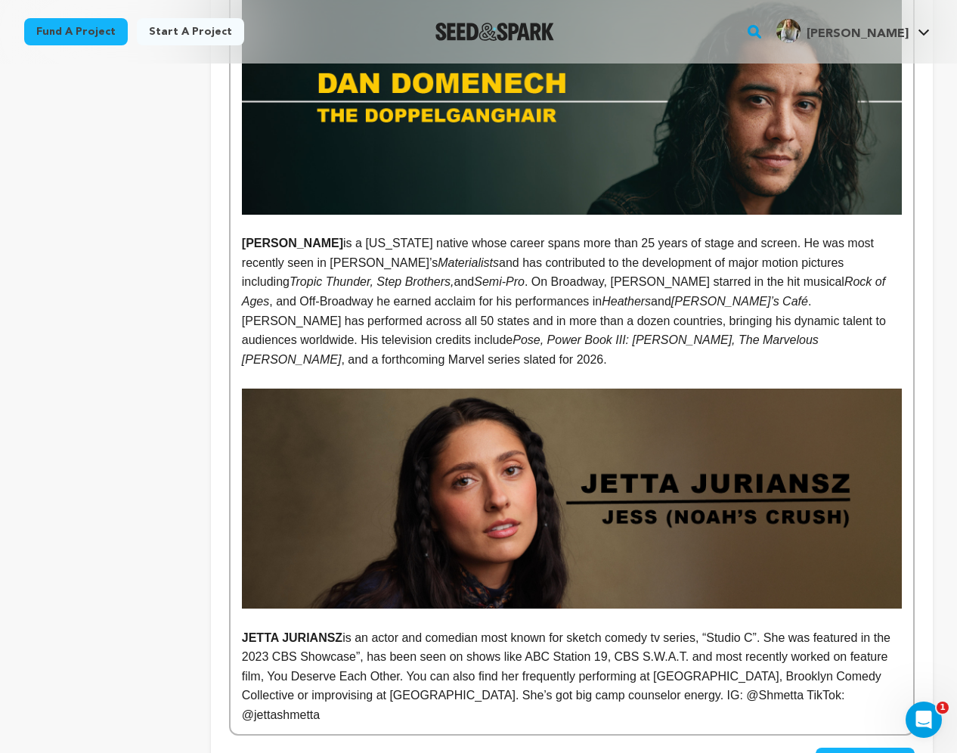
click at [381, 628] on p "[PERSON_NAME] is an actor and comedian most known for sketch comedy tv series, …" at bounding box center [572, 676] width 660 height 97
click at [719, 628] on p "[PERSON_NAME] is an actor and comedian most known for sketch comedy tv series, …" at bounding box center [572, 676] width 660 height 97
click at [767, 628] on p "[PERSON_NAME] is an actor and comedian most known for sketch comedy tv series, …" at bounding box center [572, 676] width 660 height 97
drag, startPoint x: 716, startPoint y: 432, endPoint x: 761, endPoint y: 432, distance: 44.6
click at [761, 628] on p "[PERSON_NAME] is an actor and comedian most known for sketch comedy tv series, …" at bounding box center [572, 676] width 660 height 97
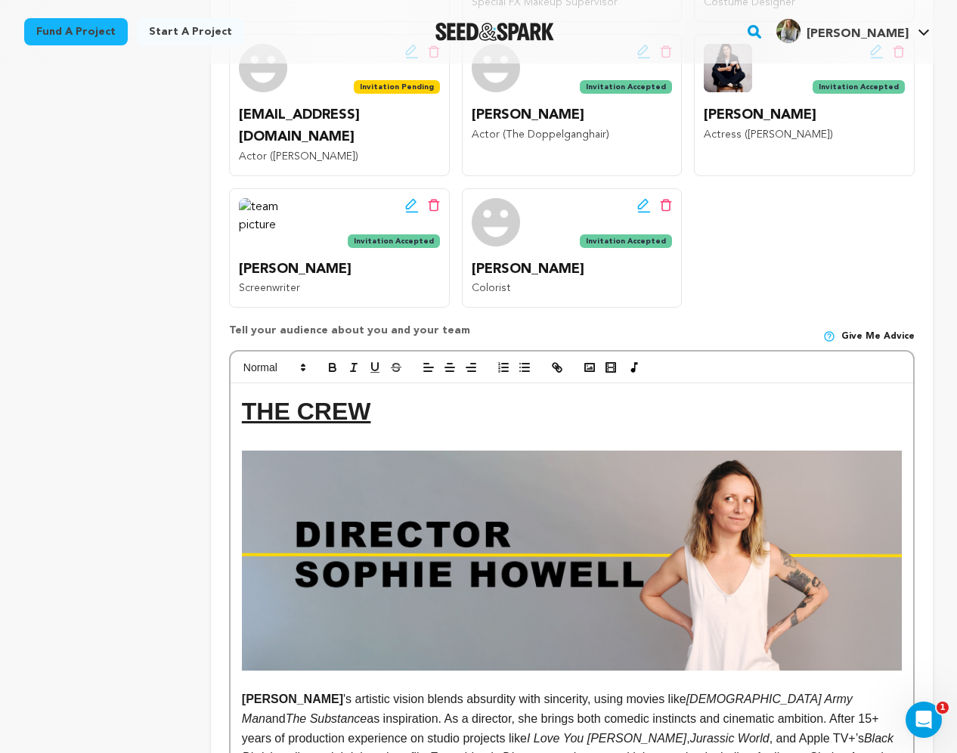
scroll to position [619, 0]
click at [355, 371] on line "button" at bounding box center [353, 371] width 5 height 0
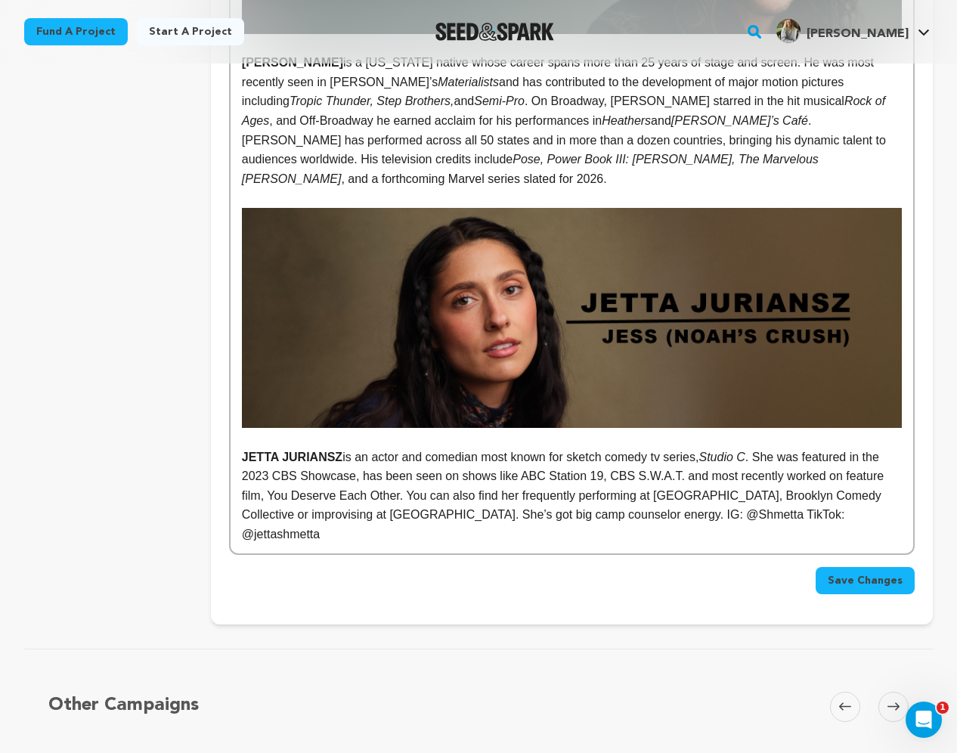
scroll to position [4861, 0]
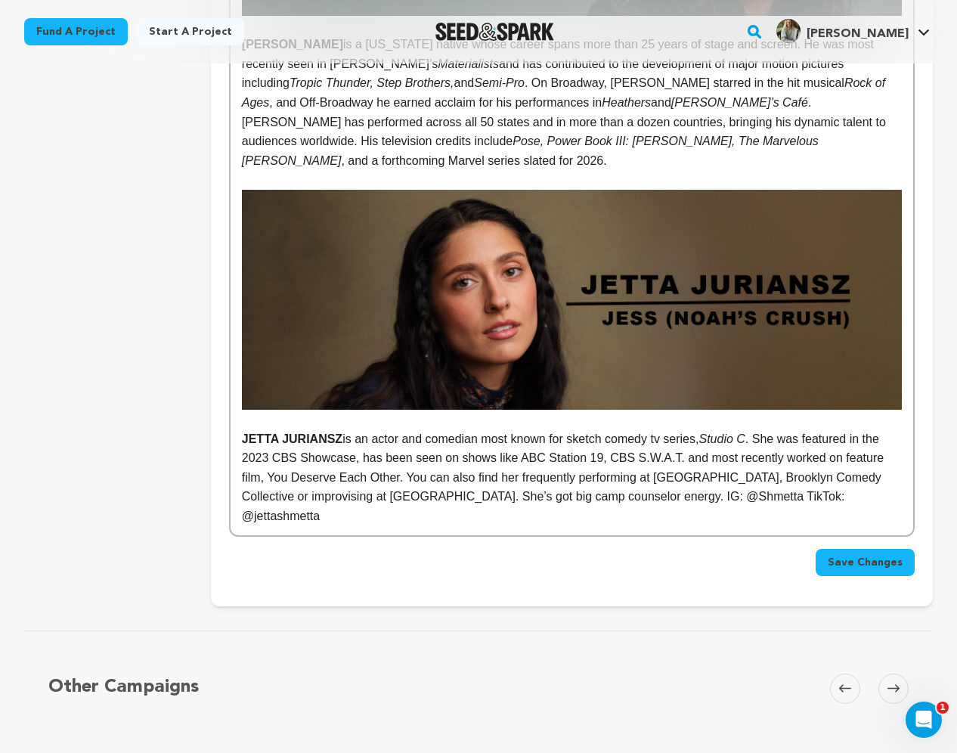
click at [645, 429] on p "[PERSON_NAME] is an actor and comedian most known for sketch comedy tv series, …" at bounding box center [572, 477] width 660 height 97
drag, startPoint x: 302, startPoint y: 250, endPoint x: 394, endPoint y: 251, distance: 91.5
click at [394, 429] on p "[PERSON_NAME] is an actor and comedian most known for sketch comedy tv series, …" at bounding box center [572, 477] width 660 height 97
click at [482, 429] on p "[PERSON_NAME] is an actor and comedian most known for sketch comedy tv series, …" at bounding box center [572, 477] width 660 height 97
drag, startPoint x: 550, startPoint y: 250, endPoint x: 603, endPoint y: 253, distance: 52.2
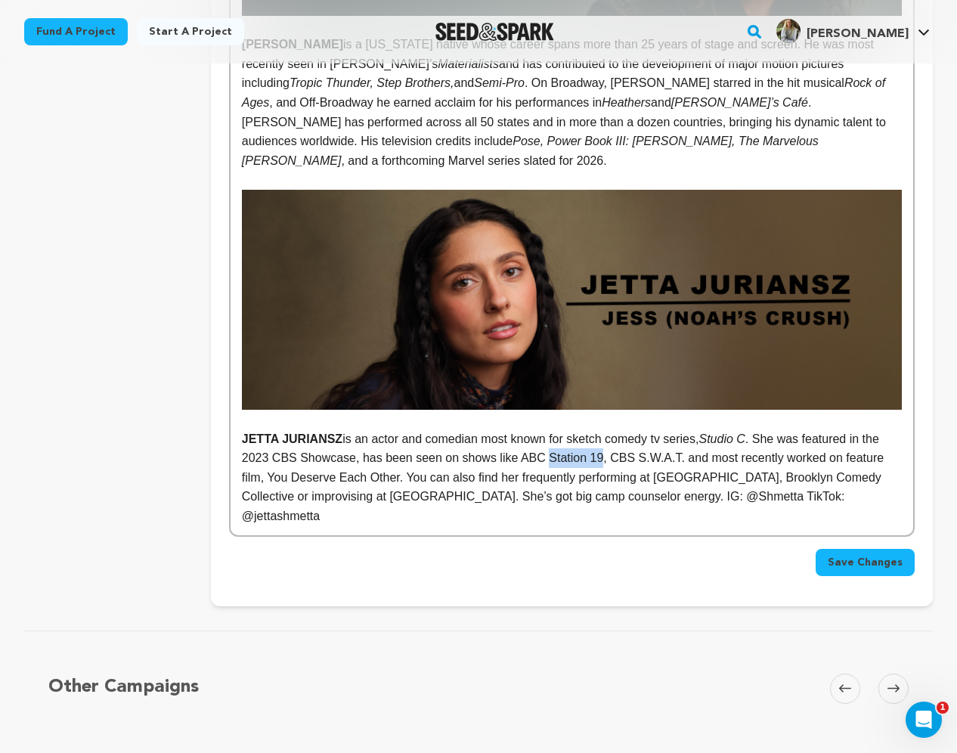
click at [603, 429] on p "[PERSON_NAME] is an actor and comedian most known for sketch comedy tv series, …" at bounding box center [572, 477] width 660 height 97
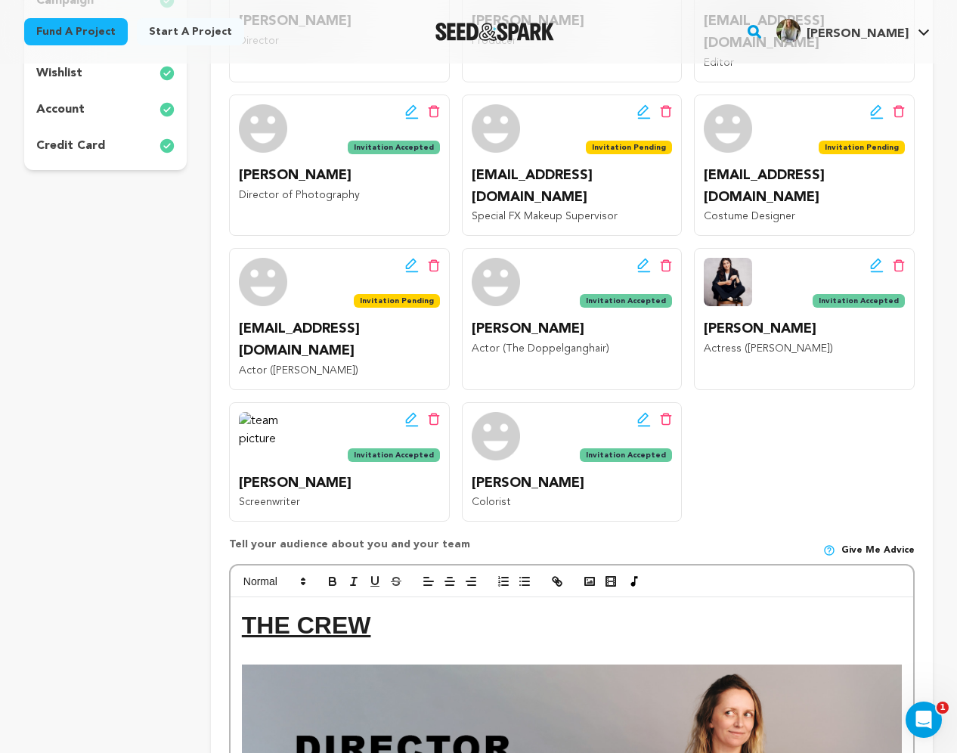
scroll to position [389, 0]
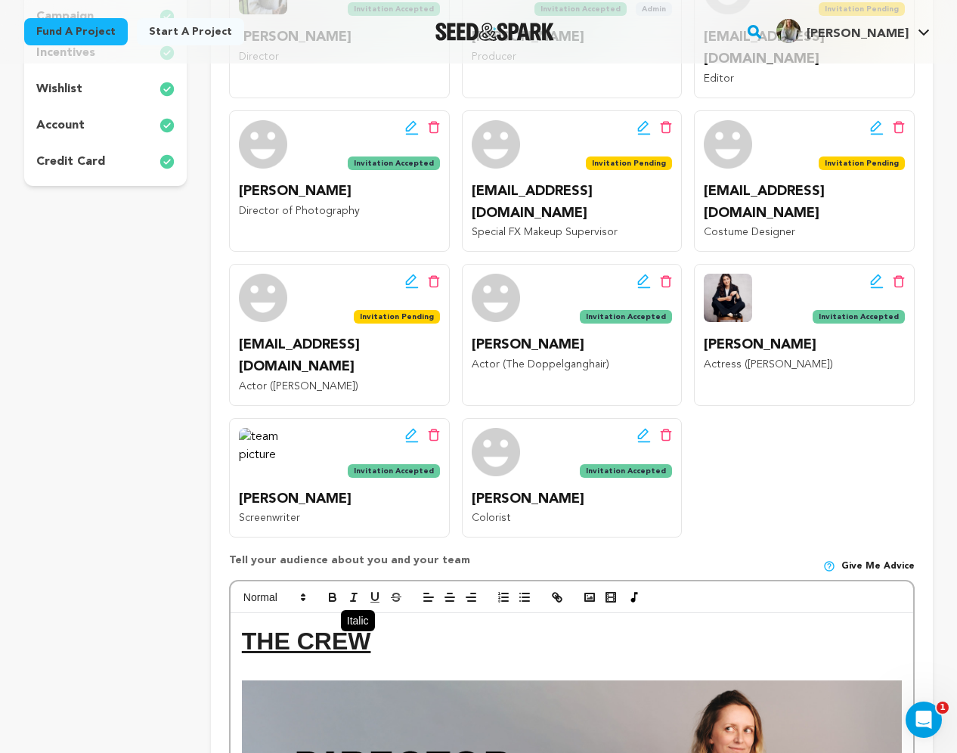
click at [353, 594] on line "button" at bounding box center [354, 598] width 2 height 8
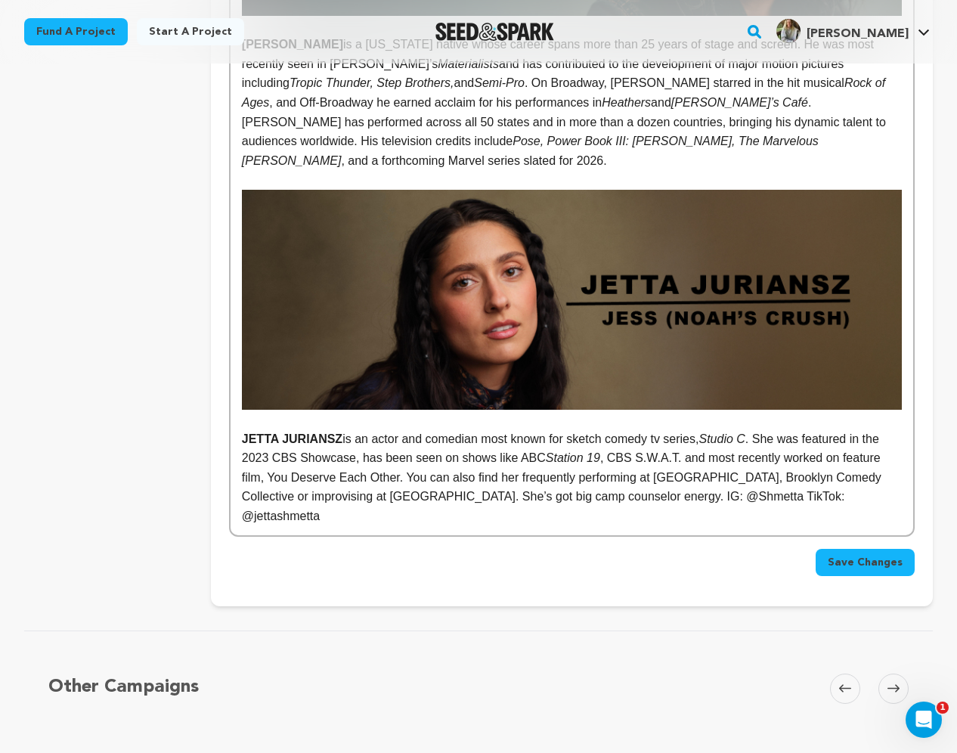
scroll to position [4849, 0]
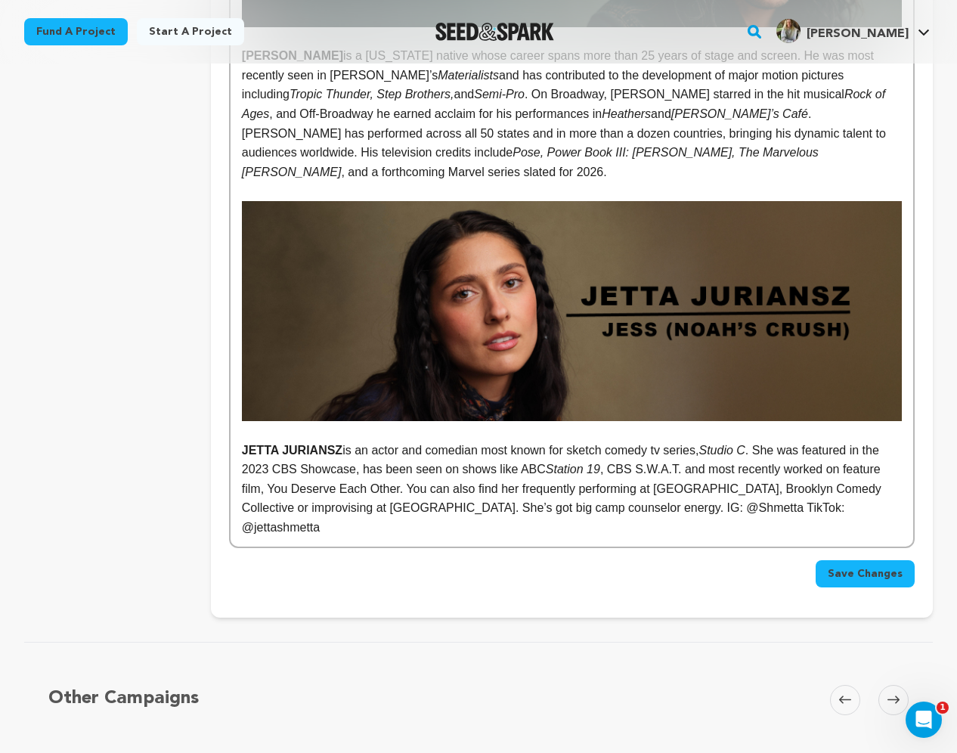
click at [636, 441] on p "[PERSON_NAME] is an actor and comedian most known for sketch comedy tv series, …" at bounding box center [572, 489] width 660 height 97
drag, startPoint x: 638, startPoint y: 259, endPoint x: 681, endPoint y: 262, distance: 42.4
click at [681, 441] on p "[PERSON_NAME] is an actor and comedian most known for sketch comedy tv series, …" at bounding box center [572, 489] width 660 height 97
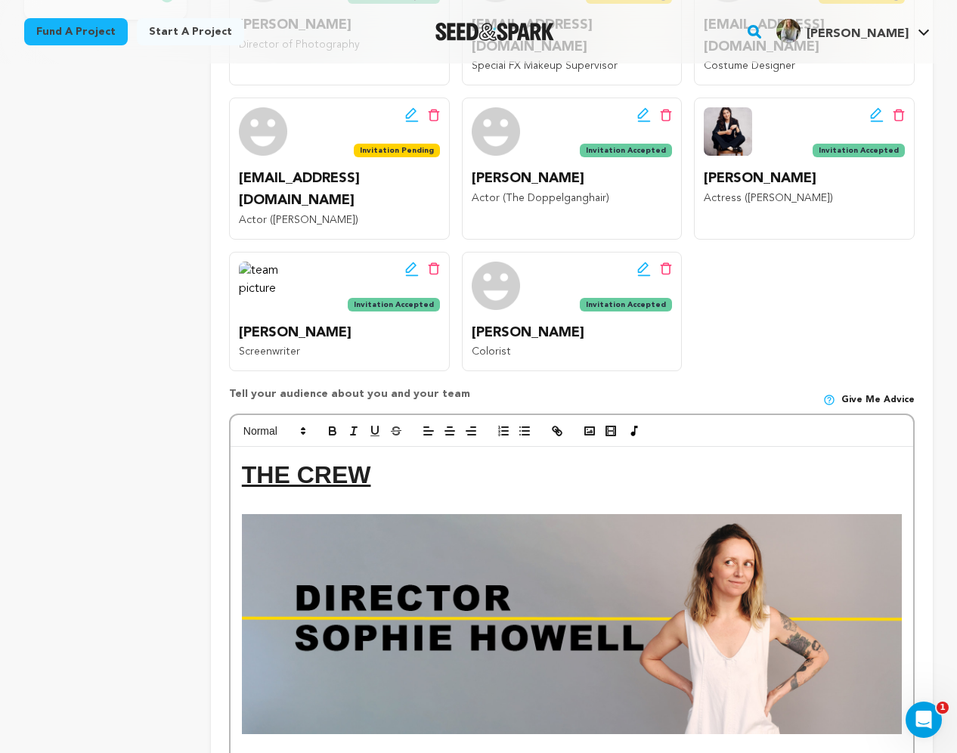
scroll to position [548, 0]
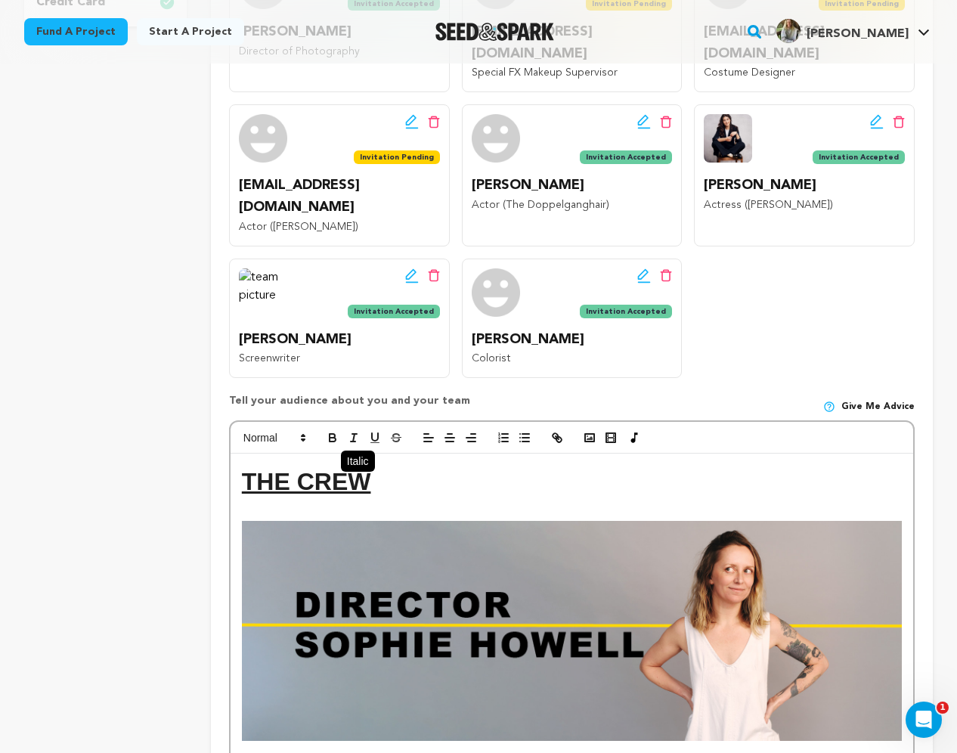
click at [352, 431] on icon "button" at bounding box center [354, 438] width 14 height 14
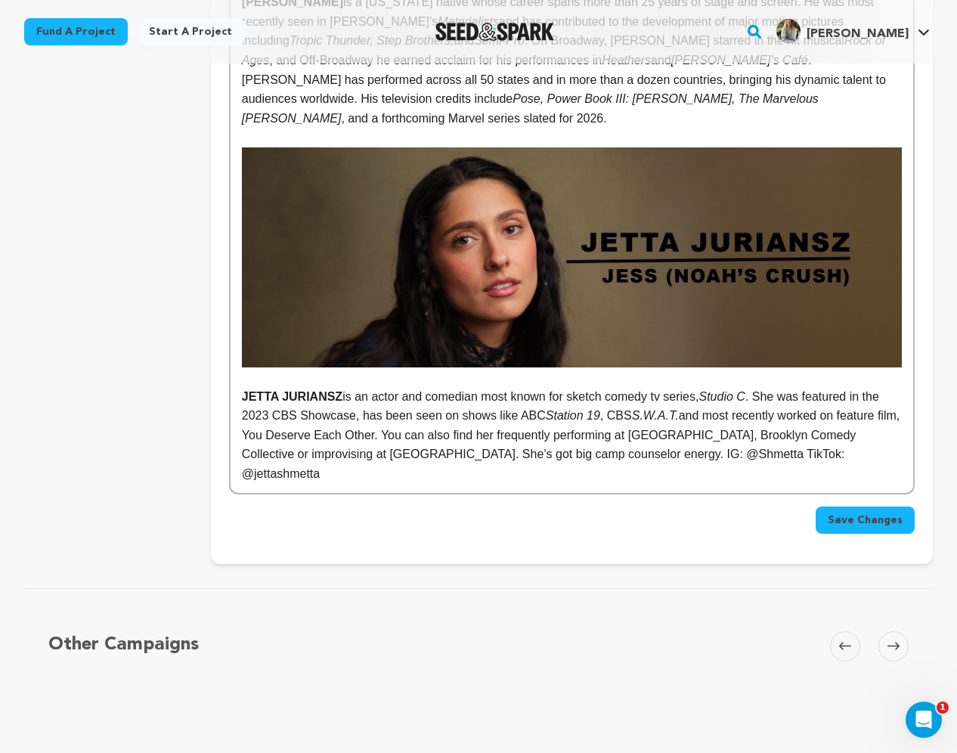
scroll to position [4918, 0]
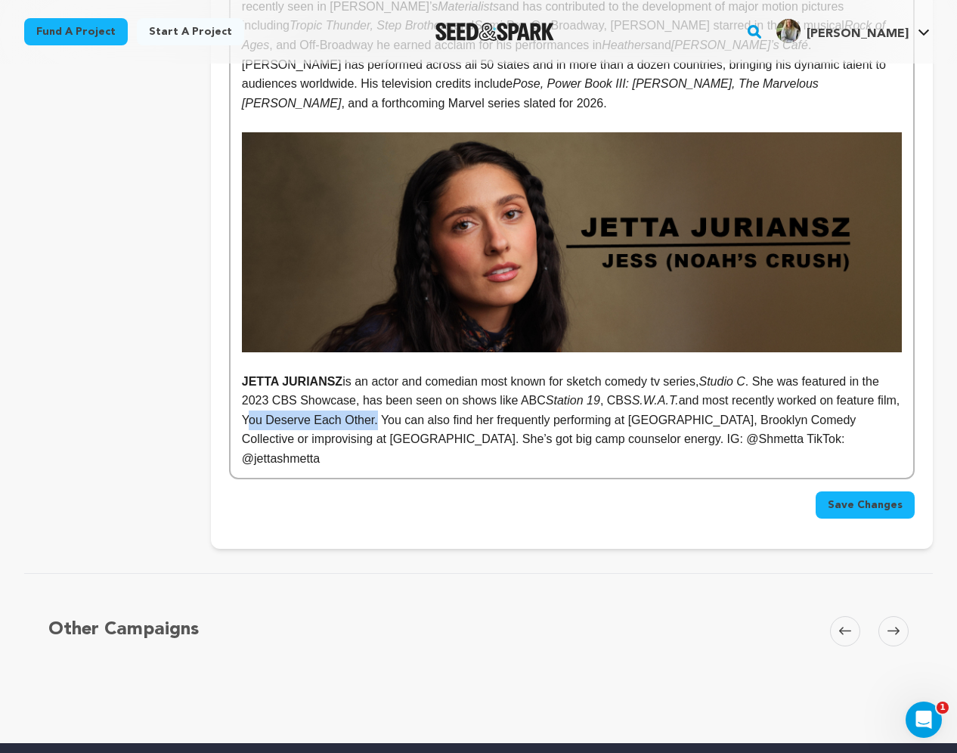
drag, startPoint x: 270, startPoint y: 210, endPoint x: 399, endPoint y: 216, distance: 129.4
click at [400, 372] on p "[PERSON_NAME] is an actor and comedian most known for sketch comedy tv series, …" at bounding box center [572, 420] width 660 height 97
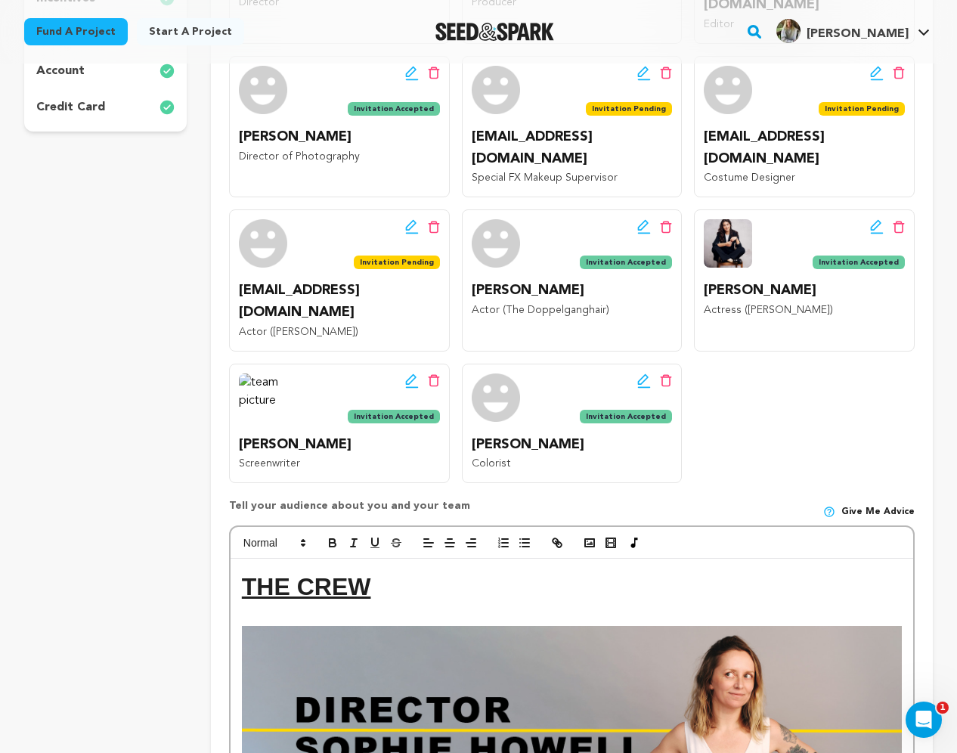
scroll to position [473, 0]
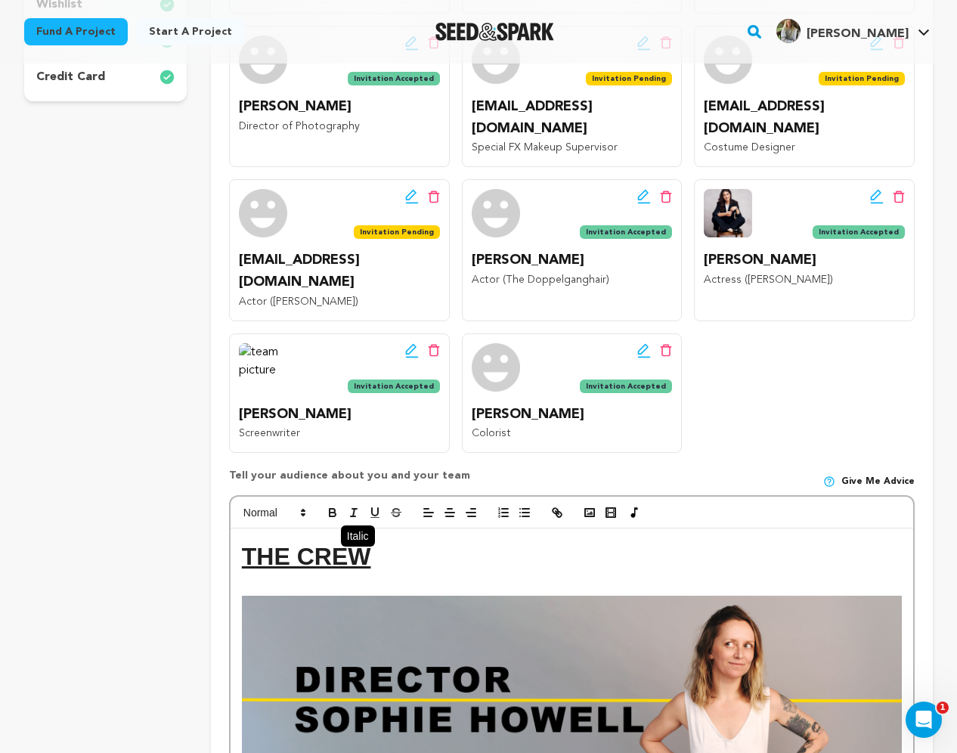
click at [355, 516] on line "button" at bounding box center [353, 516] width 5 height 0
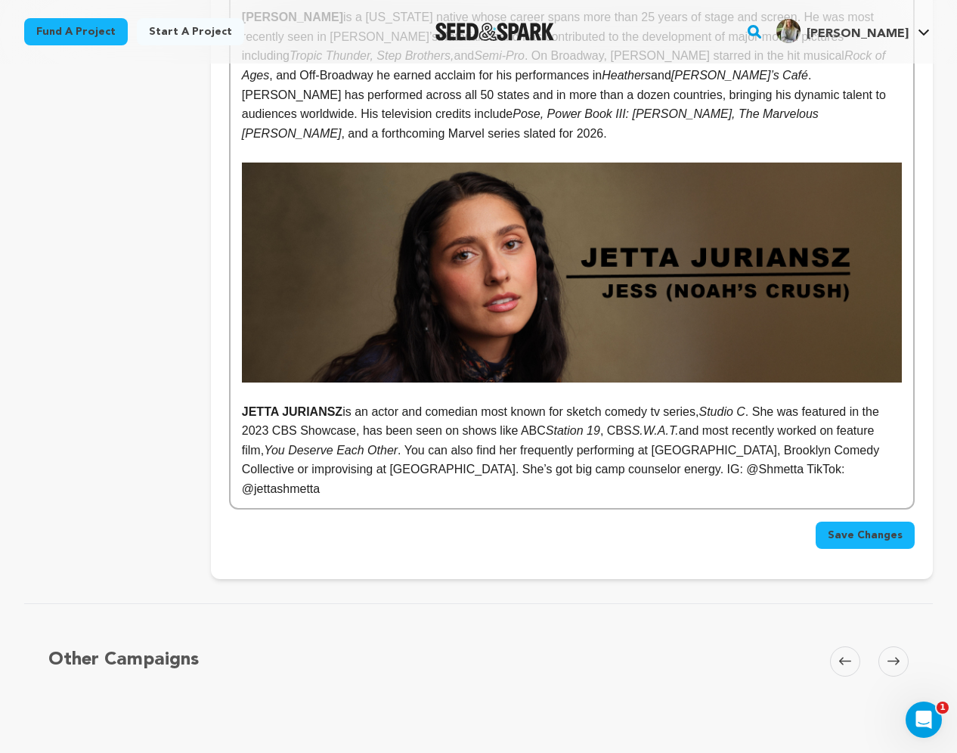
scroll to position [4891, 0]
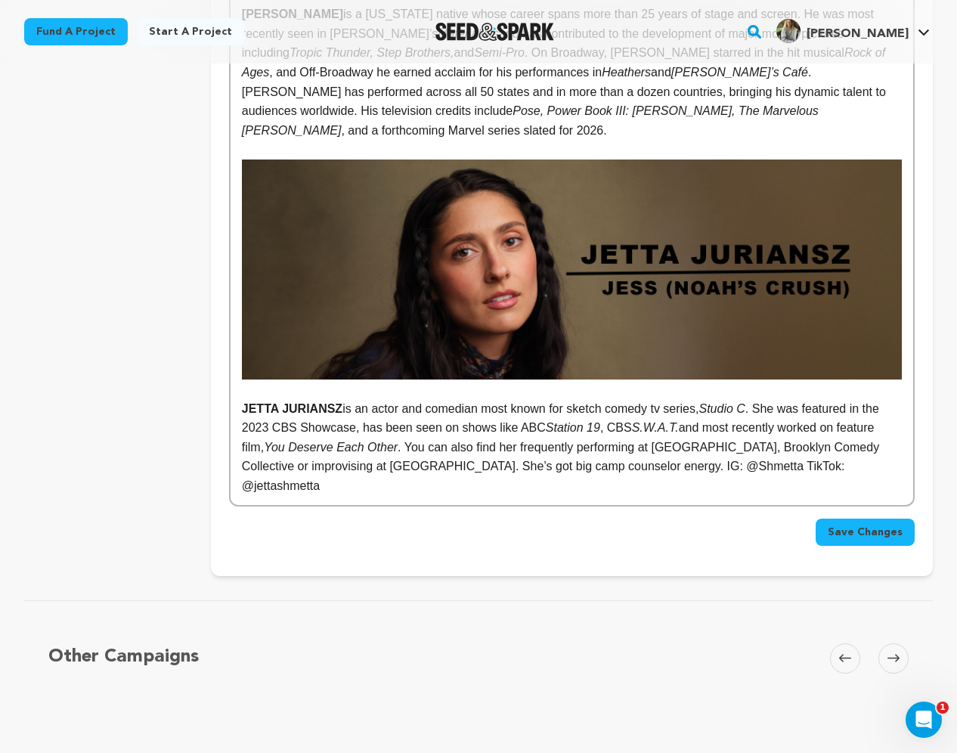
click at [869, 525] on span "Save Changes" at bounding box center [865, 532] width 75 height 15
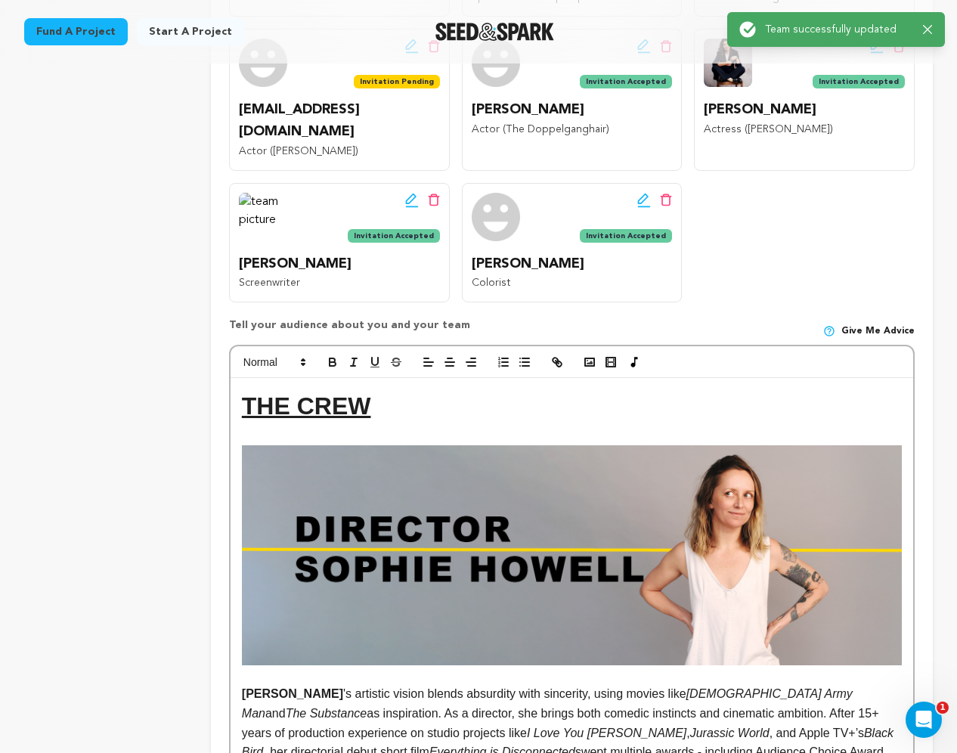
scroll to position [0, 0]
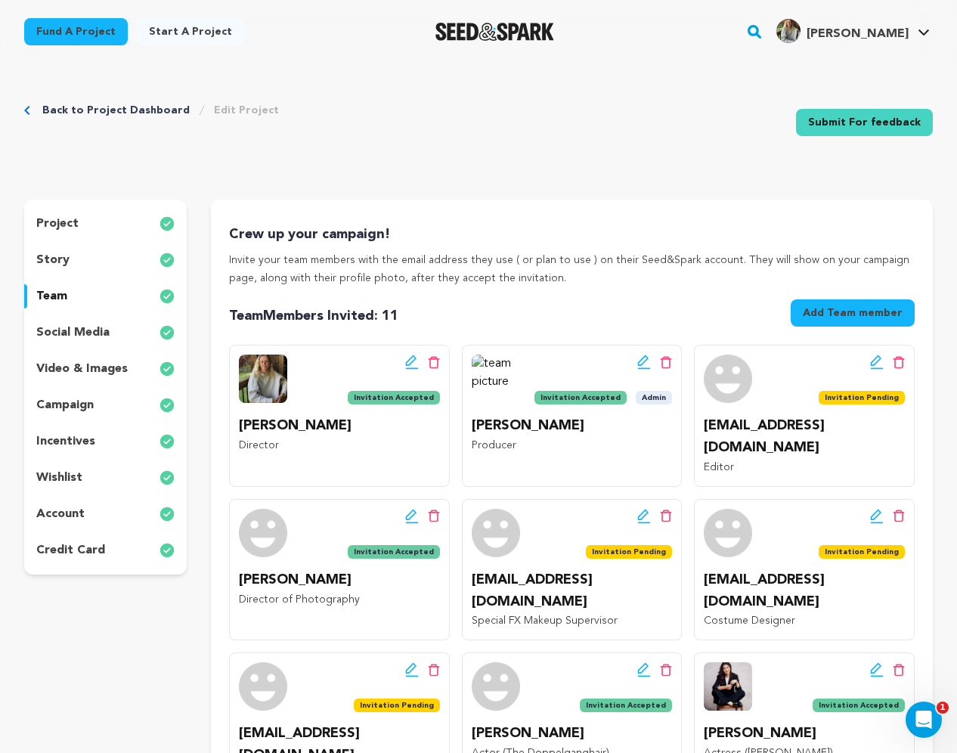
click at [92, 222] on div "project" at bounding box center [105, 224] width 163 height 24
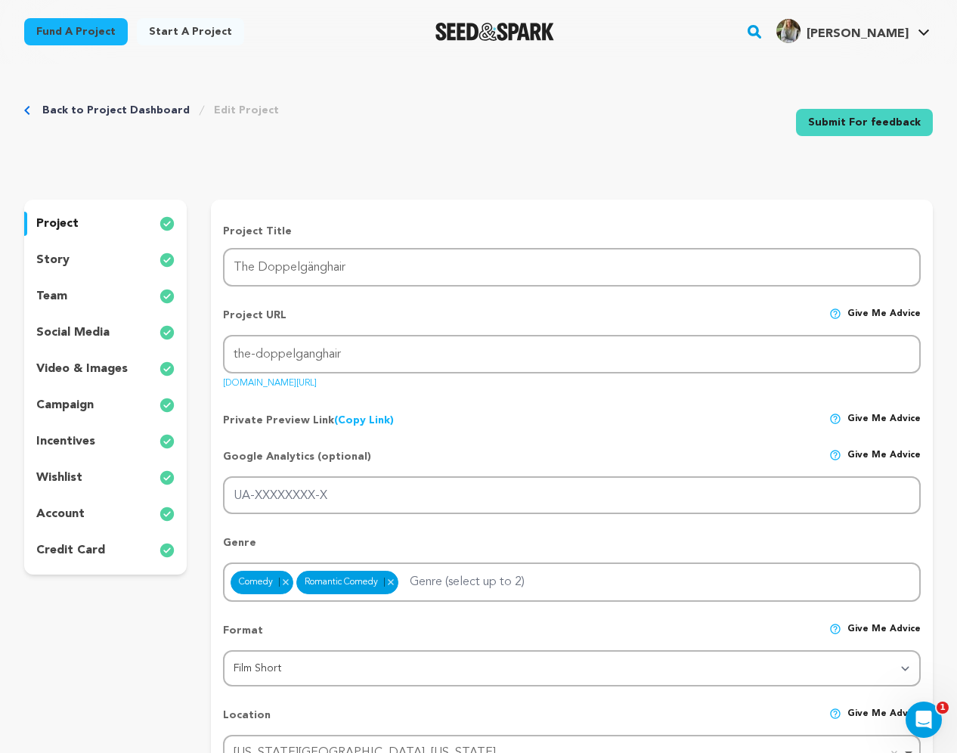
click at [884, 125] on link "Submit For feedback" at bounding box center [864, 122] width 137 height 27
